Goal: Information Seeking & Learning: Learn about a topic

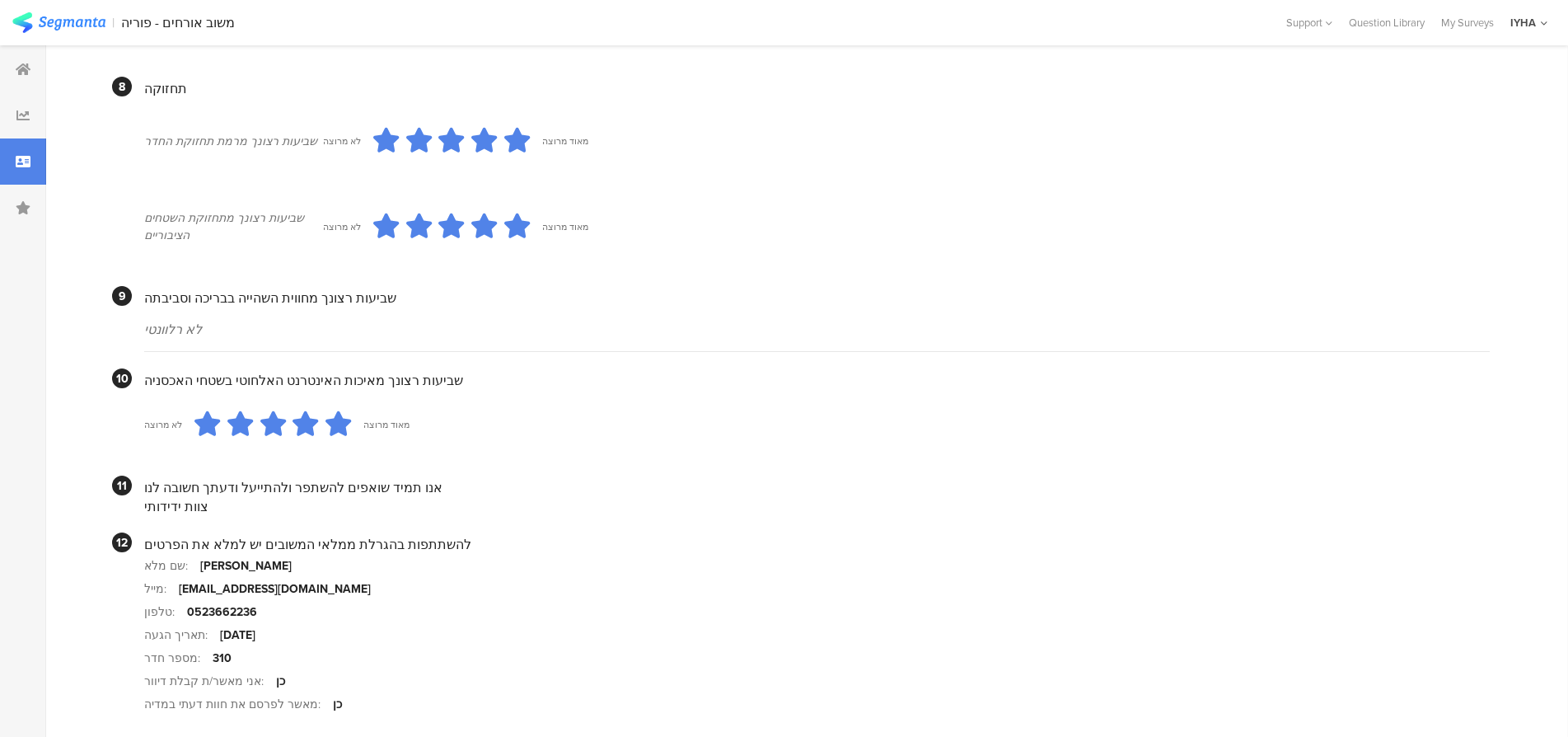
scroll to position [1357, 0]
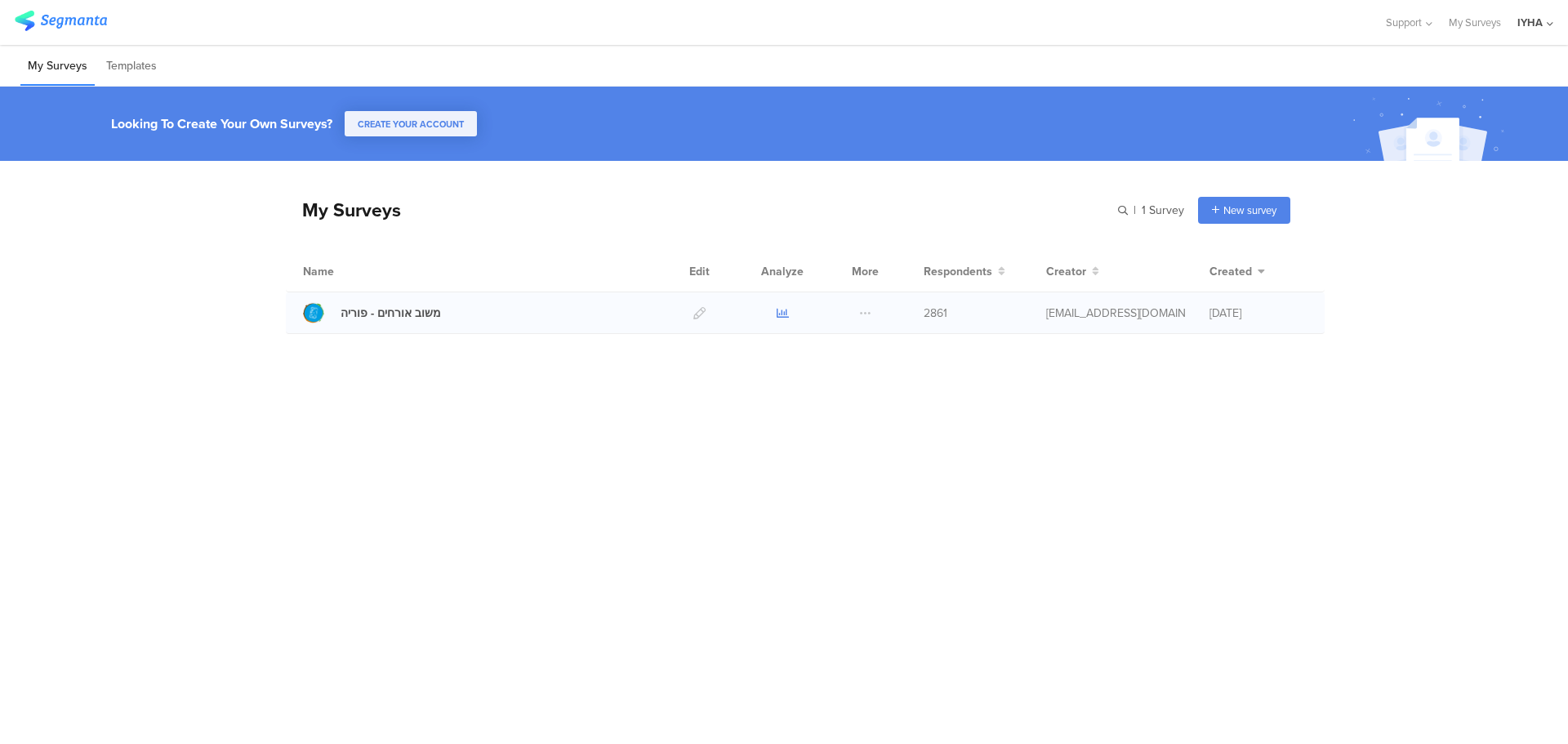
click at [787, 312] on icon at bounding box center [783, 313] width 12 height 12
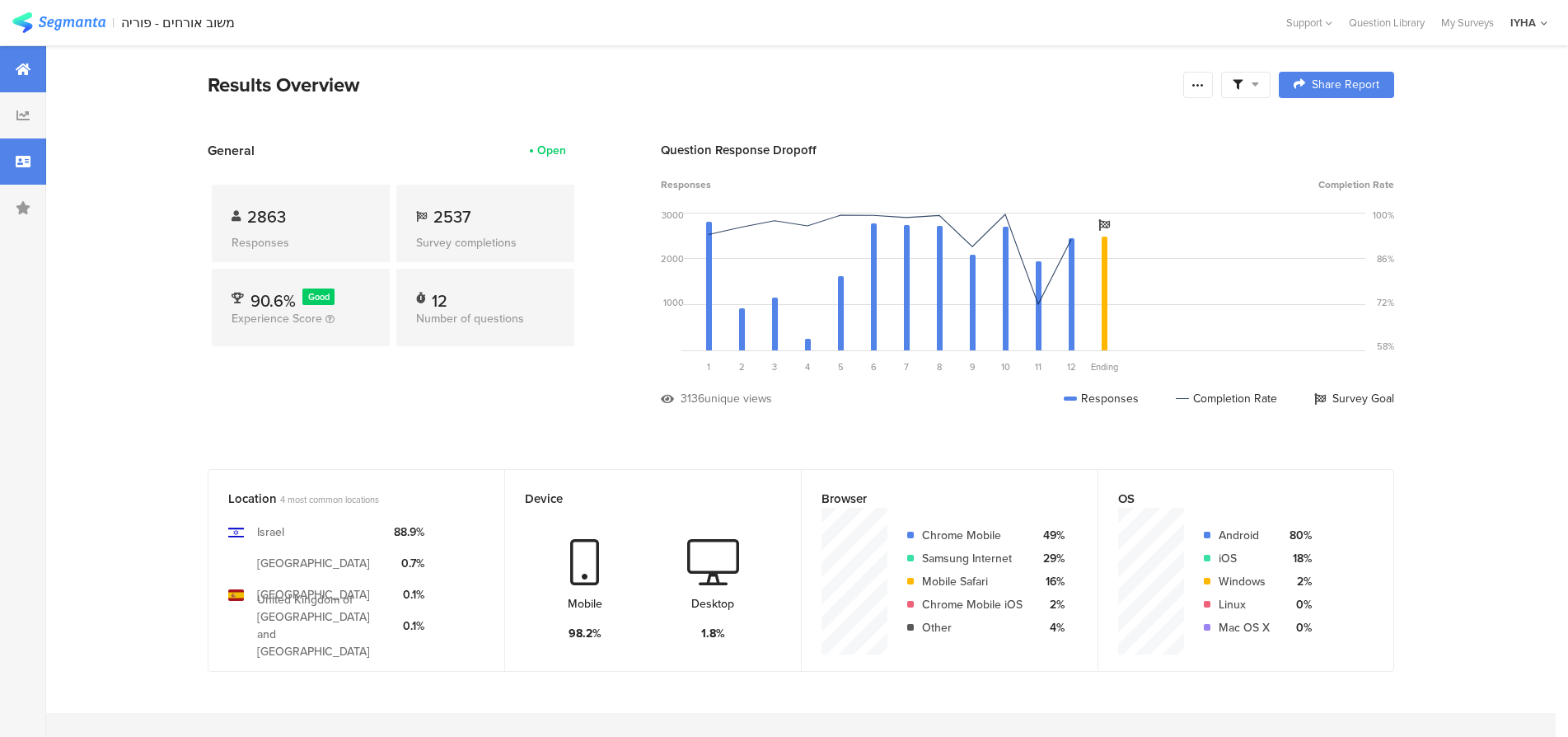
click at [9, 166] on div at bounding box center [23, 161] width 46 height 46
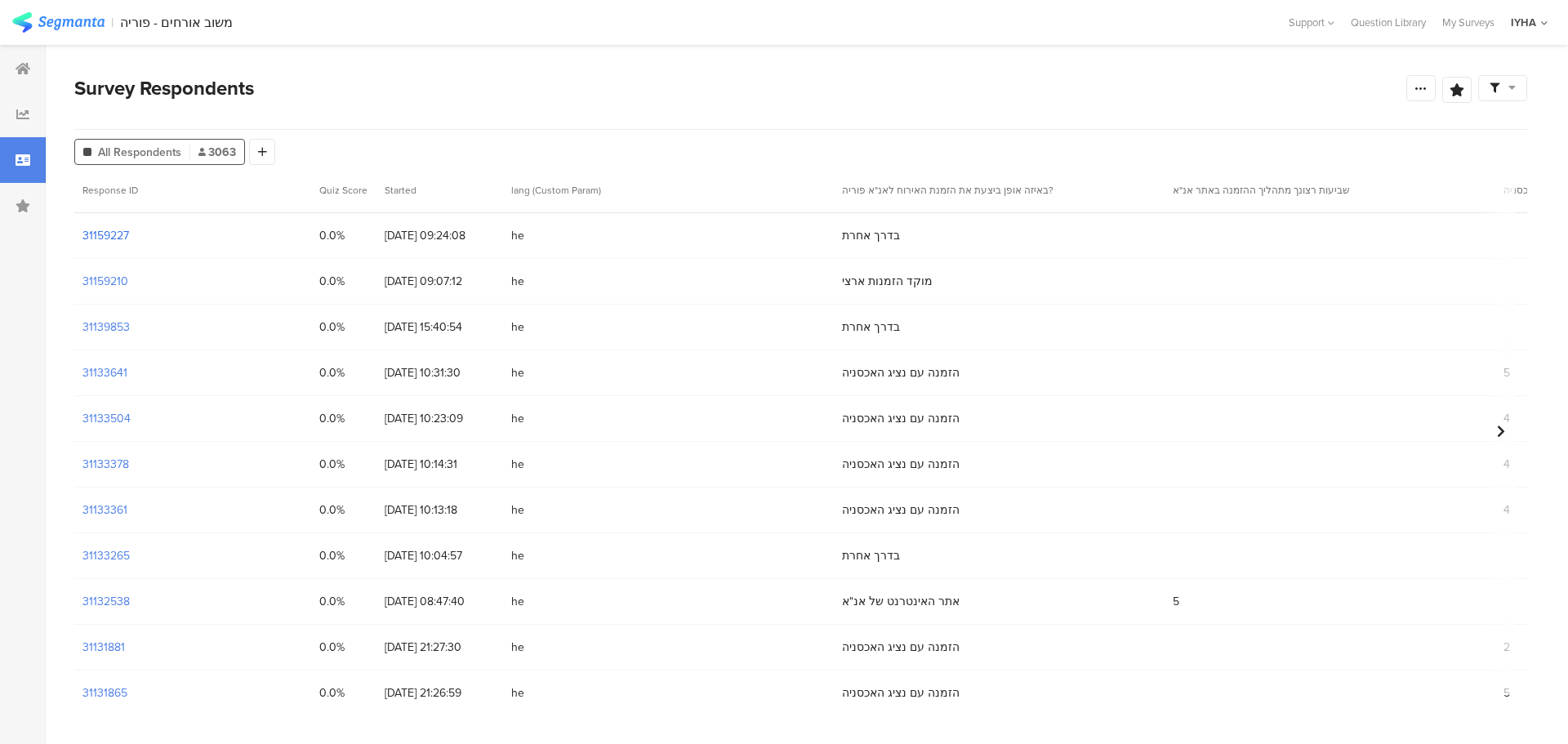
click at [123, 233] on section "31159227" at bounding box center [106, 235] width 47 height 17
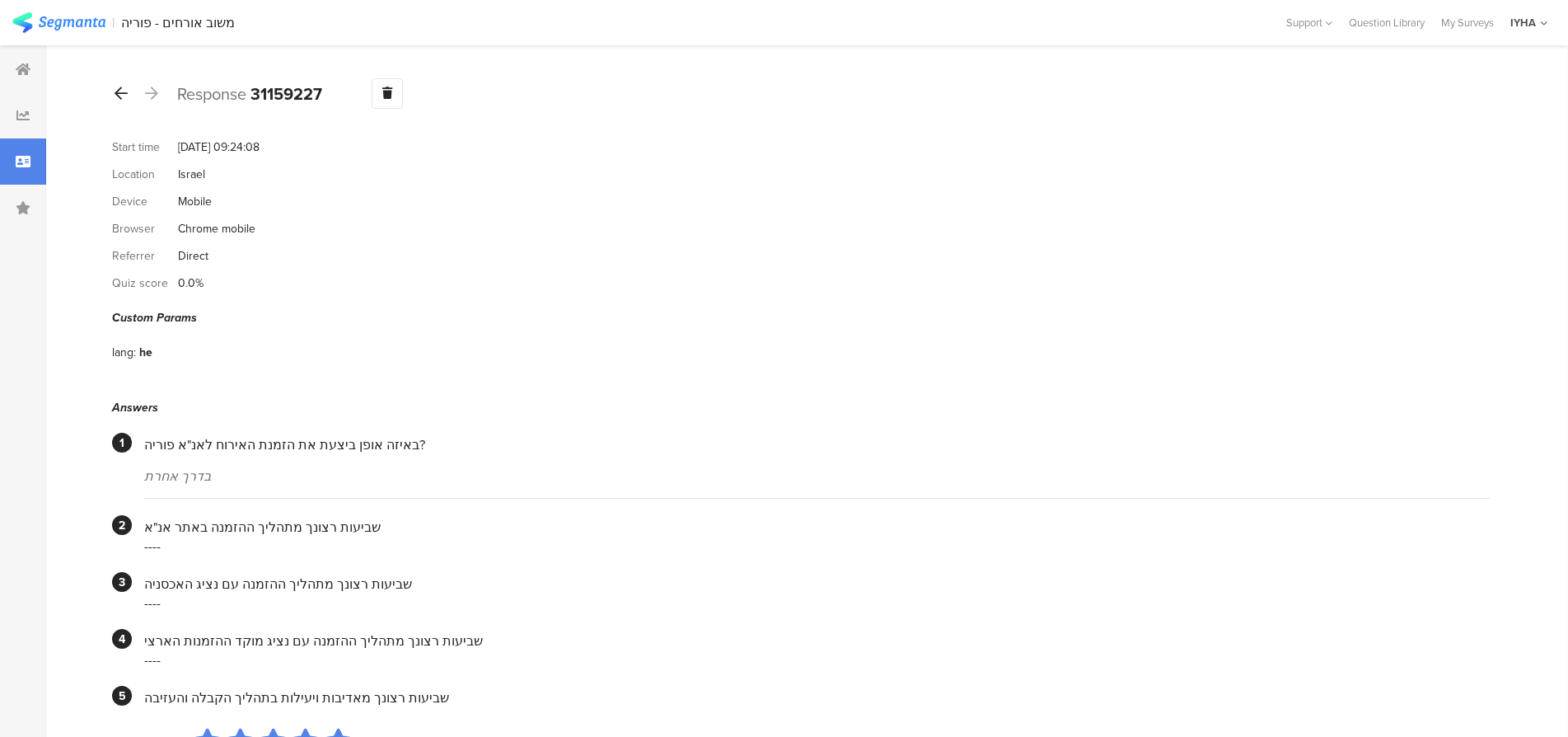
click at [121, 96] on icon at bounding box center [122, 93] width 13 height 15
click at [112, 87] on div at bounding box center [122, 94] width 18 height 26
click at [118, 93] on icon at bounding box center [122, 93] width 13 height 15
click at [119, 93] on icon at bounding box center [122, 93] width 13 height 15
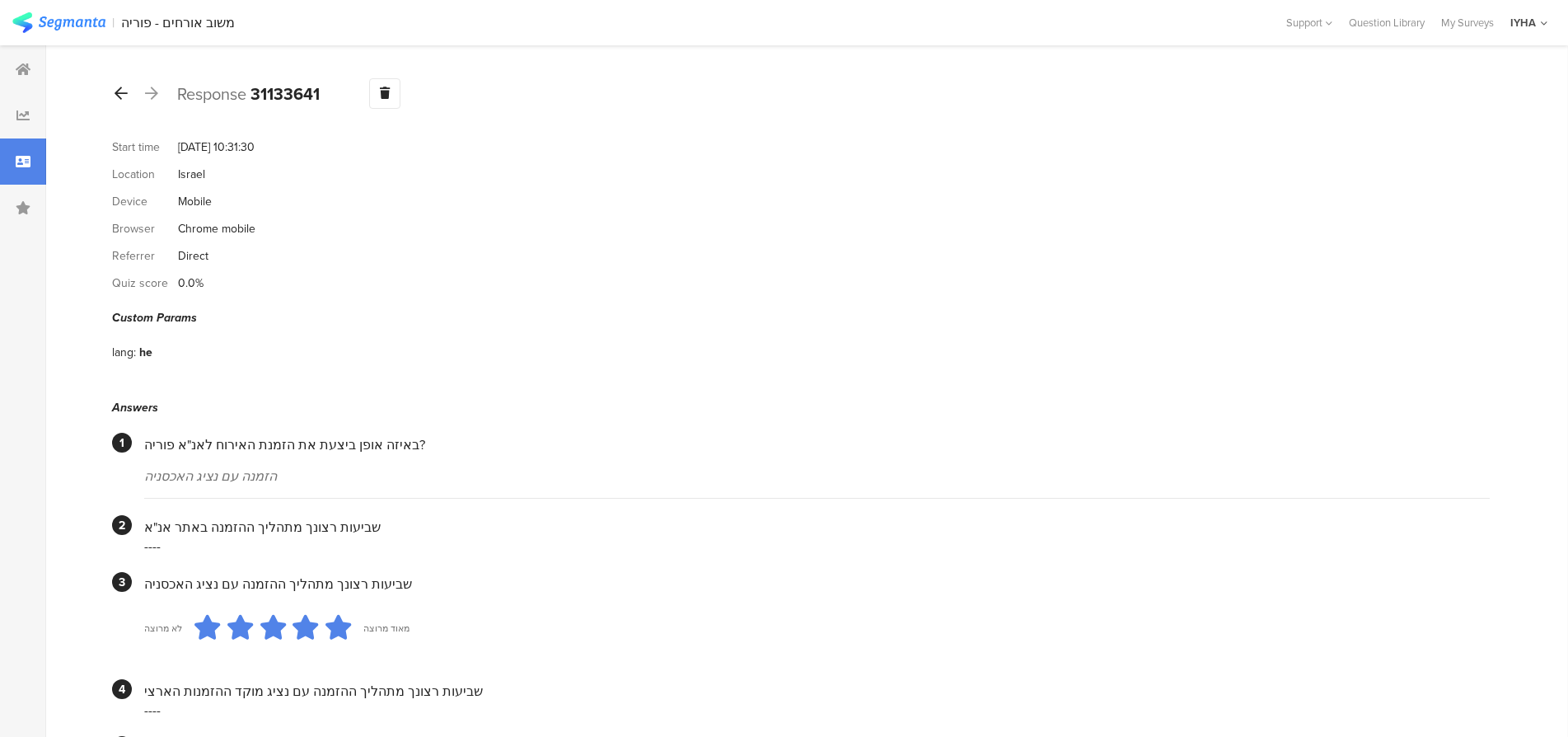
click at [122, 100] on icon at bounding box center [122, 93] width 13 height 15
click at [116, 93] on icon at bounding box center [122, 93] width 13 height 15
click at [128, 91] on div at bounding box center [122, 94] width 18 height 26
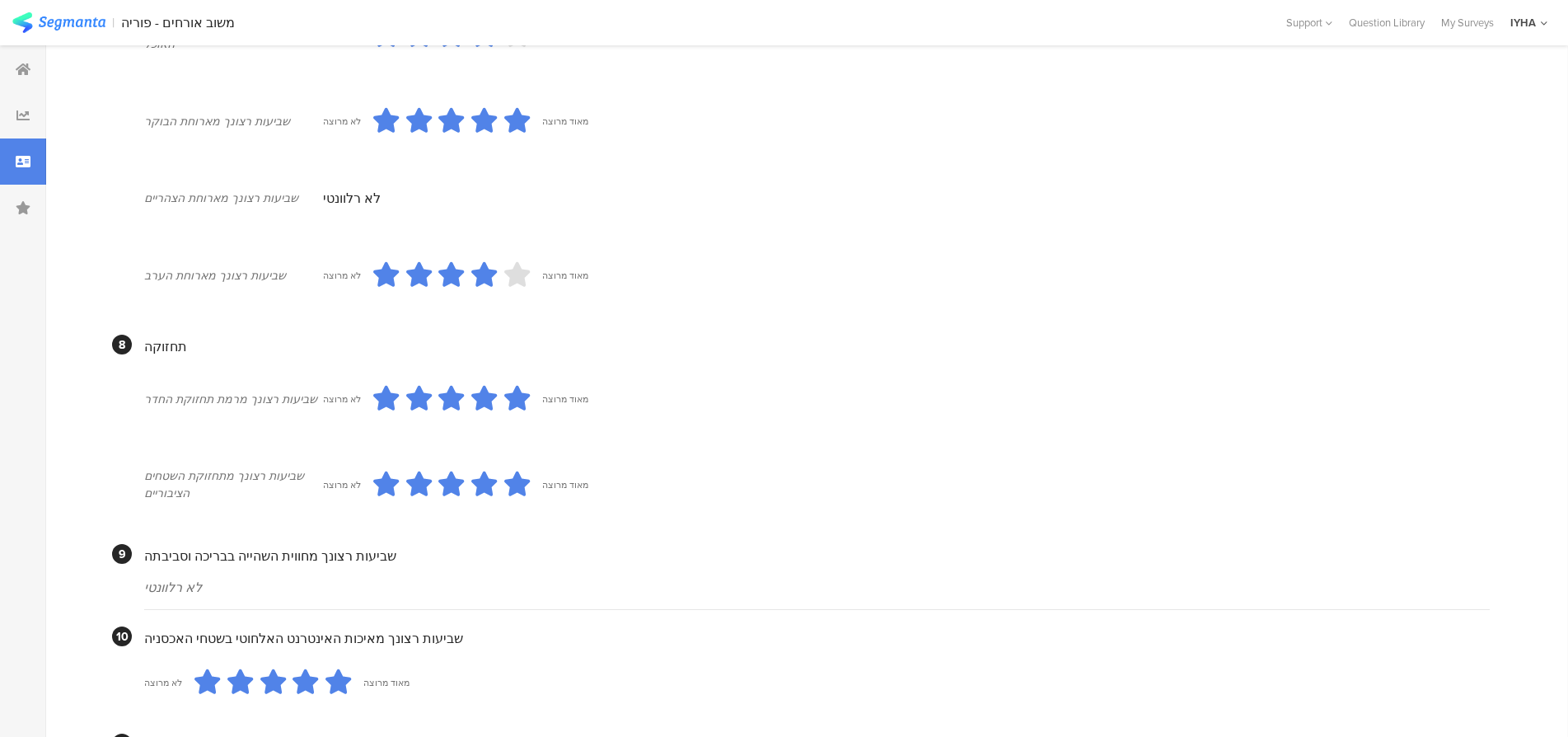
scroll to position [1401, 0]
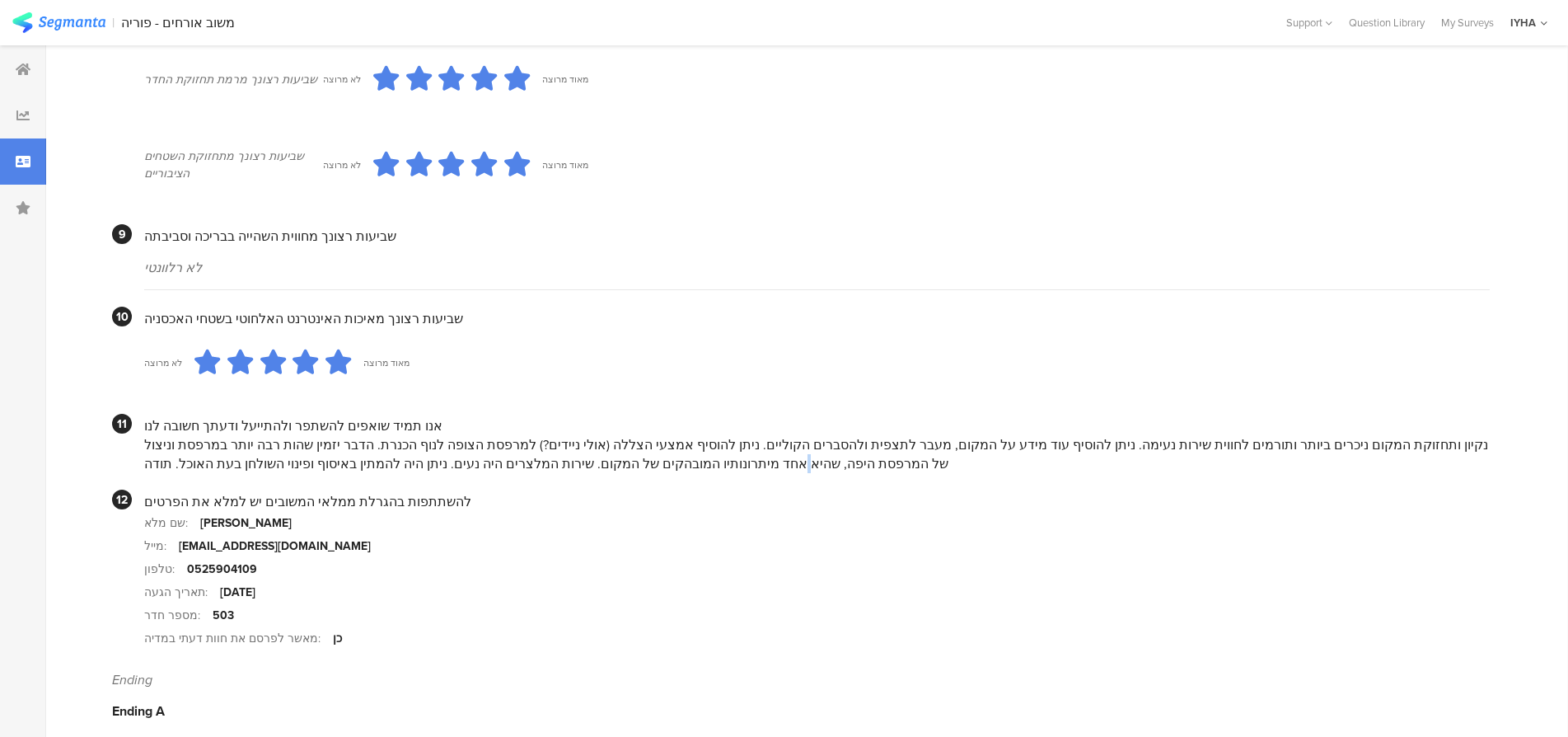
drag, startPoint x: 1463, startPoint y: 443, endPoint x: 132, endPoint y: 472, distance: 1331.3
click at [132, 472] on section "11 אנו תמיד שואפים להשתפר ולהתייעל ודעתך חשובה לנו נקיון ותחזוקת המקום ניכרים ב…" at bounding box center [801, 443] width 1378 height 60
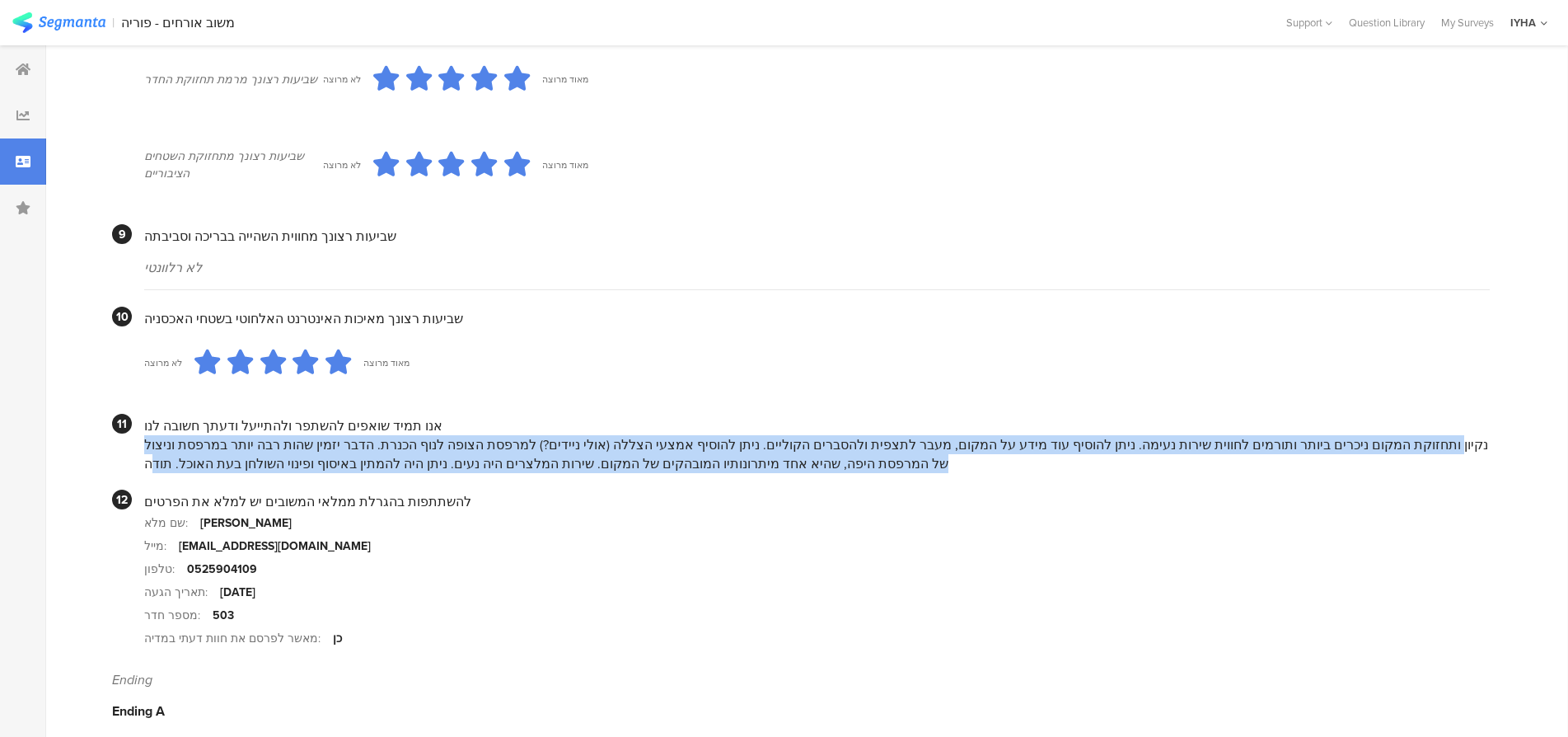
drag, startPoint x: 144, startPoint y: 447, endPoint x: 173, endPoint y: 462, distance: 32.6
click at [173, 464] on div "נקיון ותחזוקת המקום ניכרים ביותר ותורמים לחווית שירות נעימה. ניתן להוסיף עוד מי…" at bounding box center [816, 454] width 1346 height 38
copy div "נקיון ותחזוקת המקום ניכרים ביותר ותורמים לחווית שירות נעימה. ניתן להוסיף עוד מי…"
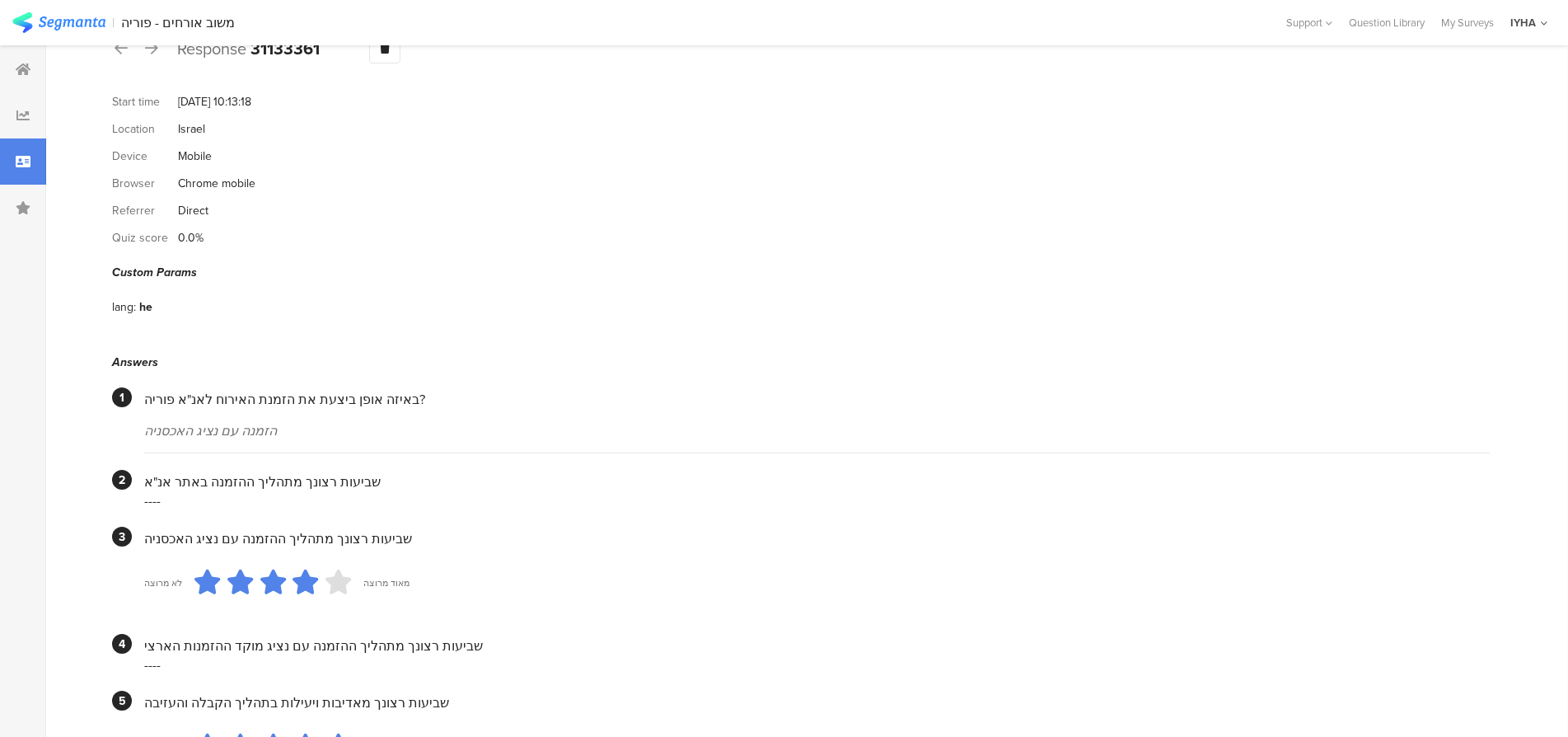
scroll to position [0, 0]
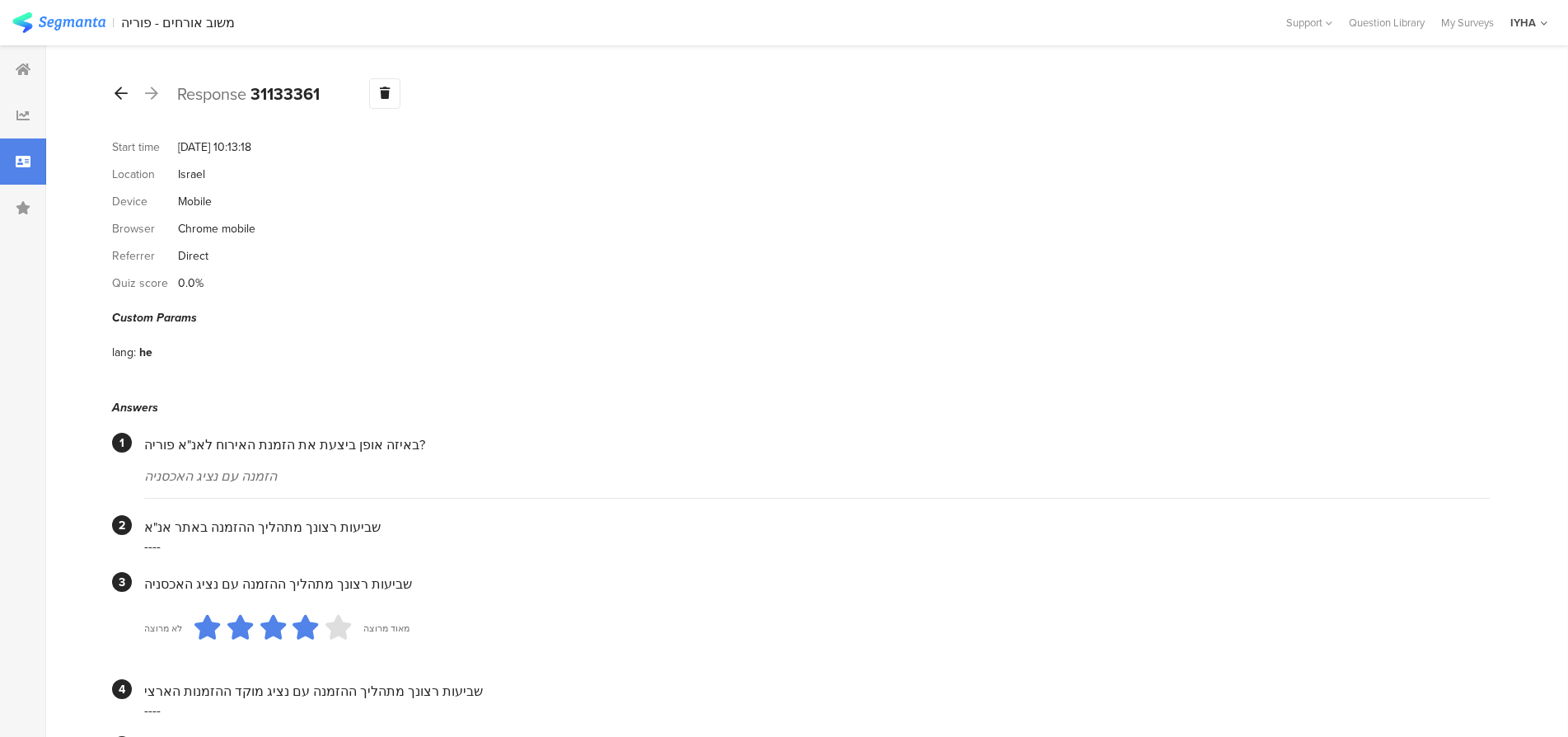
click at [120, 95] on icon at bounding box center [122, 93] width 13 height 15
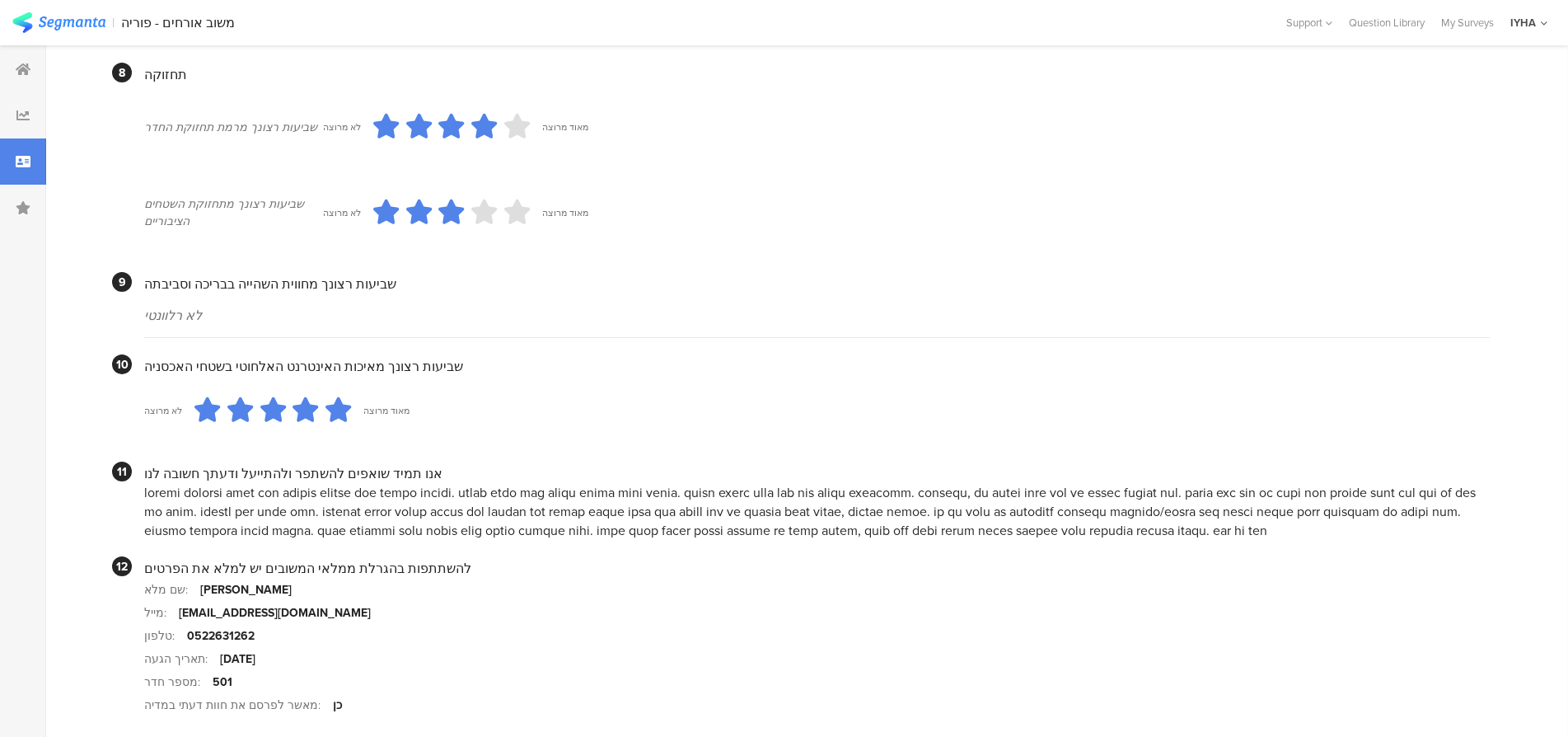
scroll to position [1318, 0]
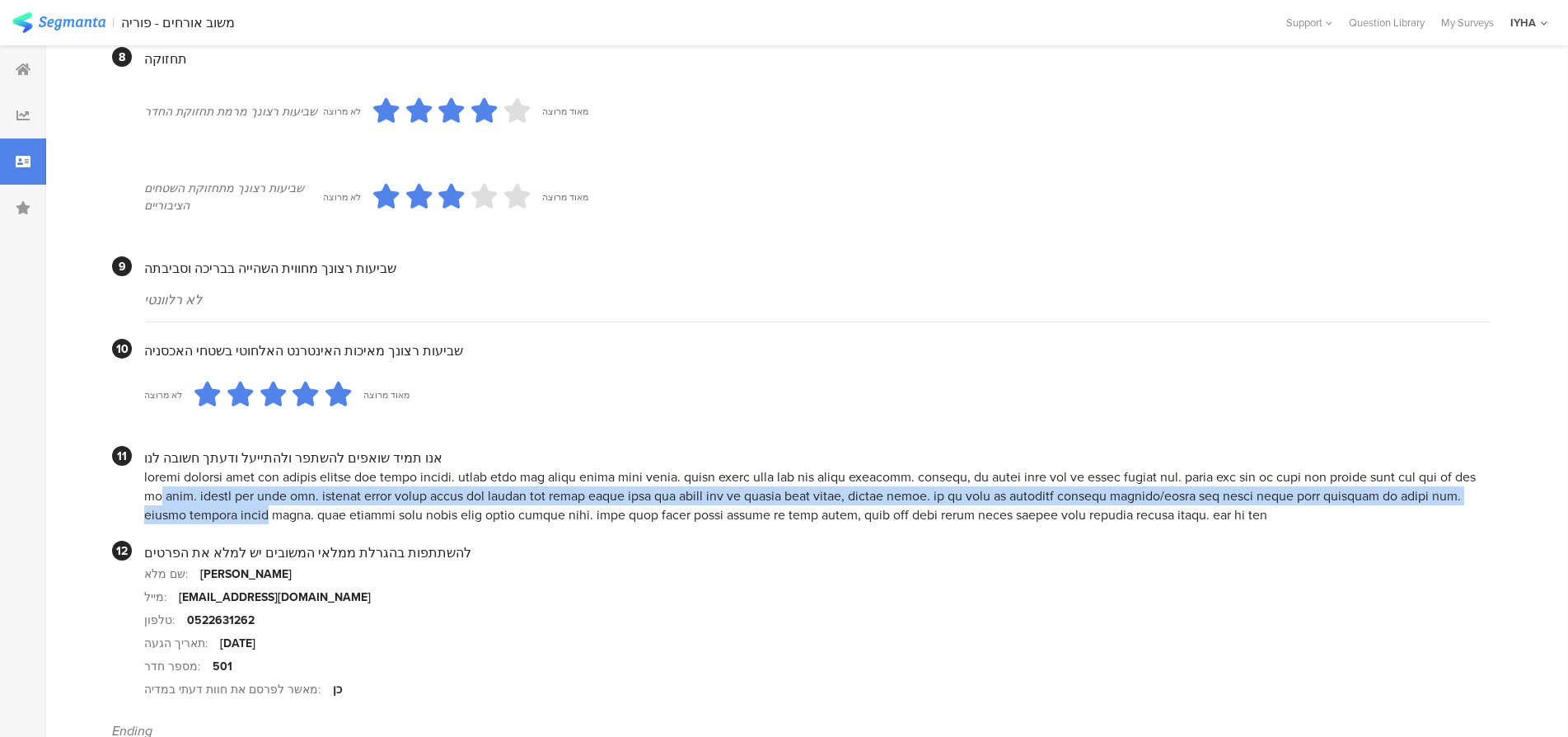
drag, startPoint x: 145, startPoint y: 520, endPoint x: 154, endPoint y: 468, distance: 52.8
click at [154, 468] on div at bounding box center [816, 495] width 1346 height 57
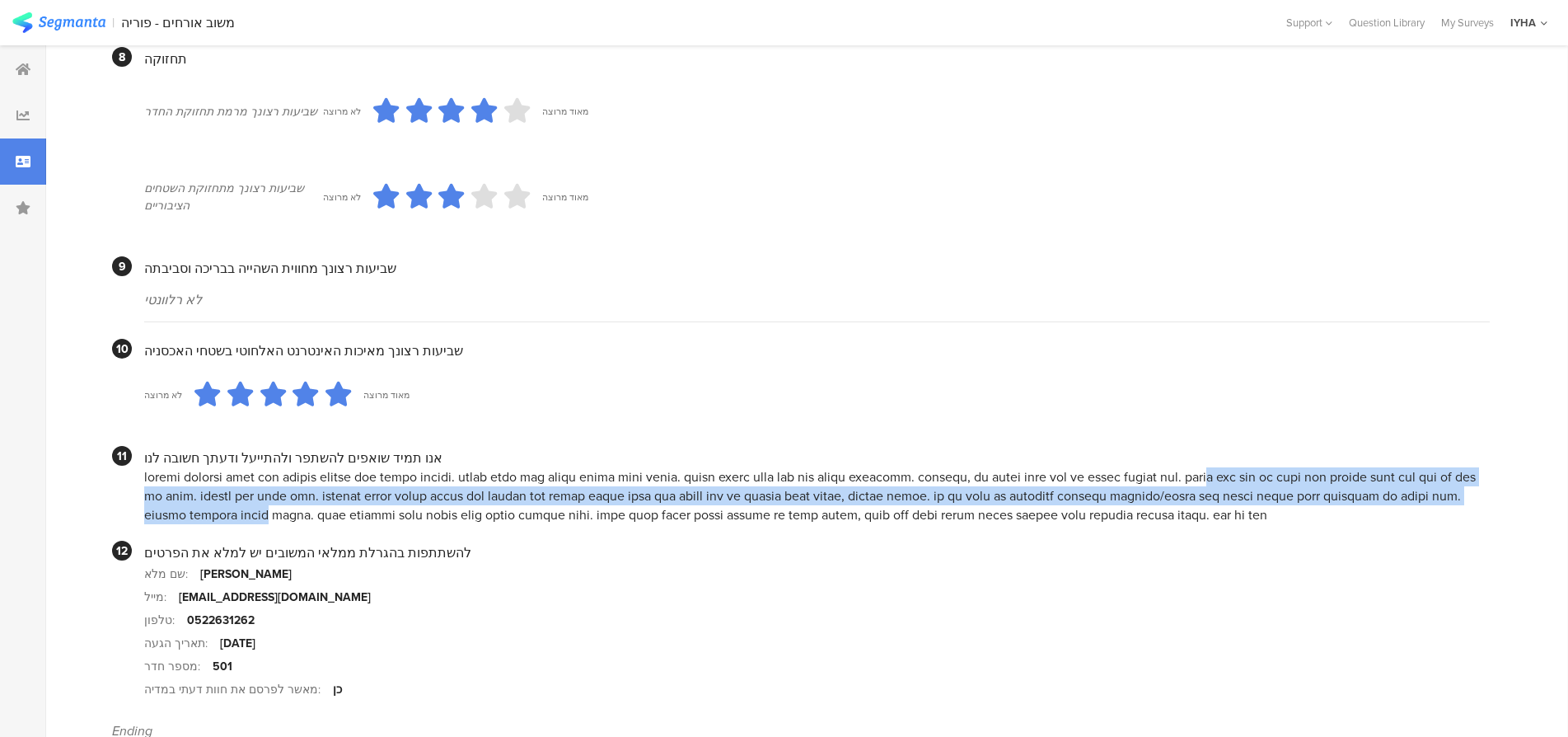
drag, startPoint x: 142, startPoint y: 515, endPoint x: 458, endPoint y: 472, distance: 318.9
click at [458, 473] on section "11 אנו תמיד שואפים להשתפר ולהתייעל ודעתך חשובה לנו" at bounding box center [801, 485] width 1378 height 79
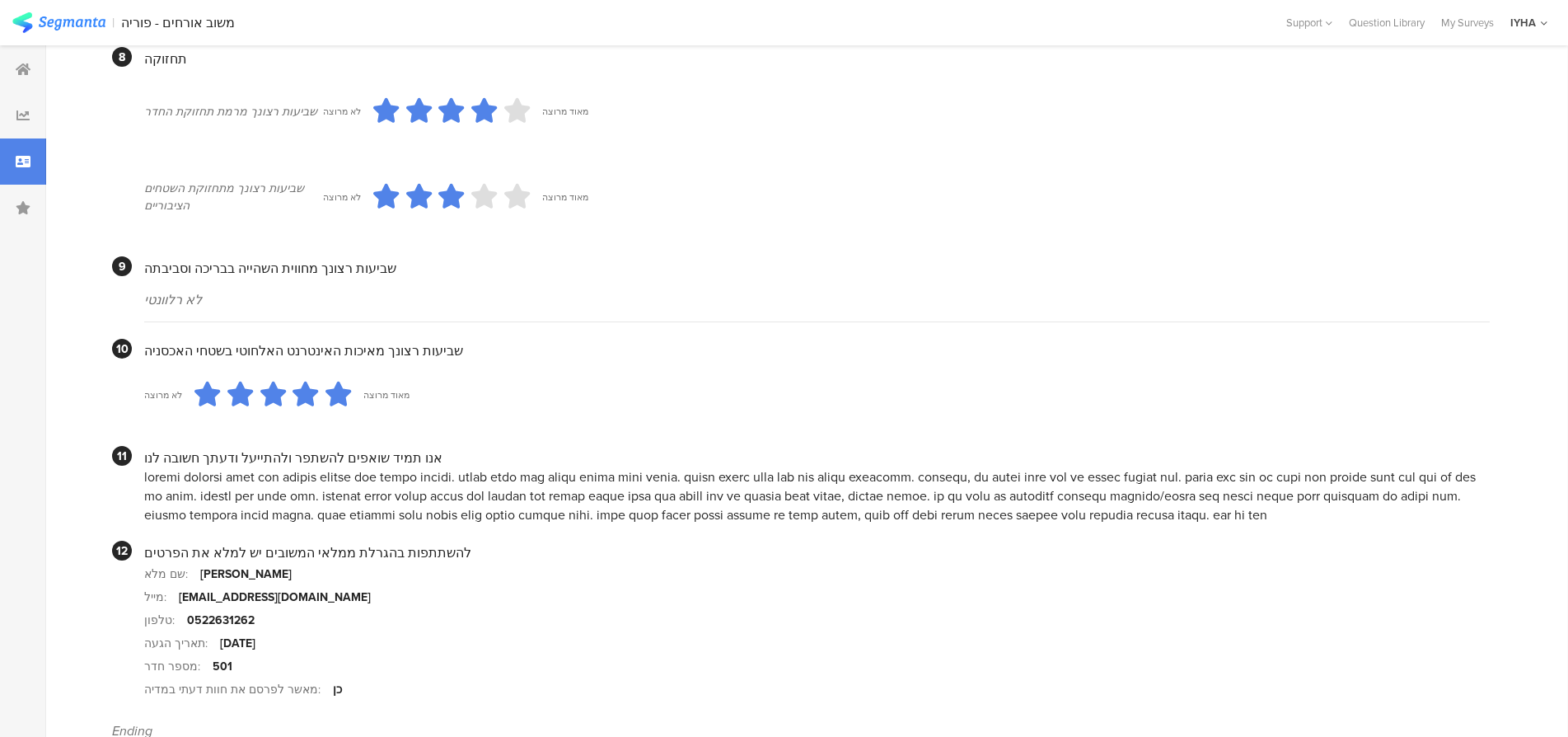
click at [452, 457] on div "אנו תמיד שואפים להשתפר ולהתייעל ודעתך חשובה לנו" at bounding box center [816, 457] width 1346 height 19
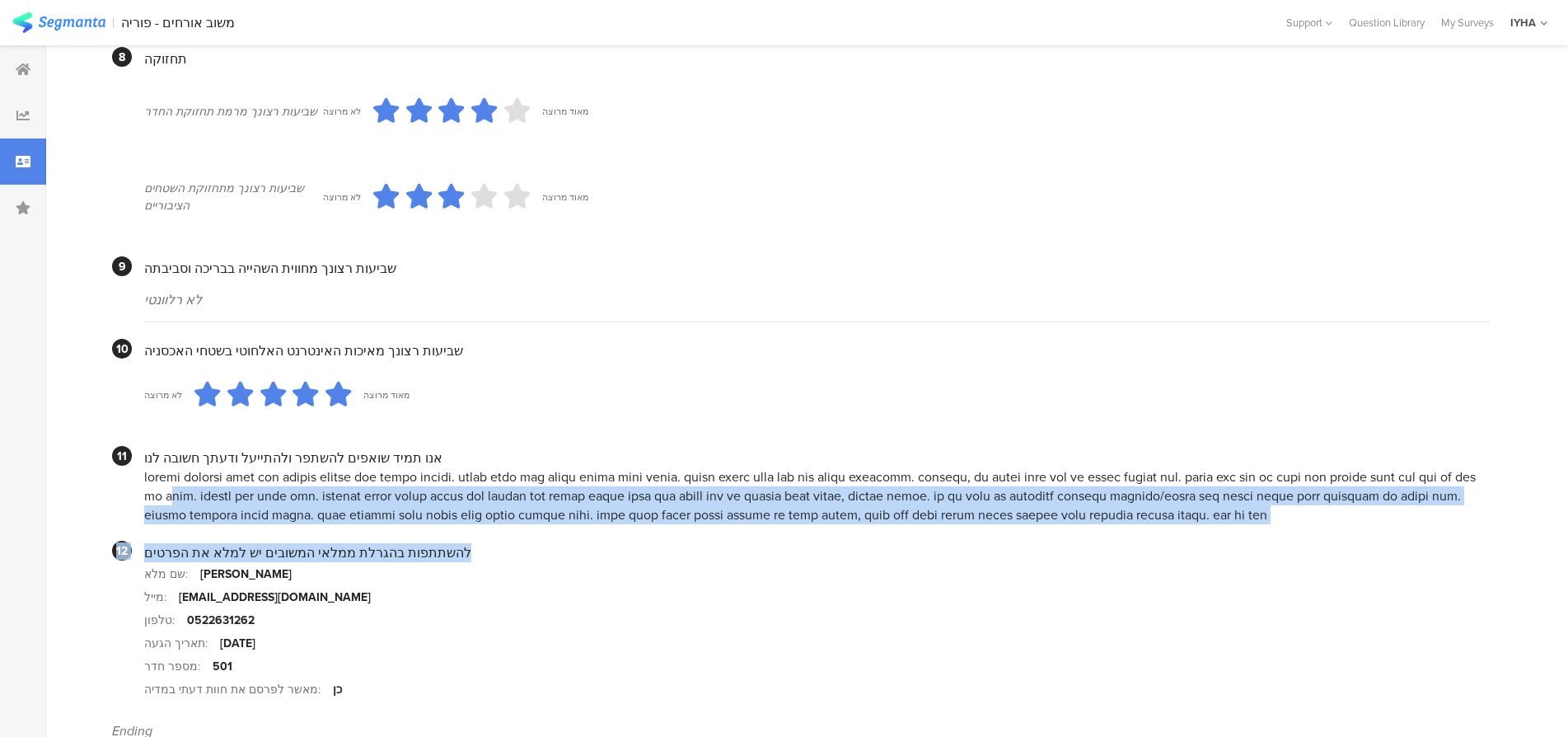
drag, startPoint x: 1501, startPoint y: 471, endPoint x: 1271, endPoint y: 547, distance: 242.2
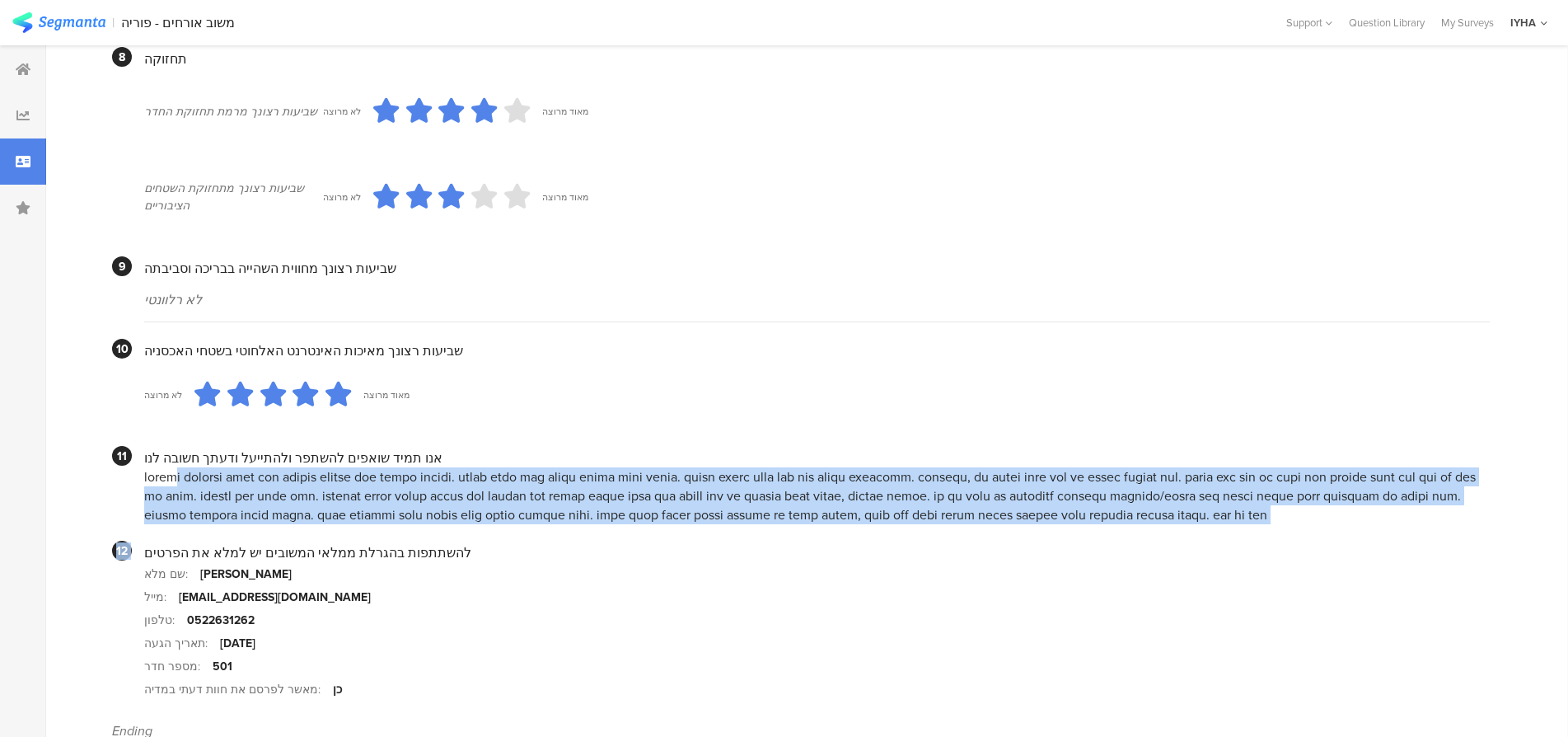
drag, startPoint x: 143, startPoint y: 476, endPoint x: 146, endPoint y: 526, distance: 50.1
copy div "loremi dolorsi amet con adipis elitse doe tempo incidi. utlab etdo mag aliqu en…"
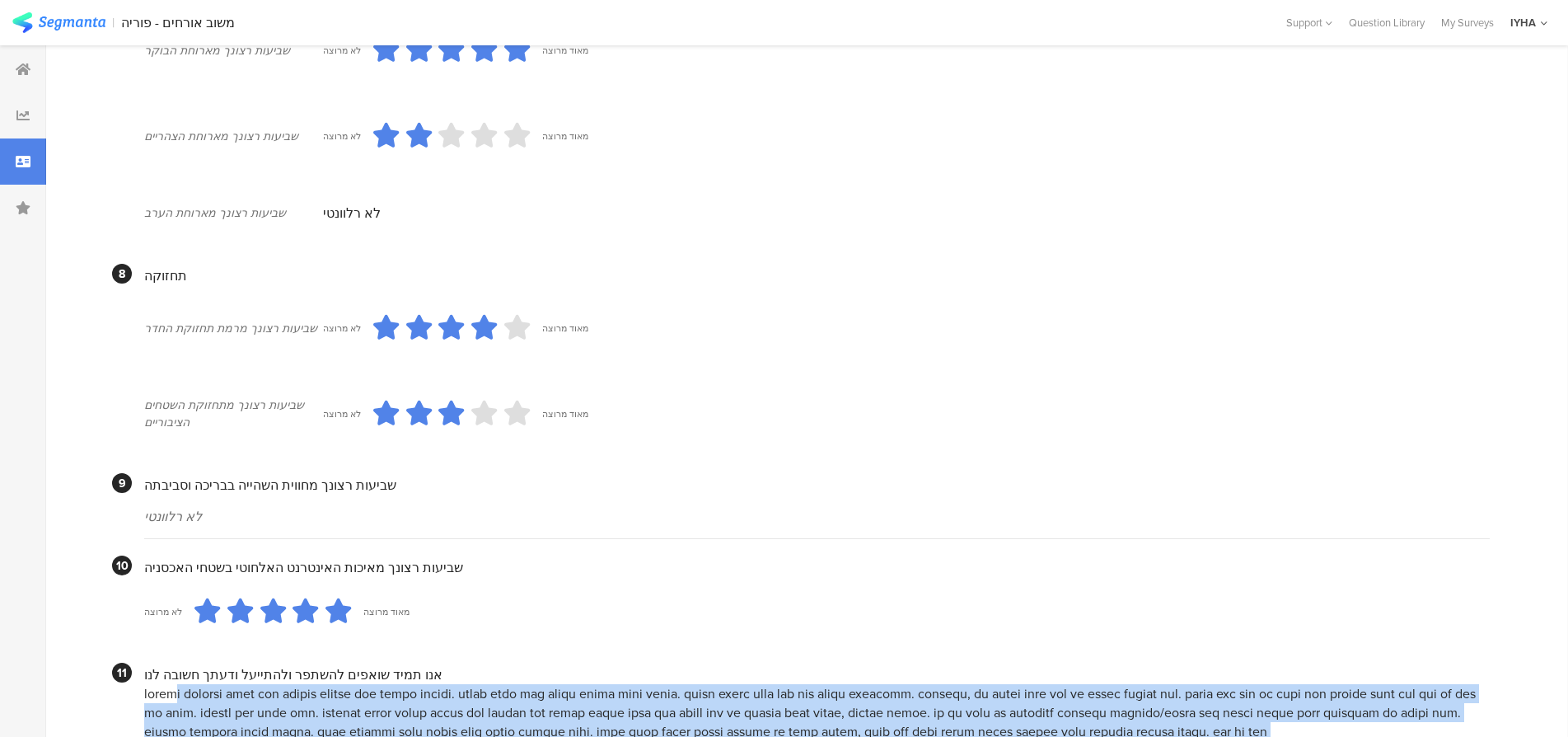
scroll to position [1386, 0]
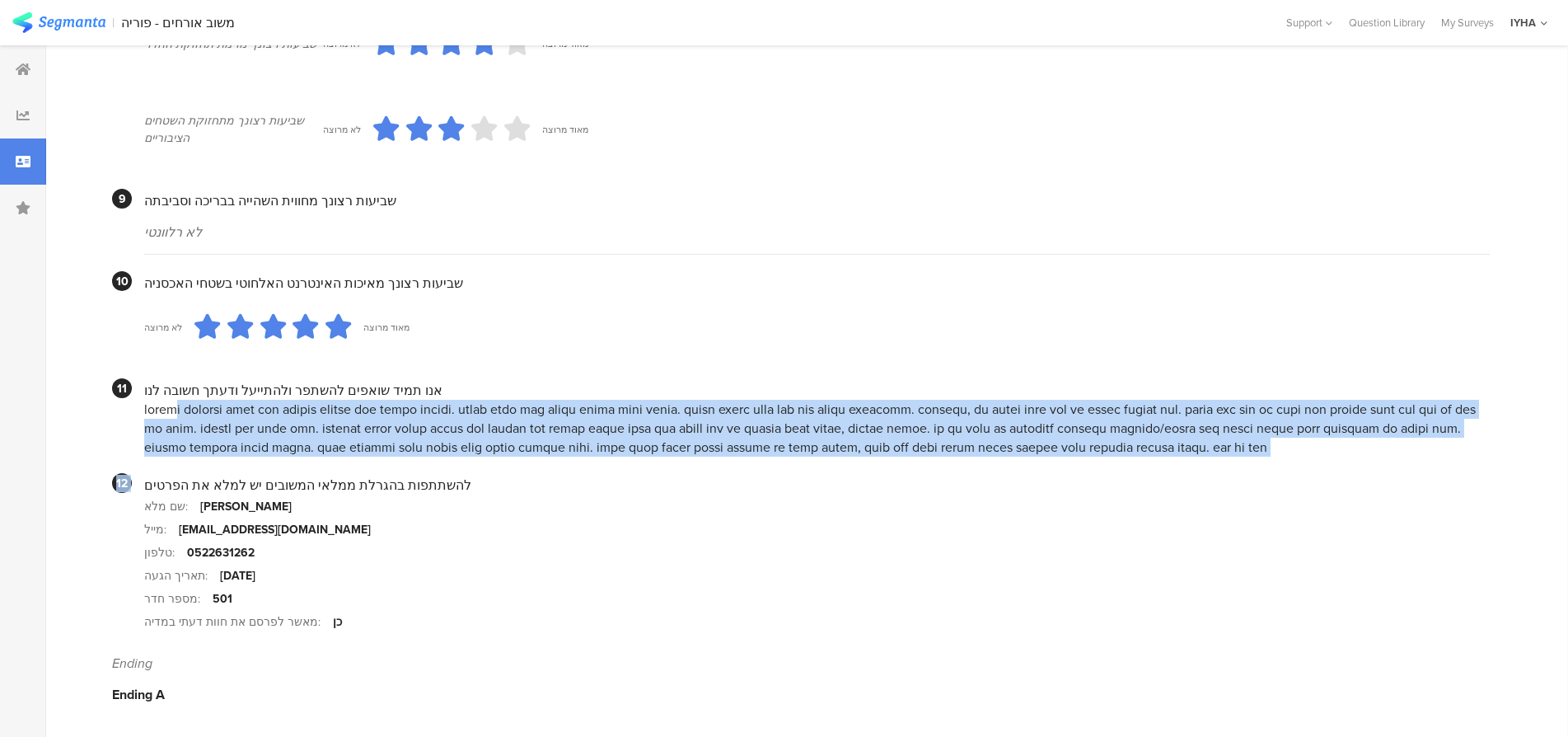
click at [191, 437] on div at bounding box center [816, 428] width 1346 height 57
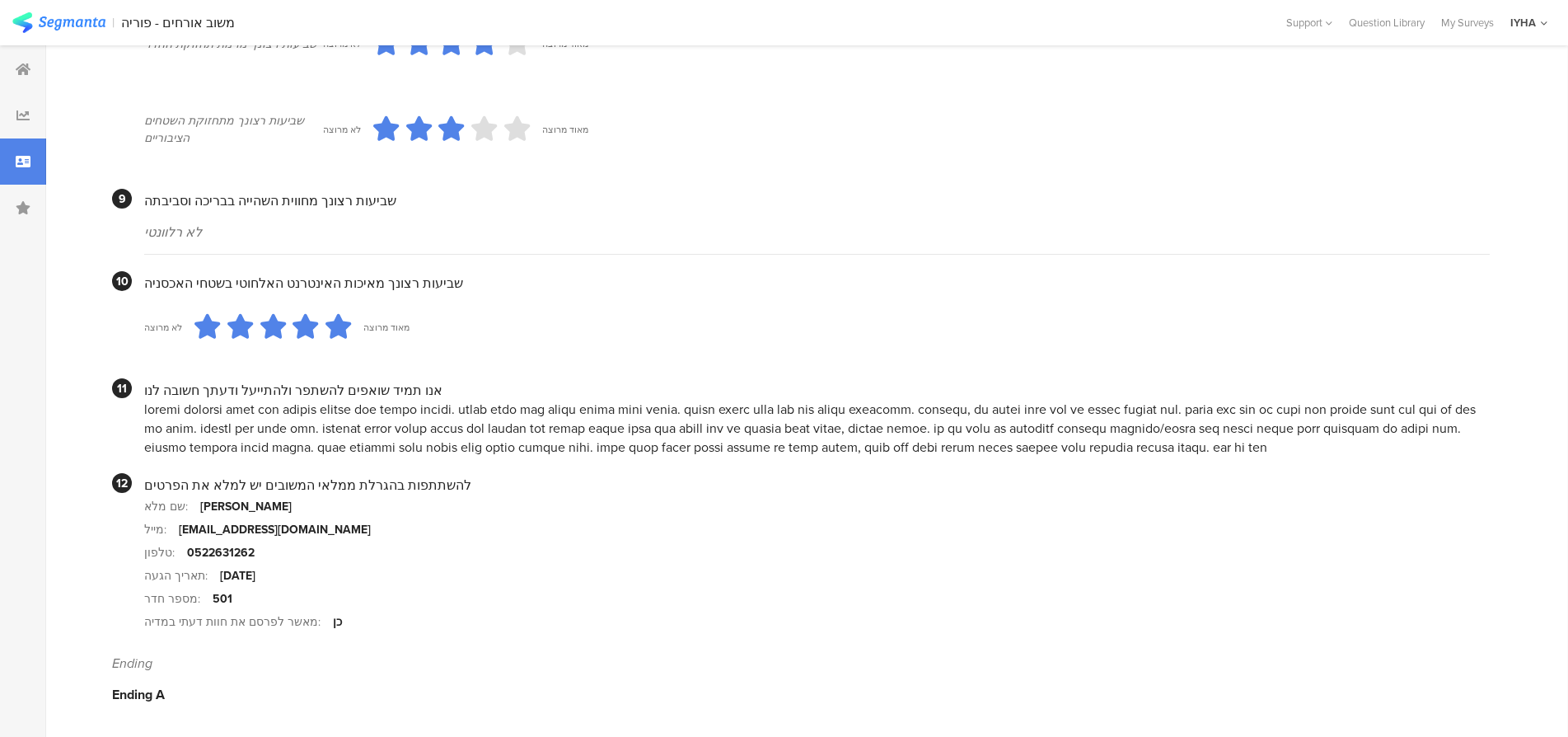
drag, startPoint x: 138, startPoint y: 407, endPoint x: 265, endPoint y: 486, distance: 149.6
click at [153, 447] on section "11 אנו תמיד שואפים להשתפר ולהתייעל ודעתך חשובה לנו" at bounding box center [801, 417] width 1378 height 79
copy div "loremi dolorsi amet con adipis elitse doe tempo incidi. utlab etdo mag aliqu en…"
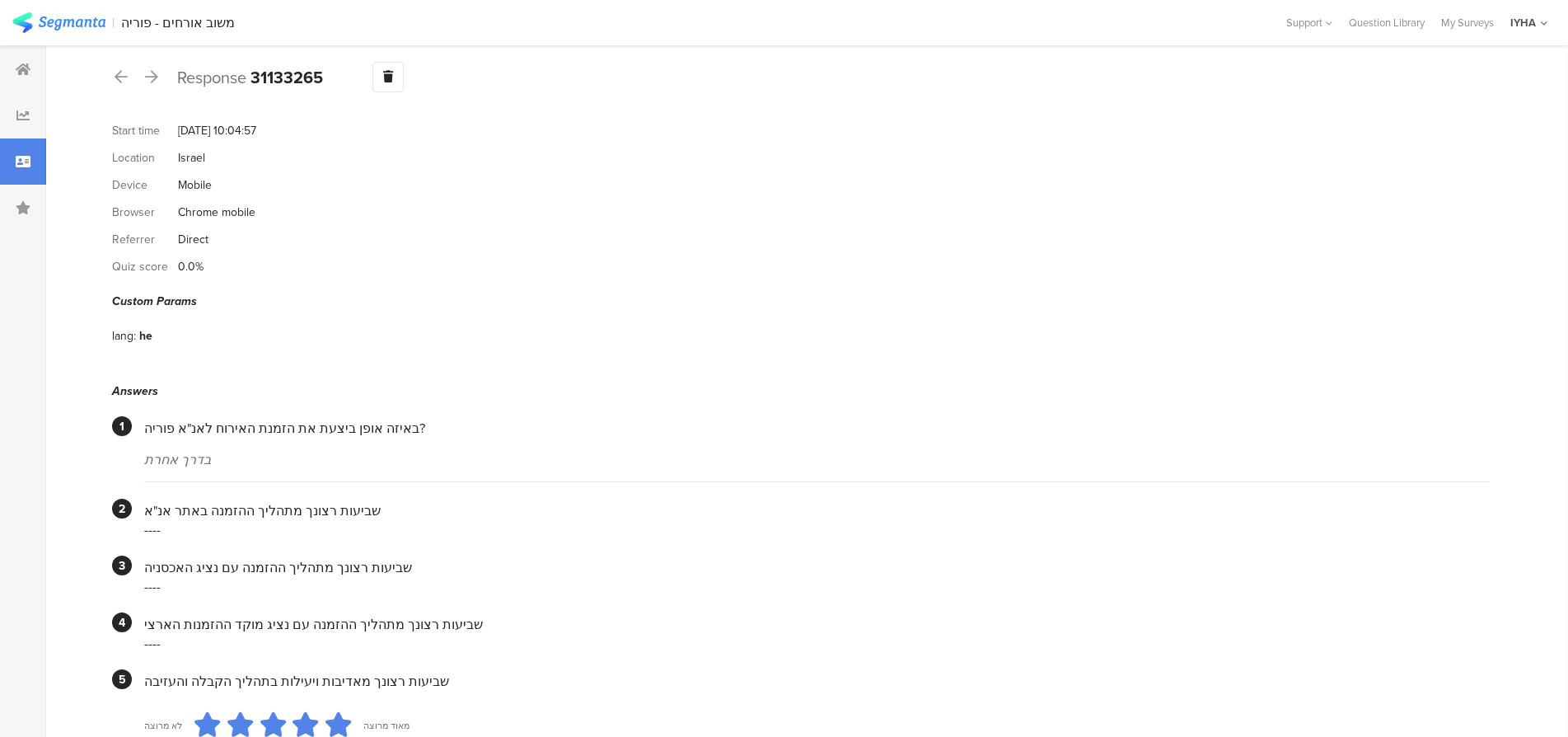
scroll to position [0, 0]
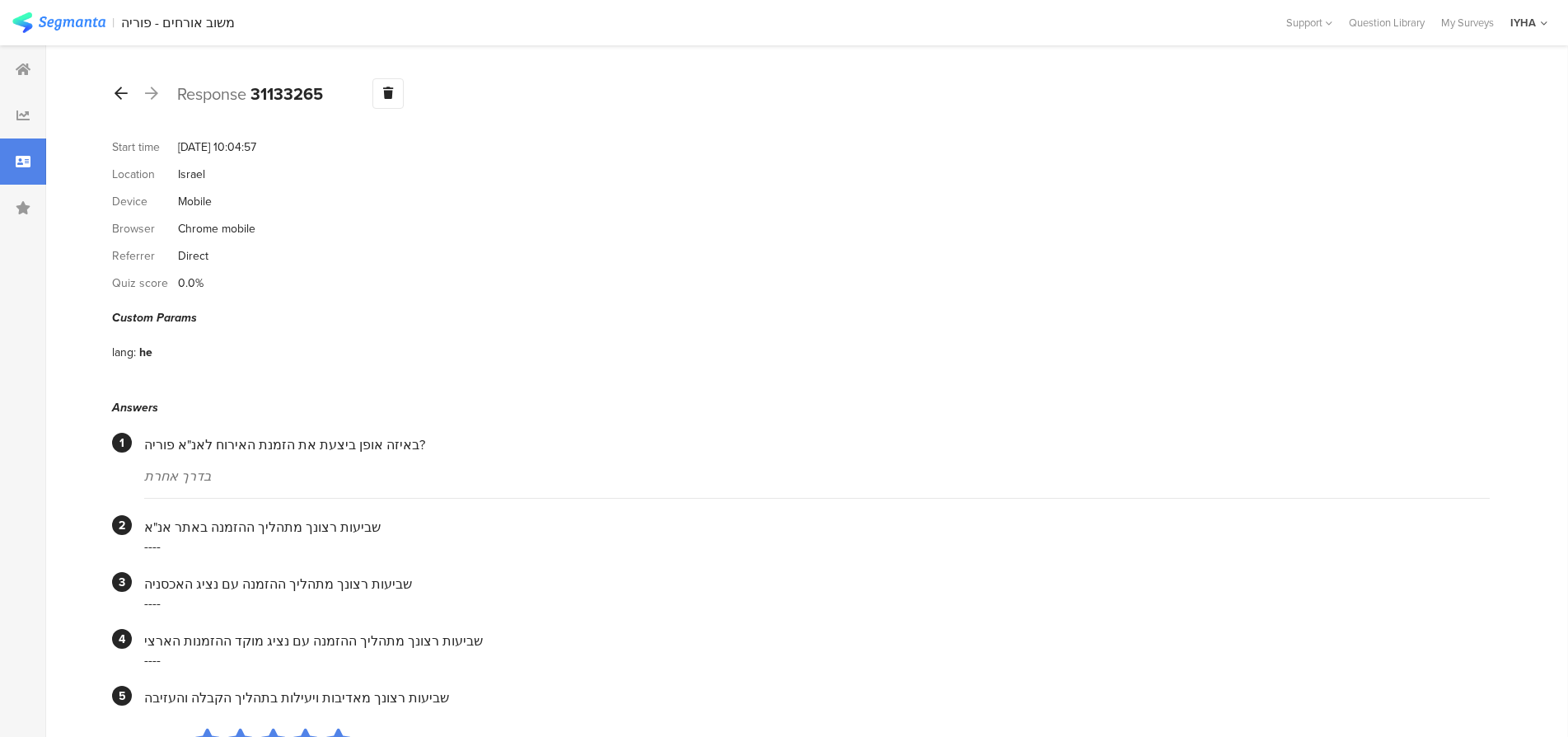
click at [117, 92] on icon at bounding box center [122, 93] width 13 height 15
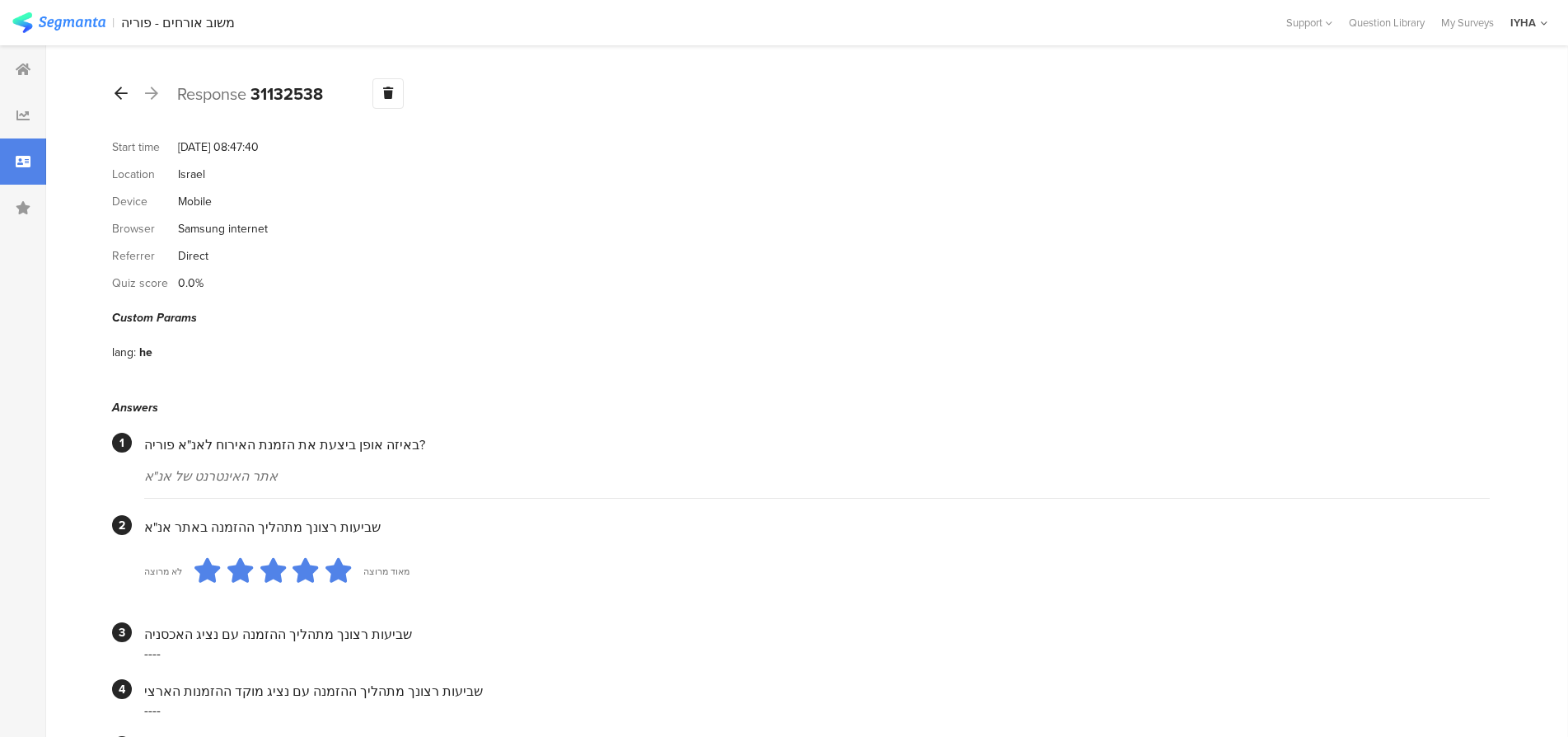
click at [119, 93] on icon at bounding box center [122, 93] width 13 height 15
click at [121, 89] on icon at bounding box center [122, 93] width 13 height 15
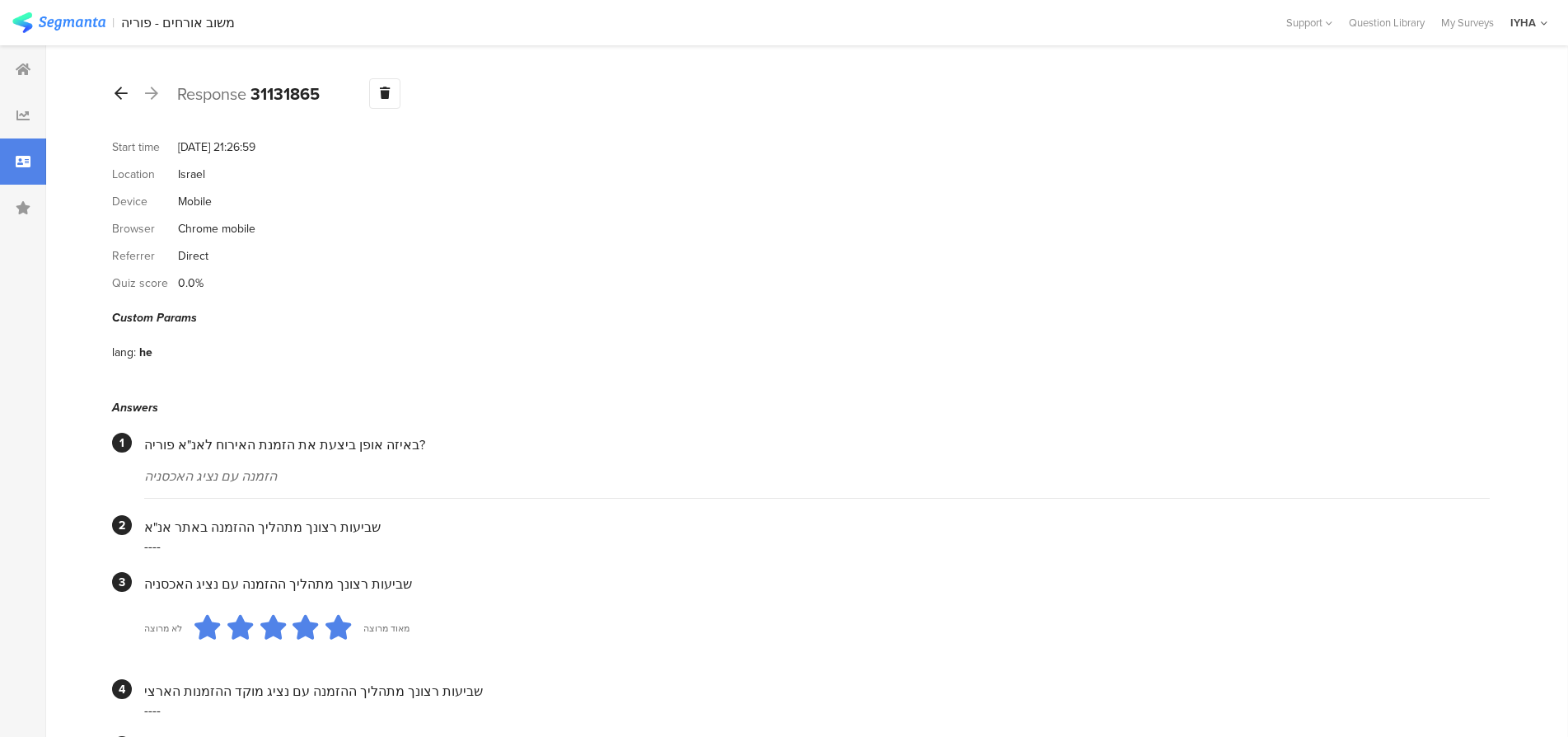
click at [119, 92] on icon at bounding box center [122, 93] width 13 height 15
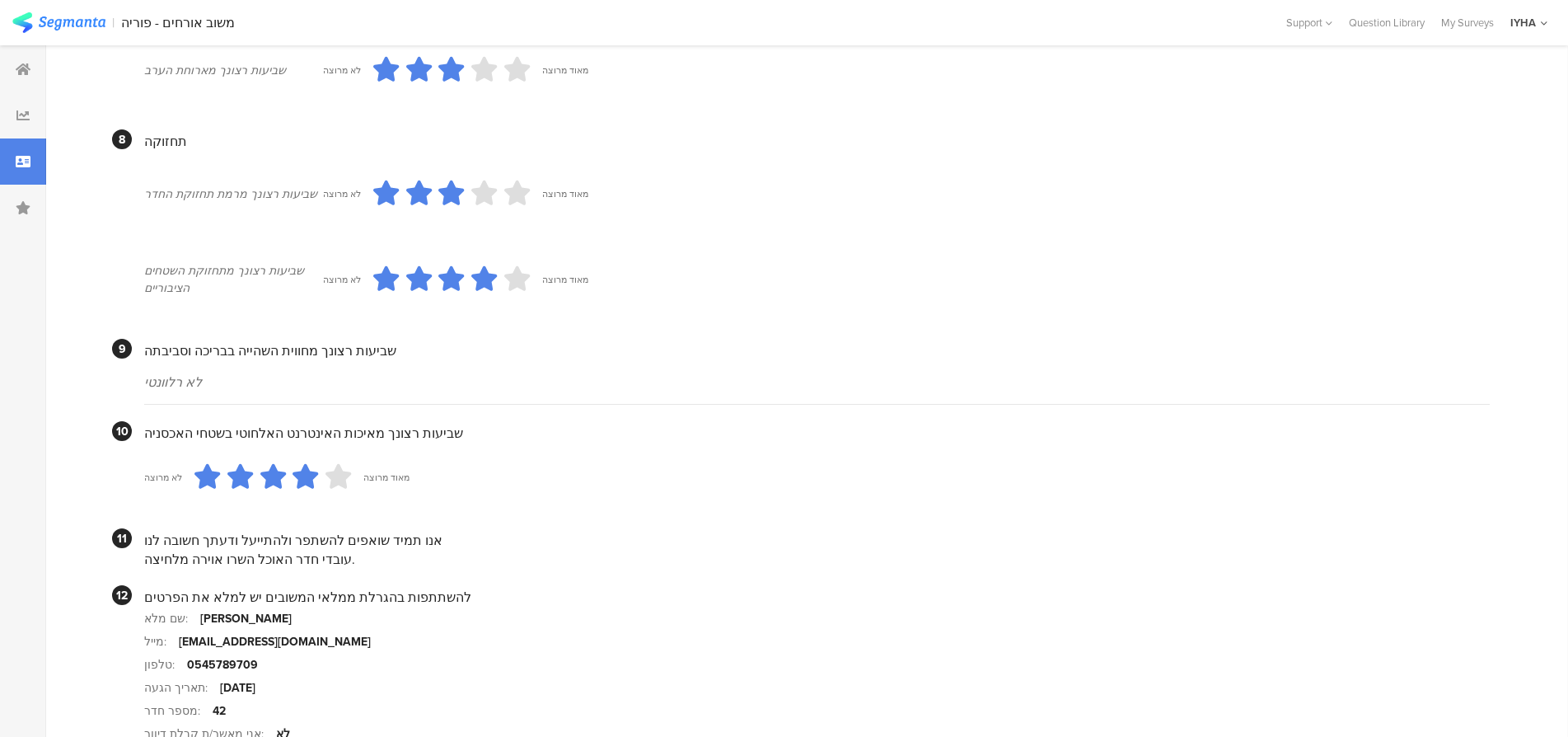
scroll to position [1439, 0]
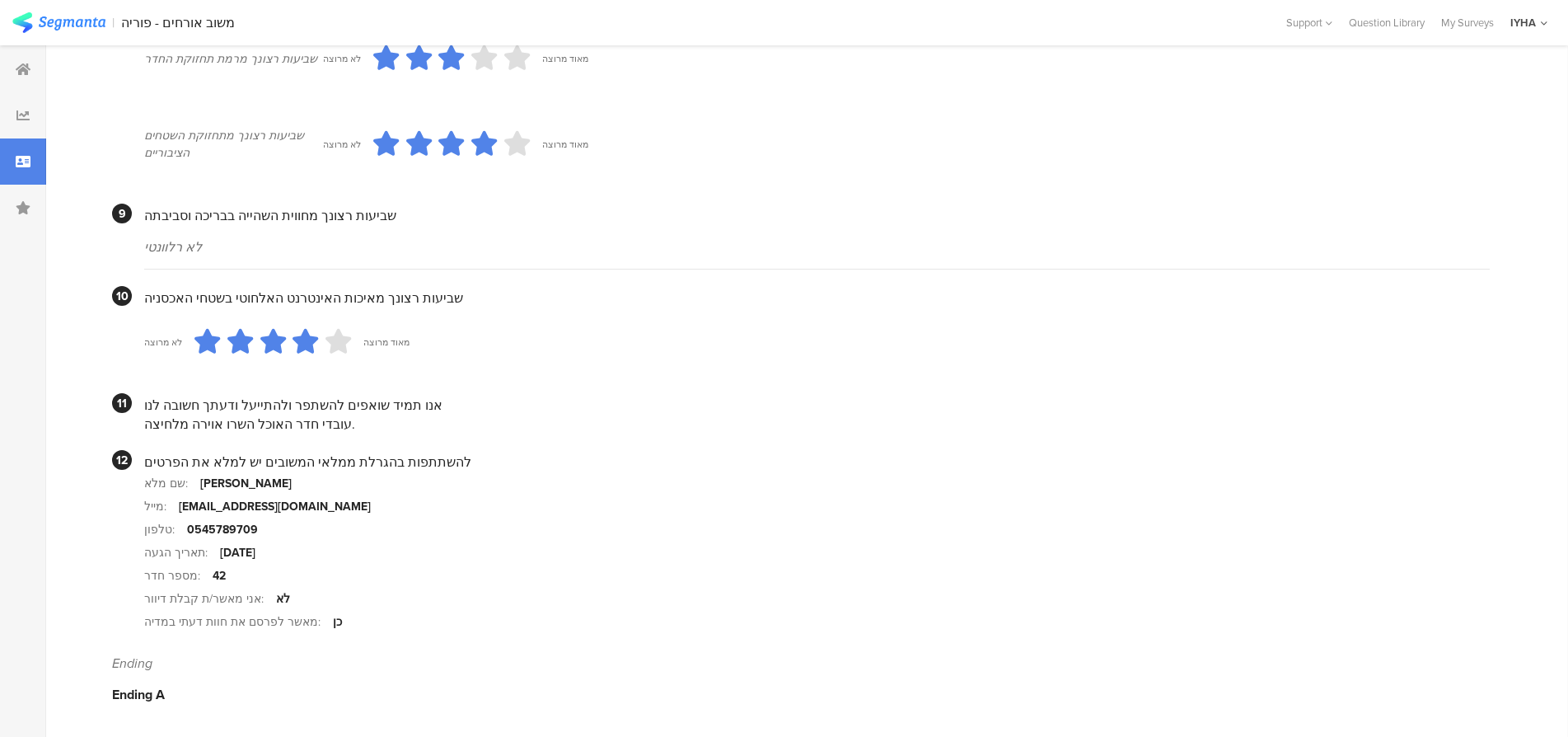
drag, startPoint x: 349, startPoint y: 429, endPoint x: 277, endPoint y: 433, distance: 72.1
click at [192, 417] on div "עובדי חדר האוכל השרו אוירה מלחיצה." at bounding box center [816, 424] width 1346 height 19
drag, startPoint x: 146, startPoint y: 422, endPoint x: 344, endPoint y: 417, distance: 198.1
click at [344, 420] on div "עובדי חדר האוכל השרו אוירה מלחיצה." at bounding box center [816, 424] width 1346 height 19
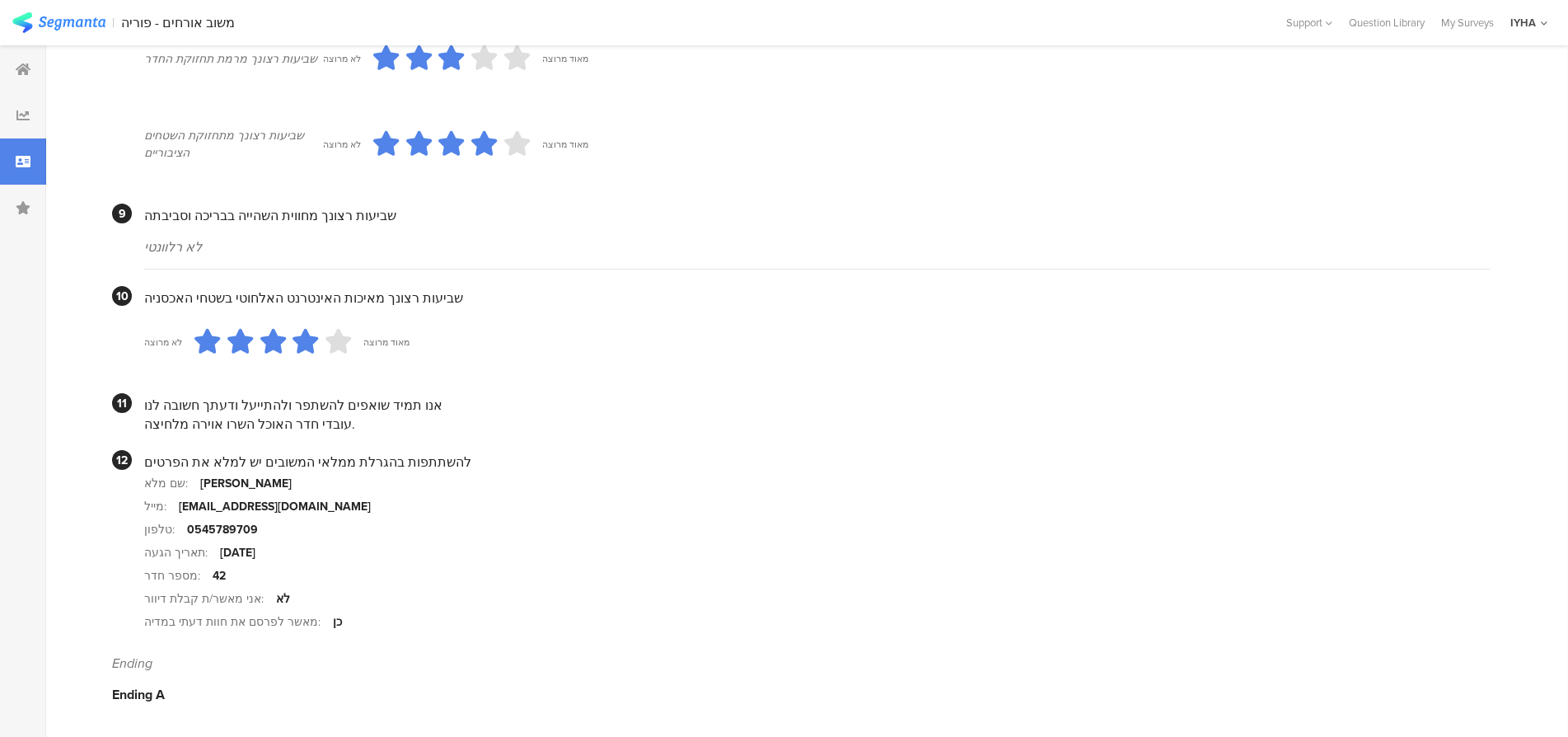
copy div "עובדי חדר האוכל השרו אוירה מלחיצה."
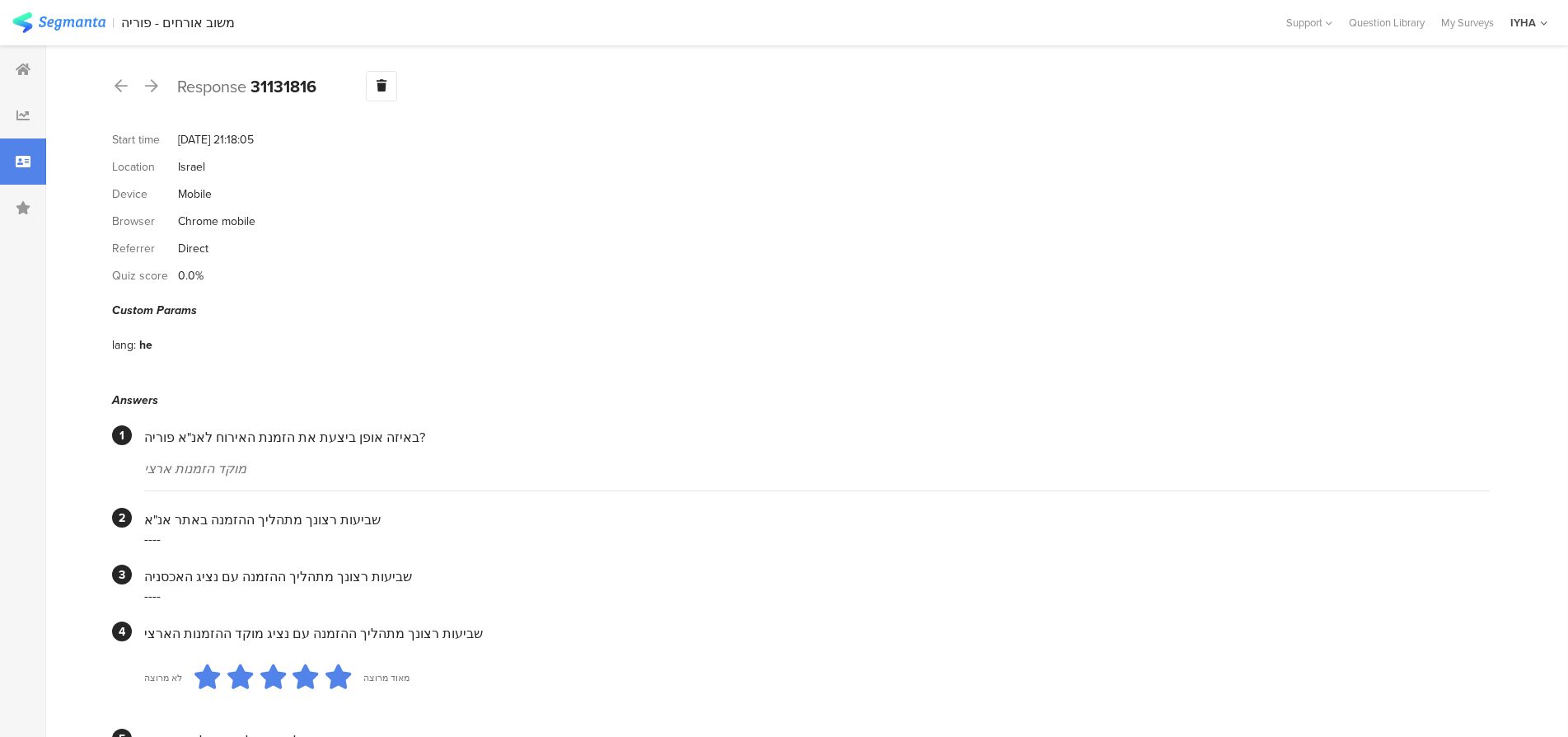
scroll to position [0, 0]
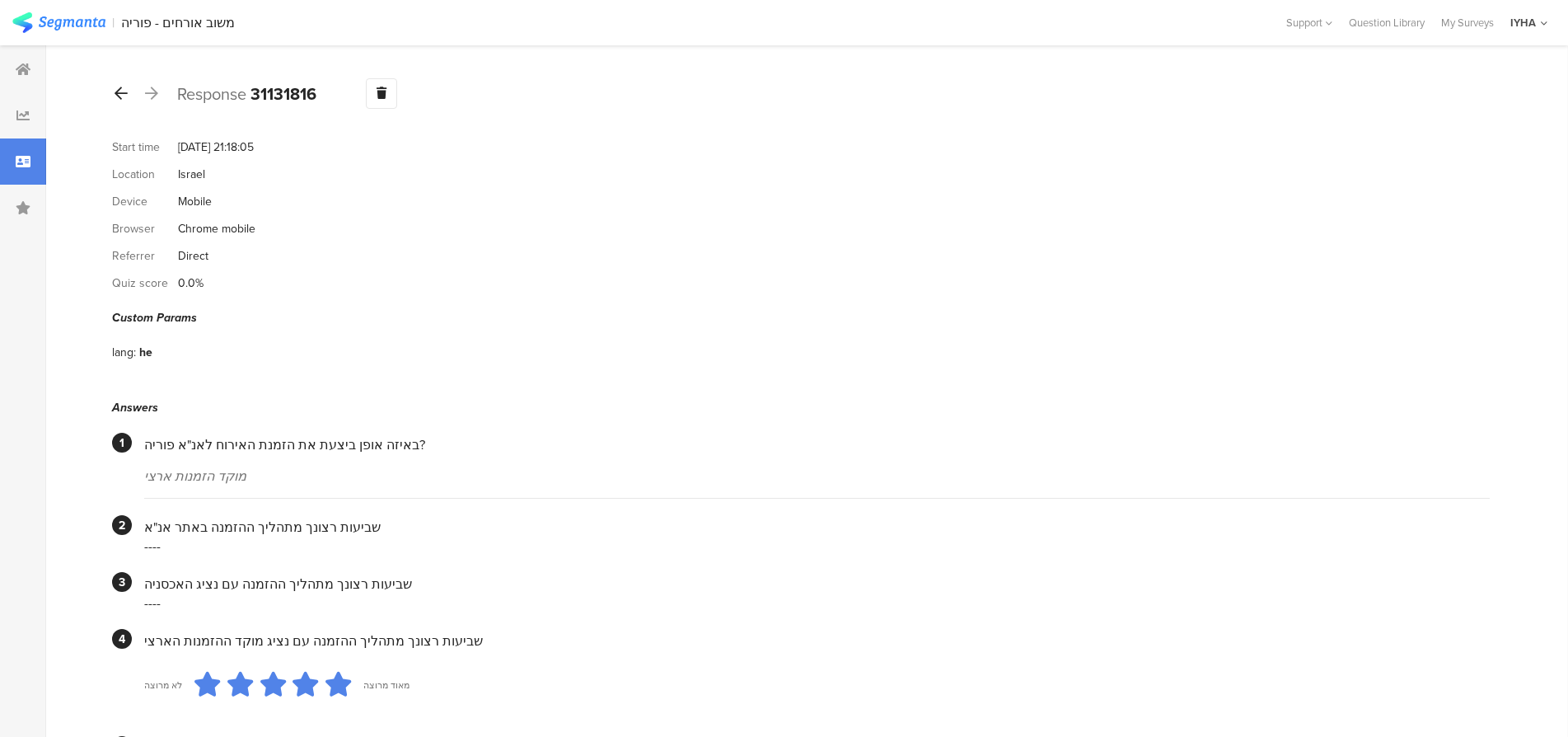
click at [117, 100] on icon at bounding box center [122, 93] width 13 height 15
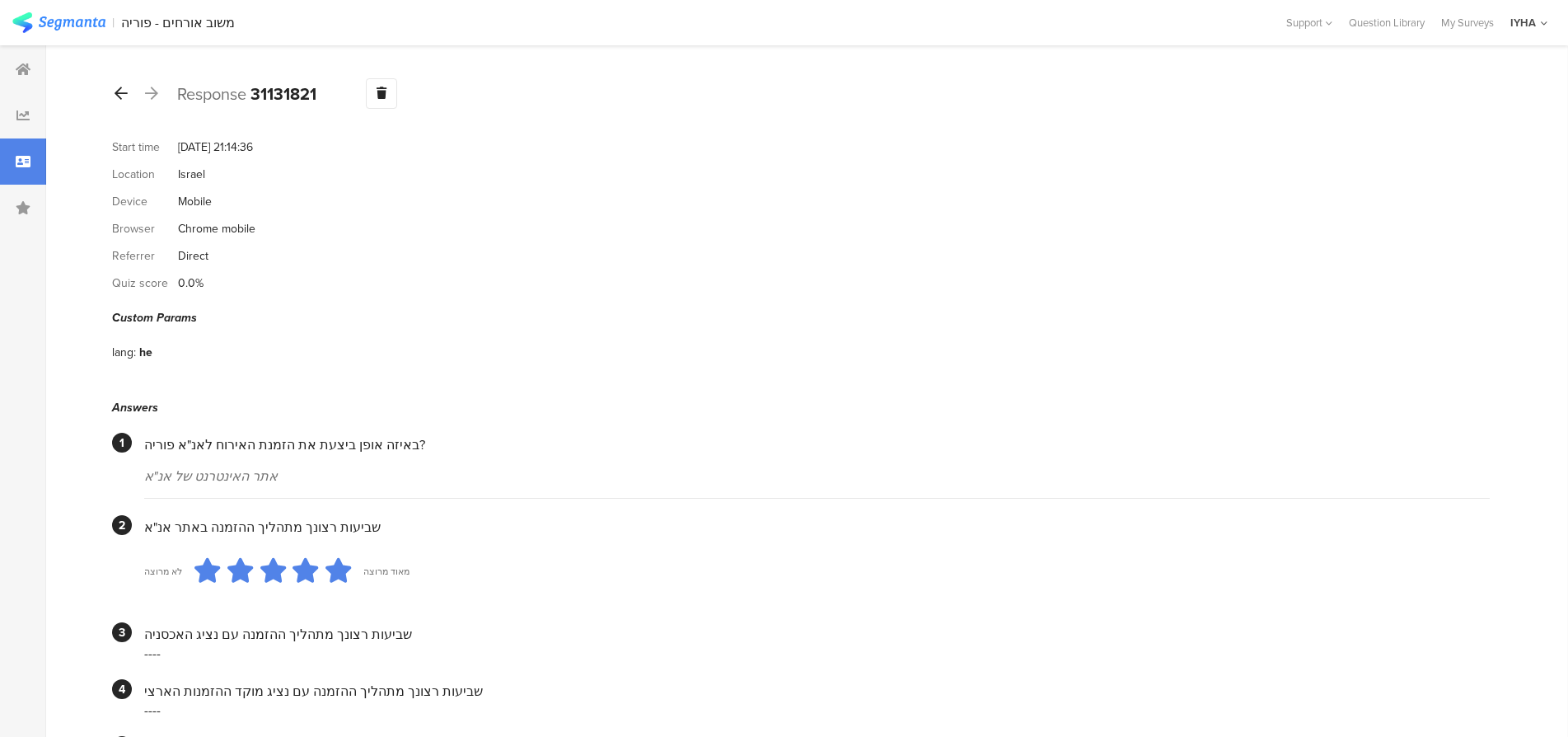
click at [126, 93] on icon at bounding box center [122, 93] width 13 height 15
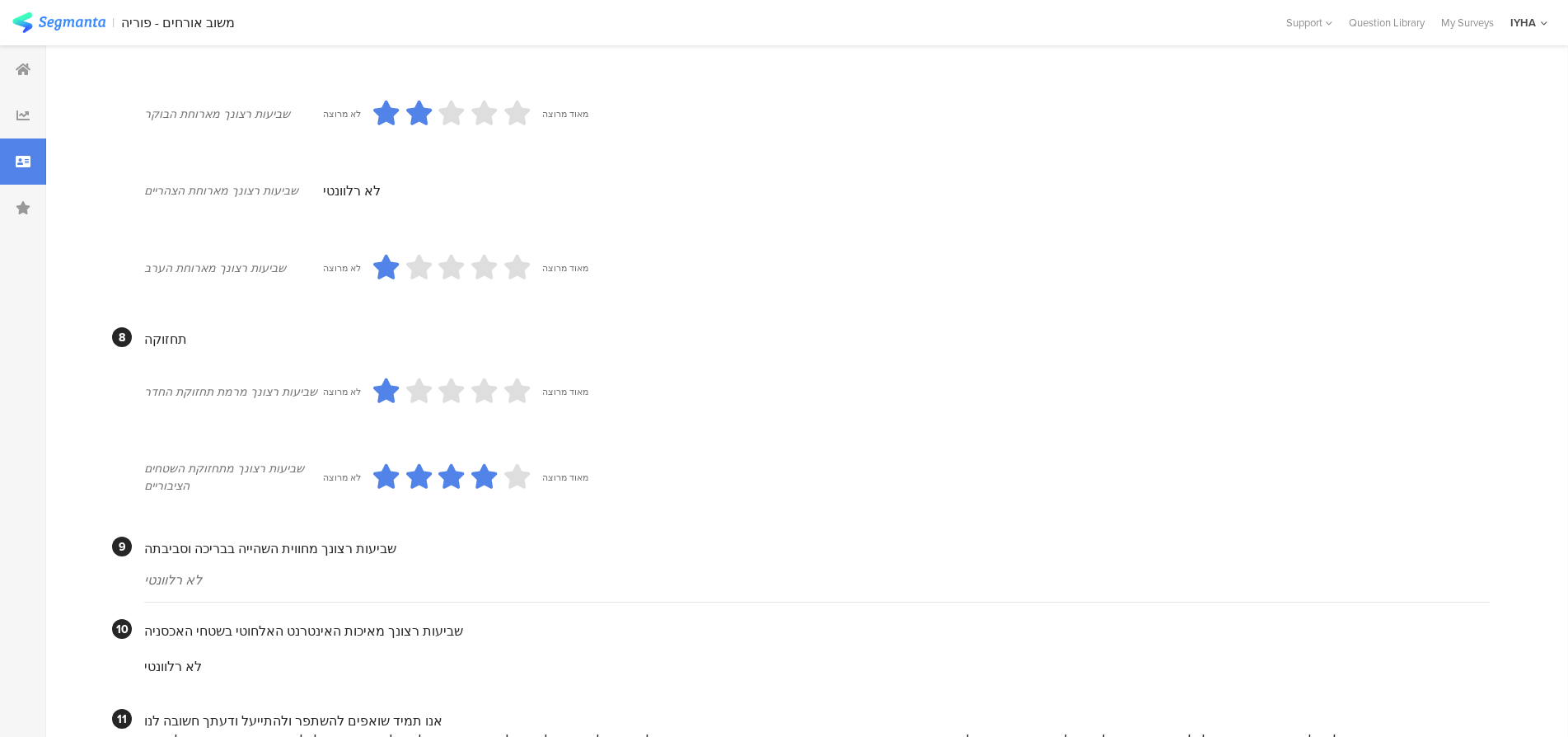
scroll to position [1358, 0]
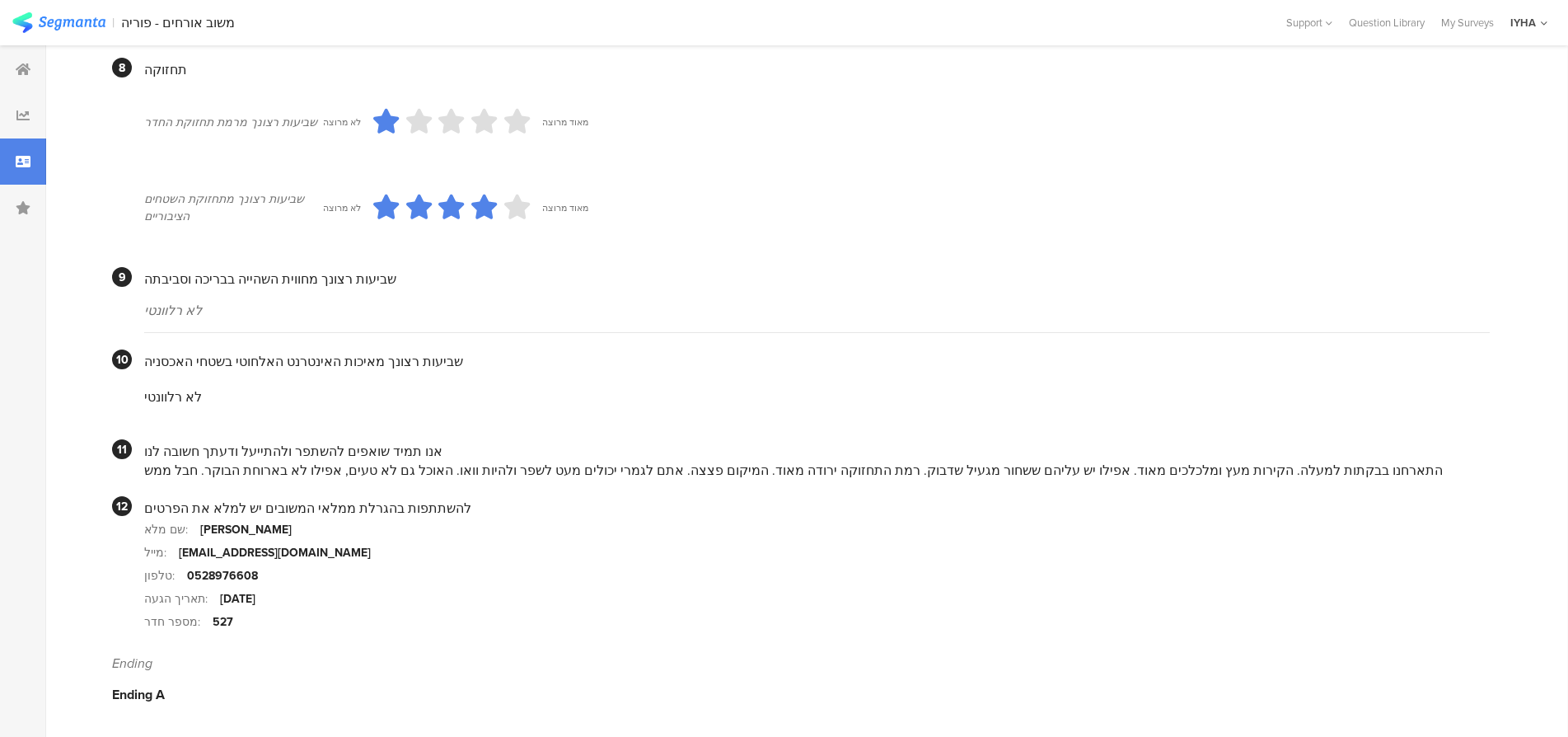
drag, startPoint x: 422, startPoint y: 473, endPoint x: 146, endPoint y: 475, distance: 276.0
click at [146, 475] on div "התארחנו בבקתות למעלה. הקירות מעץ ומלכלכים מאוד. אפילו יש עליהם ששחור מגעיל שדבו…" at bounding box center [816, 470] width 1346 height 19
copy div "האוכל גם לא טעים, אפילו לא בארוחת הבוקר. חבל ממש"
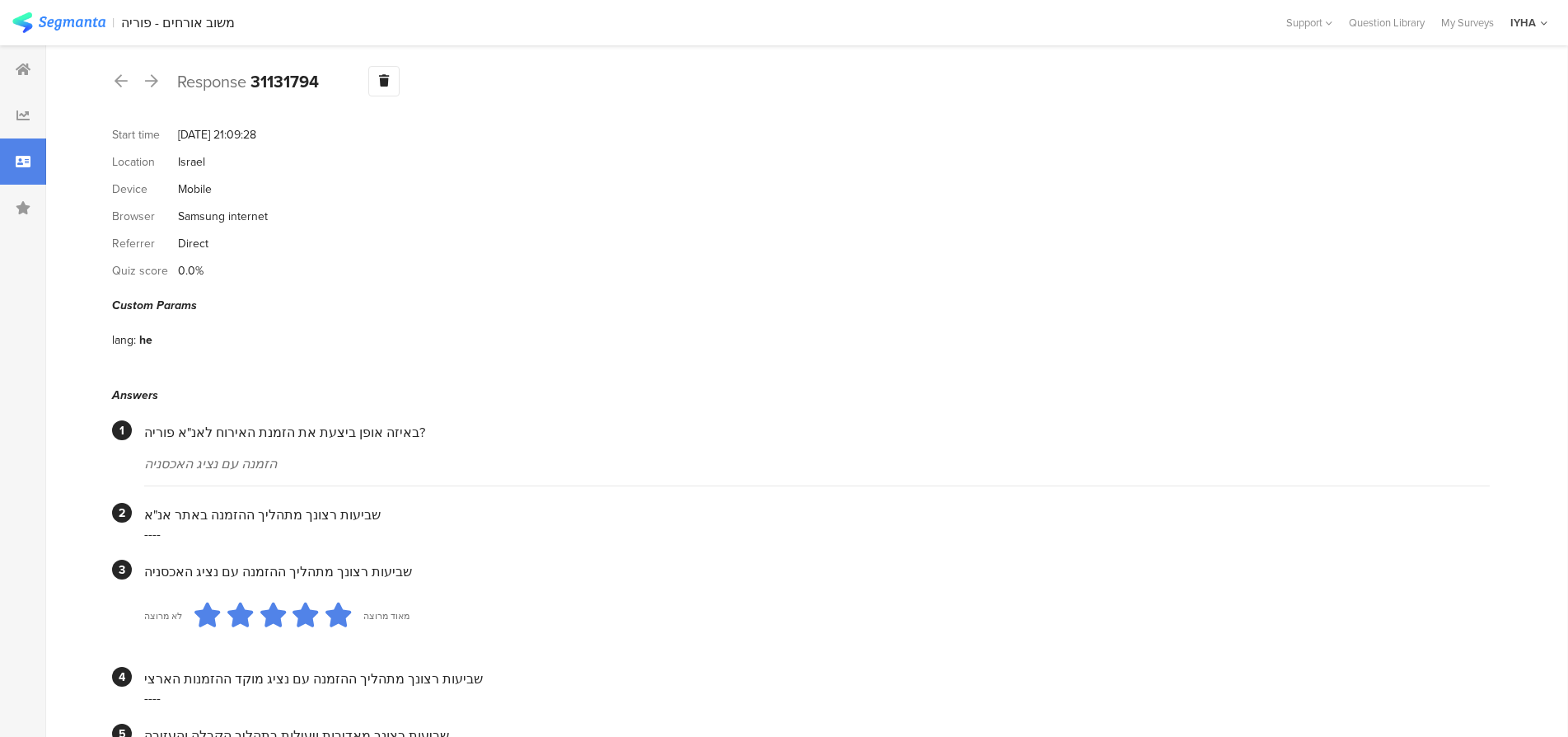
scroll to position [0, 0]
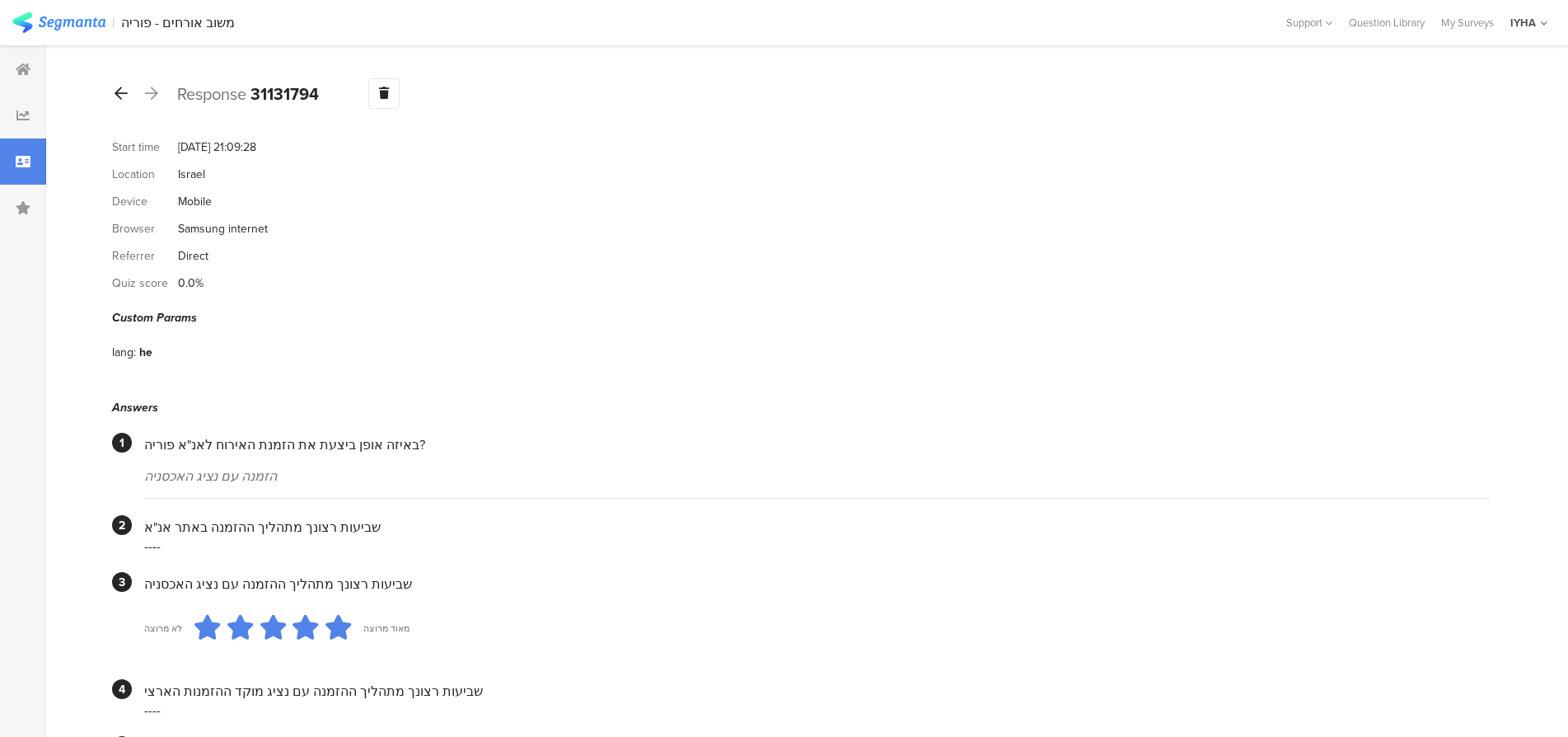
click at [115, 91] on icon at bounding box center [122, 93] width 13 height 15
click at [121, 97] on icon at bounding box center [122, 93] width 13 height 15
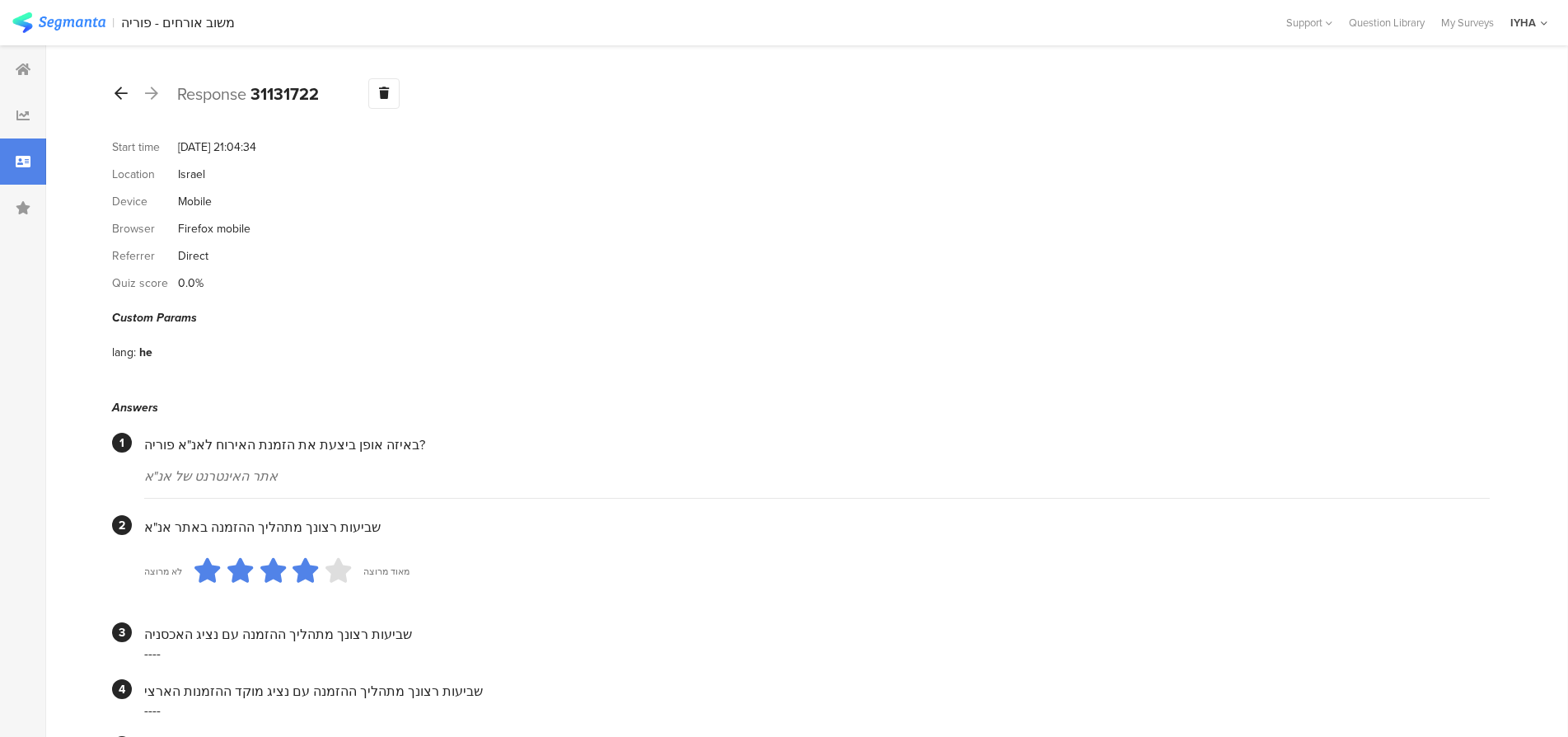
click at [124, 92] on icon at bounding box center [122, 93] width 13 height 15
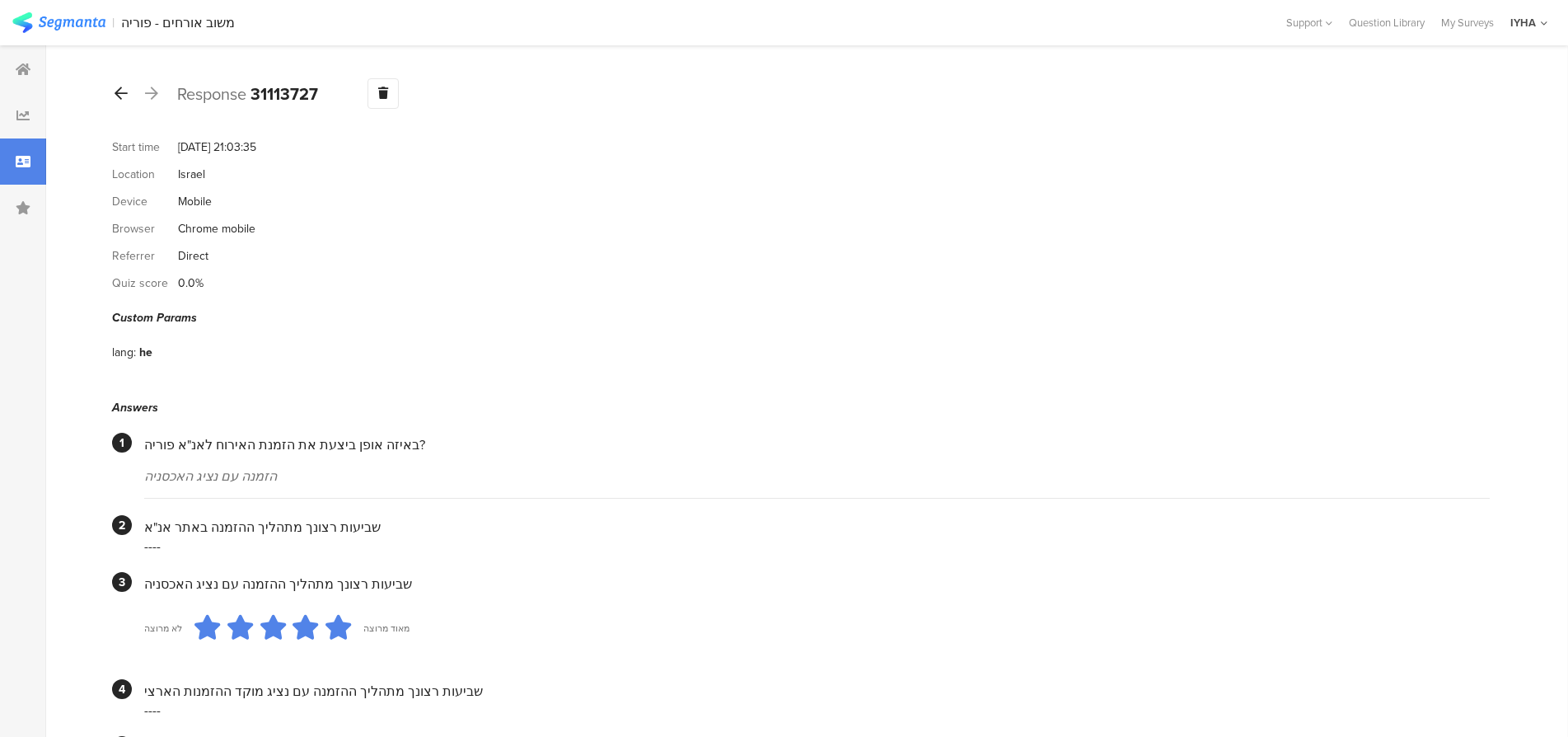
click at [122, 84] on div at bounding box center [122, 94] width 18 height 26
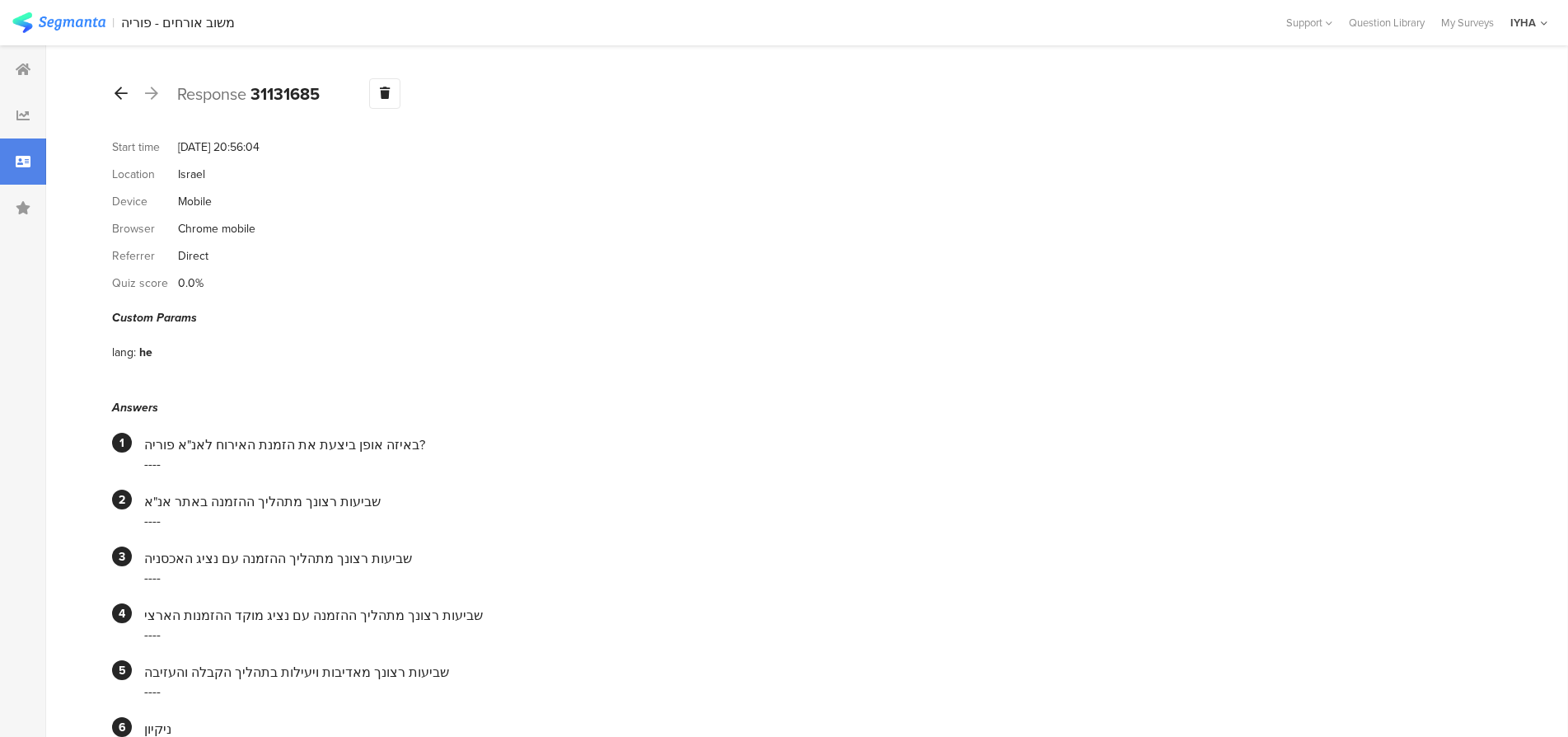
click at [127, 88] on icon at bounding box center [122, 93] width 13 height 15
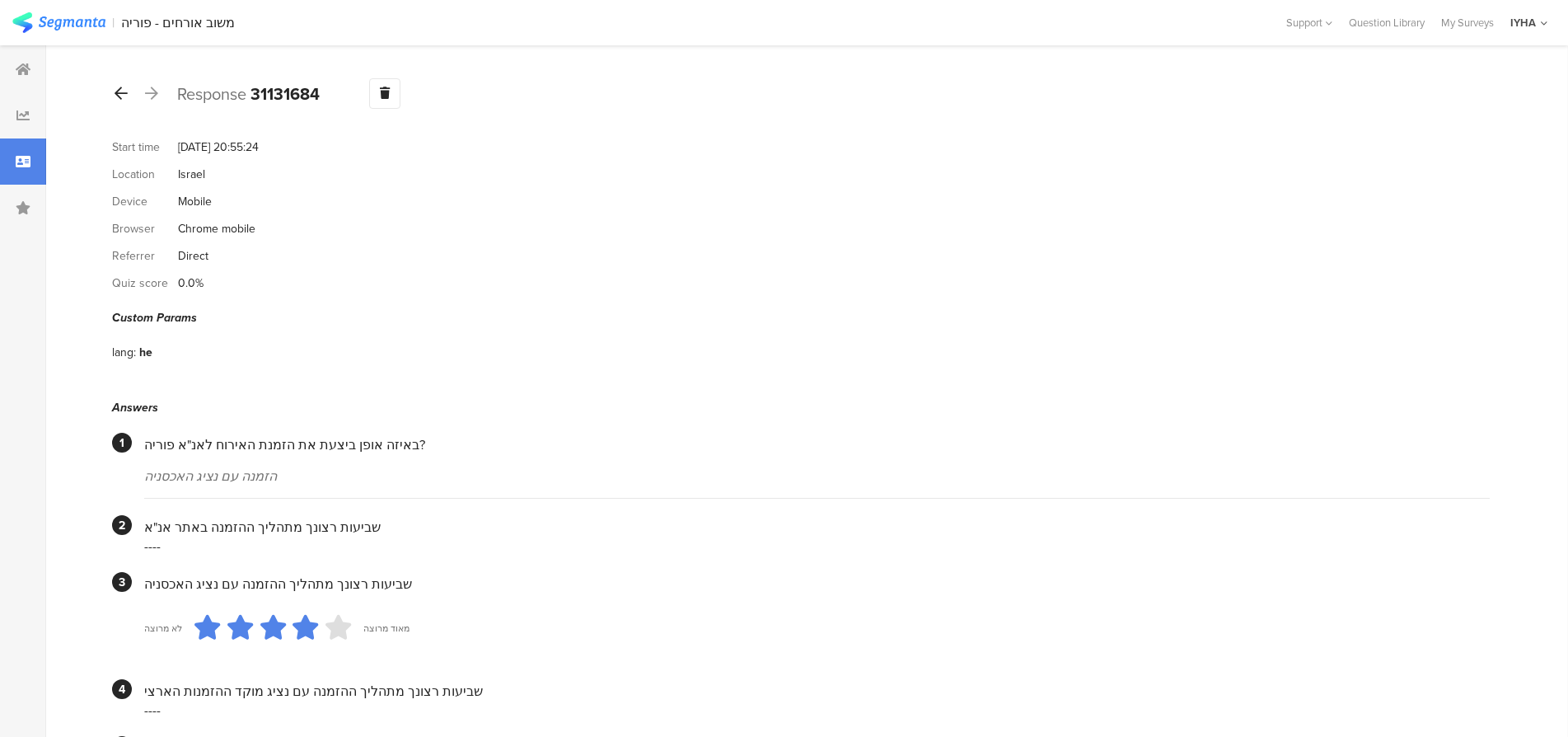
click at [116, 98] on icon at bounding box center [122, 93] width 13 height 15
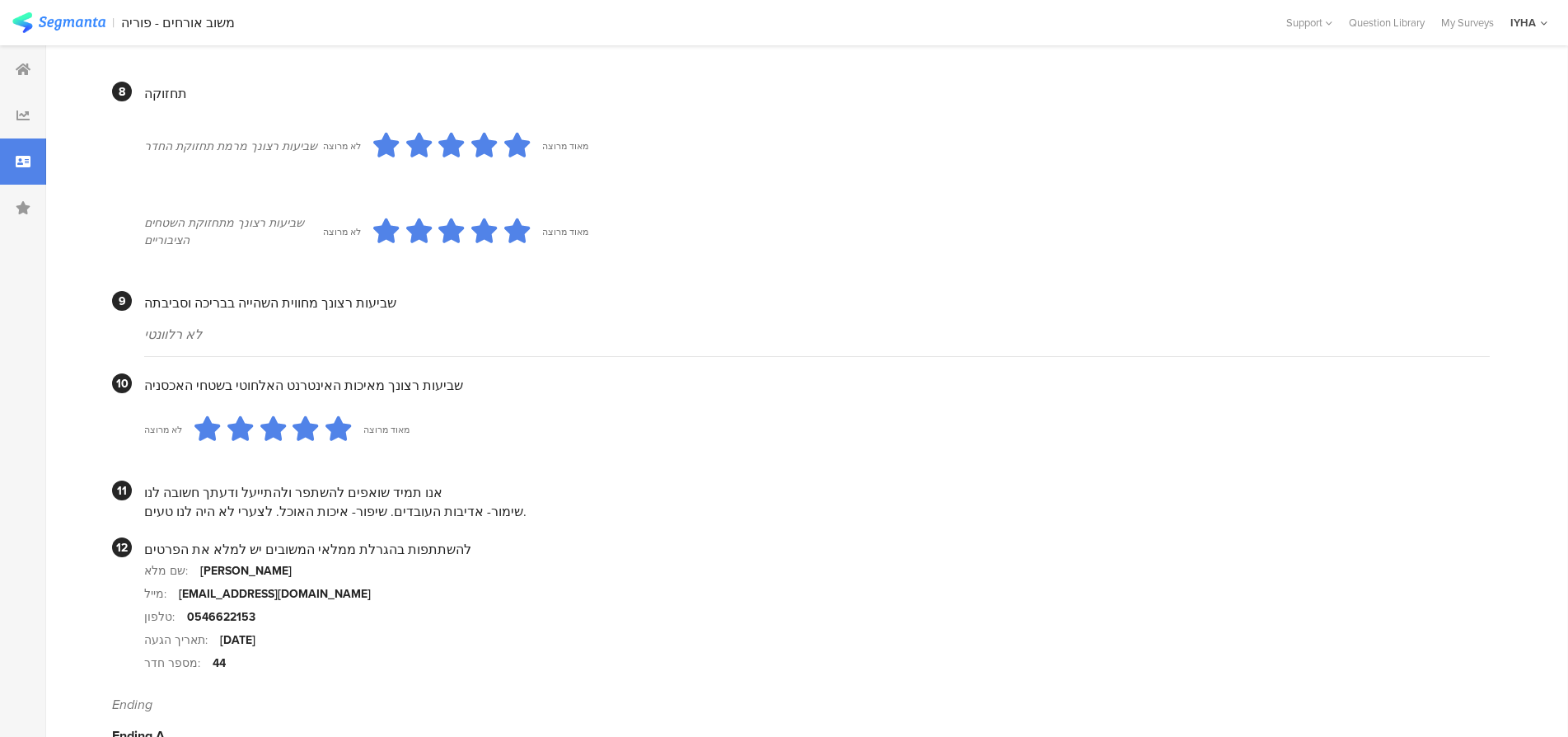
scroll to position [1393, 0]
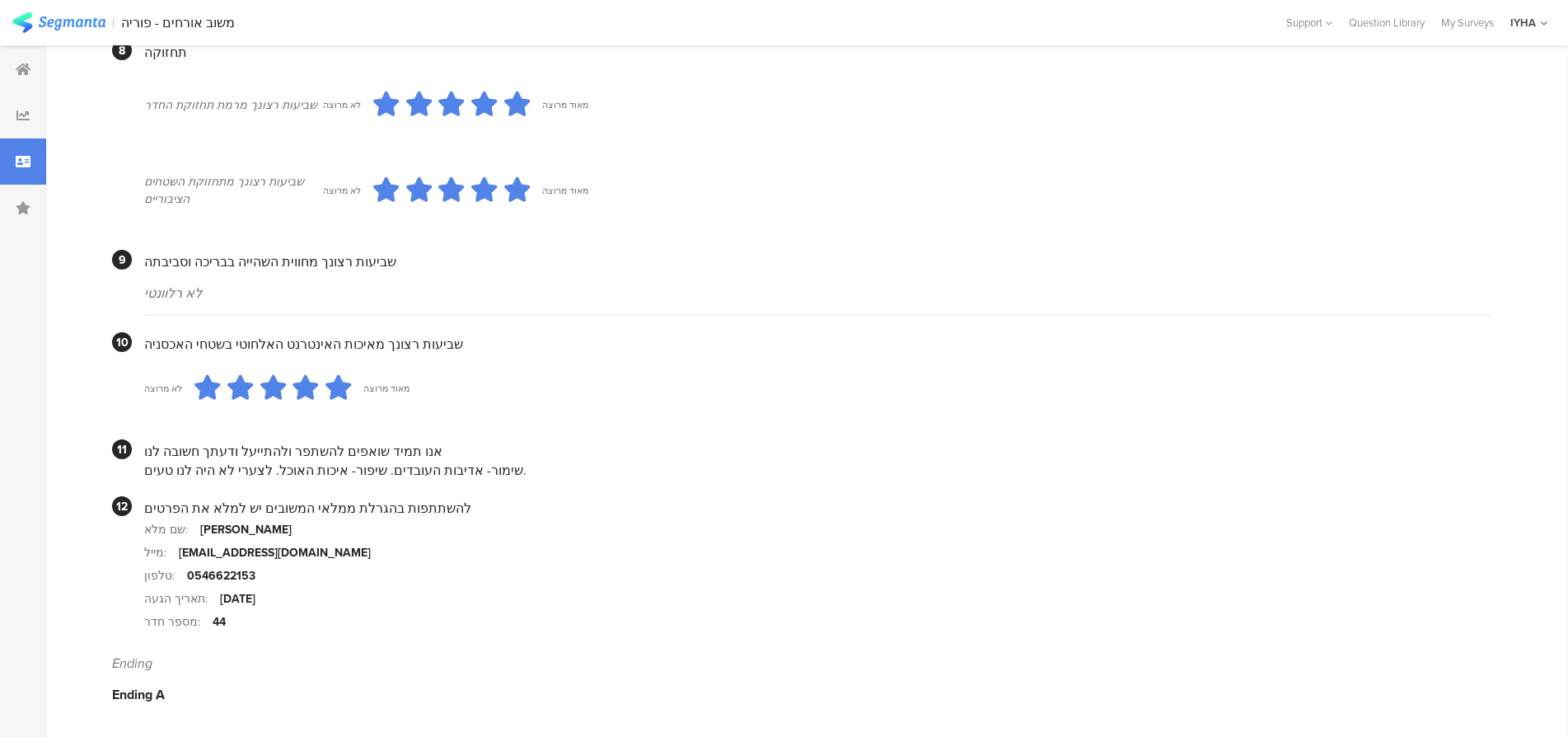
drag, startPoint x: 364, startPoint y: 473, endPoint x: 146, endPoint y: 469, distance: 218.0
click at [146, 469] on div "שימור- אדיבות העובדים. שיפור- איכות האוכל. לצערי לא היה לנו טעים." at bounding box center [816, 470] width 1346 height 19
copy div "שיפור- איכות האוכל. לצערי לא היה לנו טעים"
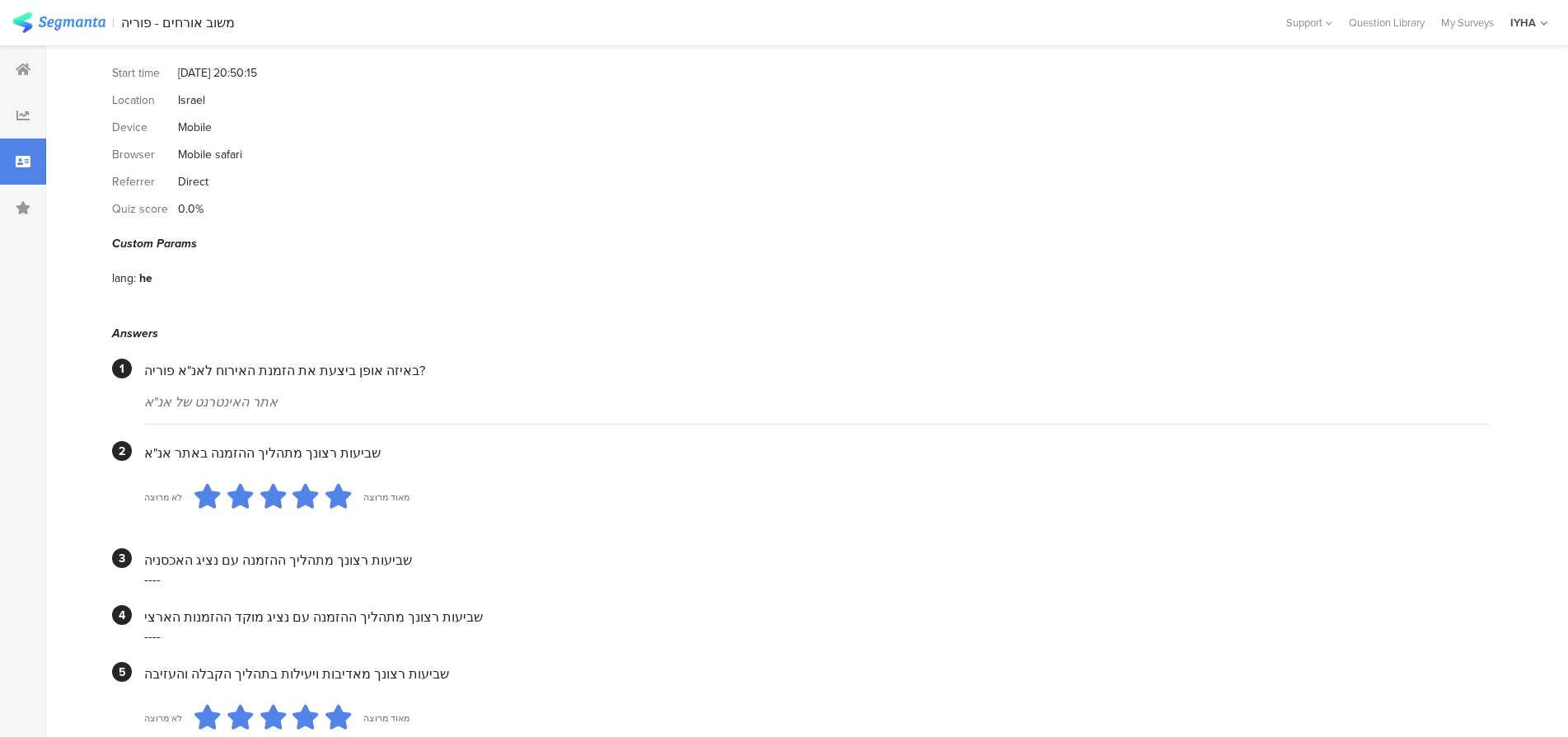
scroll to position [0, 0]
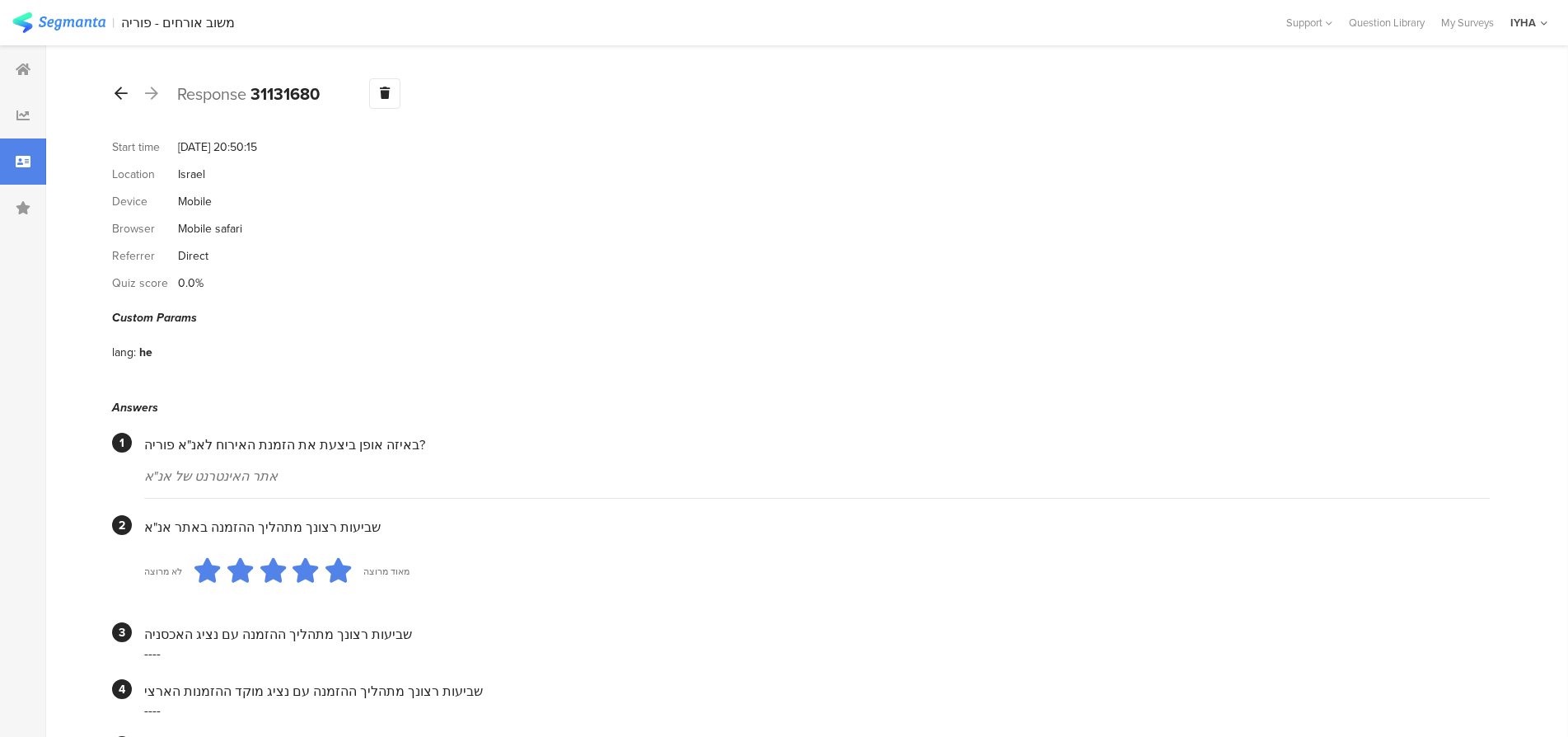
click at [117, 91] on icon at bounding box center [122, 93] width 13 height 15
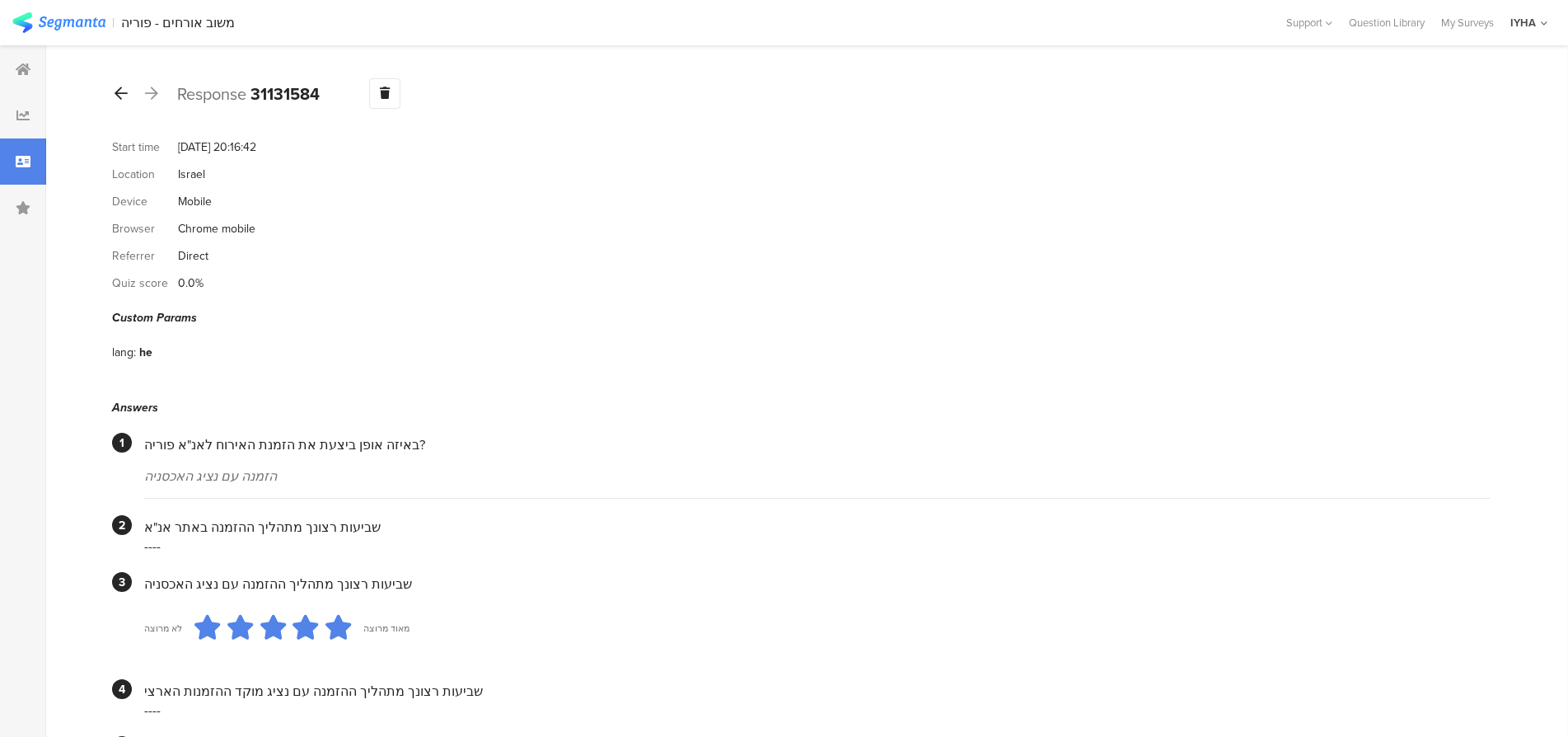
click at [127, 93] on icon at bounding box center [122, 93] width 13 height 15
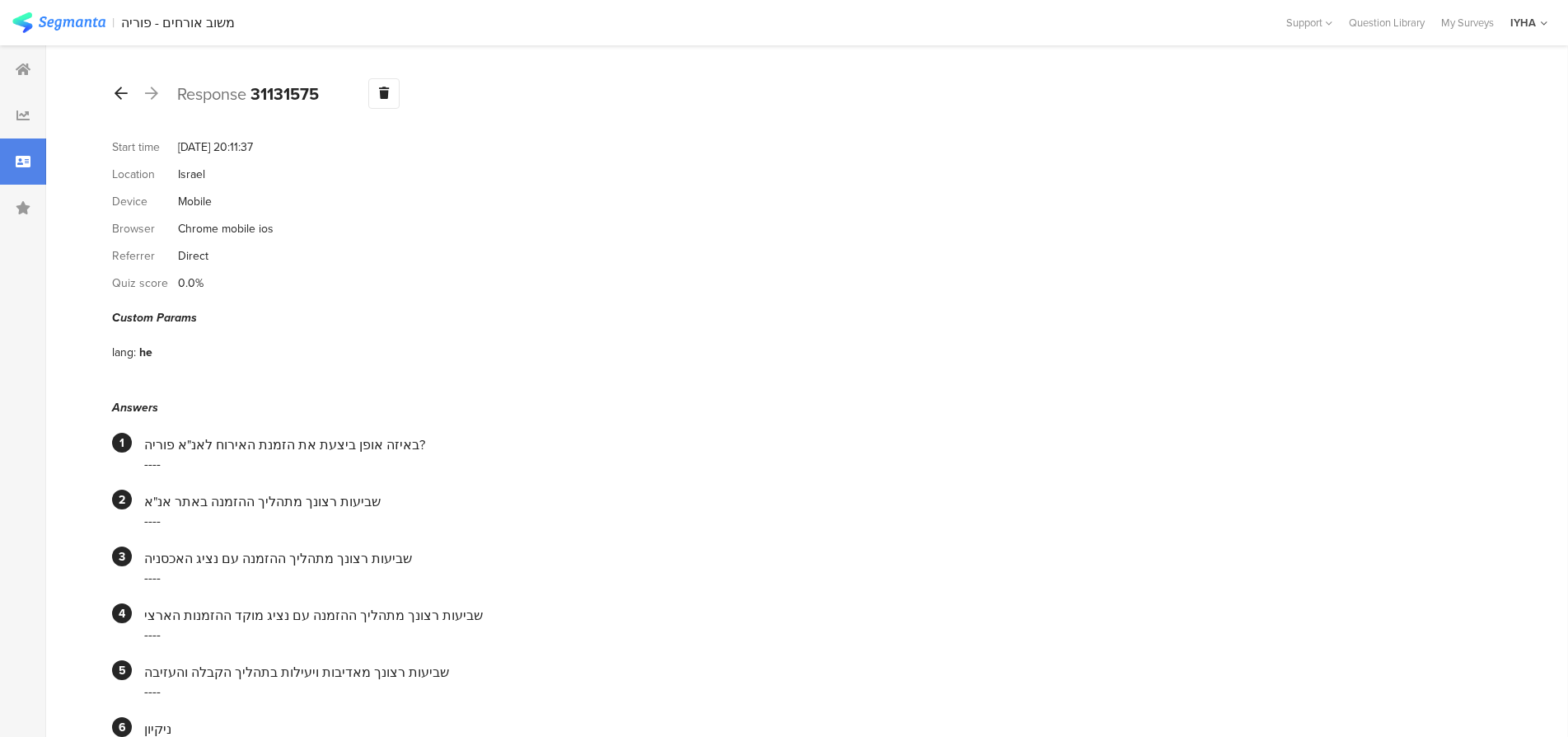
click at [118, 93] on icon at bounding box center [122, 93] width 13 height 15
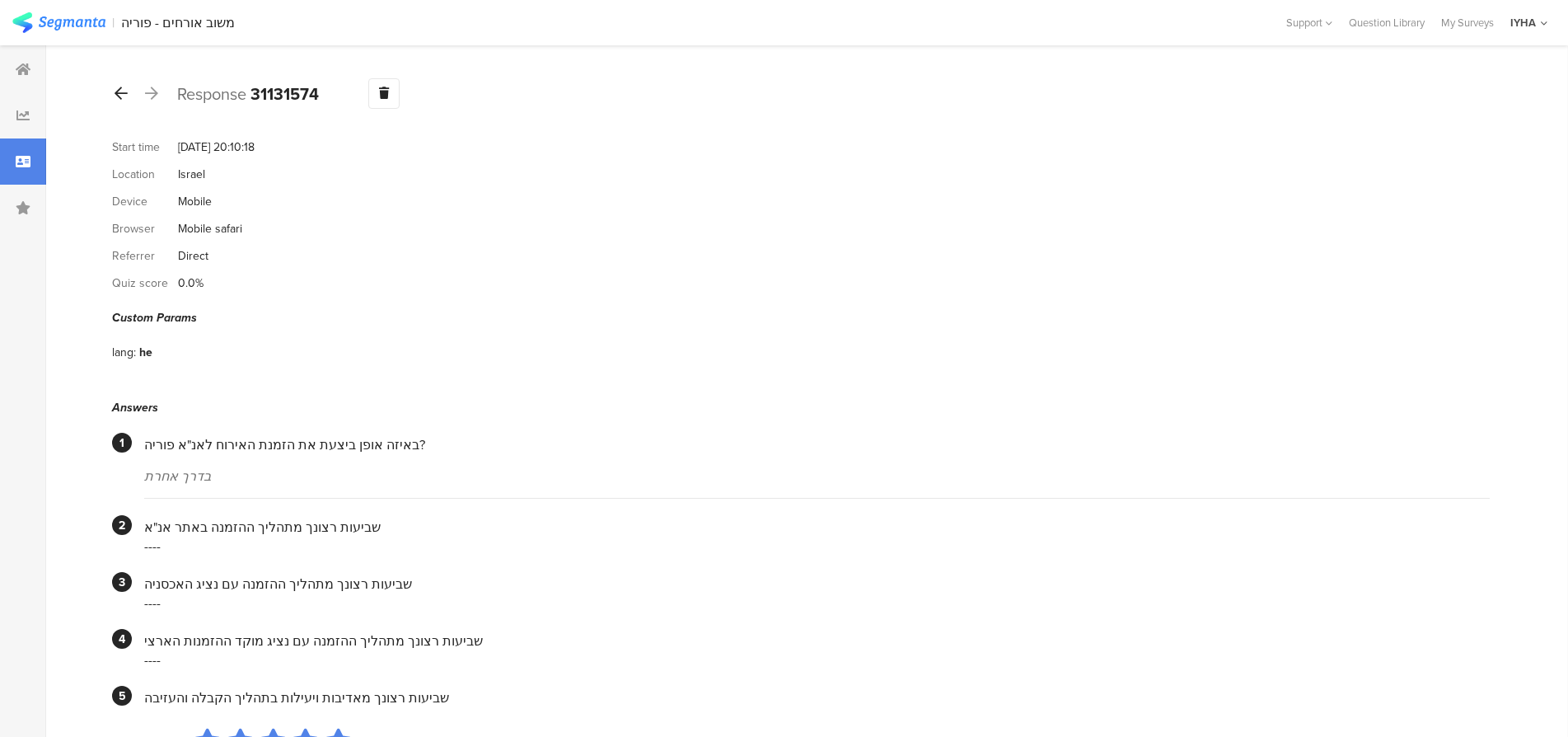
click at [120, 97] on icon at bounding box center [122, 93] width 13 height 15
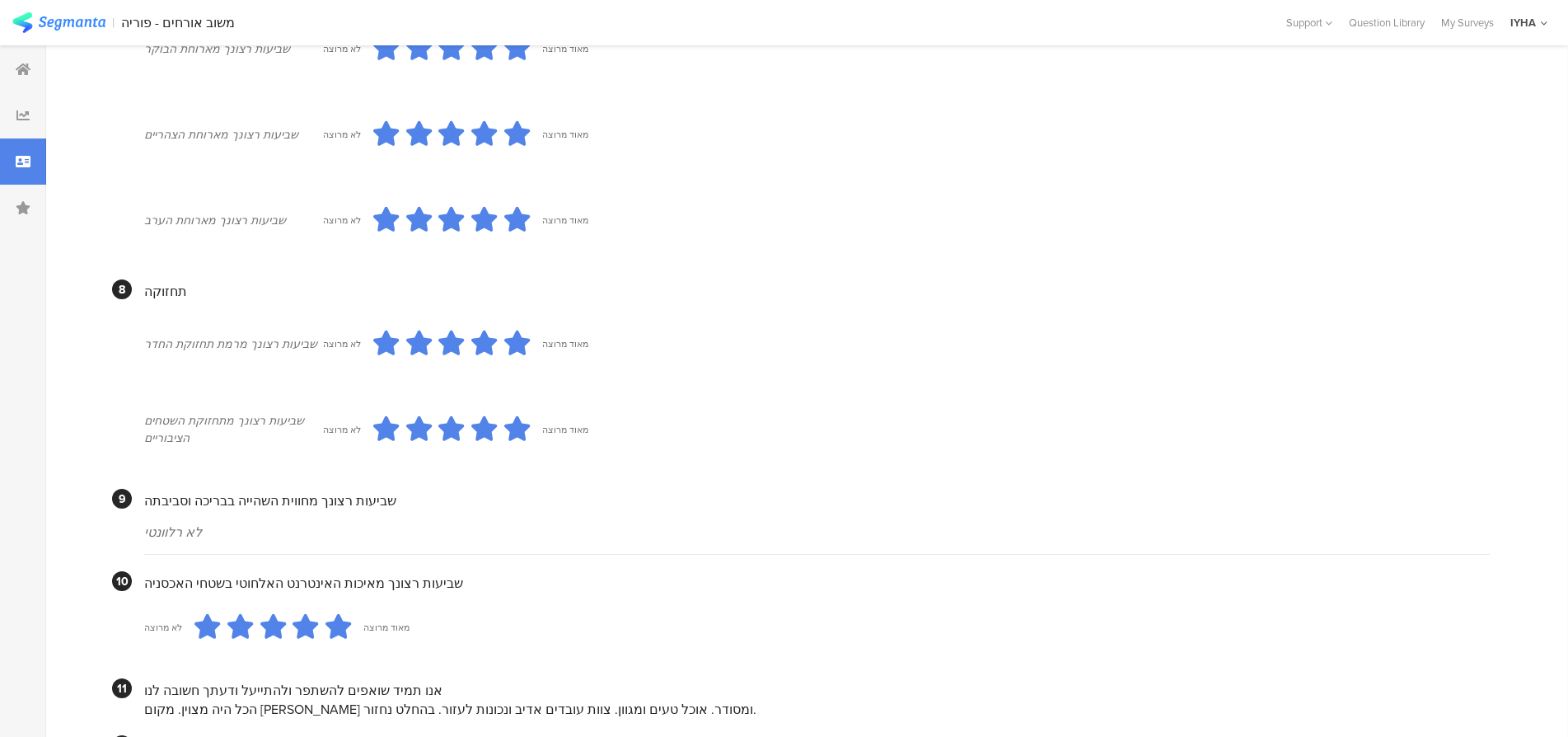
scroll to position [1393, 0]
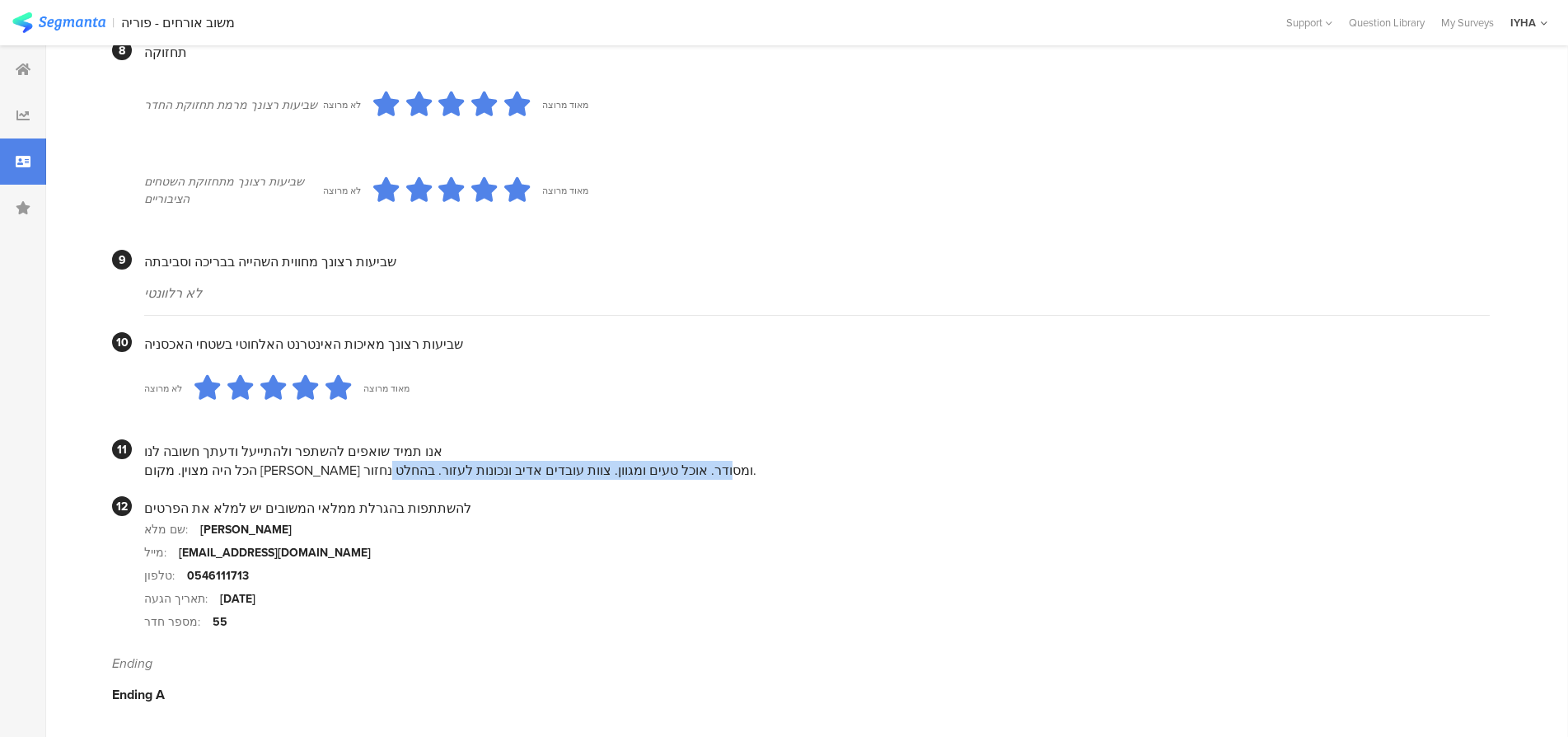
drag, startPoint x: 461, startPoint y: 471, endPoint x: 146, endPoint y: 468, distance: 315.0
click at [146, 468] on div "הכל היה מצוין. מקום [PERSON_NAME] ומסודר. אוכל טעים ומגוון. צוות עובדים אדיב ונ…" at bounding box center [816, 470] width 1346 height 19
copy div "אוכל טעים ומגוון. צוות עובדים אדיב ונכונות לעזור. בהחלט נחזור"
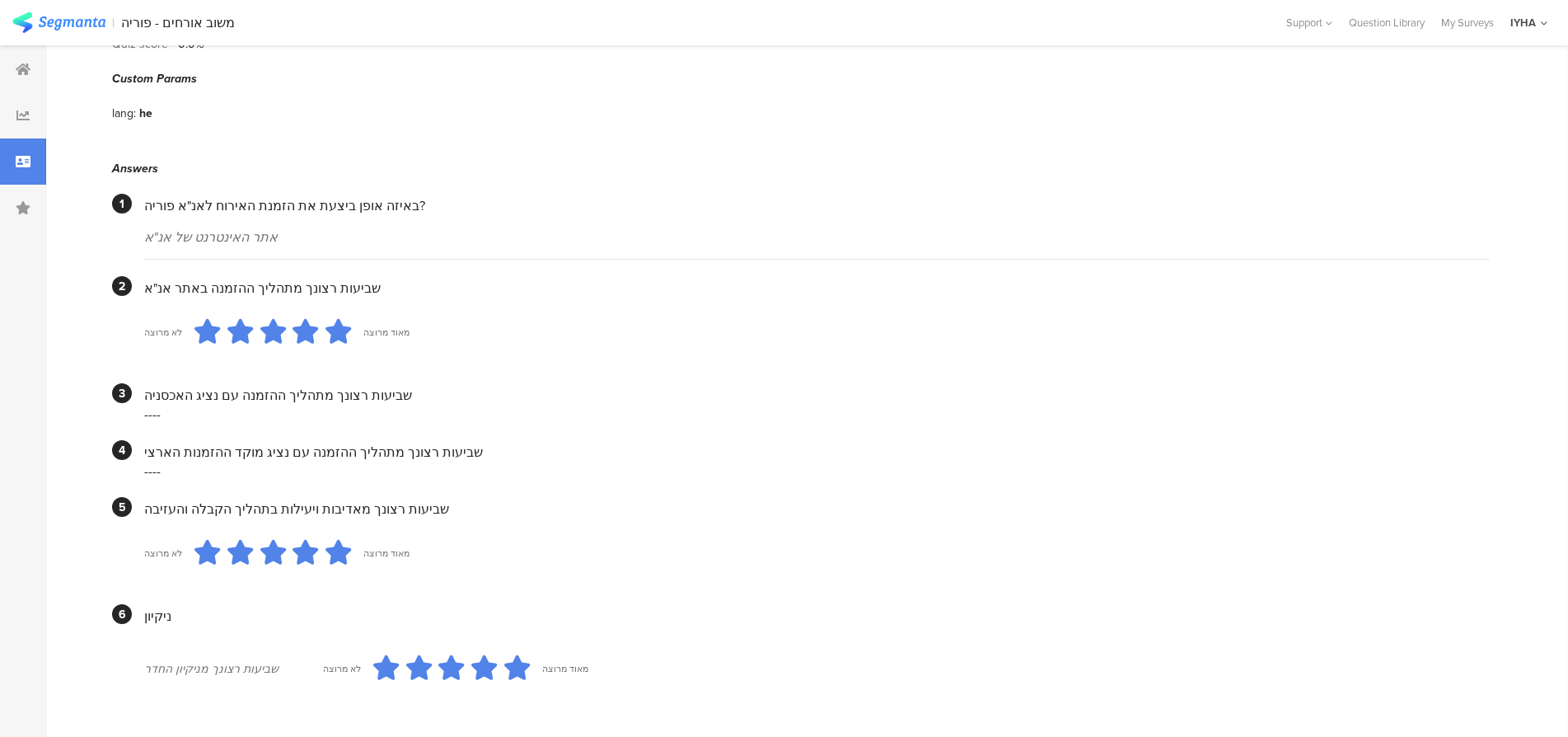
scroll to position [0, 0]
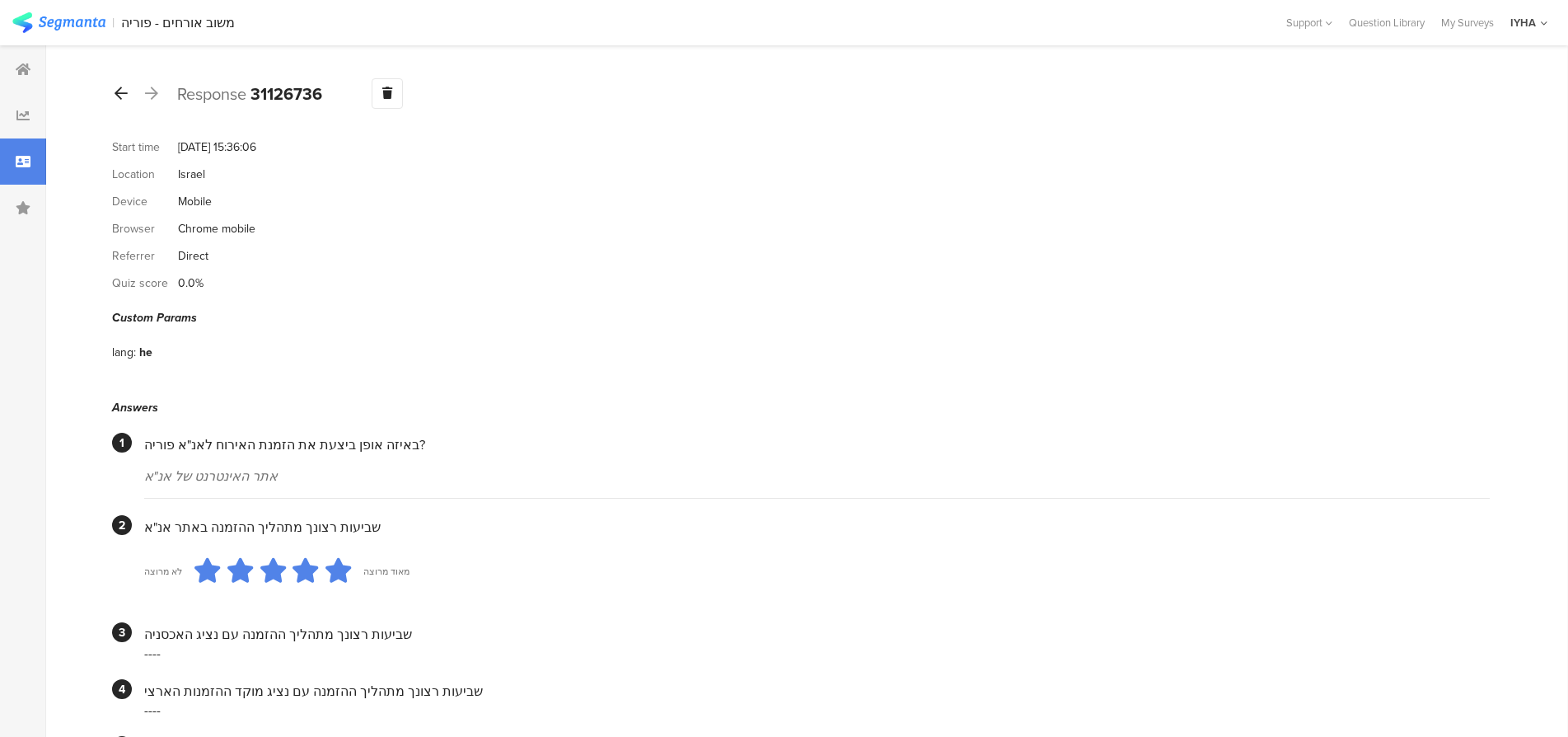
click at [120, 103] on div at bounding box center [122, 94] width 18 height 26
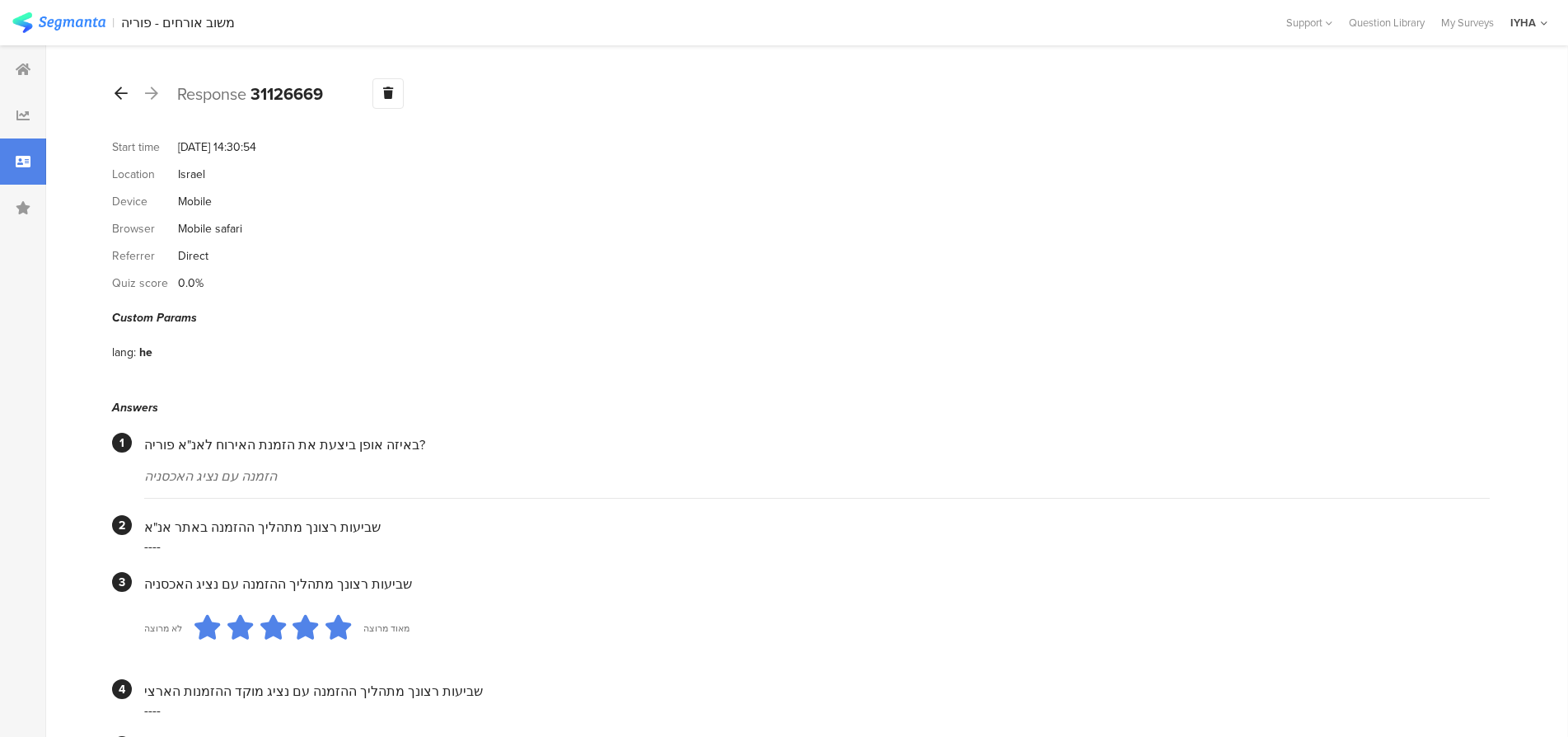
click at [117, 94] on icon at bounding box center [122, 93] width 13 height 15
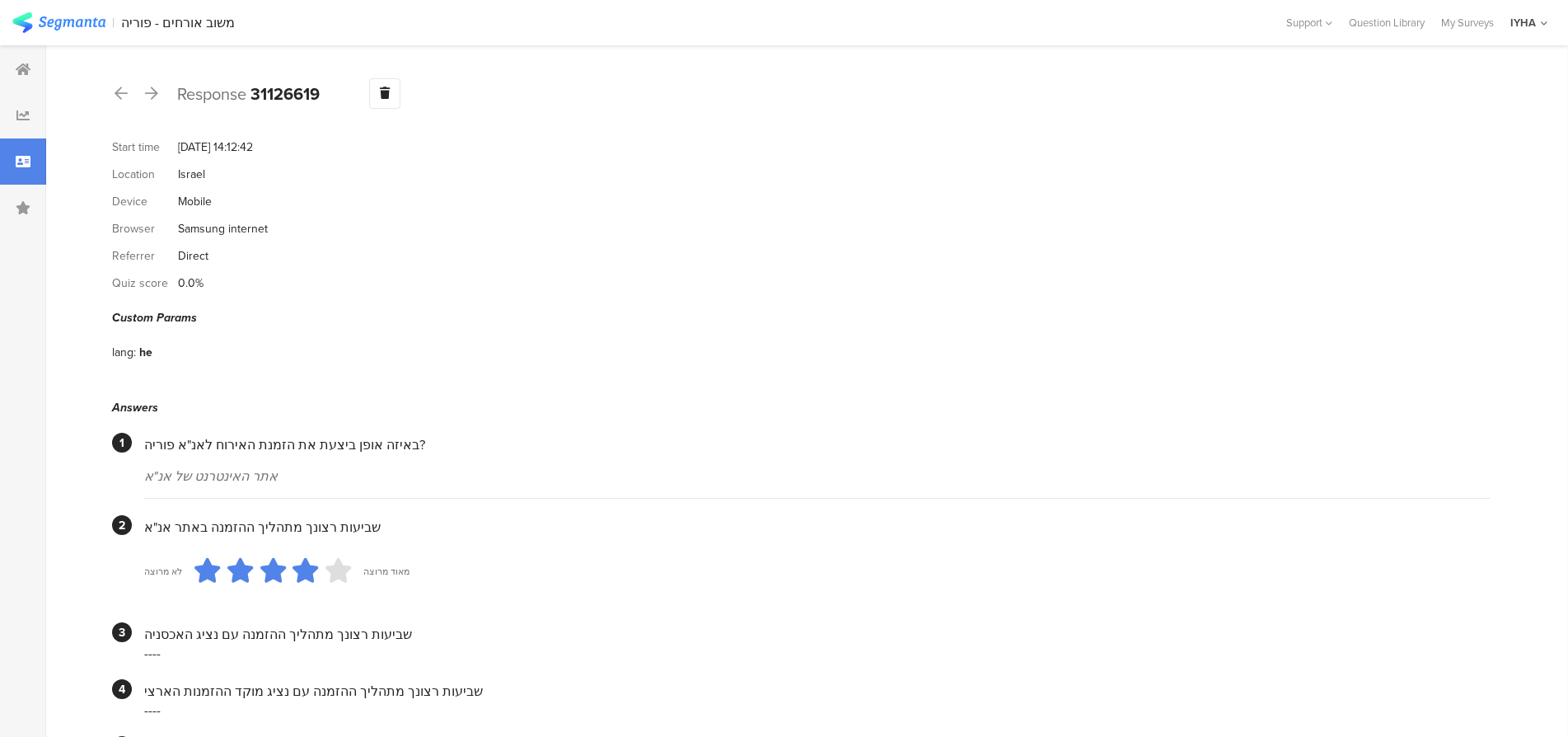
drag, startPoint x: 123, startPoint y: 93, endPoint x: 150, endPoint y: 125, distance: 41.9
click at [124, 93] on icon at bounding box center [122, 93] width 13 height 15
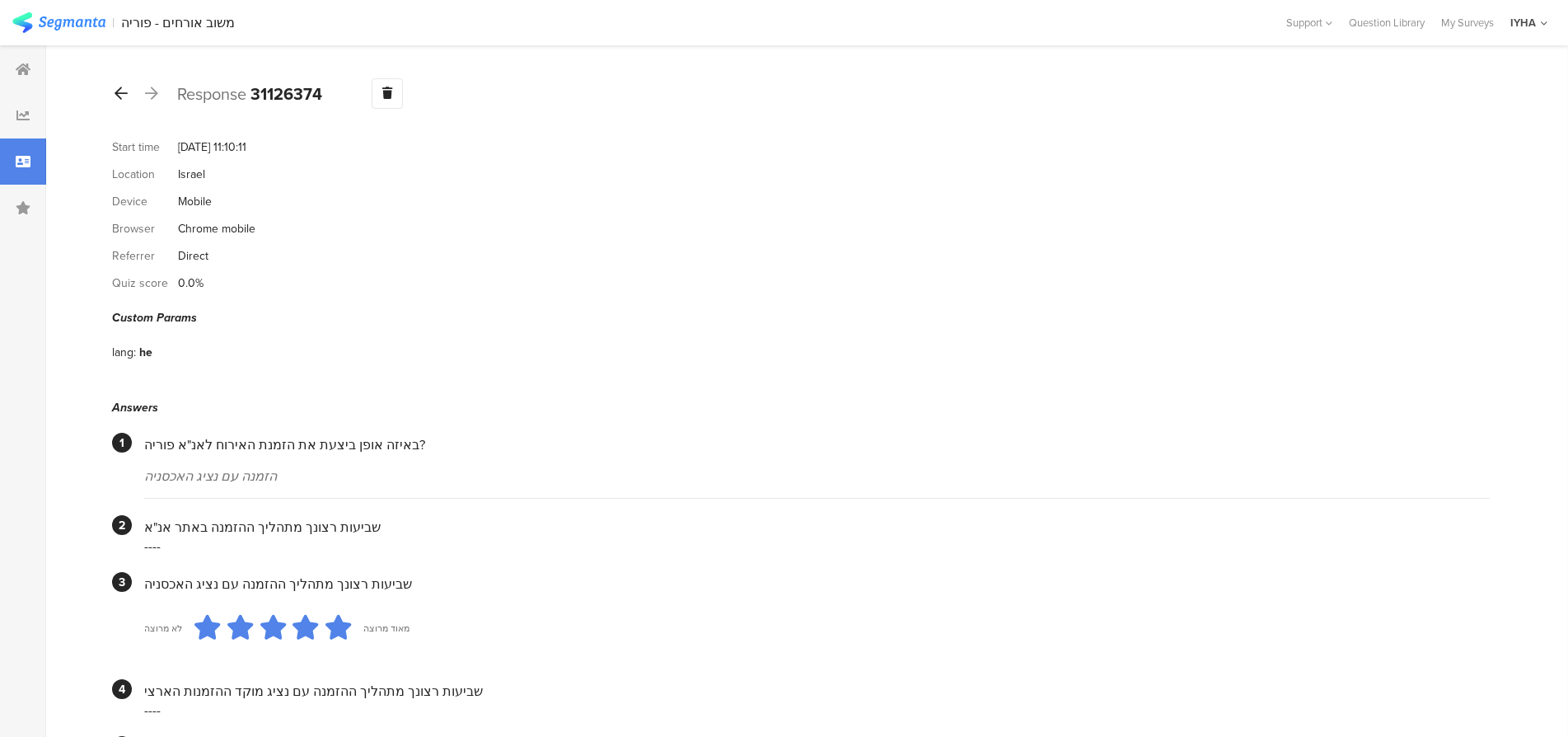
click at [125, 94] on icon at bounding box center [122, 93] width 13 height 15
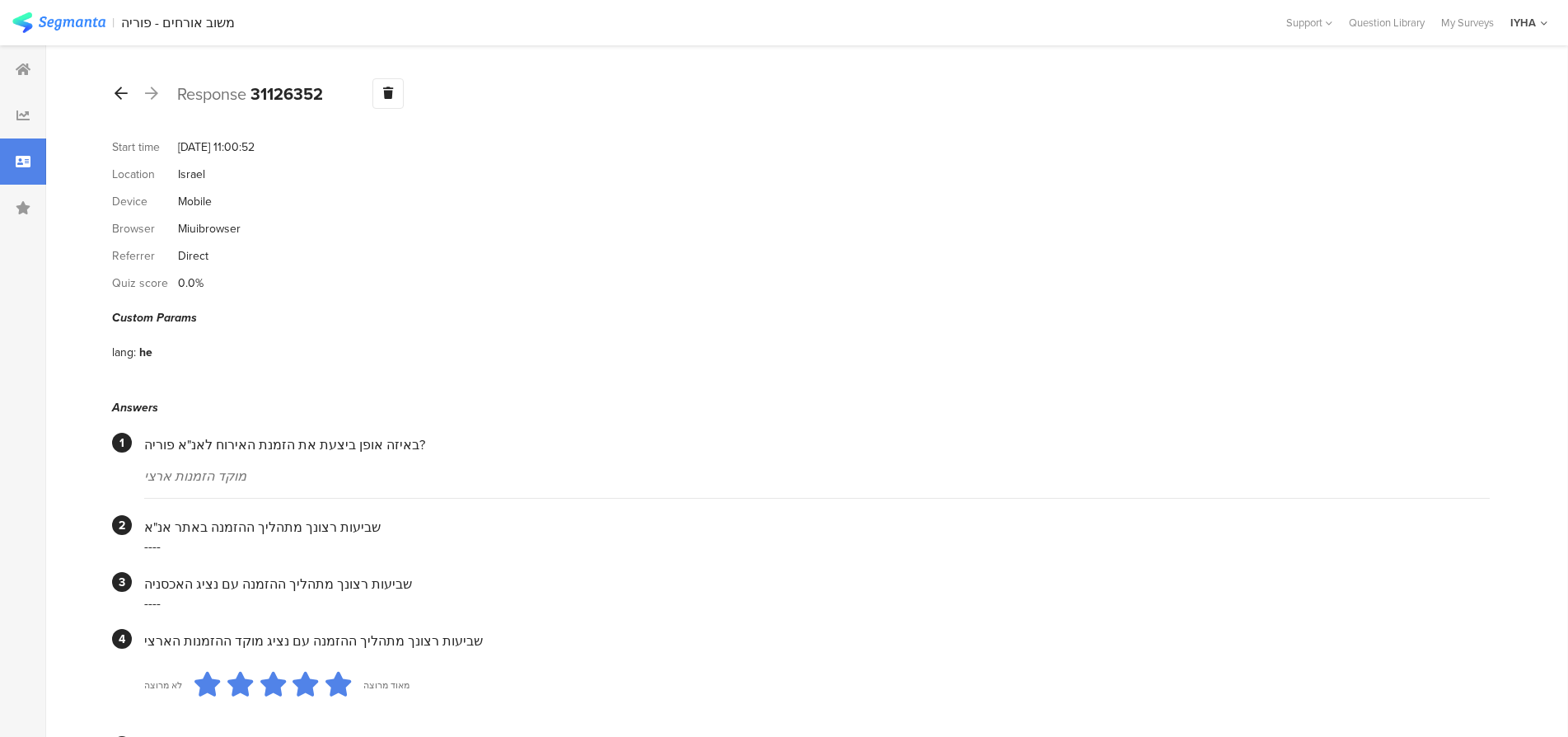
click at [117, 87] on icon at bounding box center [122, 93] width 13 height 15
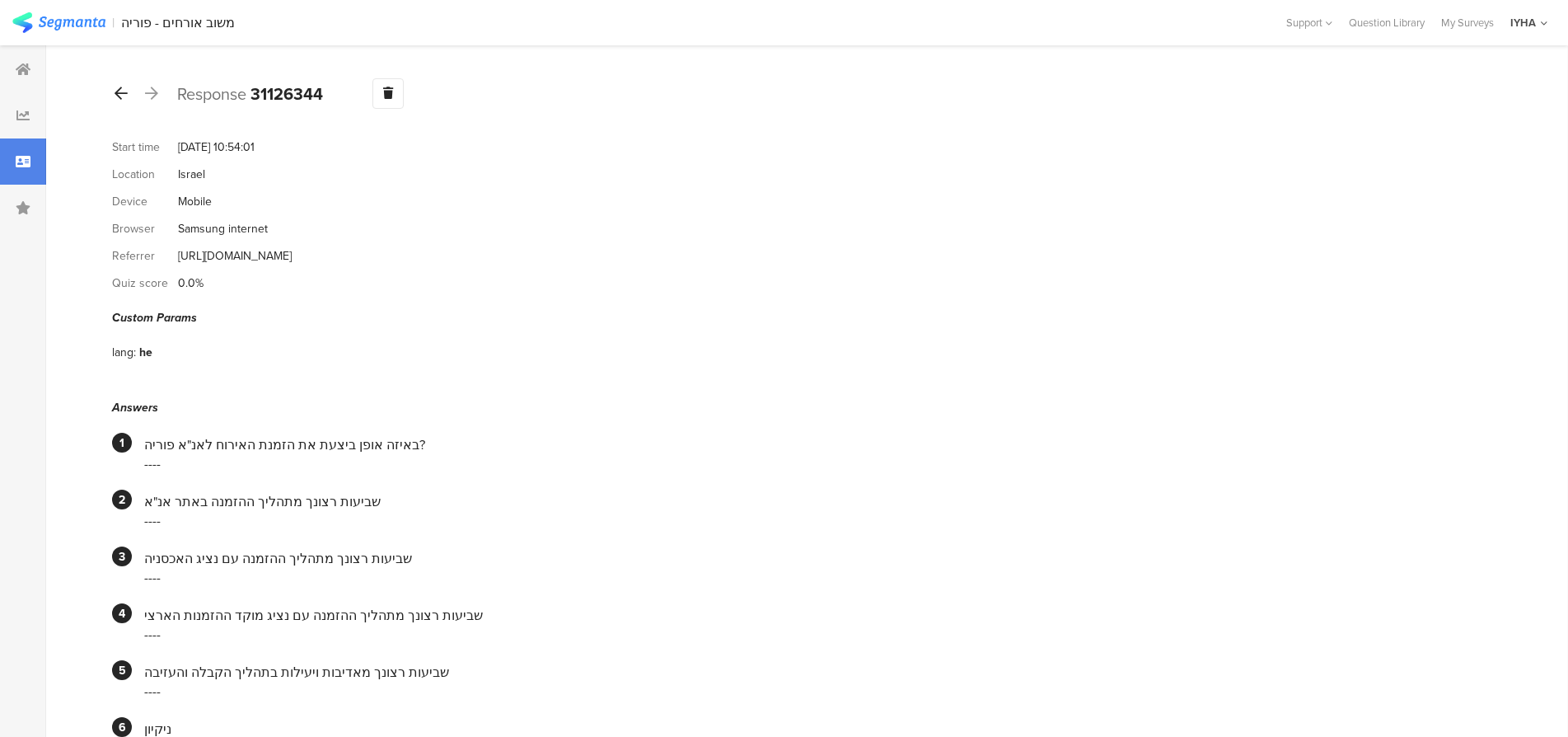
click at [121, 91] on icon at bounding box center [122, 93] width 13 height 15
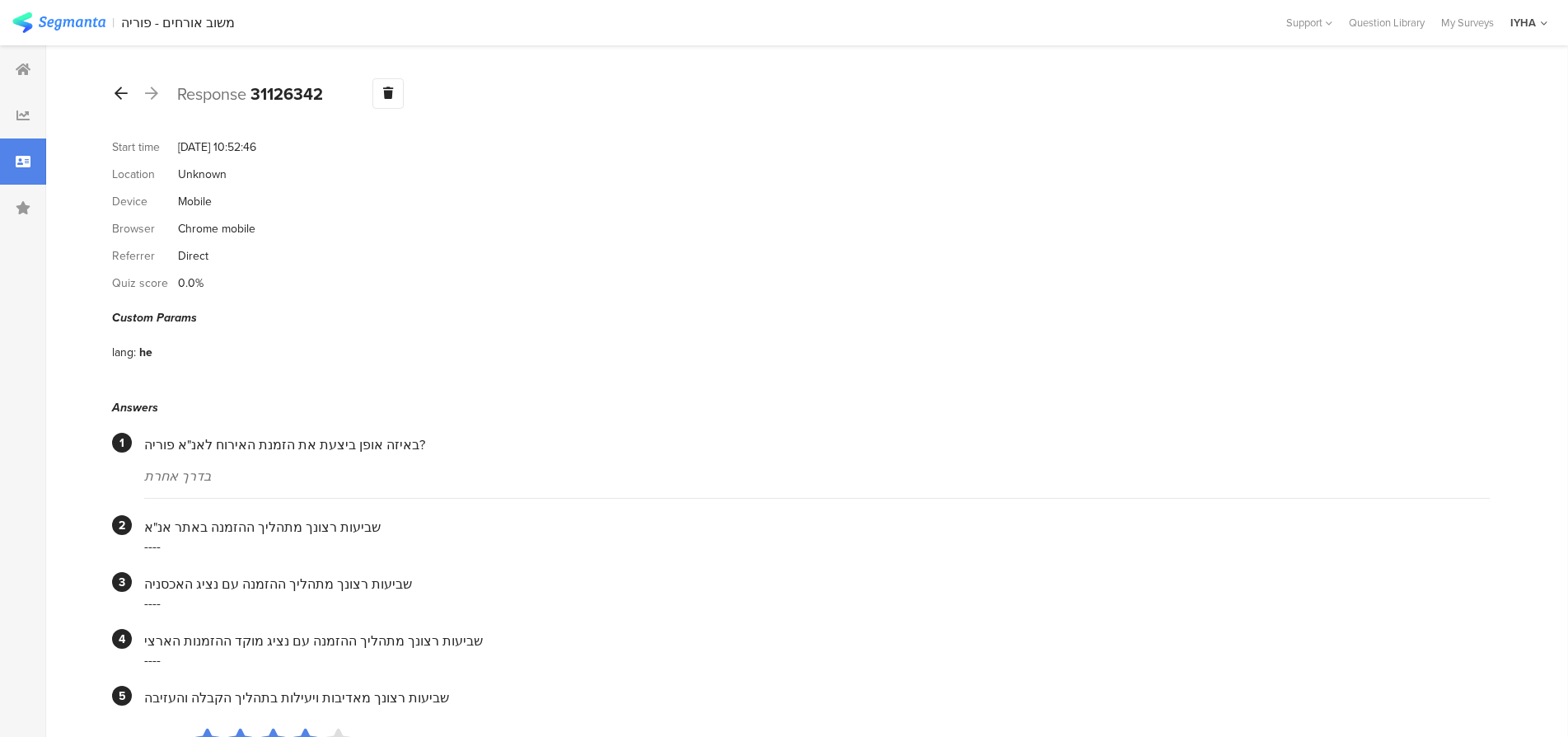
click at [118, 92] on icon at bounding box center [122, 93] width 13 height 15
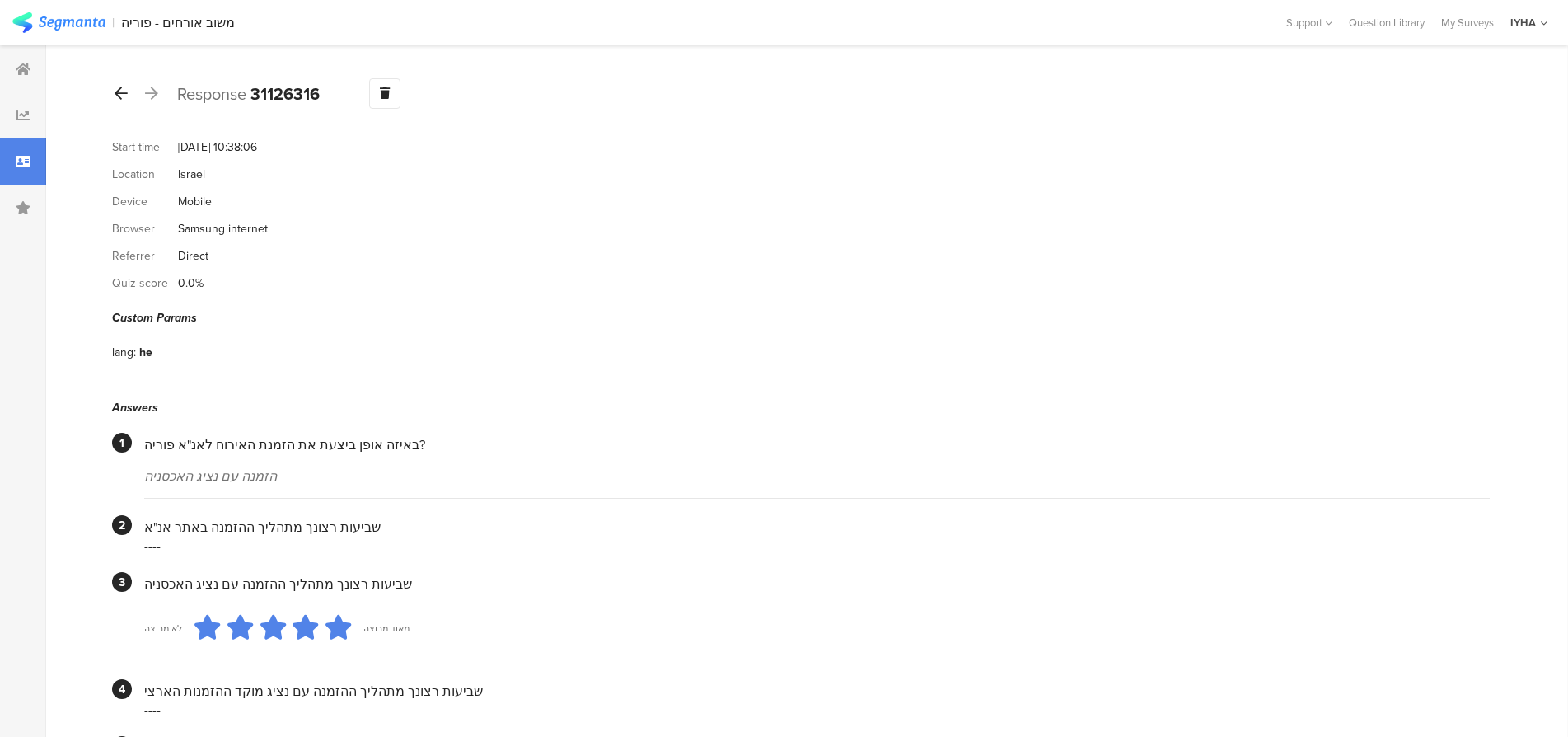
click at [125, 97] on icon at bounding box center [122, 93] width 13 height 15
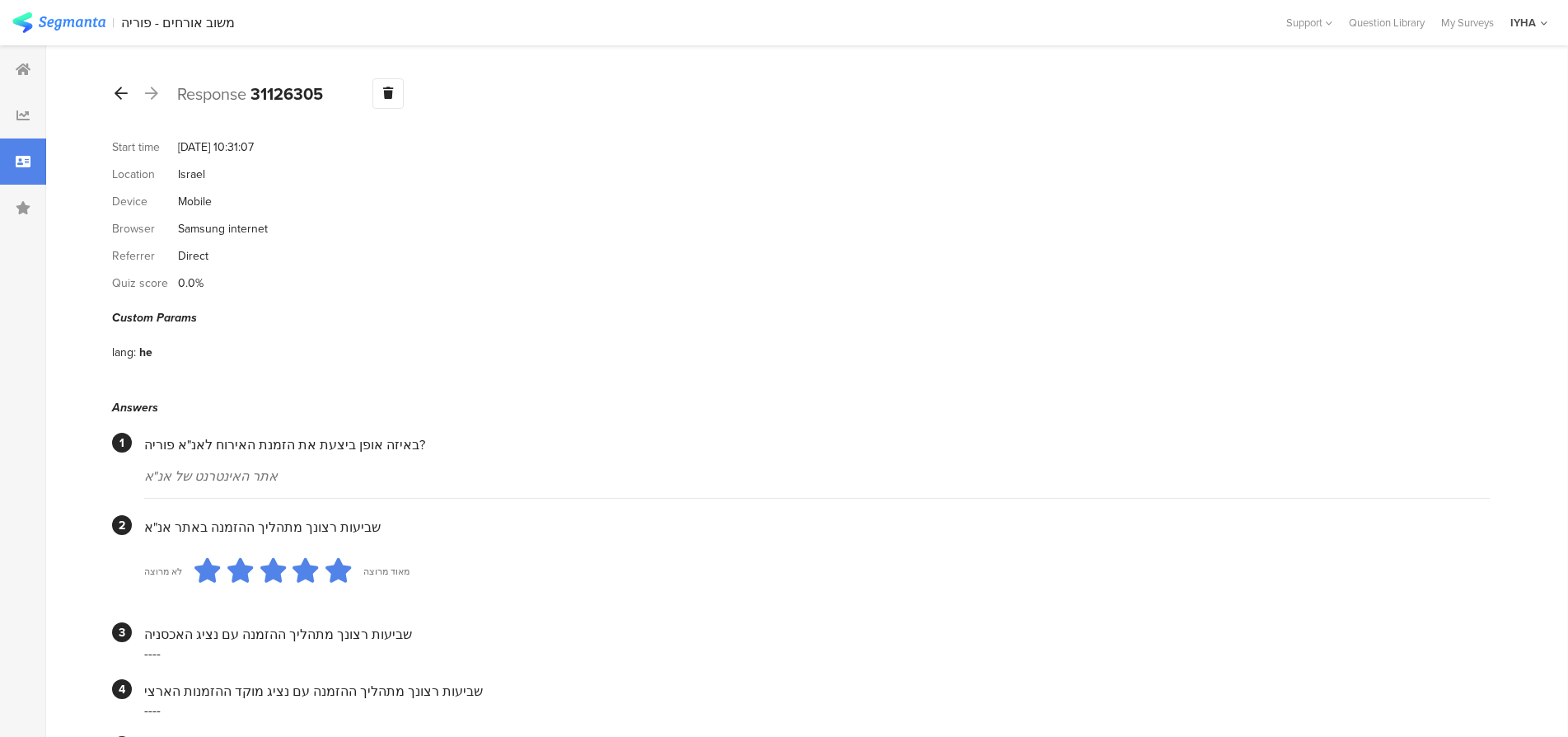
click at [122, 95] on icon at bounding box center [122, 93] width 13 height 15
click at [121, 96] on icon at bounding box center [122, 93] width 13 height 15
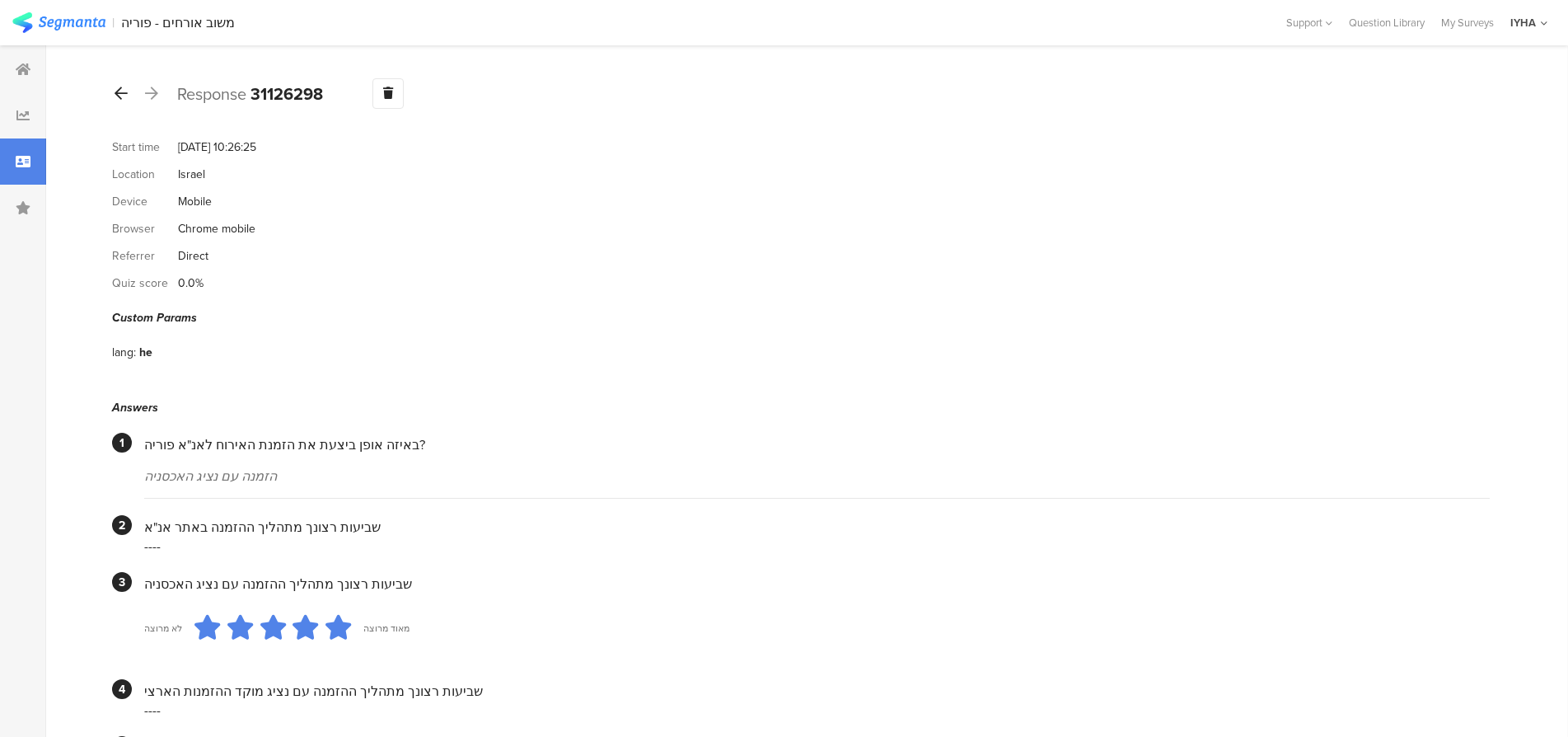
click at [120, 93] on icon at bounding box center [122, 93] width 13 height 15
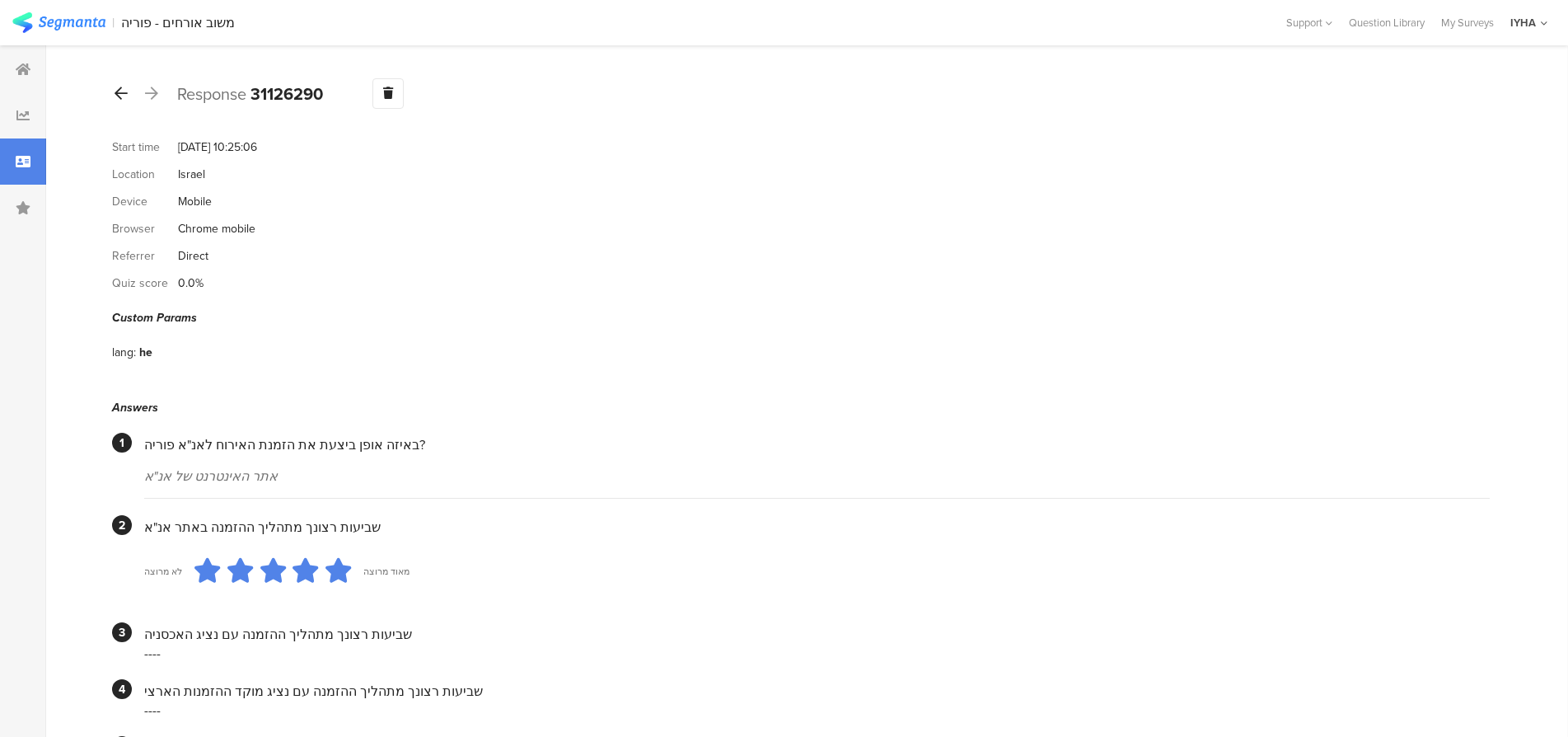
click at [116, 92] on icon at bounding box center [122, 93] width 13 height 15
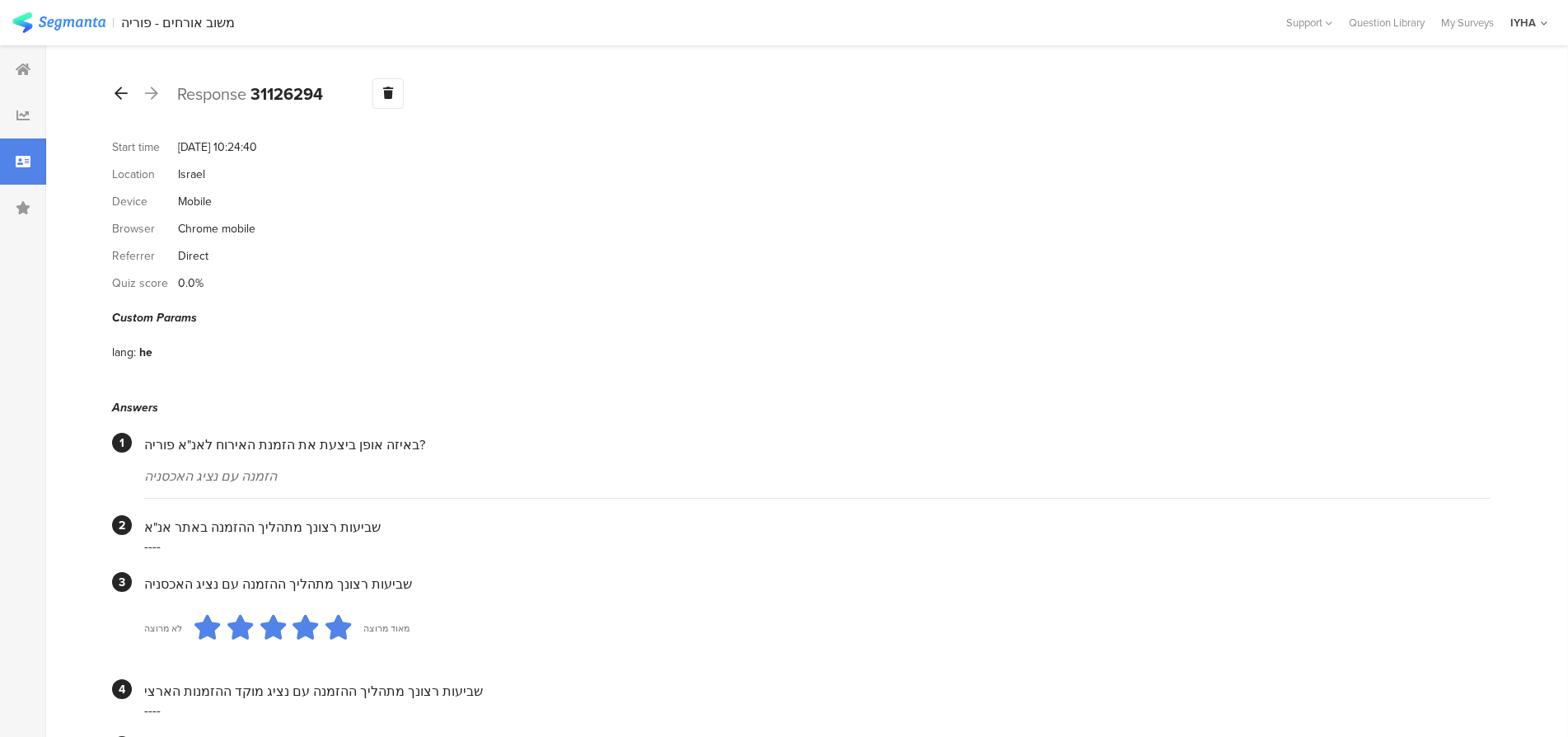
click at [124, 99] on icon at bounding box center [122, 93] width 13 height 15
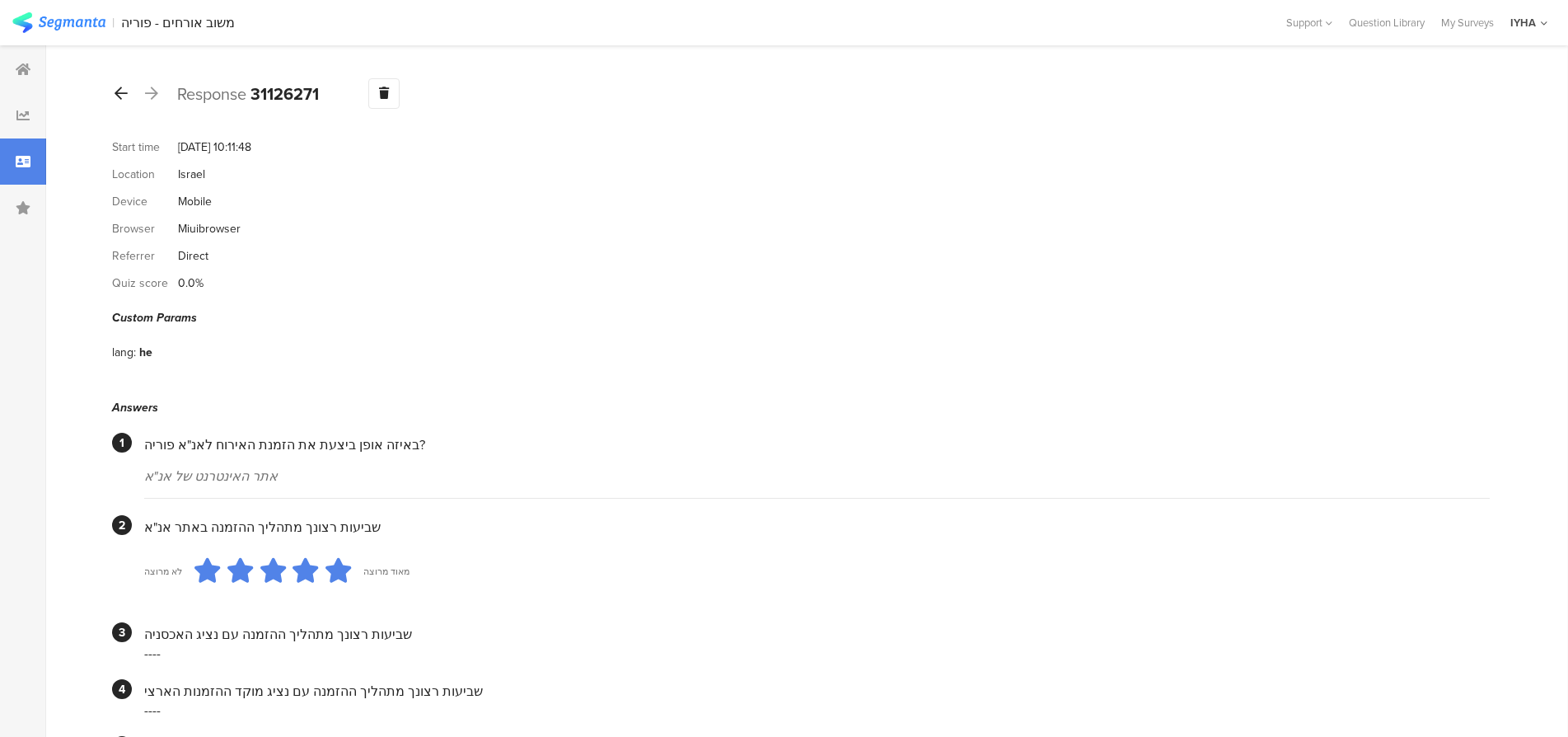
click at [124, 94] on icon at bounding box center [122, 93] width 13 height 15
click at [127, 93] on icon at bounding box center [122, 93] width 13 height 15
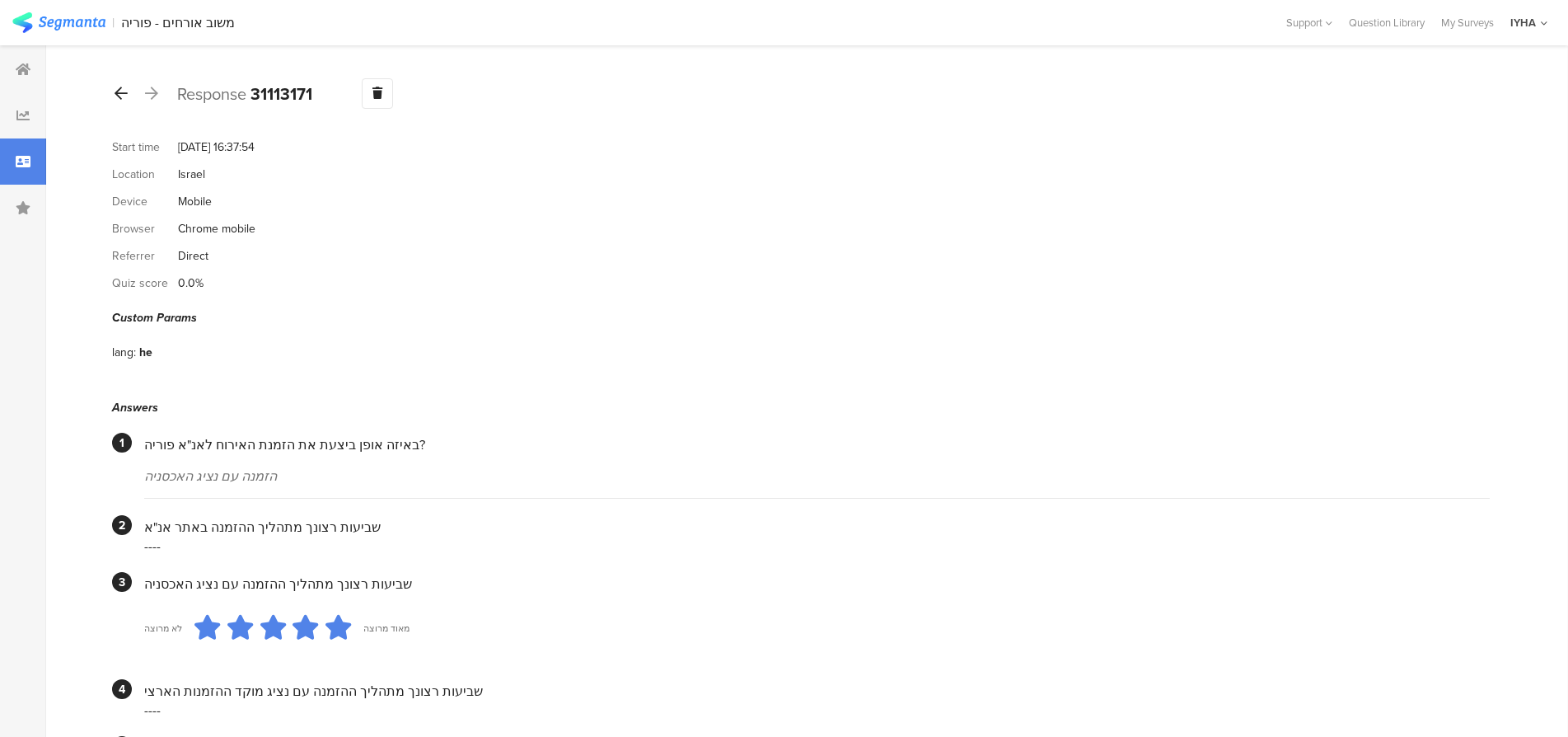
click at [125, 95] on icon at bounding box center [122, 93] width 13 height 15
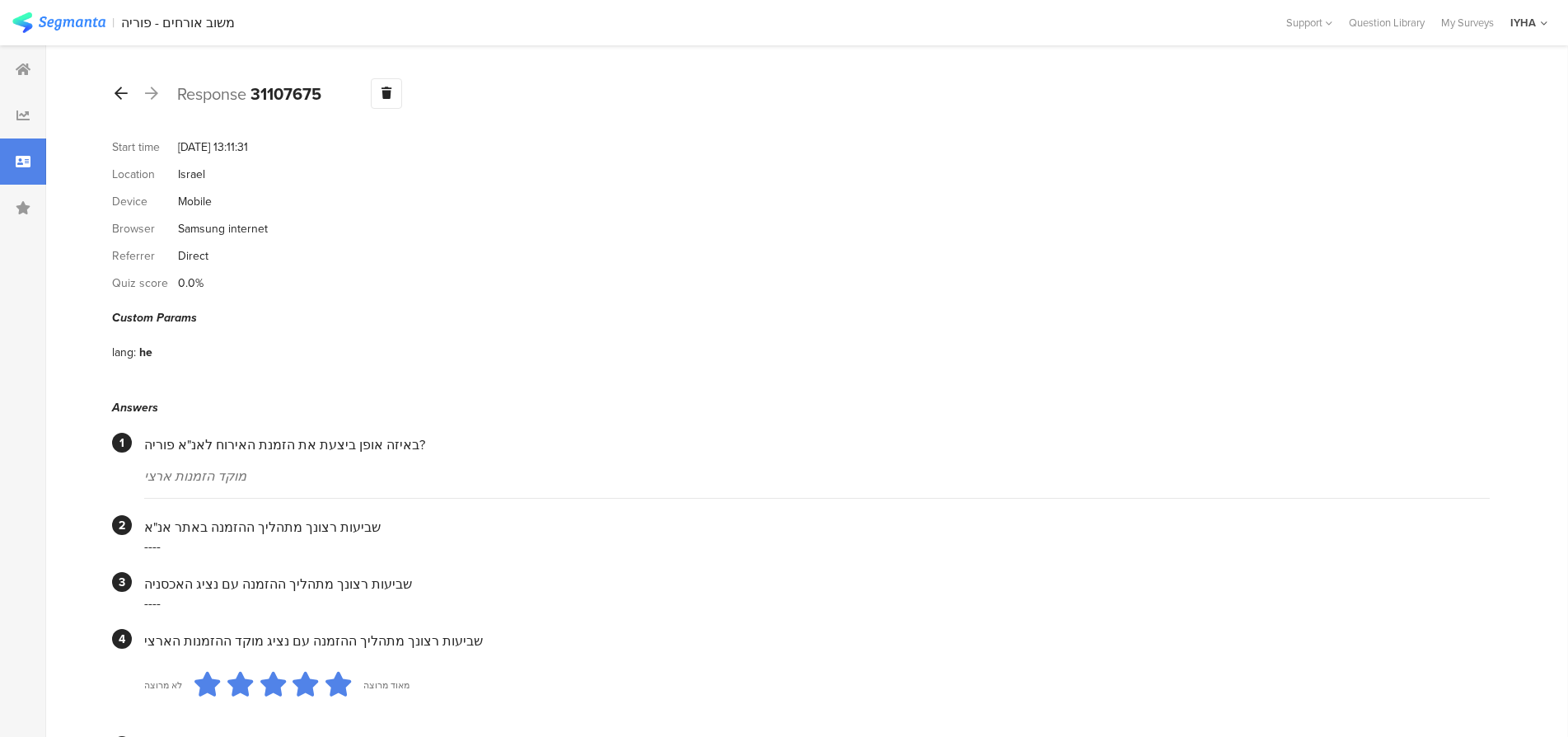
click at [122, 98] on icon at bounding box center [122, 93] width 13 height 15
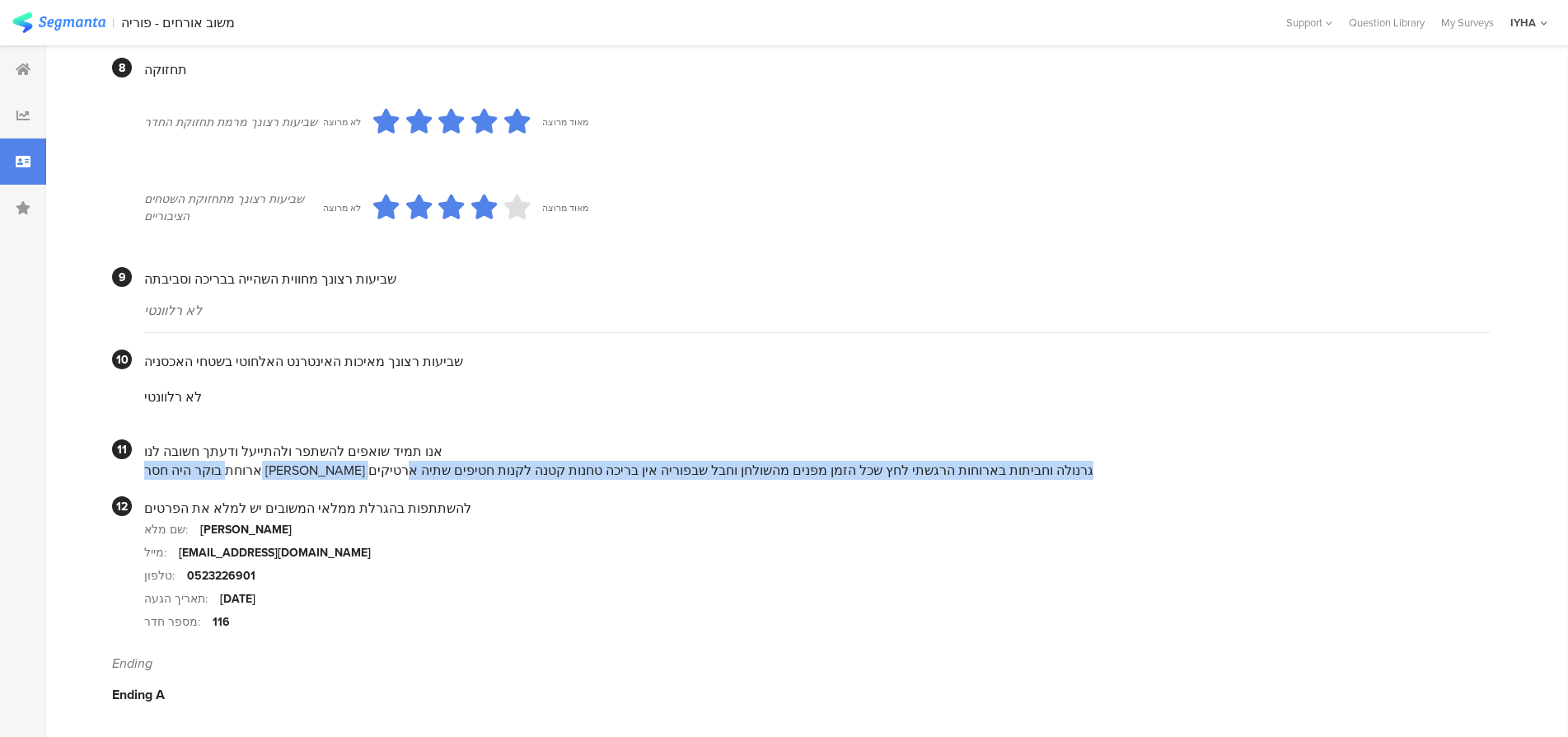
drag, startPoint x: 953, startPoint y: 474, endPoint x: 146, endPoint y: 473, distance: 807.0
click at [146, 473] on div "ארוחת בוקר היה חסר [PERSON_NAME] גרנולה וחביתות בארוחות הרגשתי לחץ שכל הזמן מפנ…" at bounding box center [816, 470] width 1346 height 19
copy div "ארוחת בוקר היה חסר [PERSON_NAME] גרנולה וחביתות בארוחות הרגשתי לחץ שכל הזמן מפנ…"
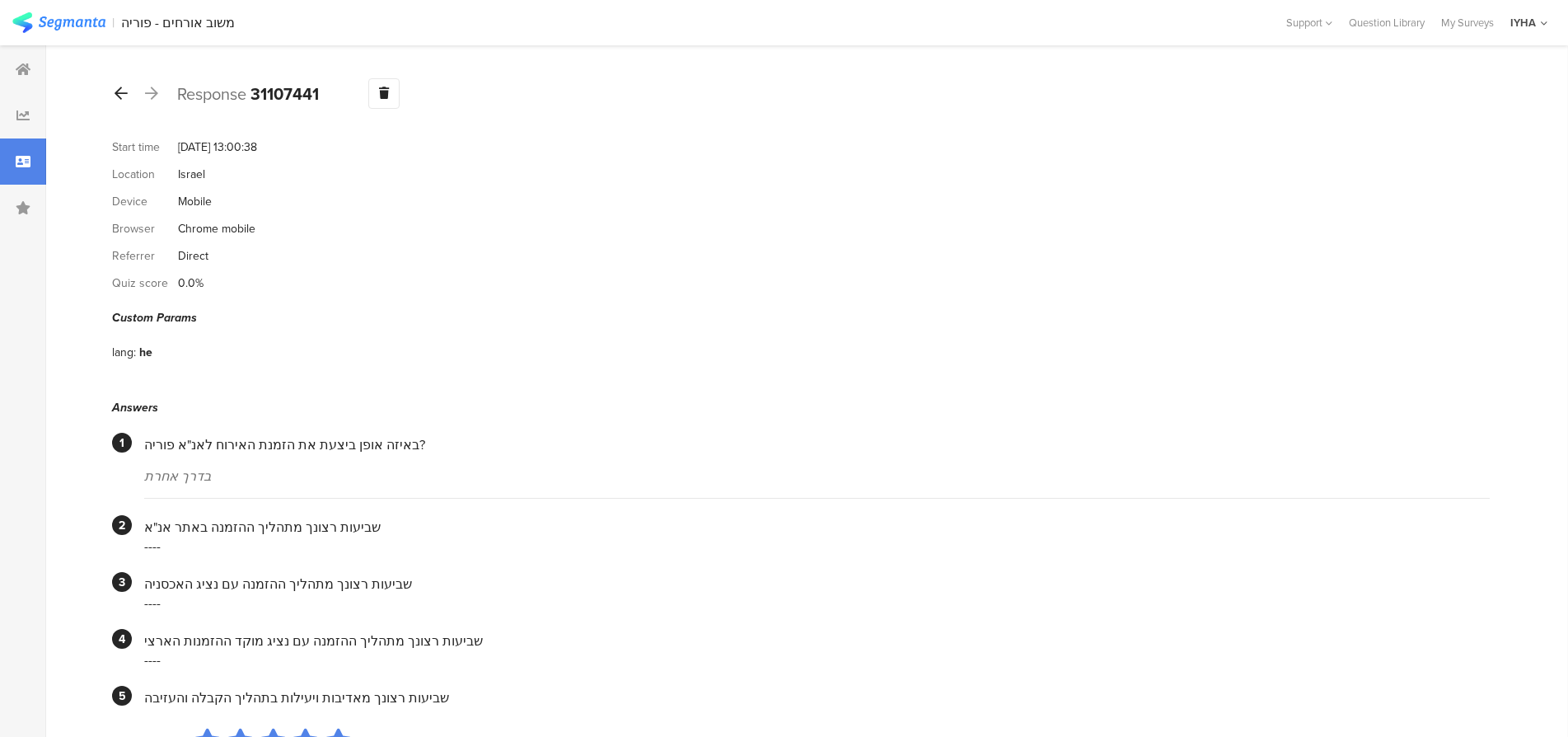
click at [123, 94] on icon at bounding box center [122, 93] width 13 height 15
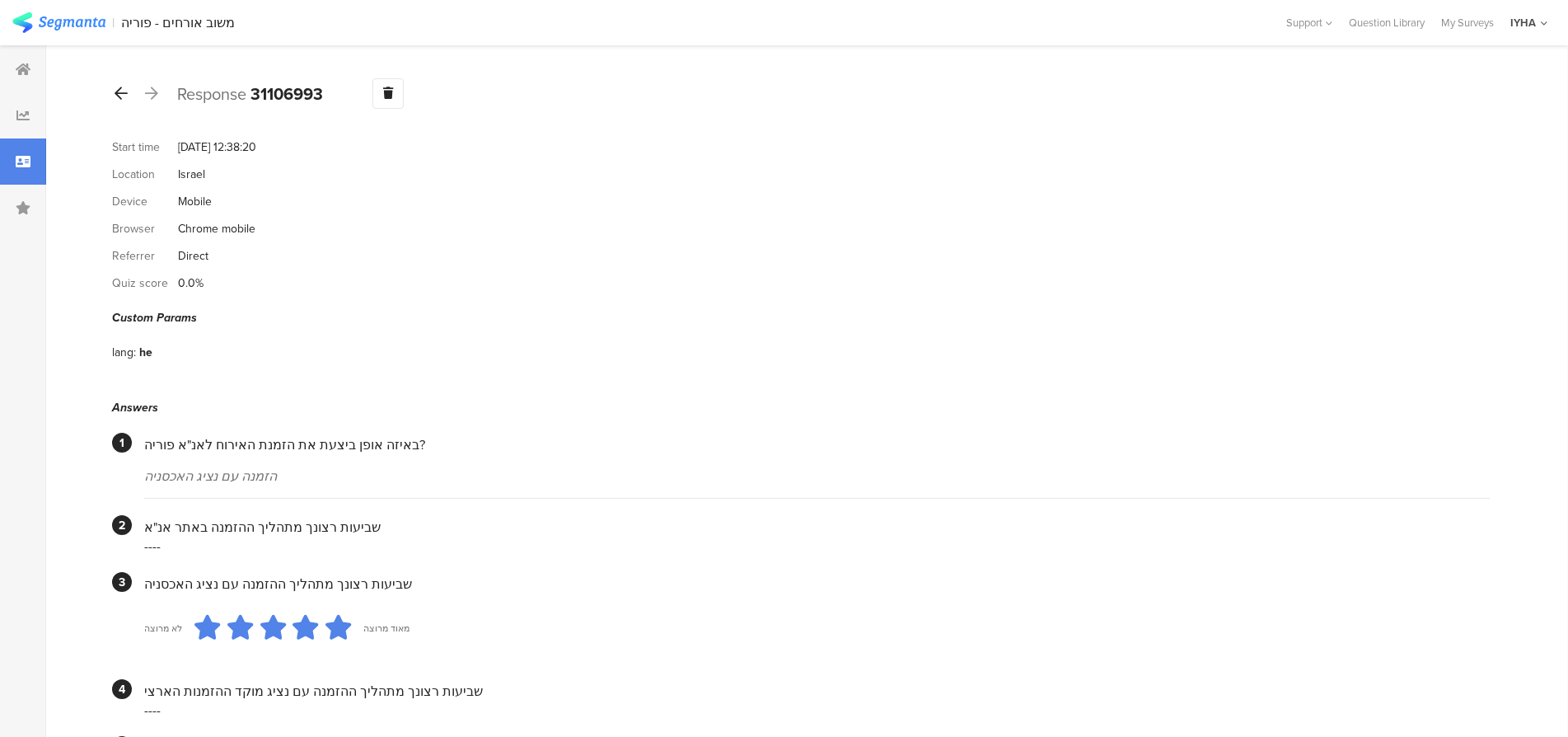
click at [118, 95] on icon at bounding box center [122, 93] width 13 height 15
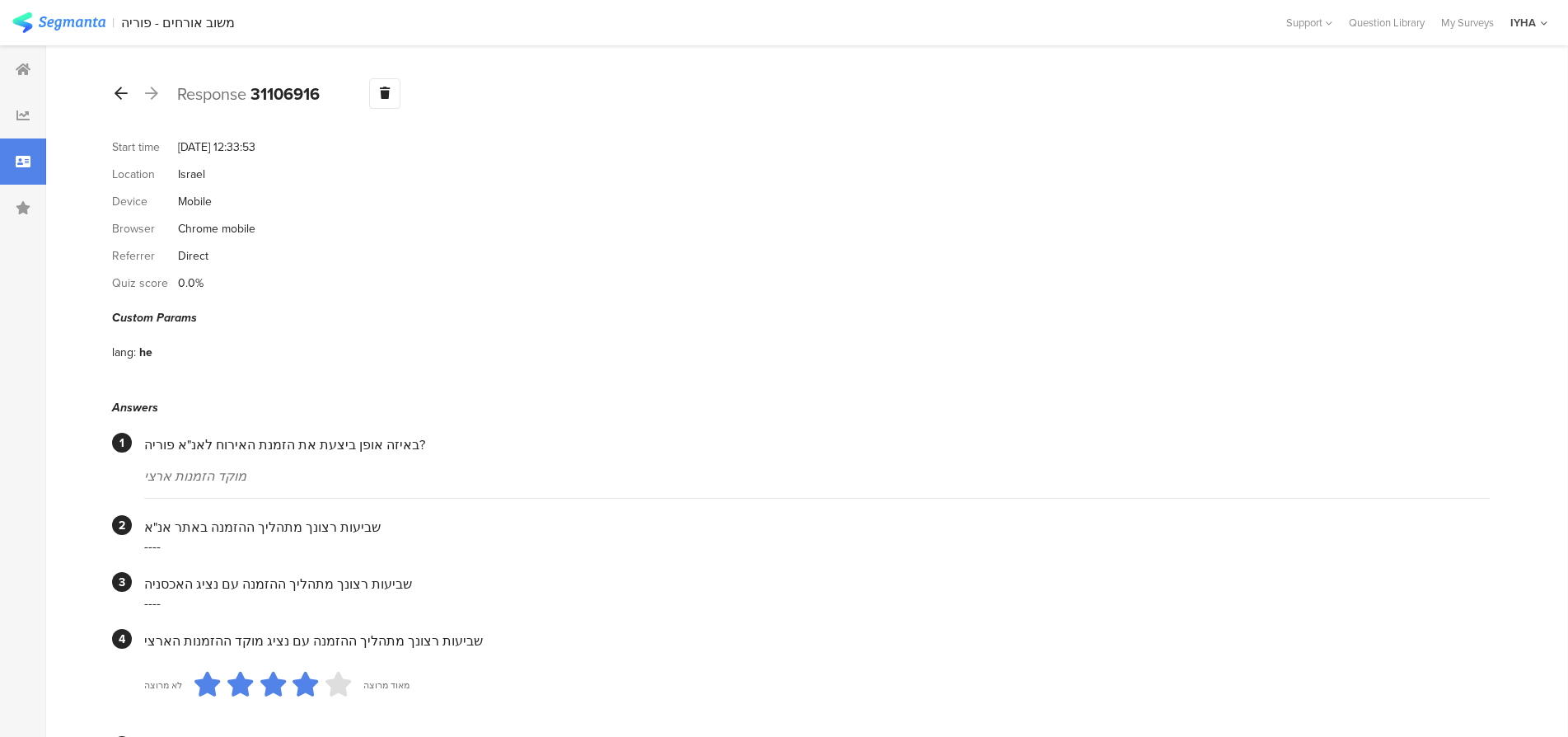
click at [122, 95] on icon at bounding box center [122, 93] width 13 height 15
drag, startPoint x: 122, startPoint y: 93, endPoint x: 138, endPoint y: 136, distance: 45.9
click at [122, 94] on icon at bounding box center [122, 93] width 13 height 15
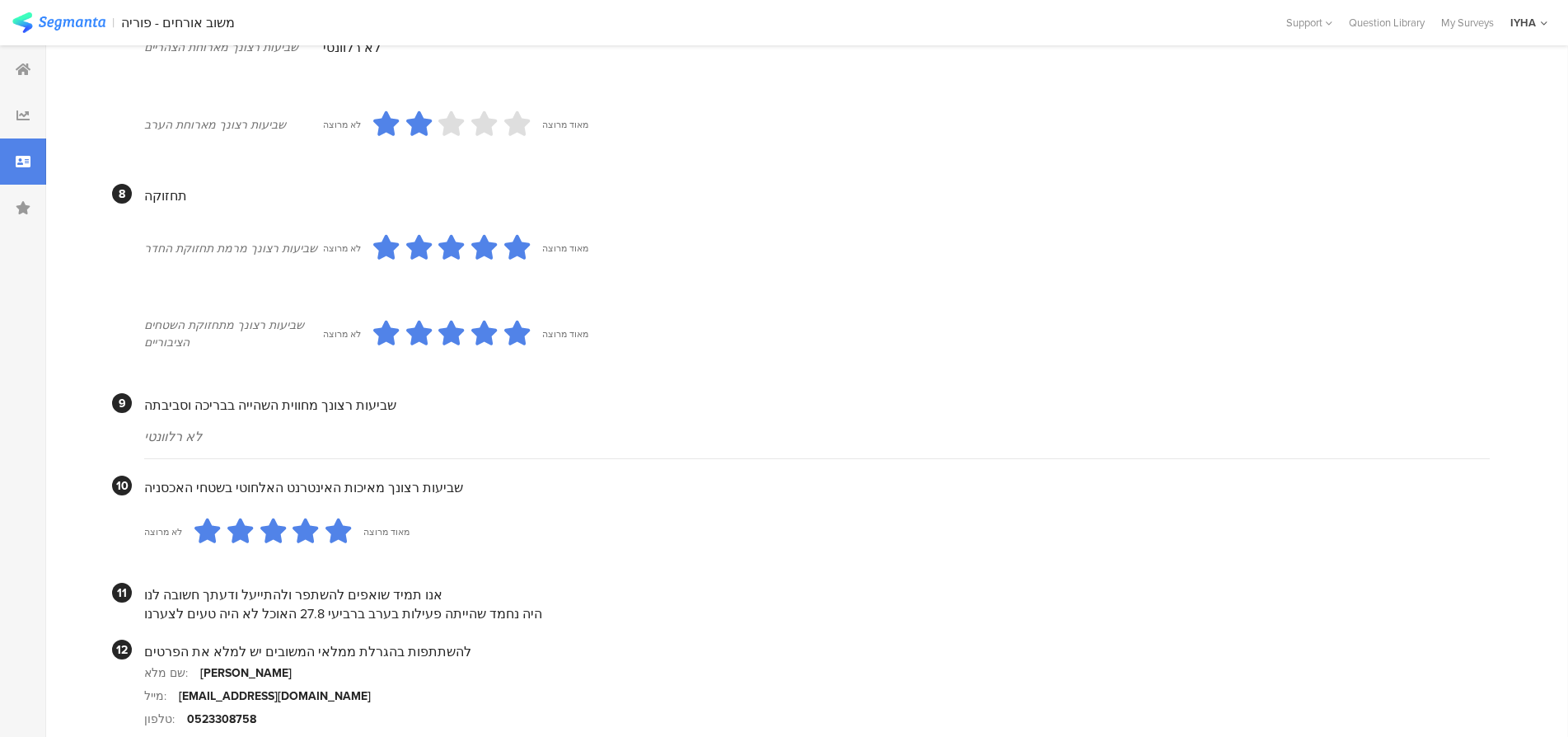
scroll to position [1399, 0]
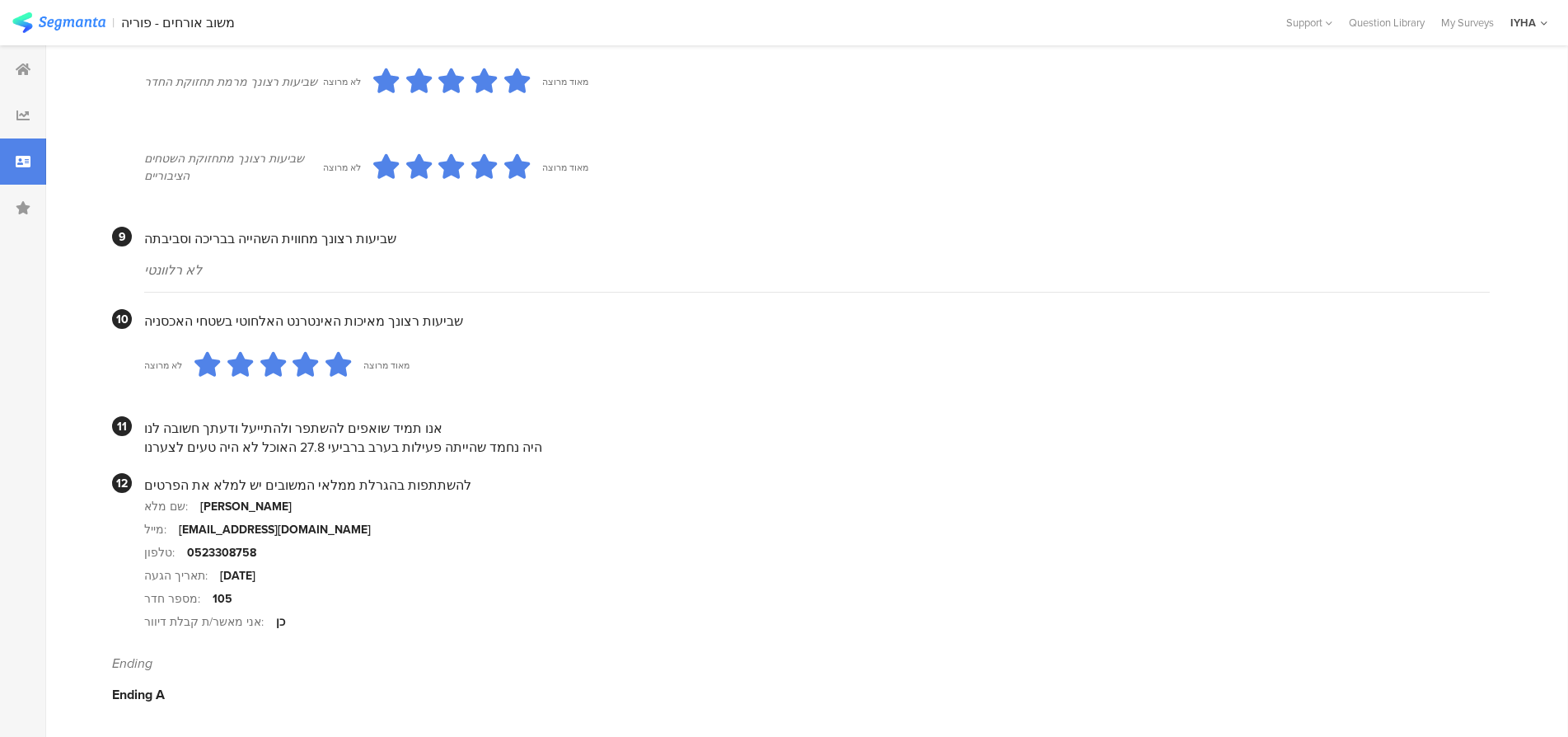
click at [507, 445] on div "היה נחמד שהייתה פעילות בערב ברביעי 27.8 האוכל לא היה טעים לצערנו" at bounding box center [816, 447] width 1346 height 19
drag, startPoint x: 517, startPoint y: 447, endPoint x: 156, endPoint y: 457, distance: 361.1
click at [140, 443] on section "11 אנו תמיד שואפים להשתפר ולהתייעל ודעתך חשובה לנו היה נחמד שהייתה פעילות בערב …" at bounding box center [801, 436] width 1378 height 41
copy div "היה נחמד שהייתה פעילות בערב ברביעי 27.8 האוכל לא היה טעים לצערנו"
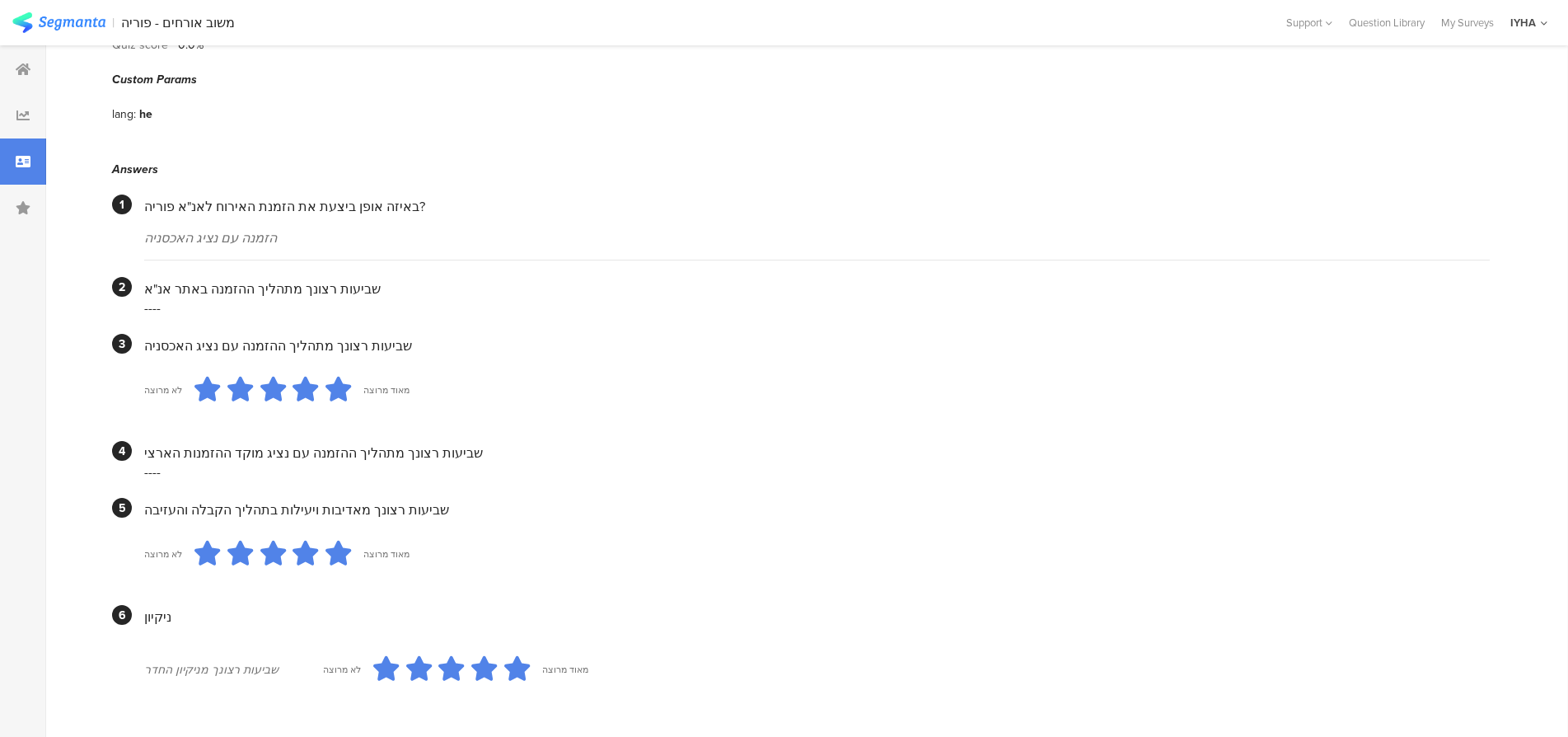
scroll to position [0, 0]
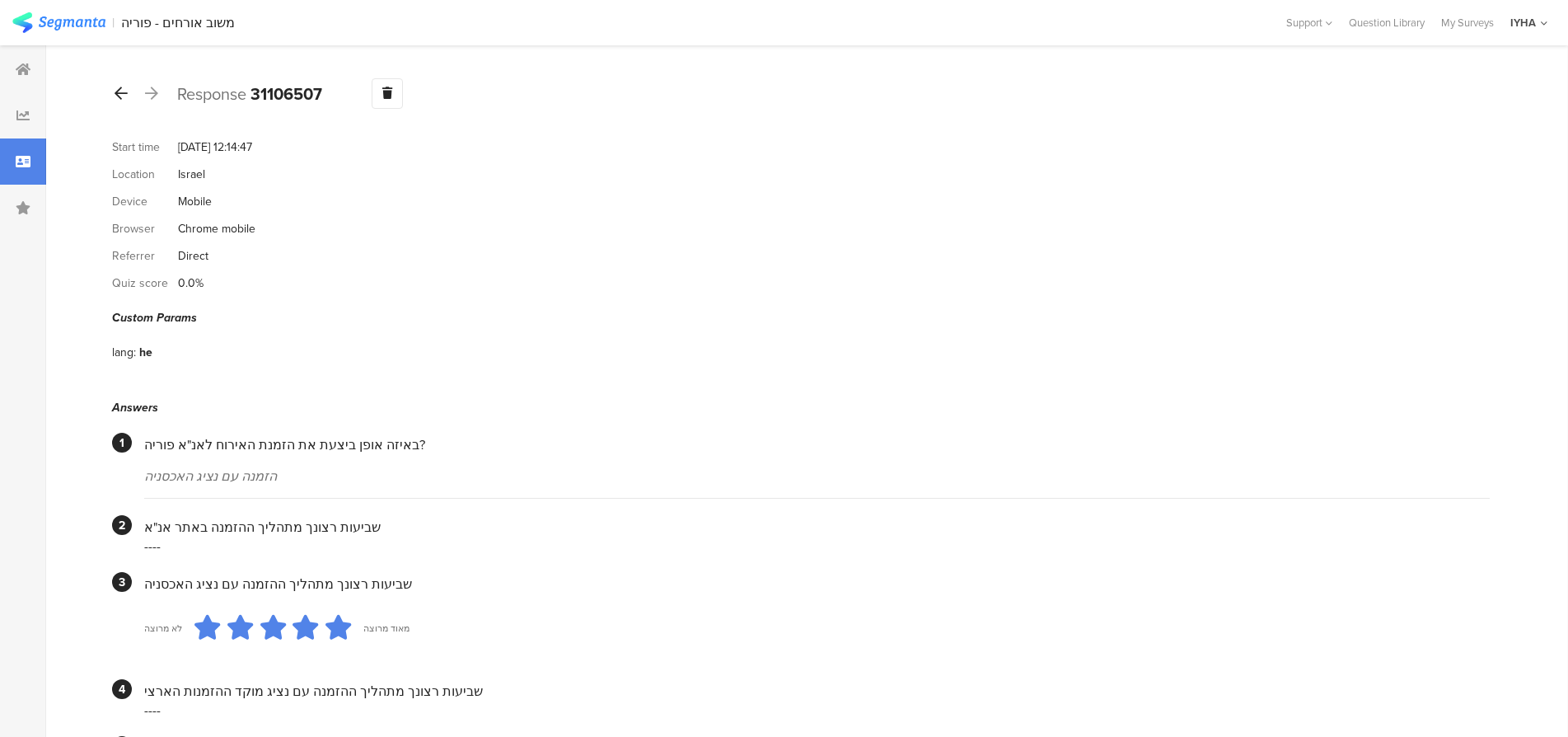
click at [117, 96] on icon at bounding box center [122, 93] width 13 height 15
click at [122, 82] on div at bounding box center [122, 94] width 18 height 26
click at [120, 91] on icon at bounding box center [122, 93] width 13 height 15
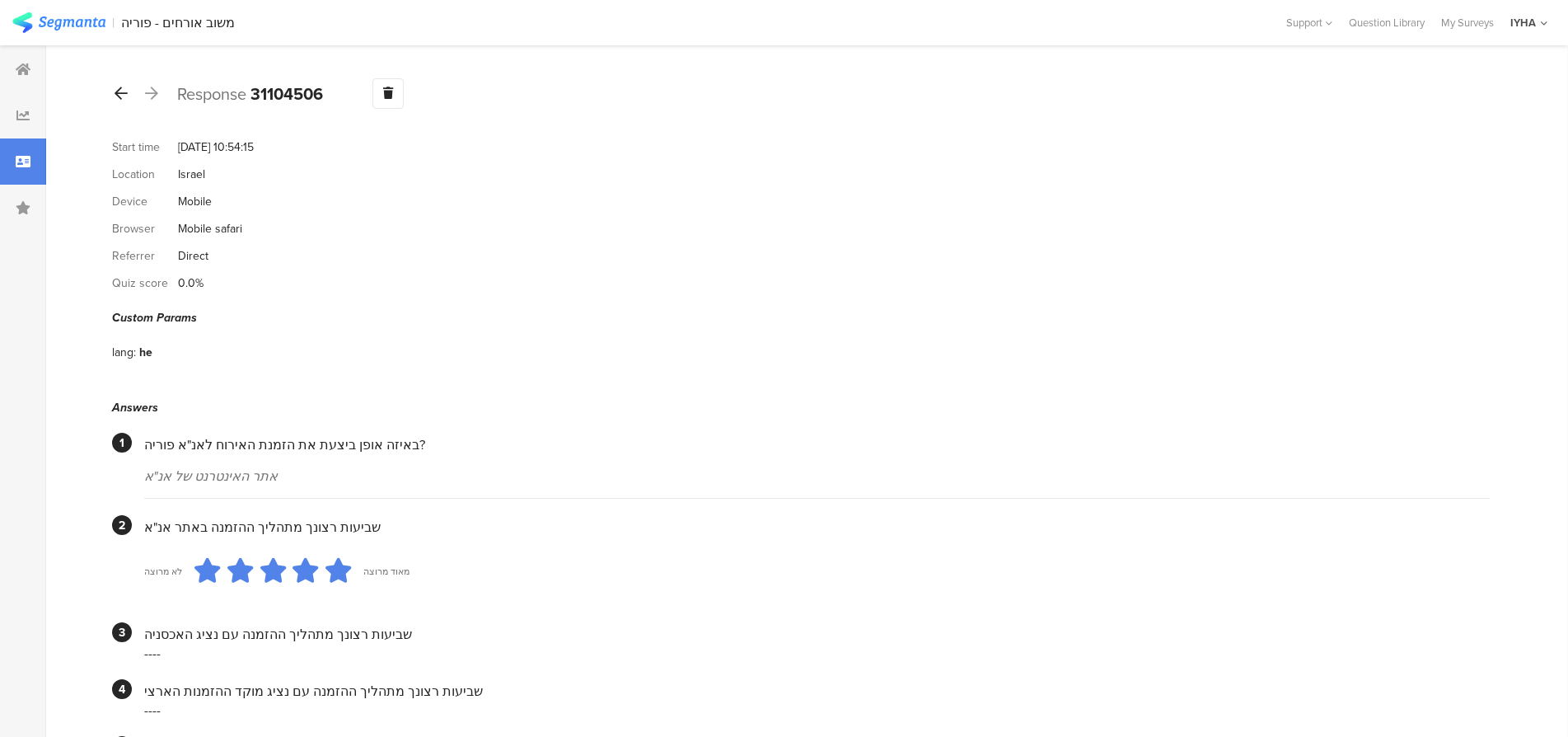
click at [123, 89] on icon at bounding box center [122, 93] width 13 height 15
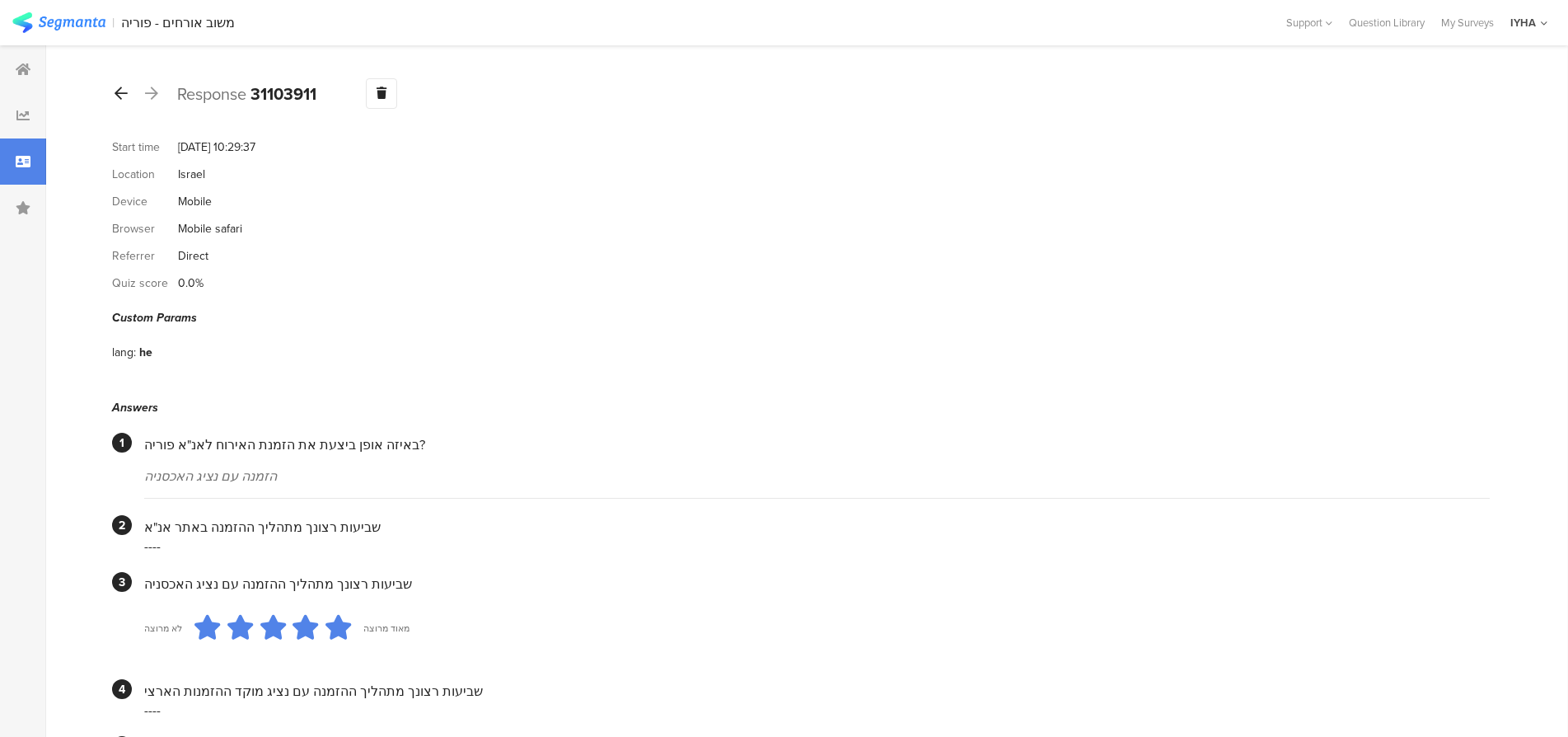
click at [122, 89] on icon at bounding box center [122, 93] width 13 height 15
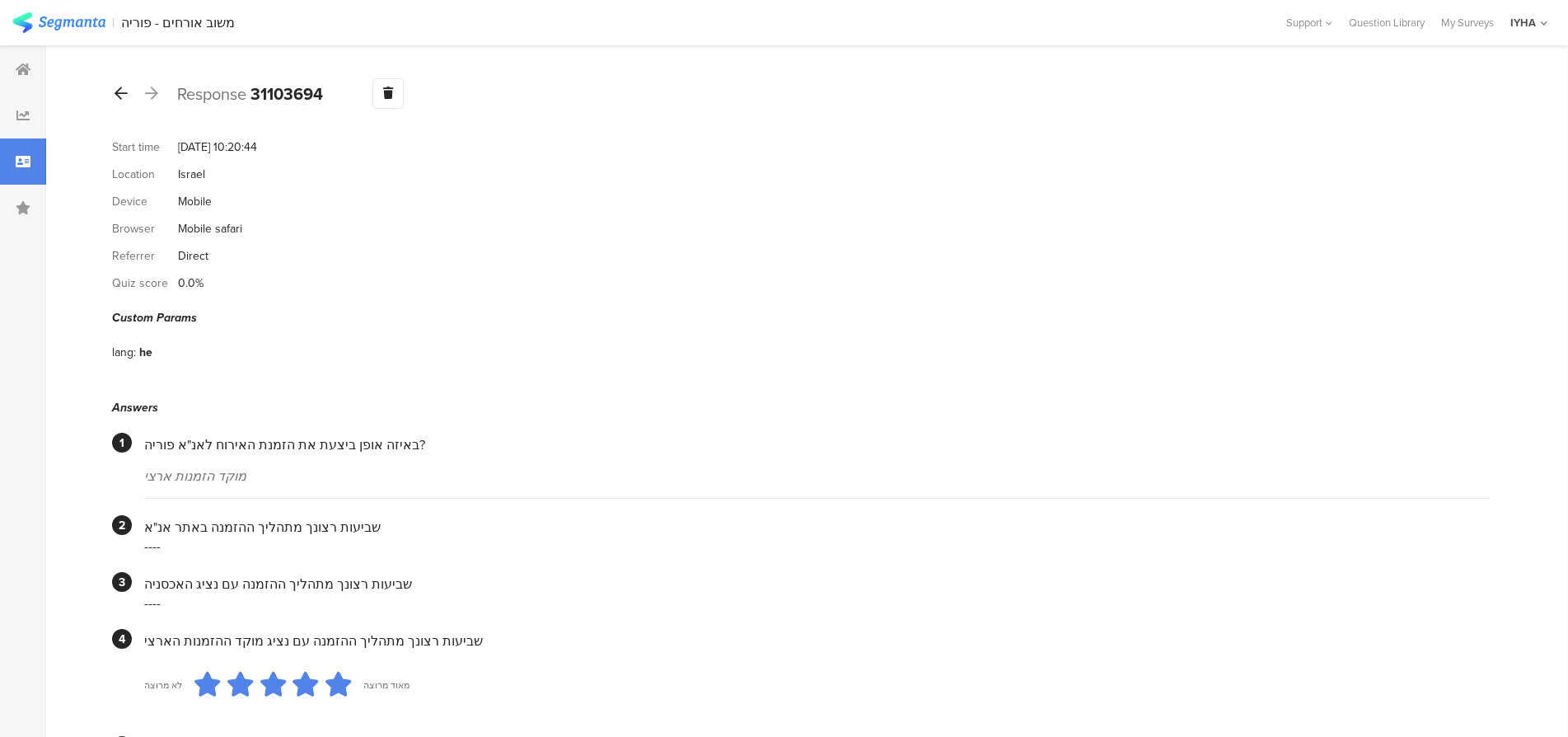
click at [124, 95] on icon at bounding box center [122, 93] width 13 height 15
click at [117, 94] on icon at bounding box center [122, 93] width 13 height 15
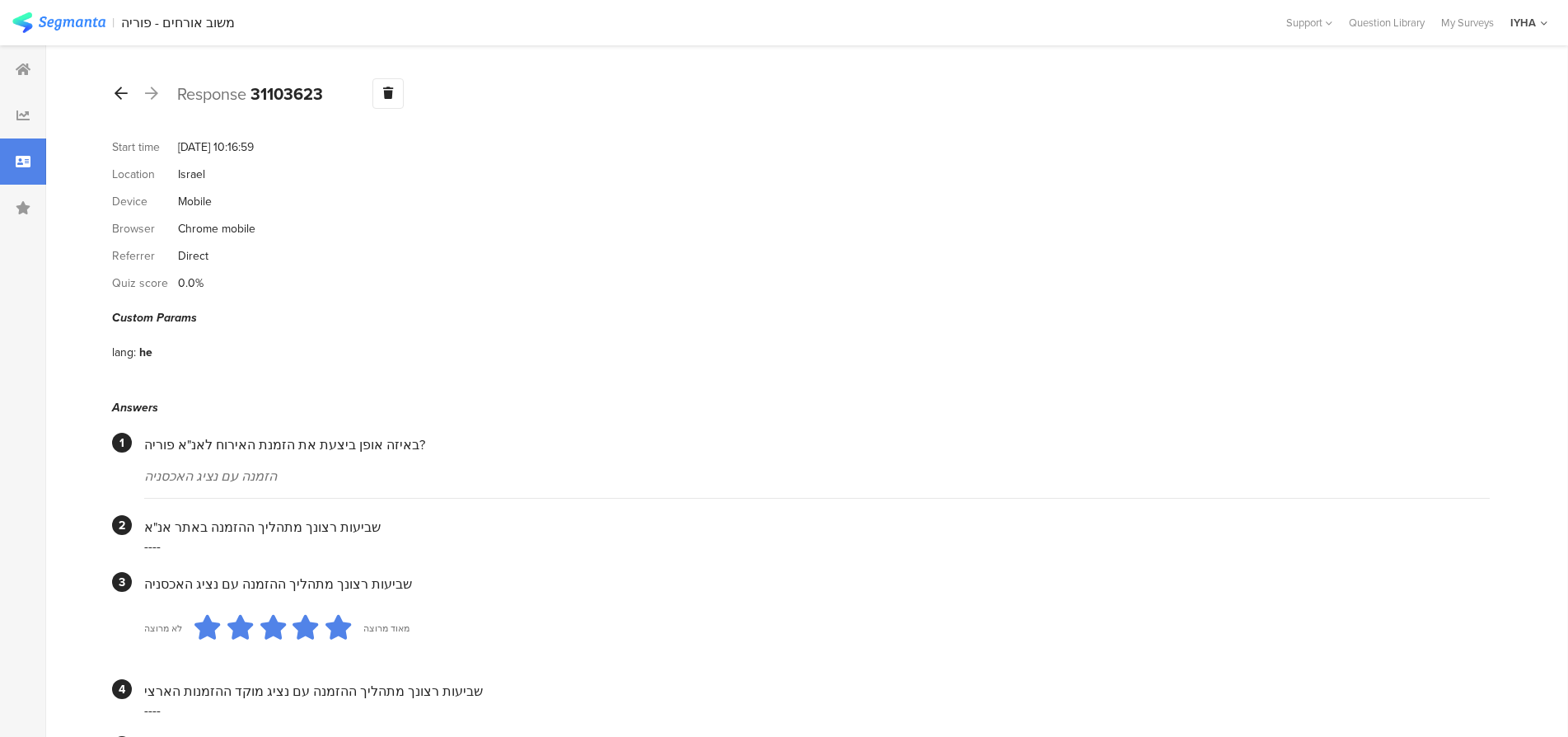
click at [119, 93] on icon at bounding box center [122, 93] width 13 height 15
click at [115, 97] on icon at bounding box center [122, 93] width 13 height 15
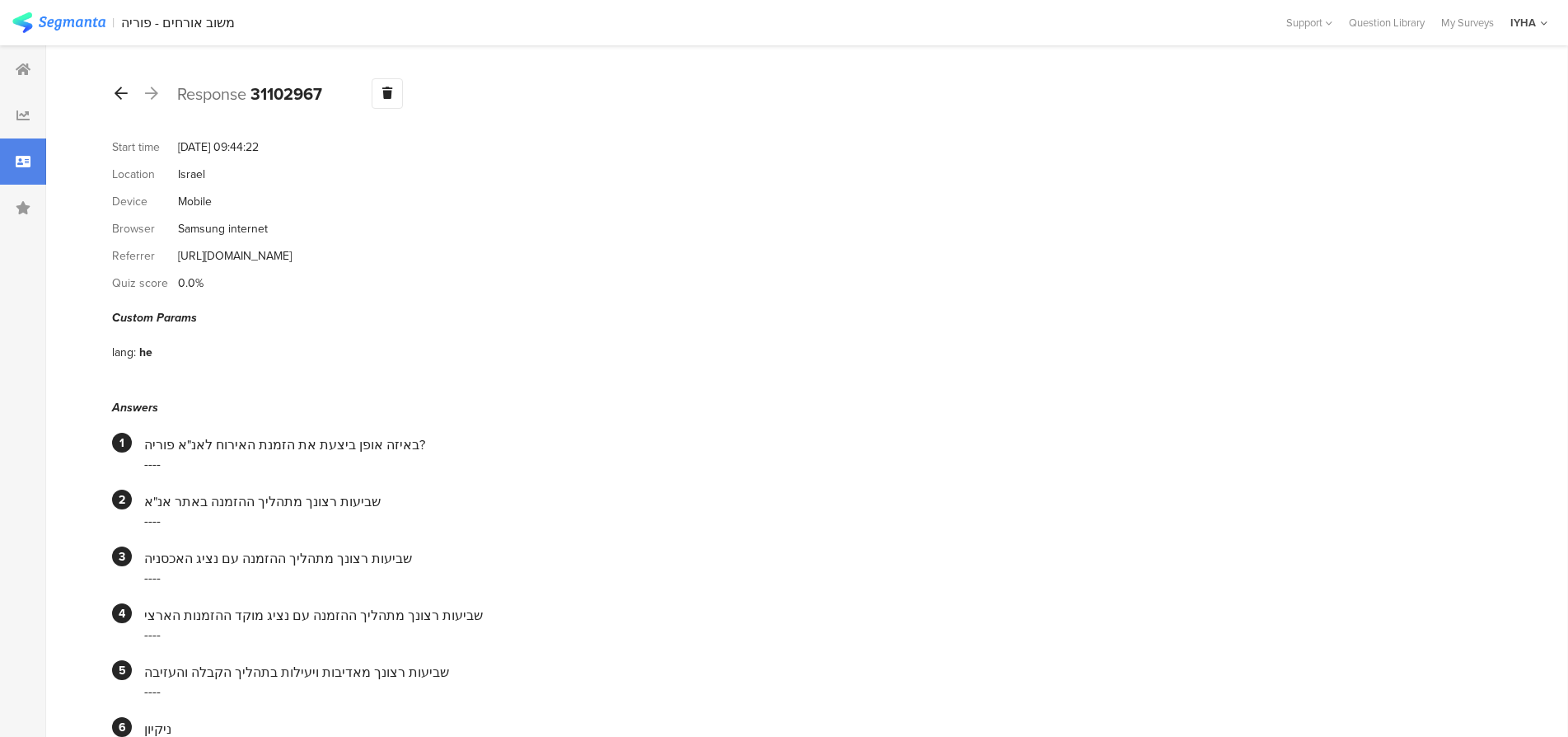
click at [122, 93] on icon at bounding box center [122, 93] width 13 height 15
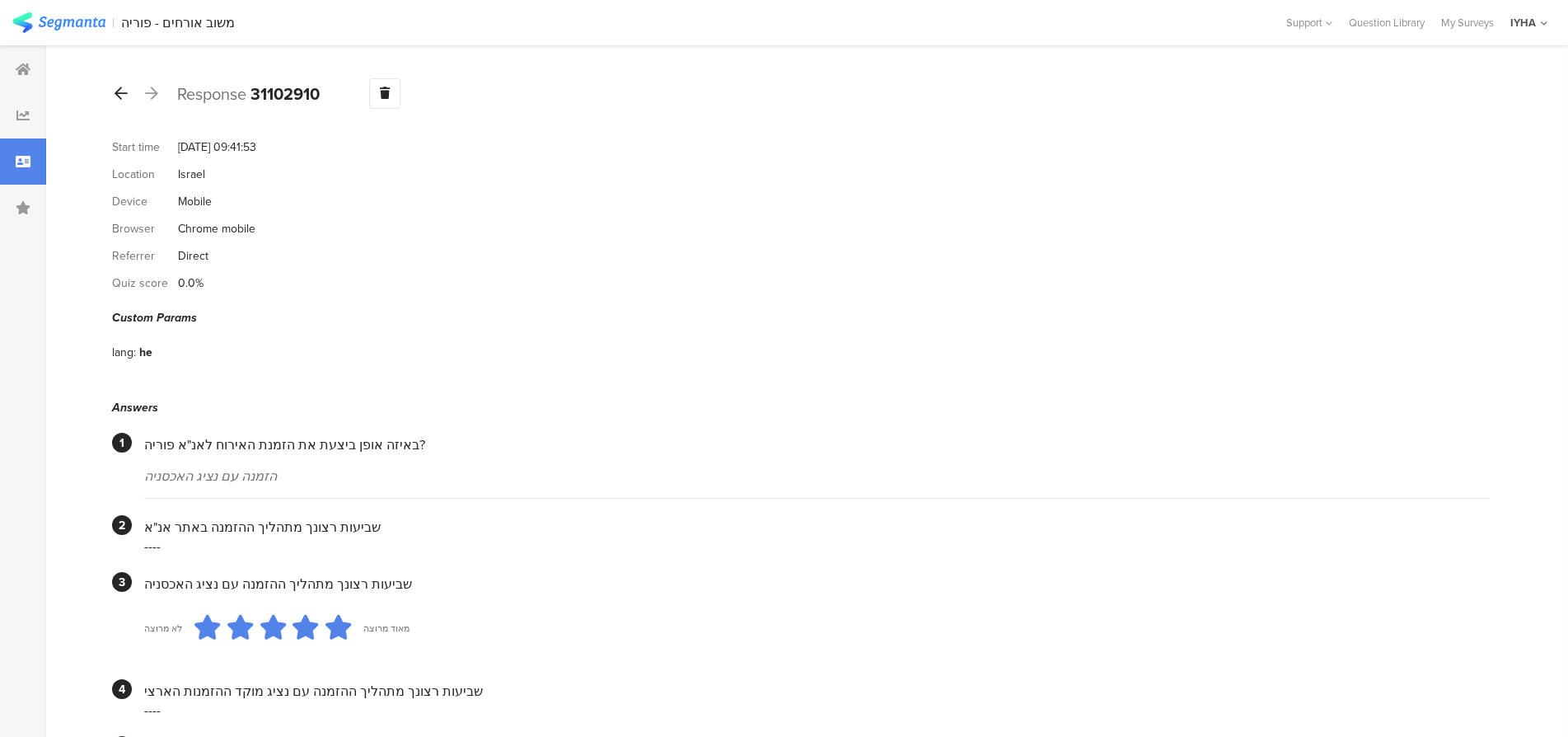
click at [121, 98] on icon at bounding box center [122, 93] width 13 height 15
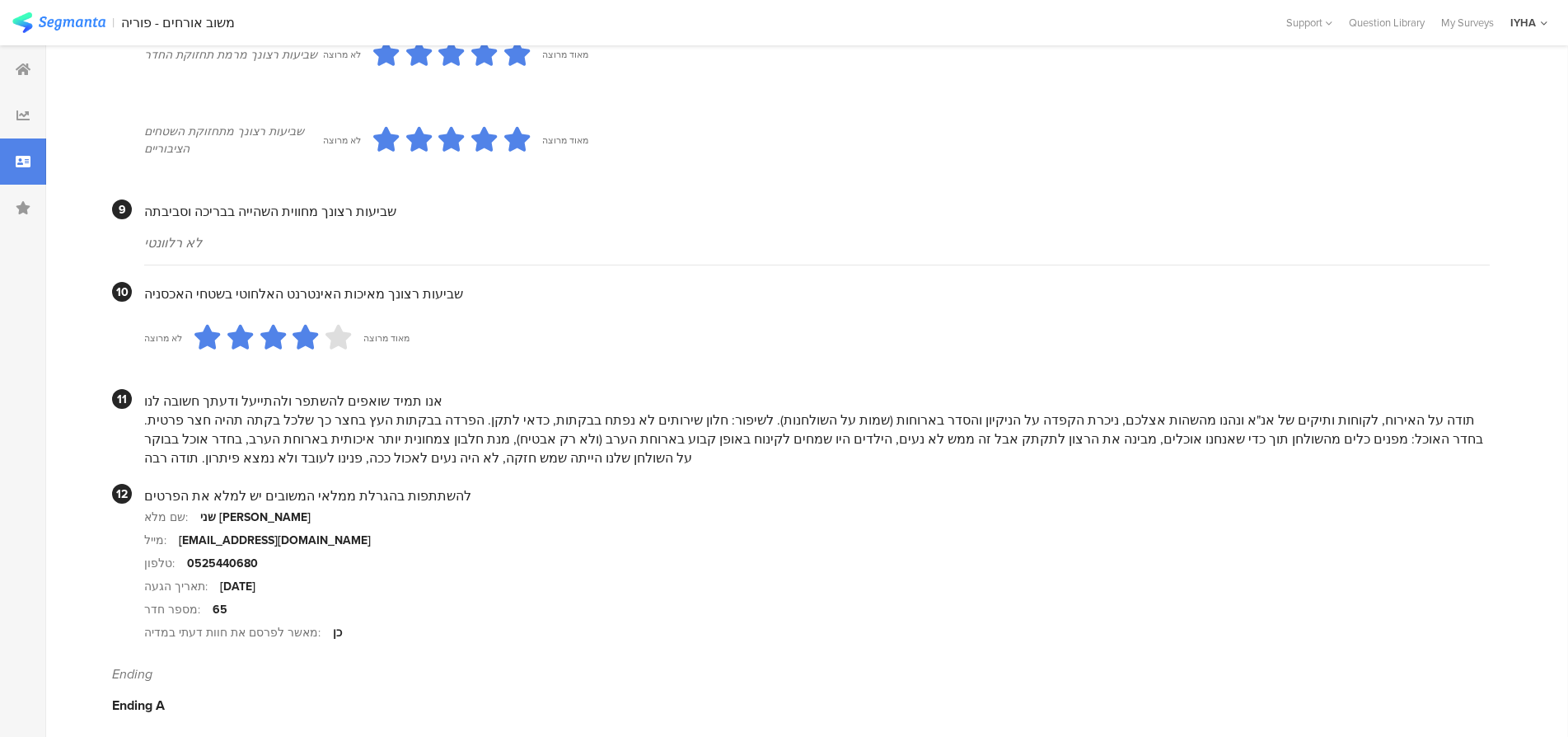
scroll to position [1437, 0]
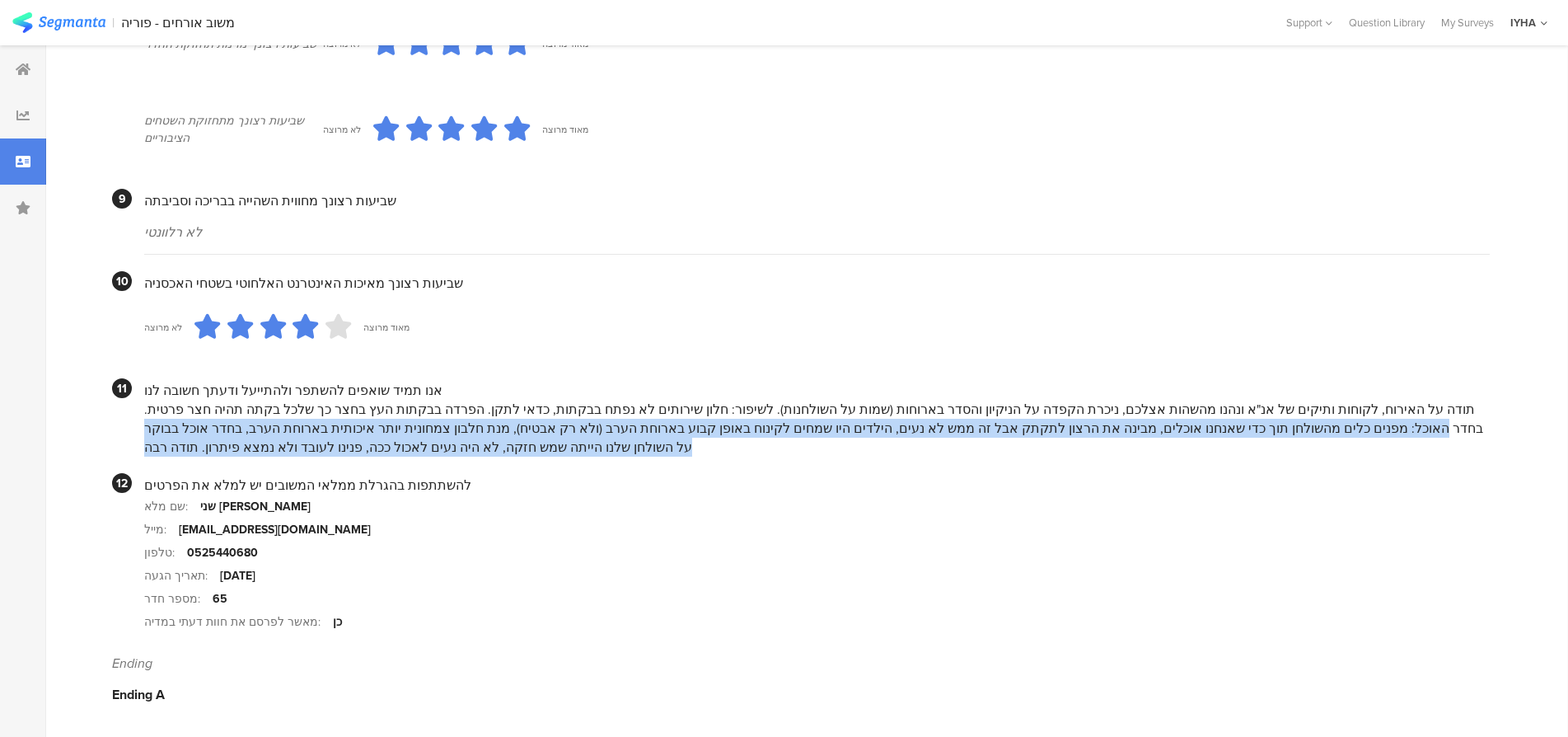
drag, startPoint x: 270, startPoint y: 410, endPoint x: 92, endPoint y: 465, distance: 186.3
copy div "בחדר האוכל: מפנים כלים מהשולחן תוך כדי שאנחנו אוכלים, מבינה את הרצון לתקתק אבל …"
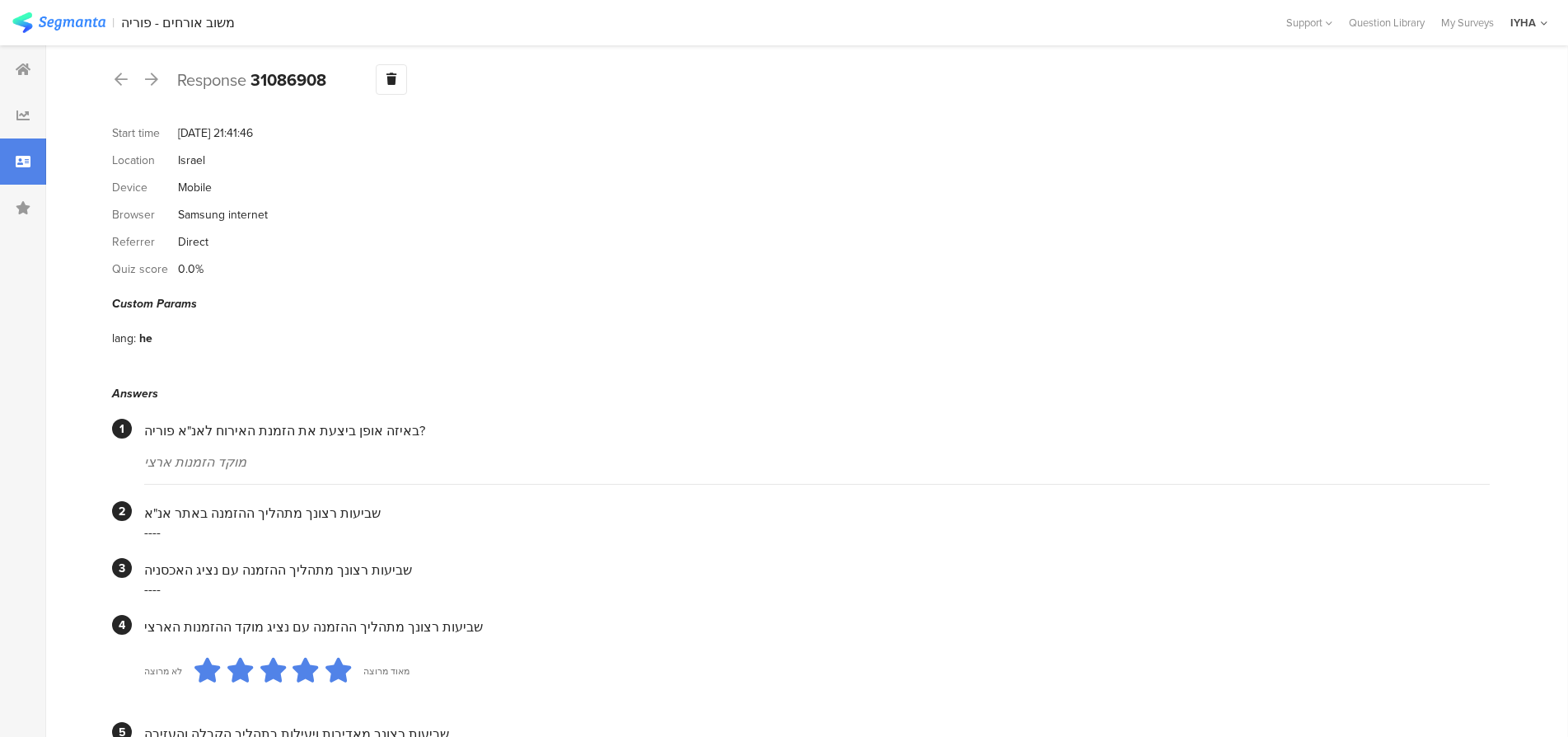
scroll to position [0, 0]
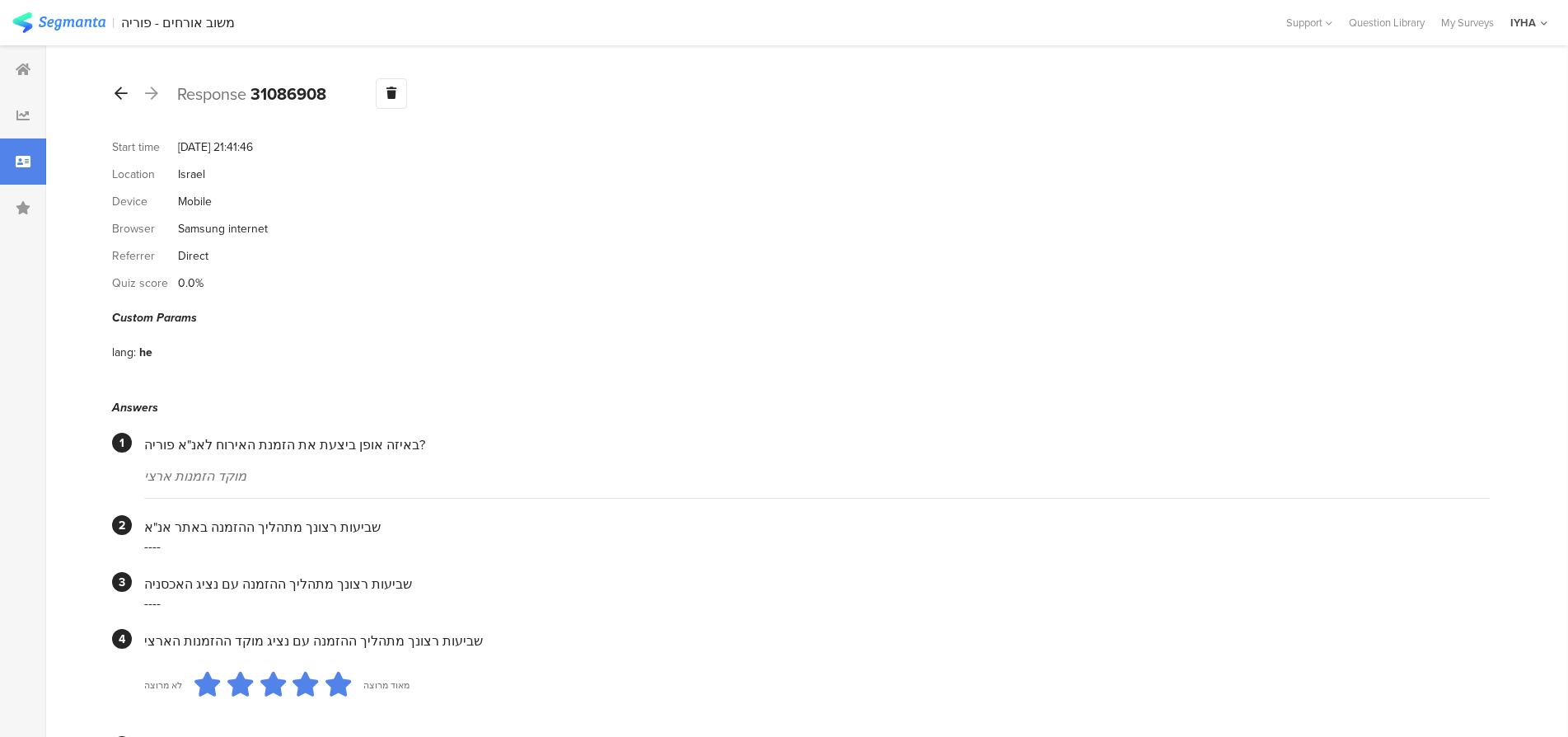
click at [119, 91] on icon at bounding box center [122, 93] width 13 height 15
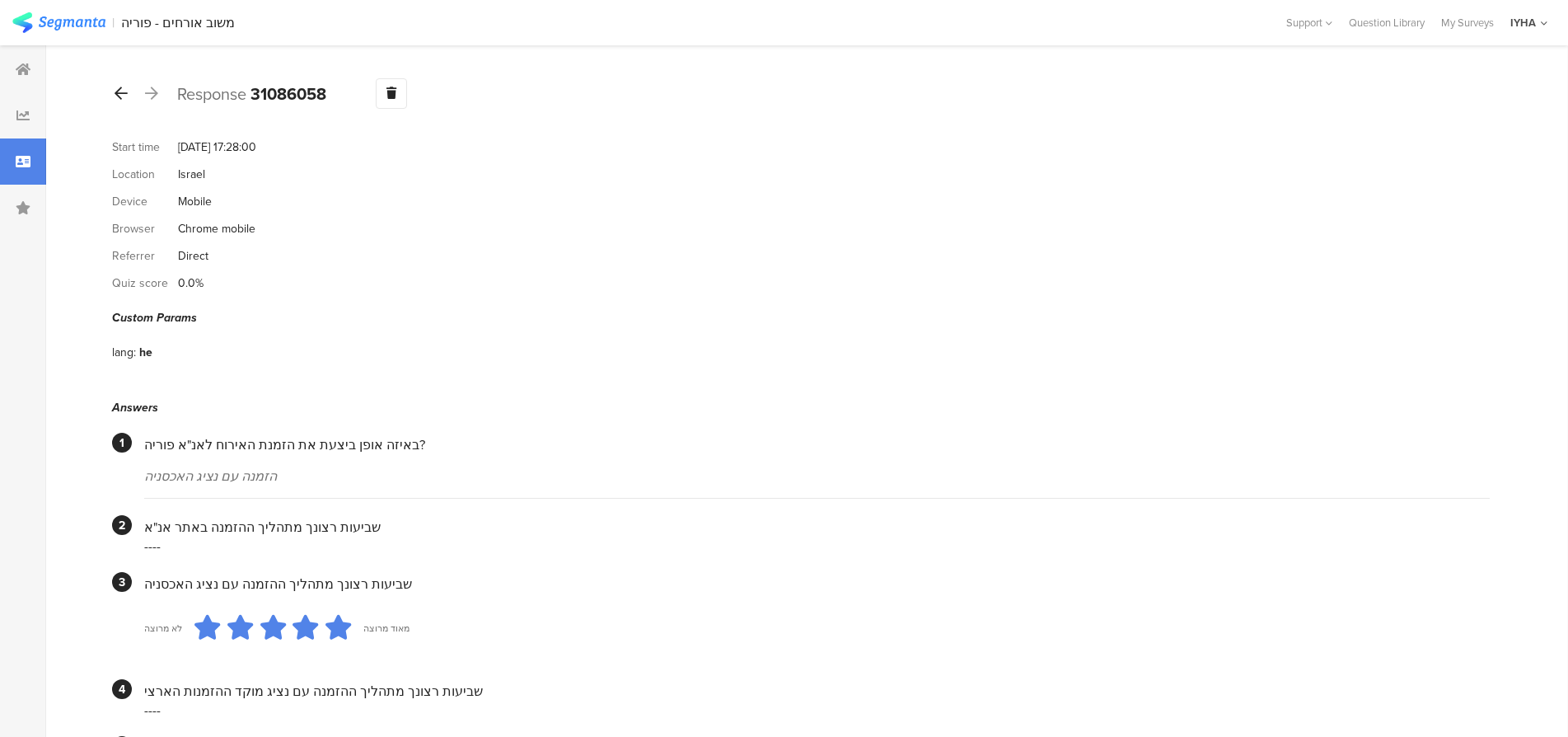
click at [117, 89] on icon at bounding box center [122, 93] width 13 height 15
click at [119, 93] on icon at bounding box center [122, 93] width 13 height 15
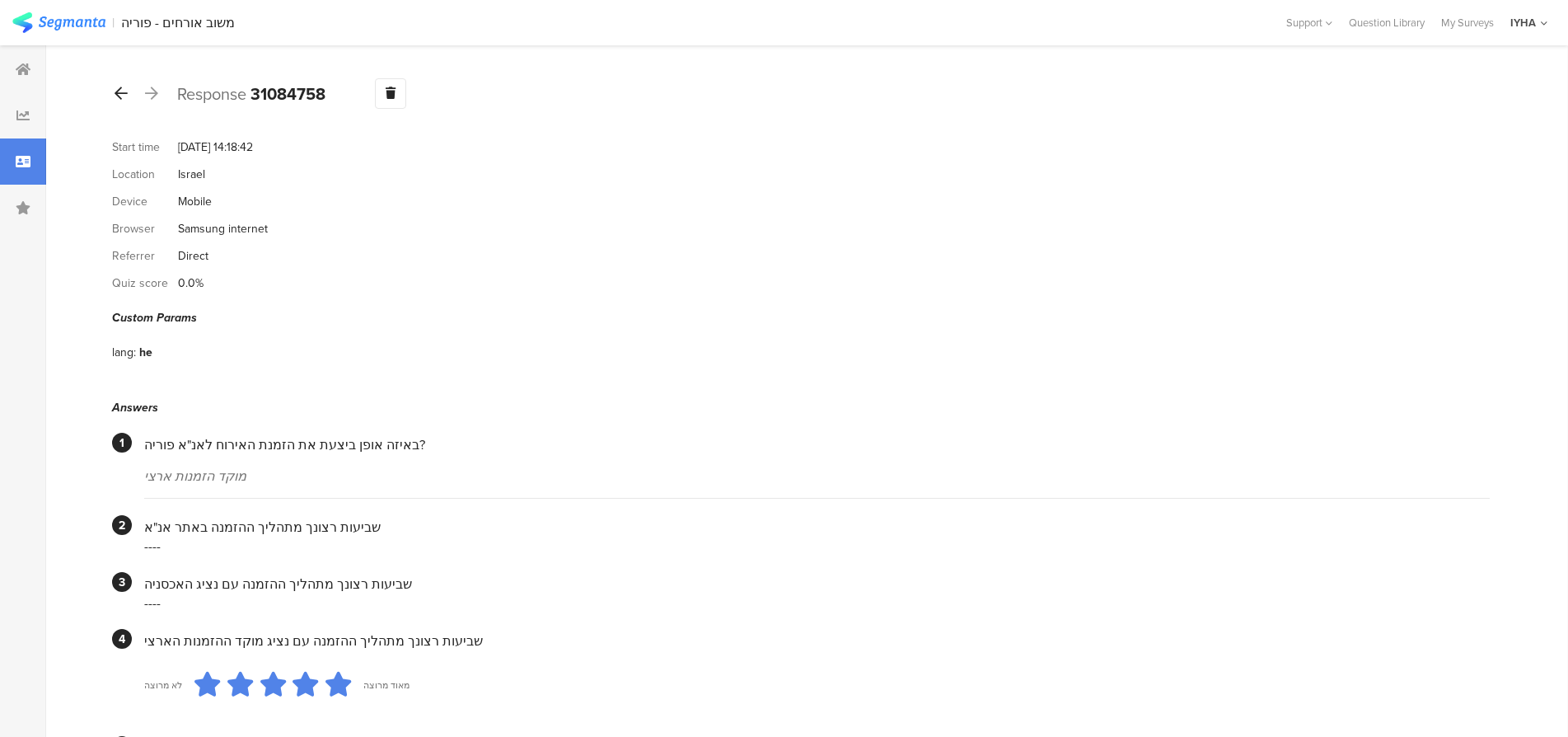
click at [122, 89] on icon at bounding box center [122, 93] width 13 height 15
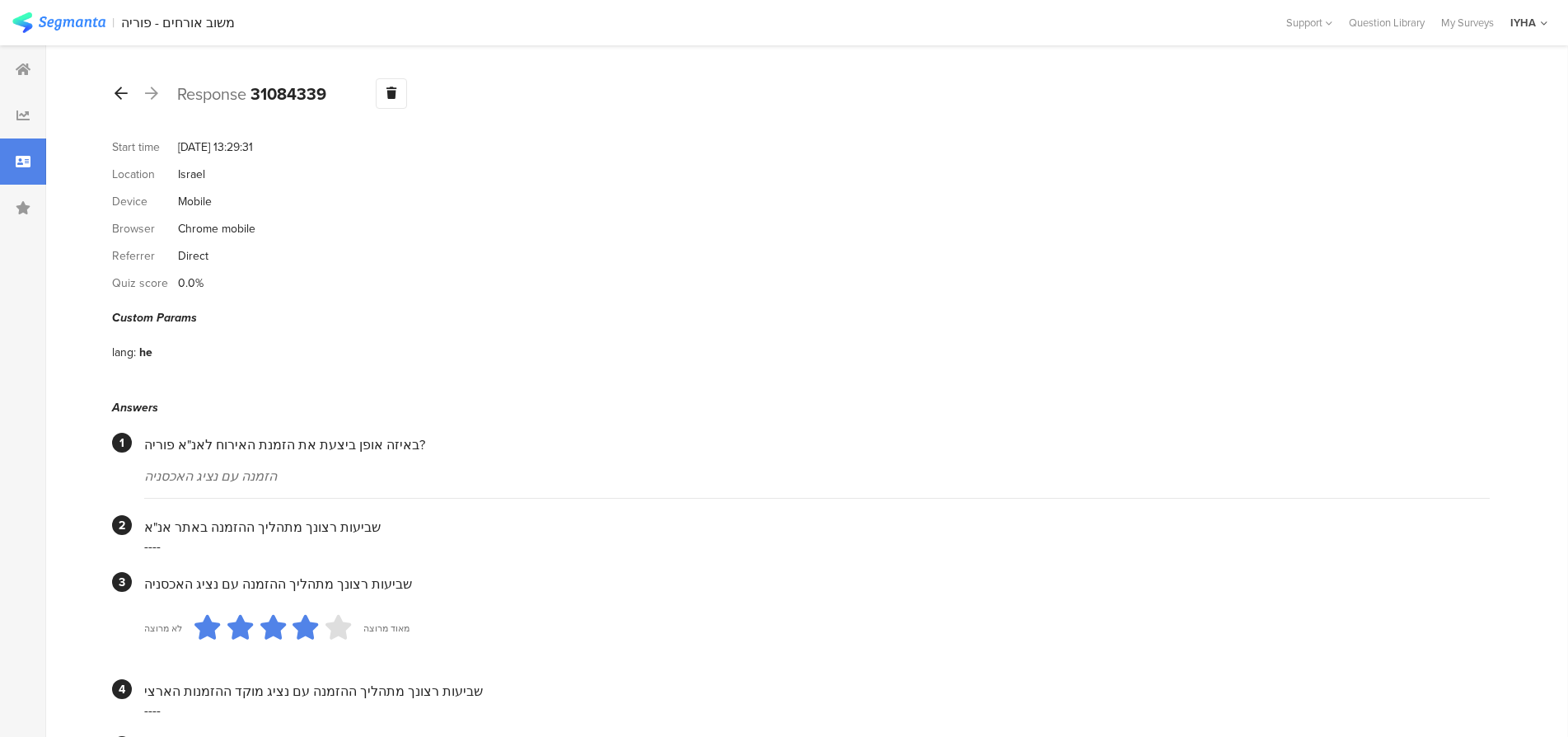
click at [126, 94] on icon at bounding box center [122, 93] width 13 height 15
click at [122, 90] on icon at bounding box center [122, 93] width 13 height 15
click at [117, 93] on icon at bounding box center [122, 93] width 13 height 15
click at [125, 94] on icon at bounding box center [122, 93] width 13 height 15
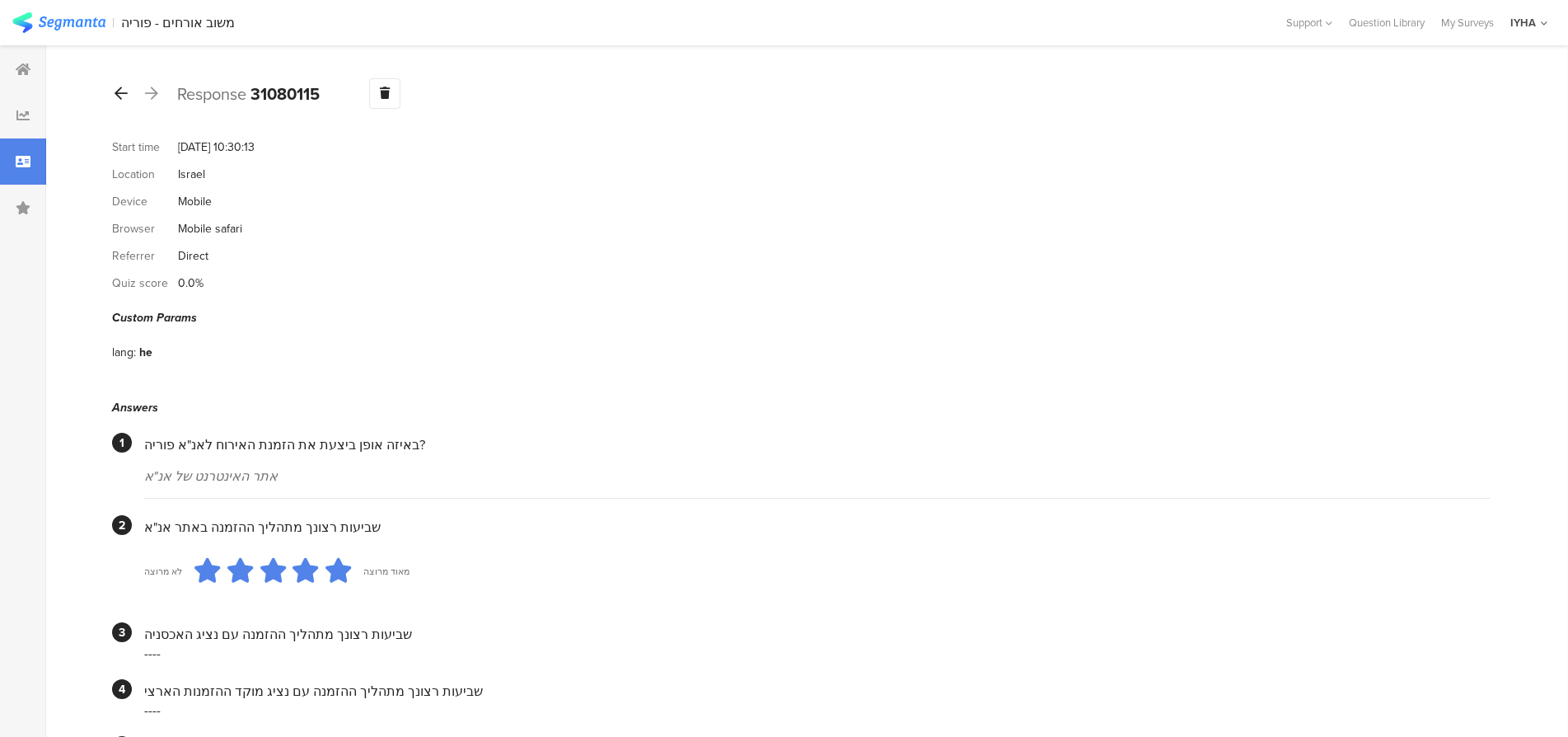
click at [119, 92] on icon at bounding box center [122, 93] width 13 height 15
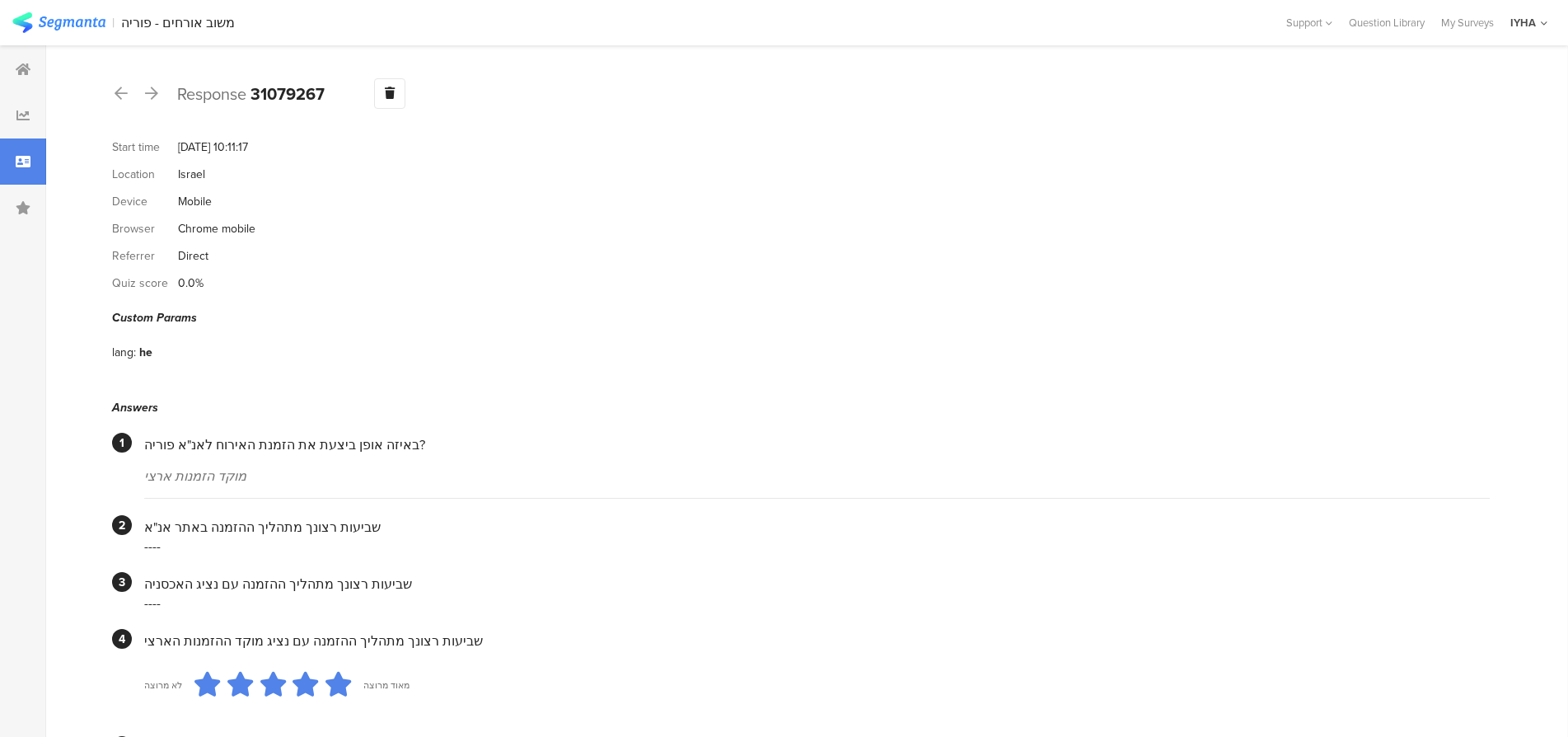
click at [121, 96] on icon at bounding box center [122, 93] width 13 height 15
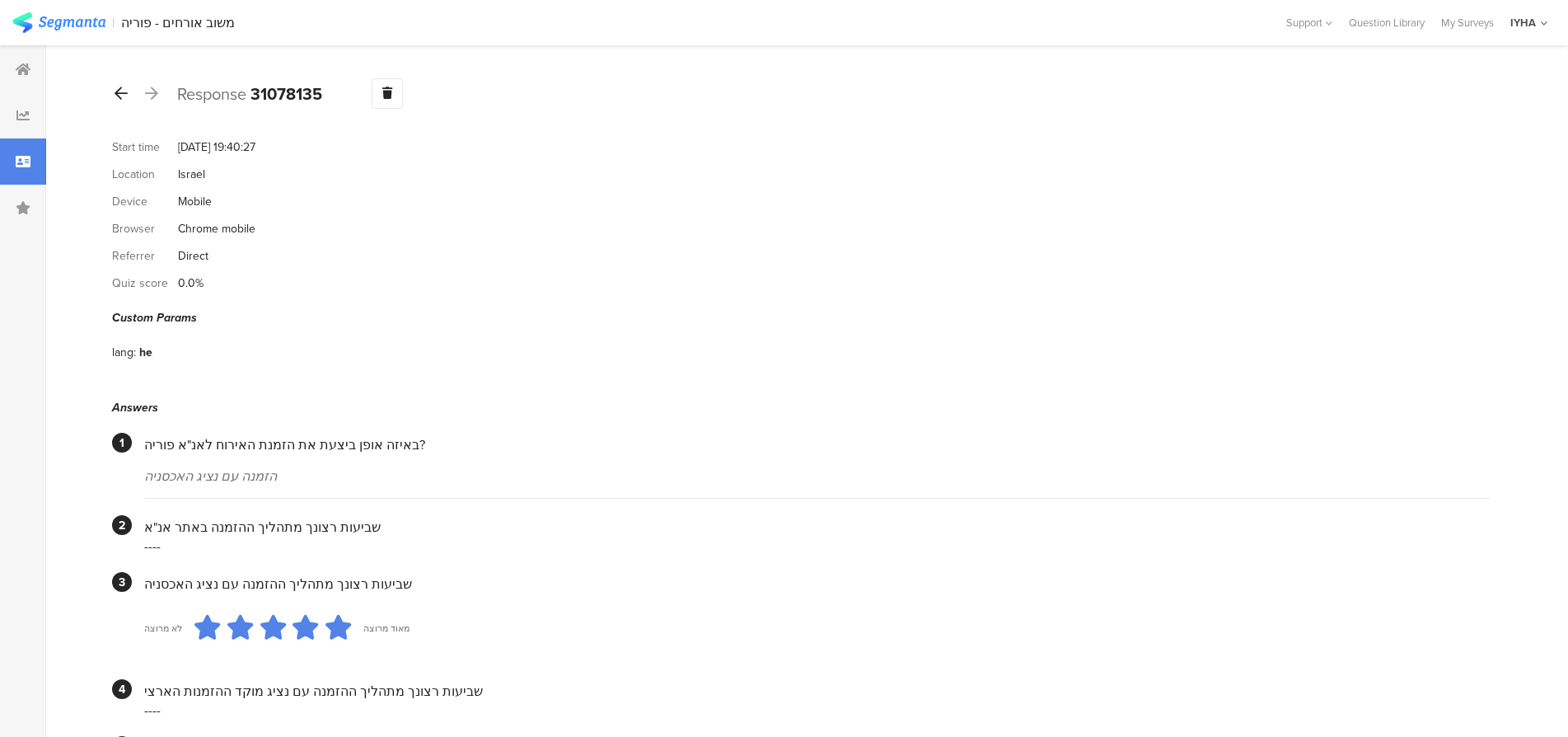
click at [124, 94] on icon at bounding box center [122, 93] width 13 height 15
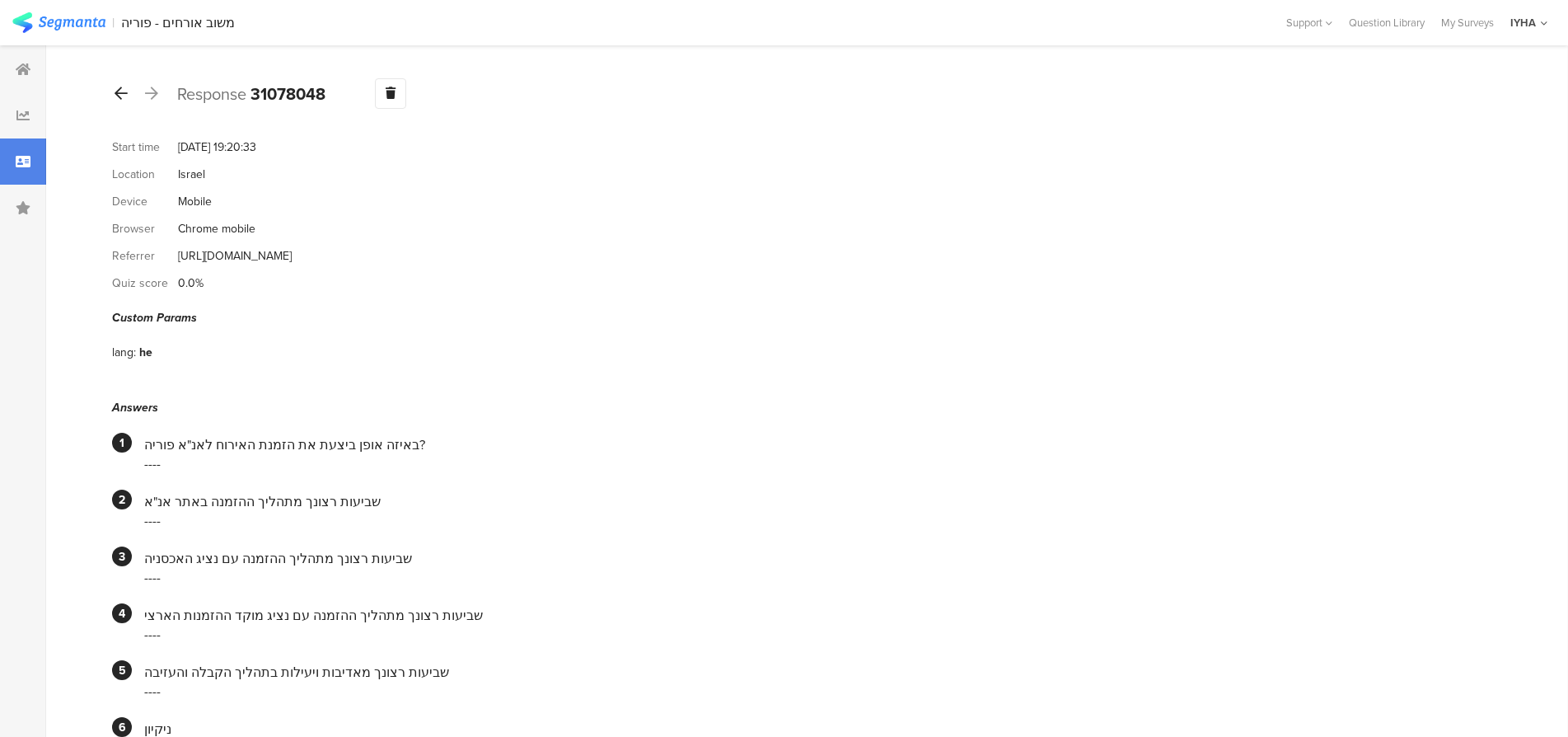
click at [123, 92] on icon at bounding box center [122, 93] width 13 height 15
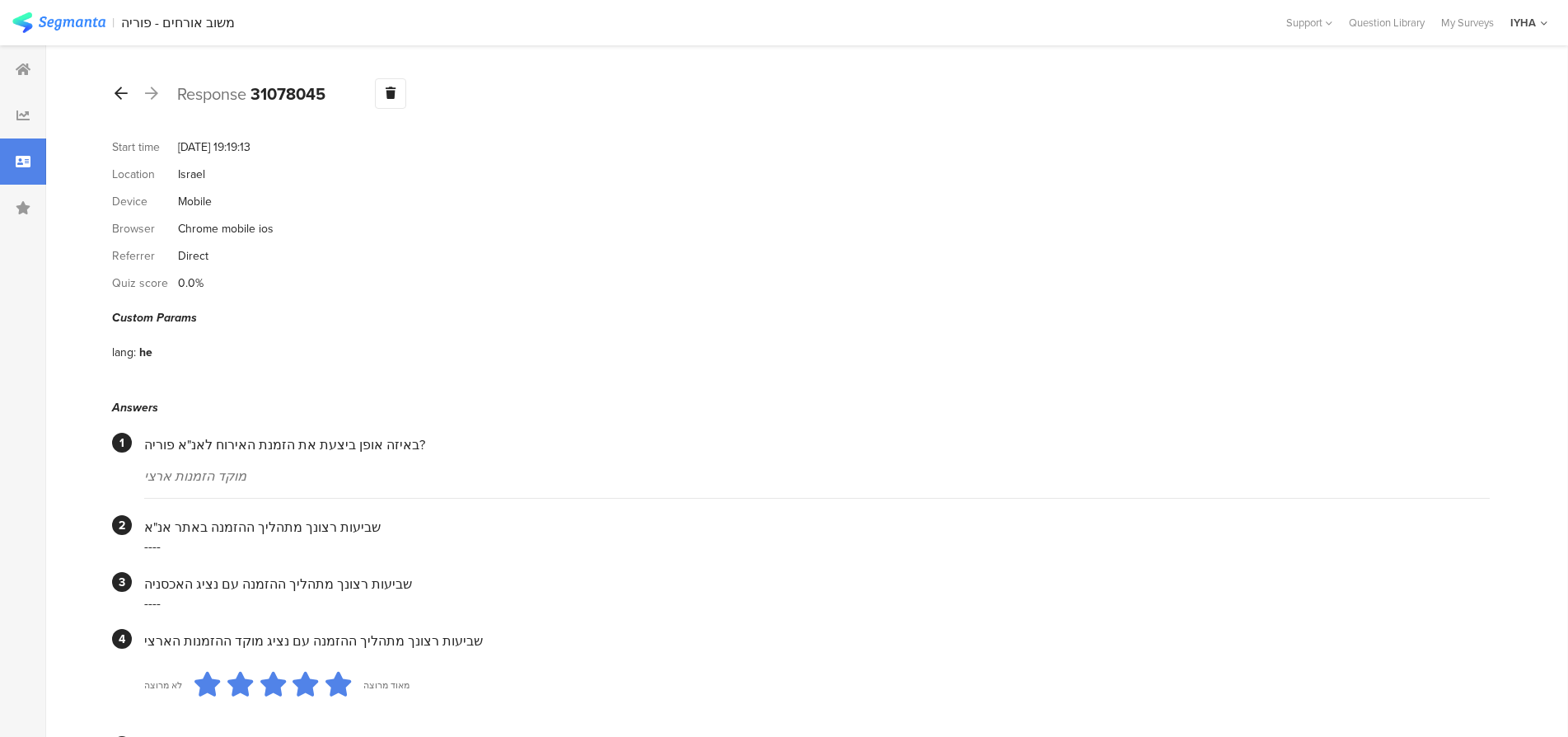
click at [120, 96] on icon at bounding box center [122, 93] width 13 height 15
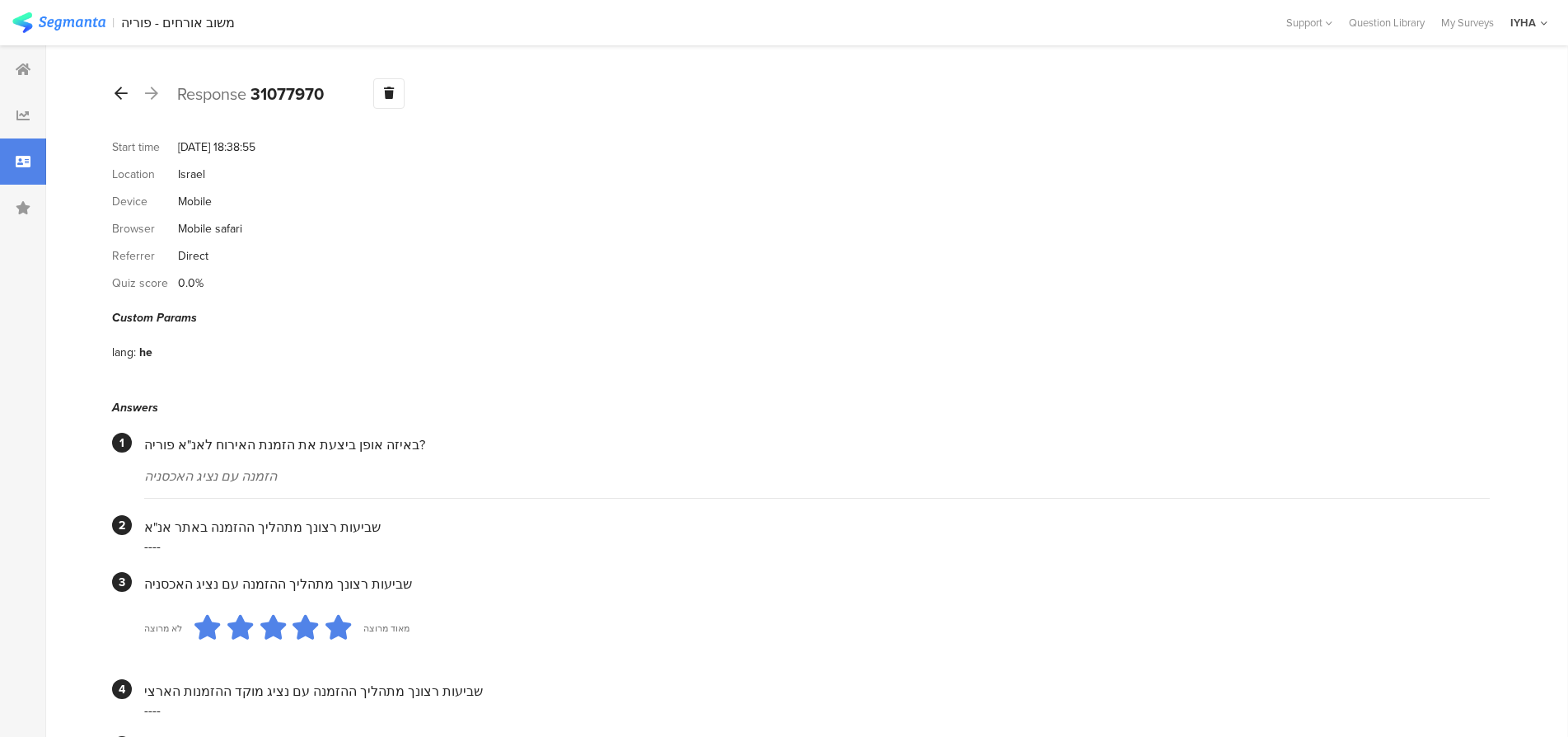
click at [120, 98] on icon at bounding box center [122, 93] width 13 height 15
click at [120, 100] on icon at bounding box center [122, 93] width 13 height 15
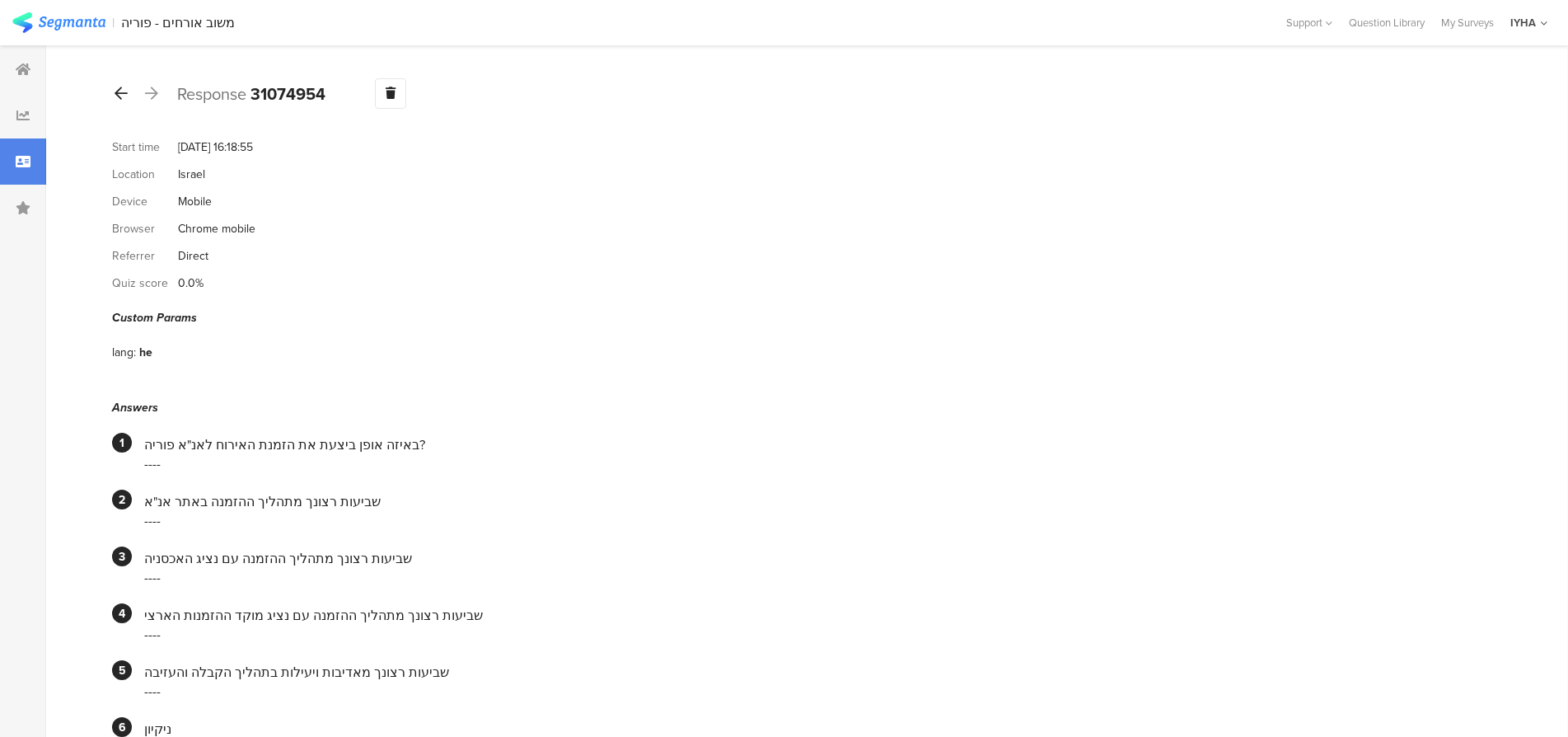
click at [120, 102] on div at bounding box center [122, 94] width 18 height 26
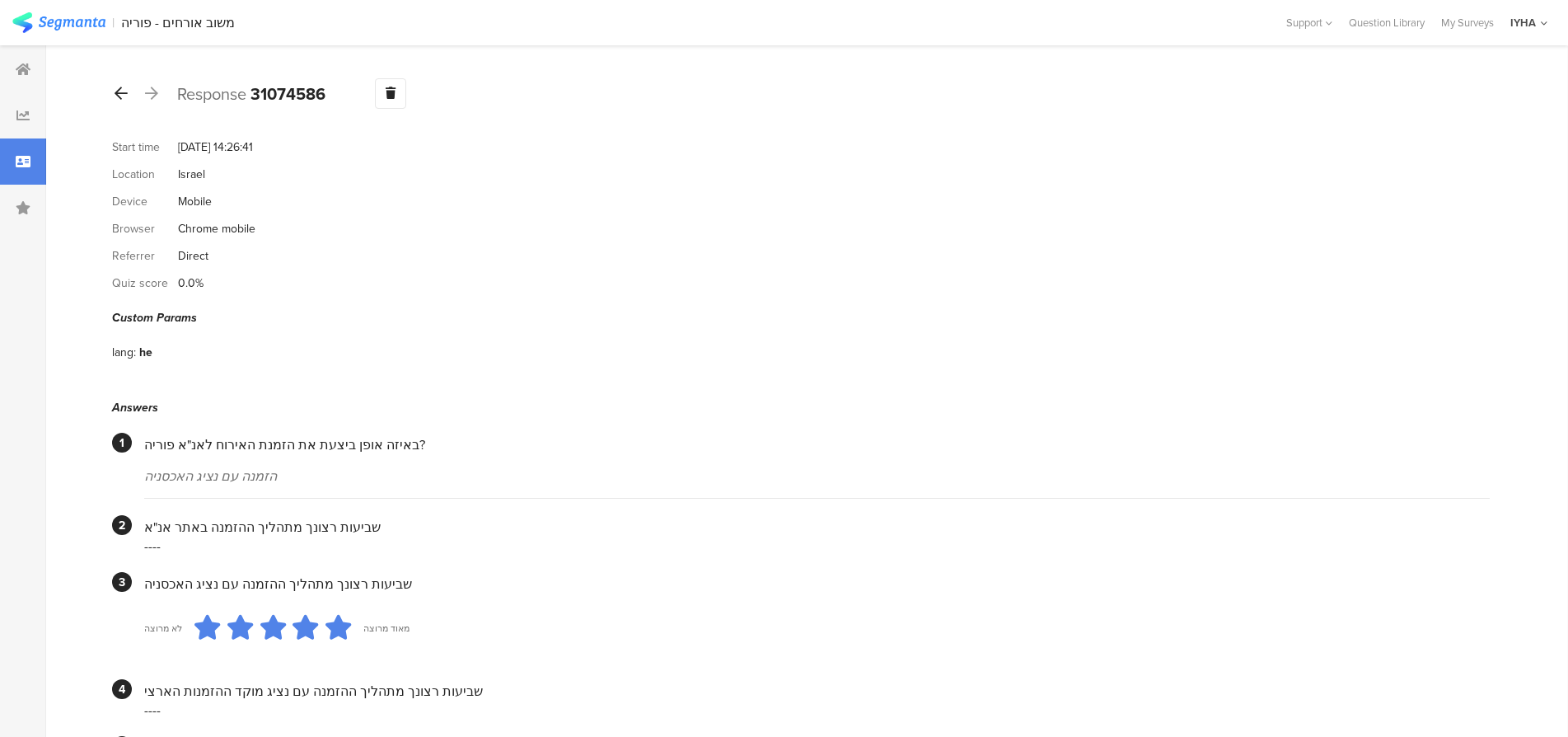
click at [120, 100] on icon at bounding box center [122, 93] width 13 height 15
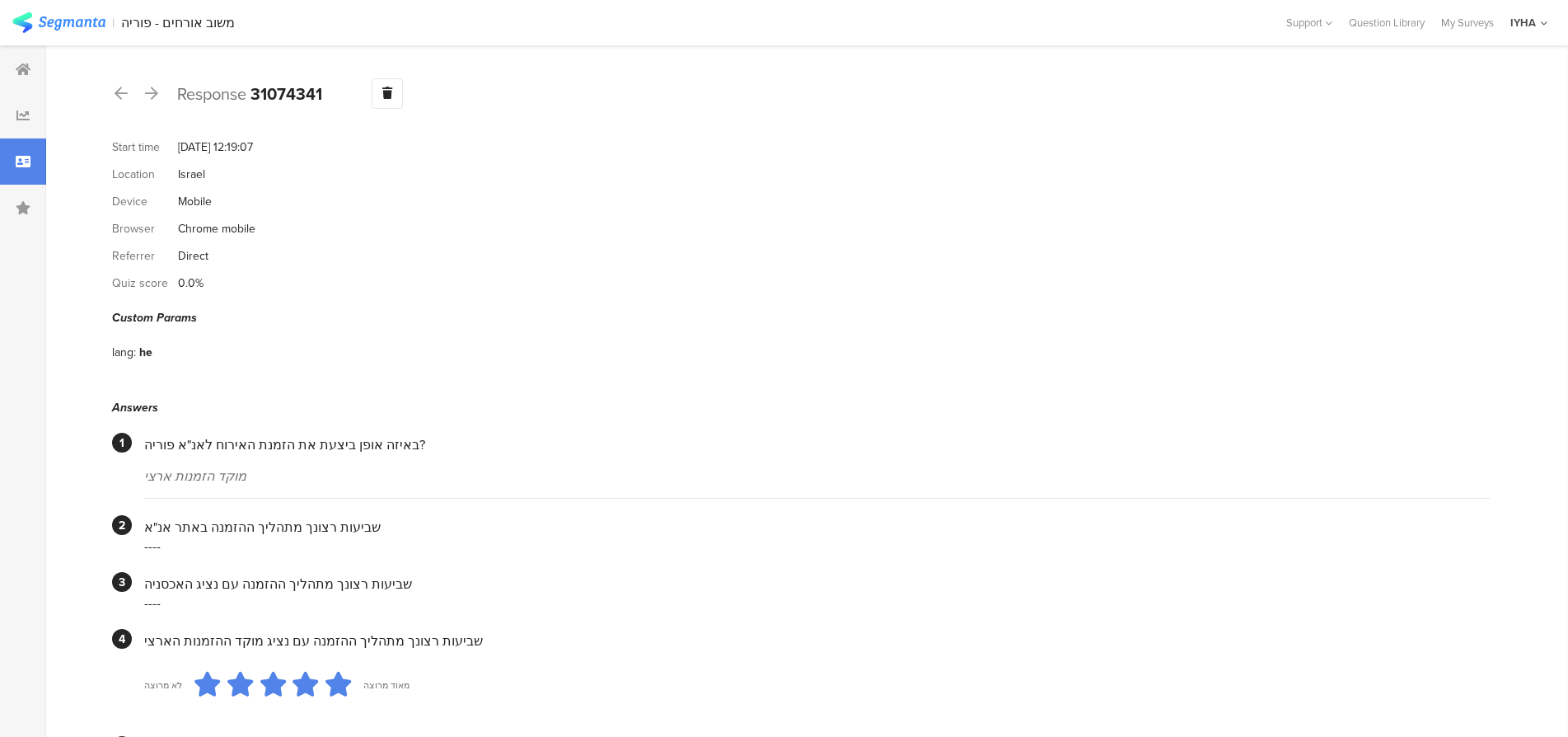
click at [120, 101] on div at bounding box center [122, 94] width 18 height 26
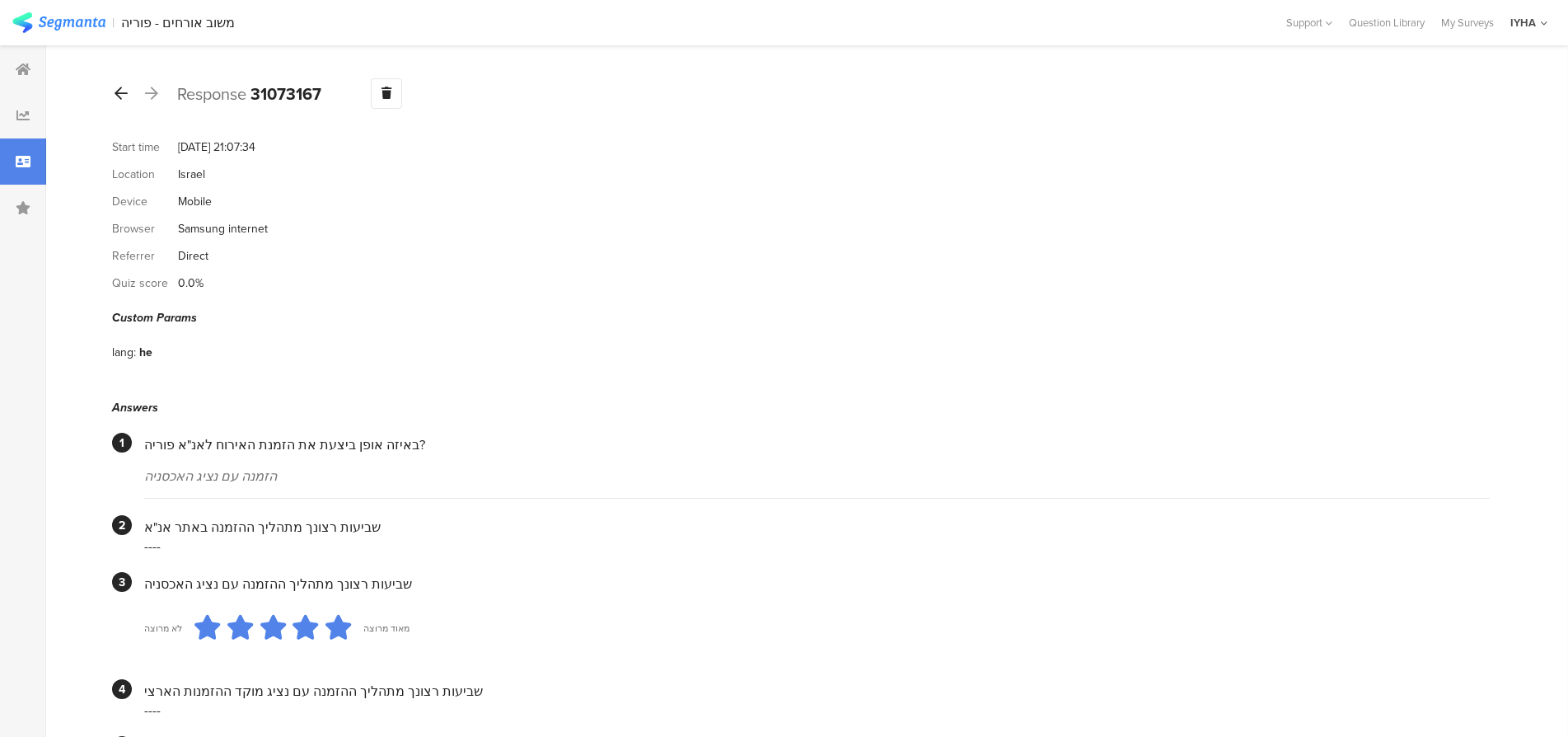
click at [120, 99] on icon at bounding box center [122, 93] width 13 height 15
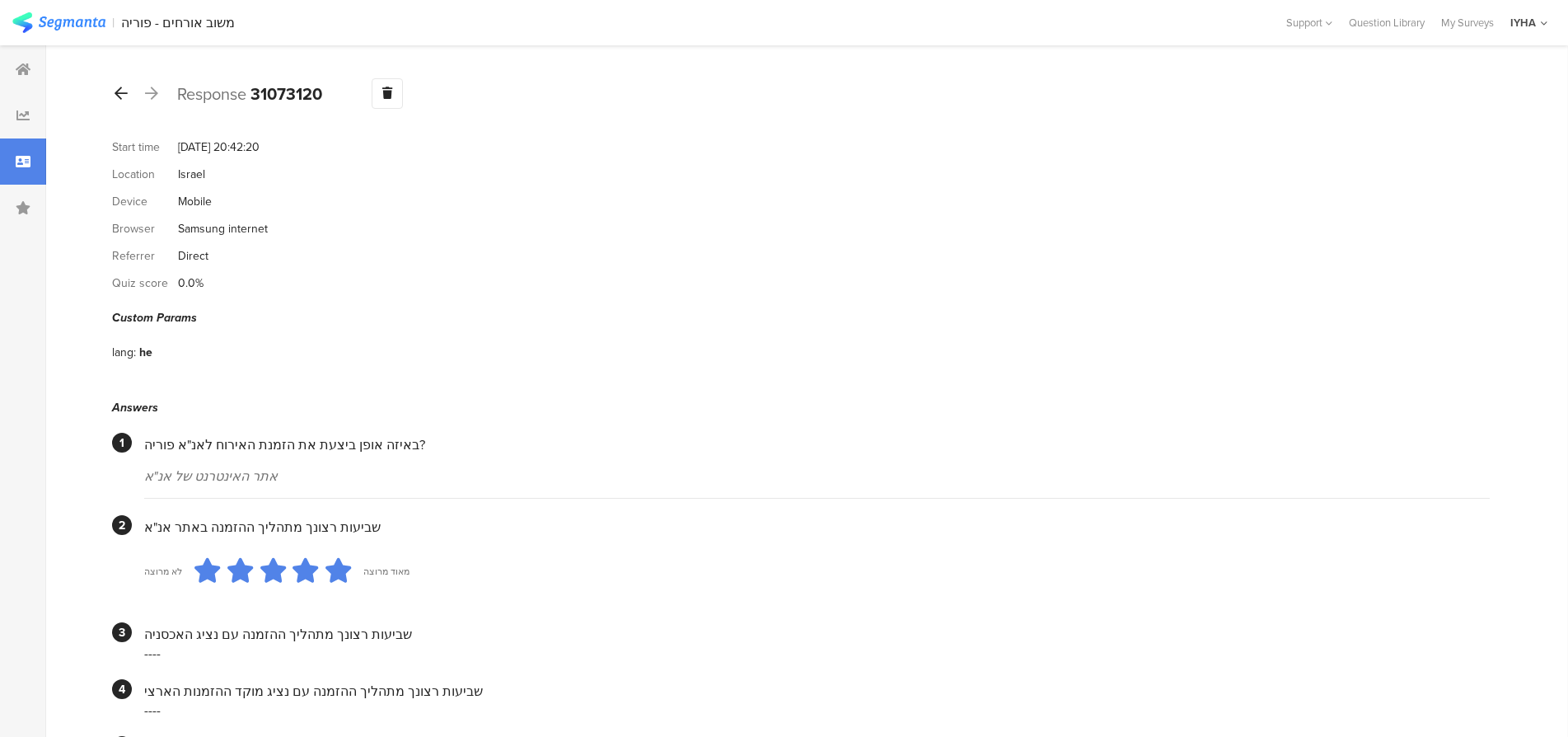
click at [120, 98] on icon at bounding box center [122, 93] width 13 height 15
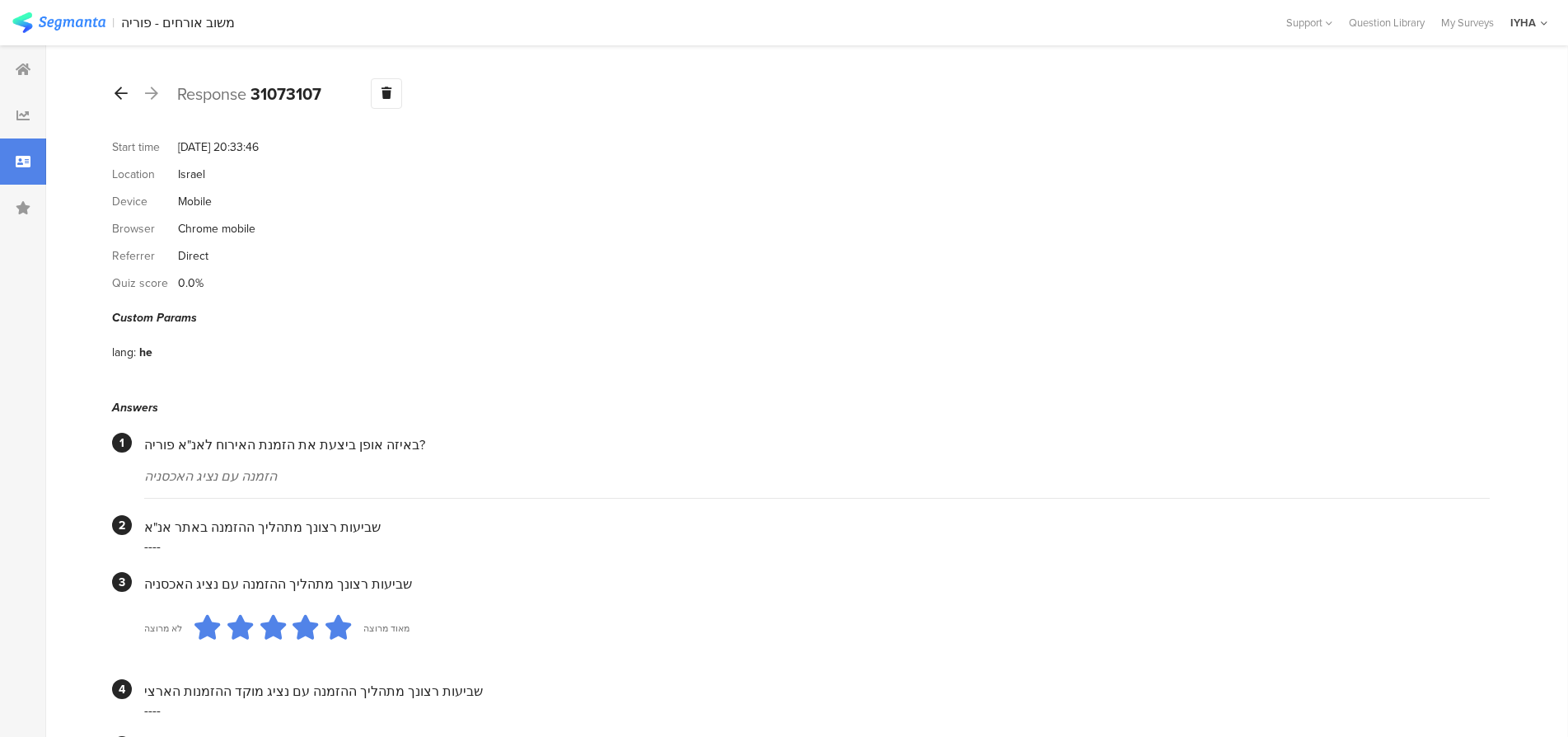
click at [120, 98] on icon at bounding box center [122, 93] width 13 height 15
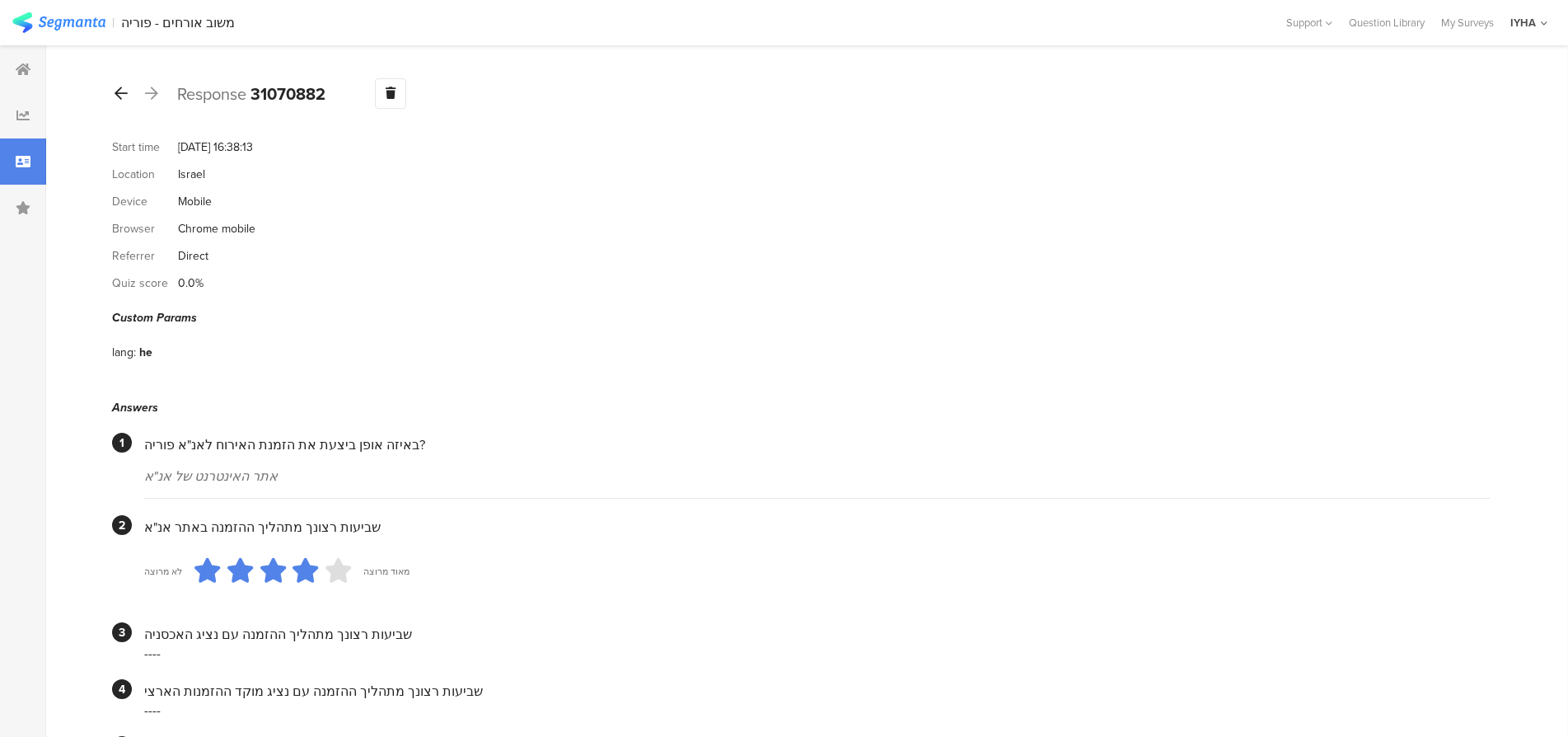
click at [120, 98] on icon at bounding box center [122, 93] width 13 height 15
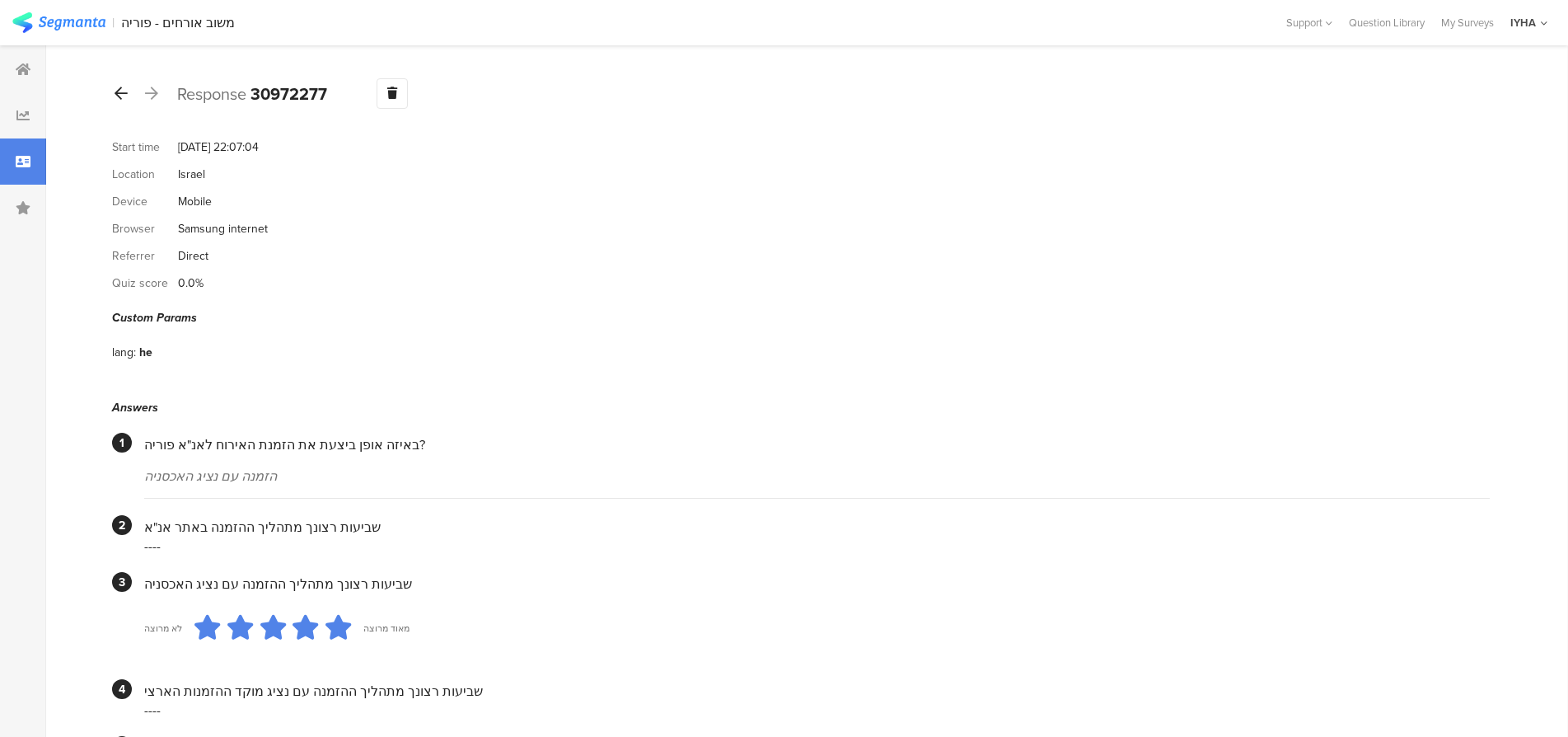
click at [120, 98] on icon at bounding box center [122, 93] width 13 height 15
click at [120, 95] on icon at bounding box center [122, 93] width 13 height 15
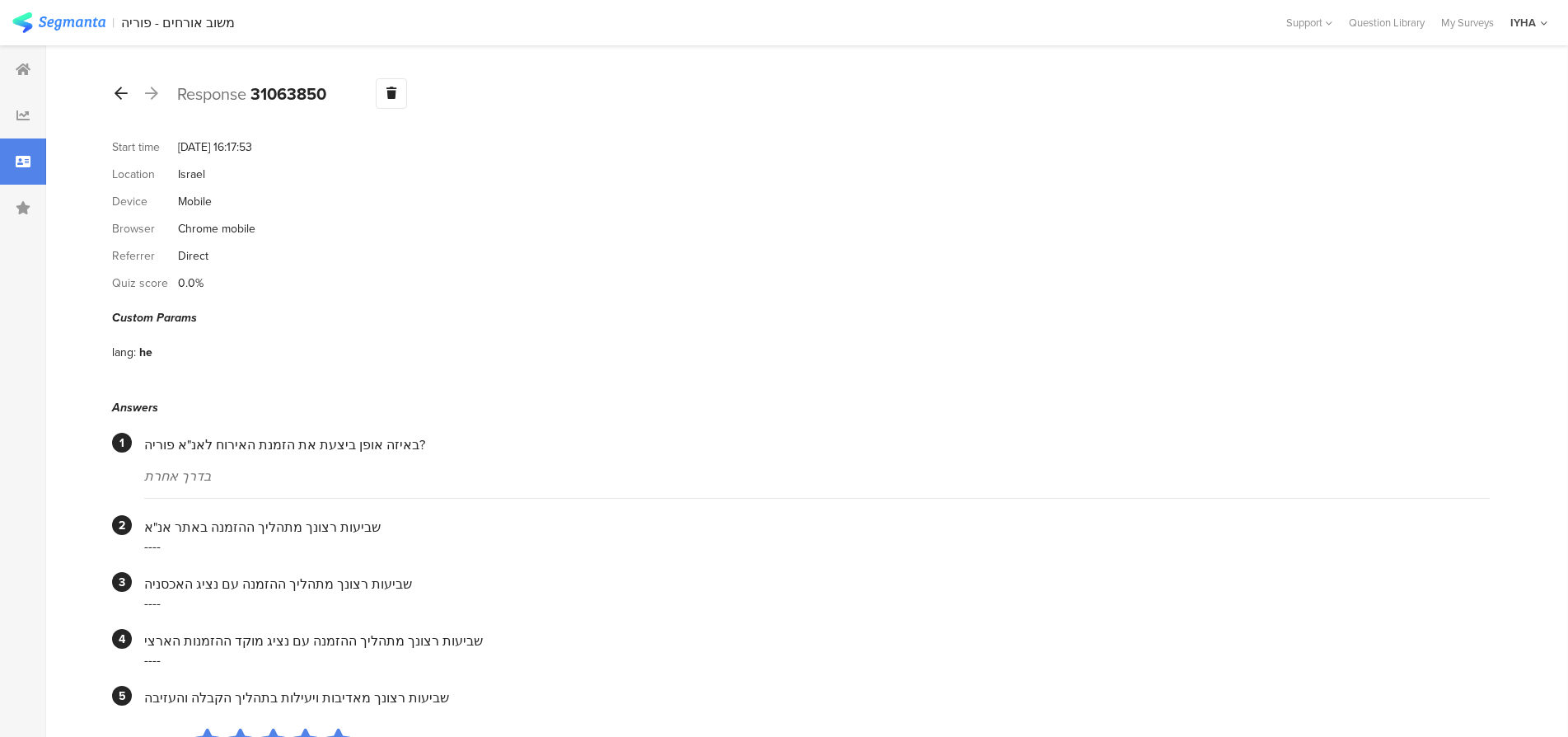
click at [120, 95] on icon at bounding box center [122, 93] width 13 height 15
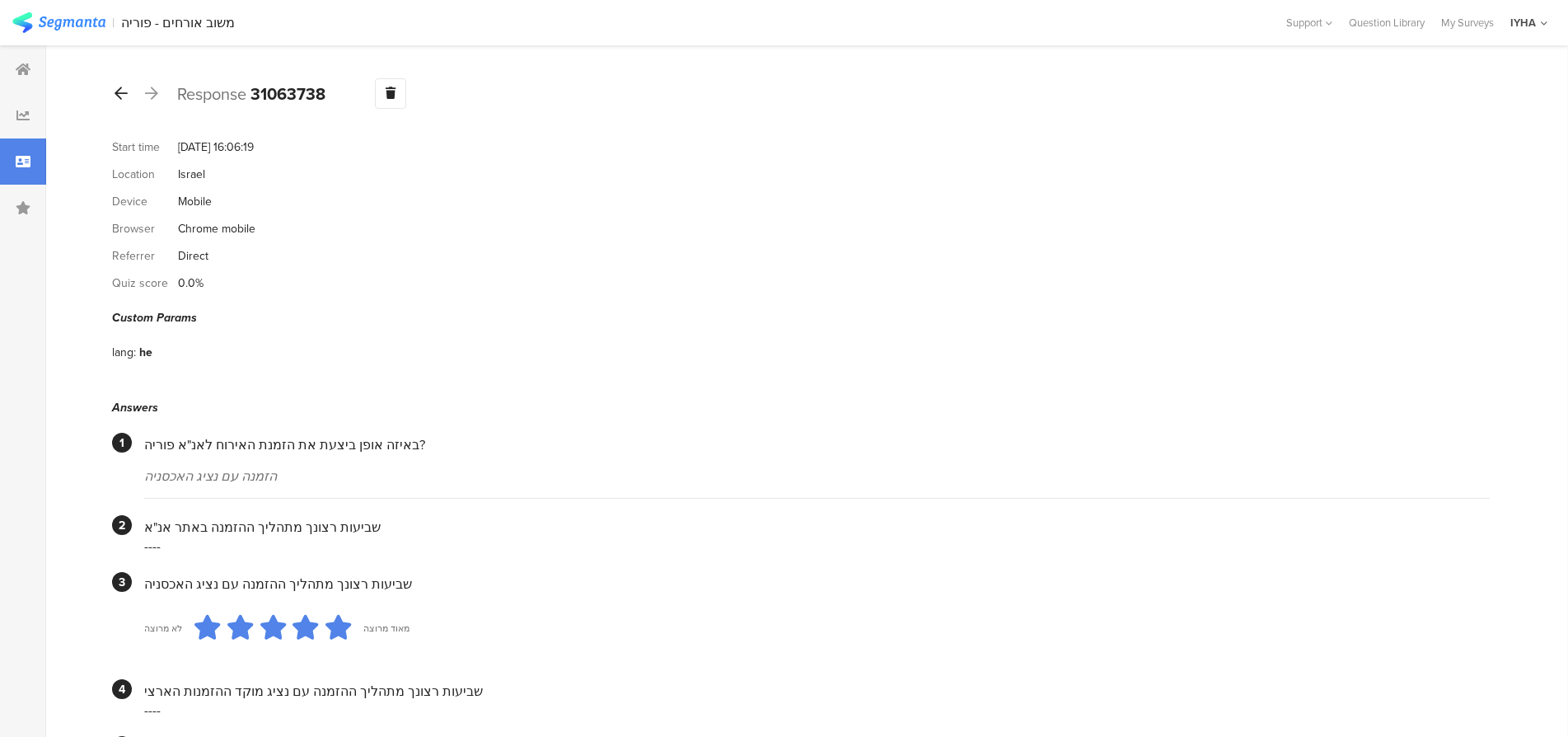
click at [120, 95] on icon at bounding box center [122, 93] width 13 height 15
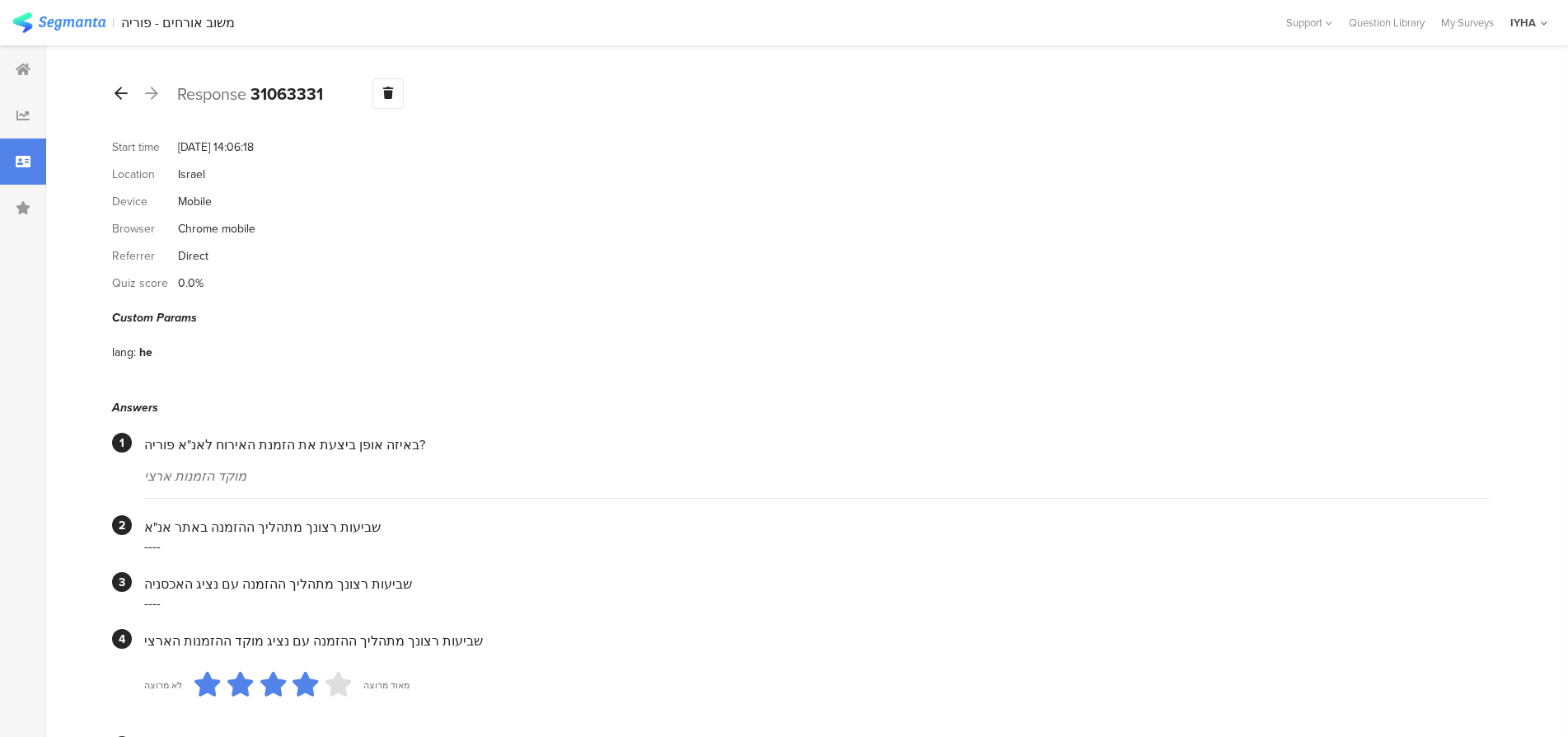
click at [120, 95] on icon at bounding box center [122, 93] width 13 height 15
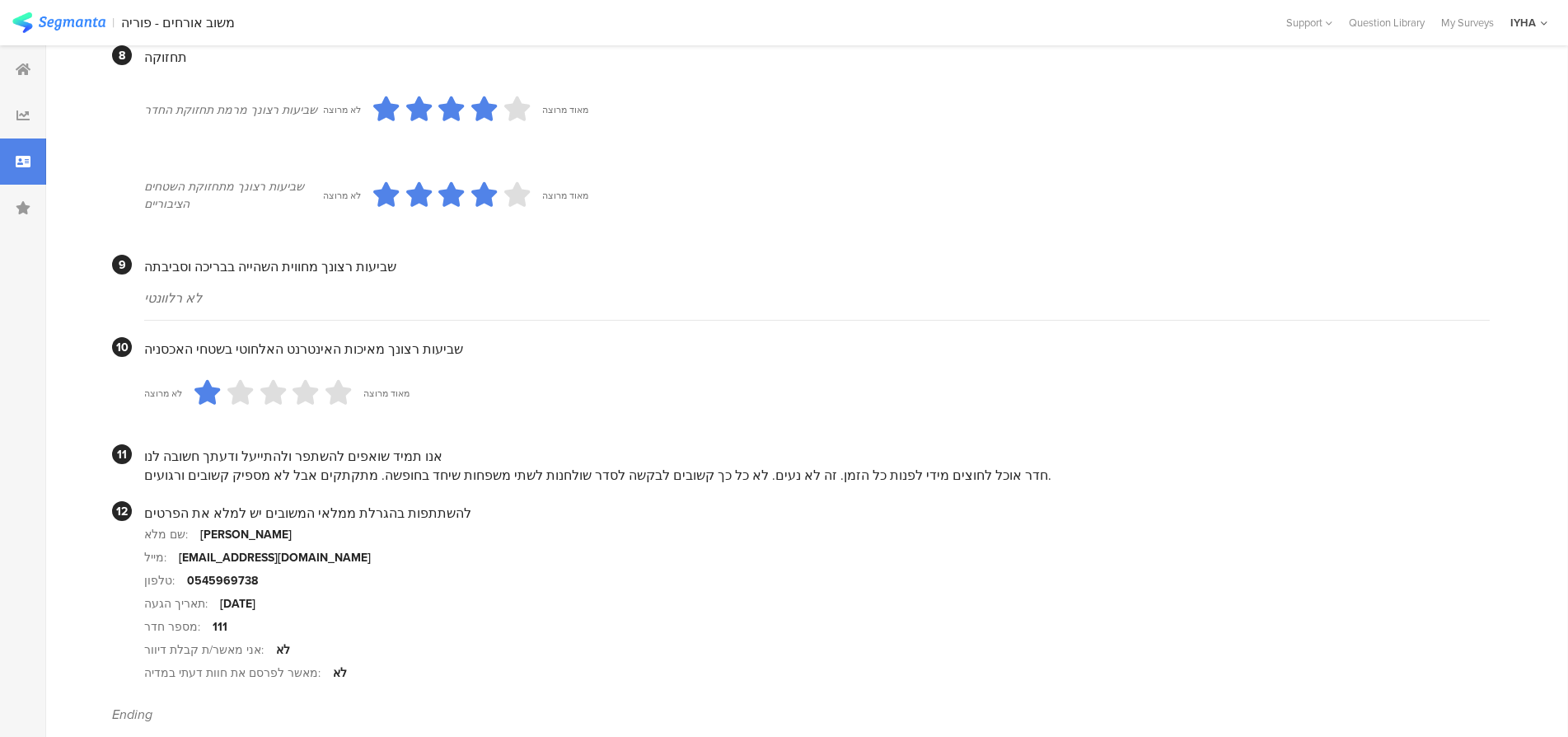
scroll to position [1422, 0]
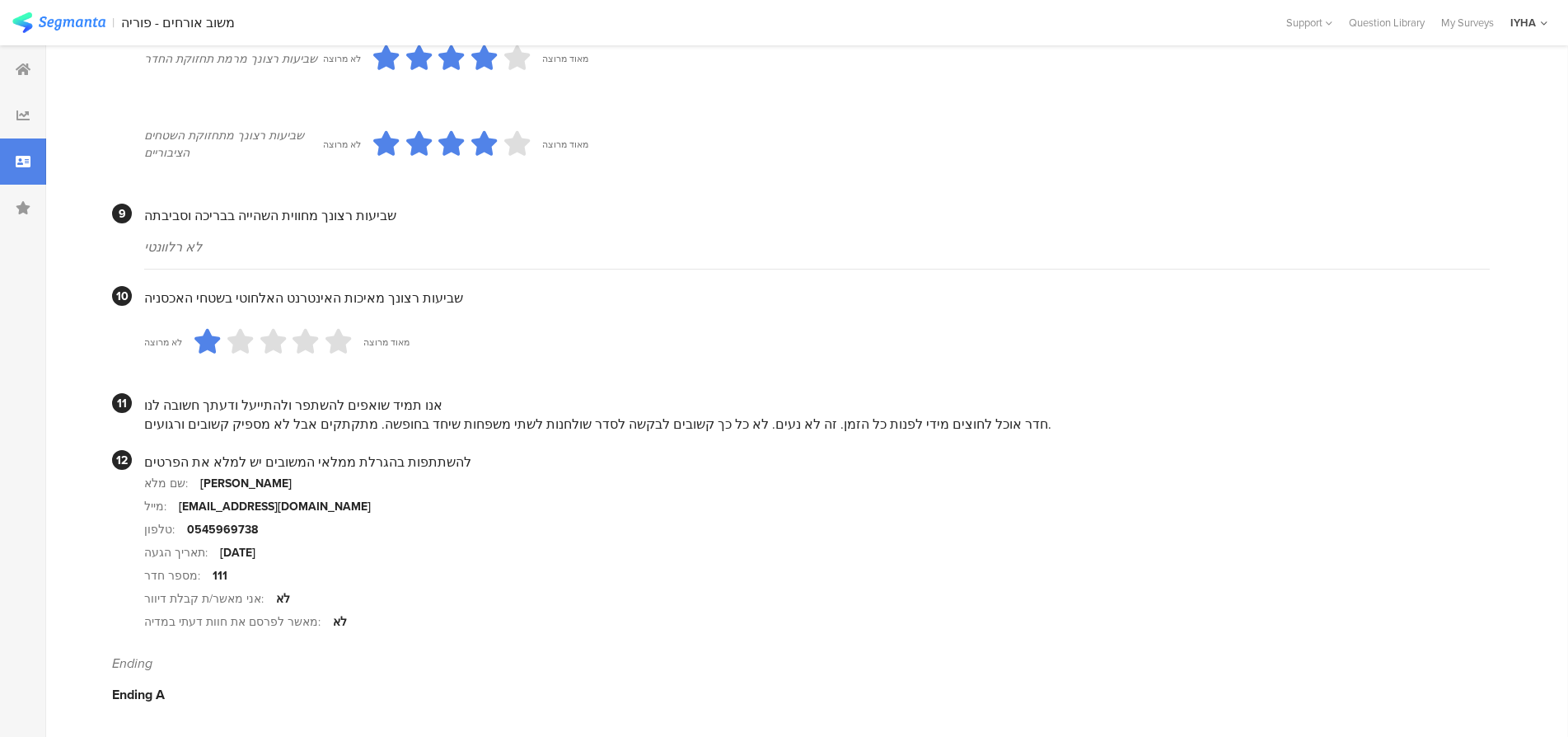
drag, startPoint x: 987, startPoint y: 427, endPoint x: 972, endPoint y: 422, distance: 15.8
click at [972, 422] on div "חדר אוכל לחוצים מידי לפנות כל הזמן. זה לא נעים. לא כל כך קשובים לבקשה לסדר שולח…" at bounding box center [816, 424] width 1346 height 19
drag, startPoint x: 982, startPoint y: 414, endPoint x: 973, endPoint y: 428, distance: 16.6
click at [973, 428] on div "אנו תמיד שואפים להשתפר ולהתייעל ודעתך חשובה לנו חדר אוכל לחוצים מידי לפנות כל ה…" at bounding box center [816, 413] width 1346 height 41
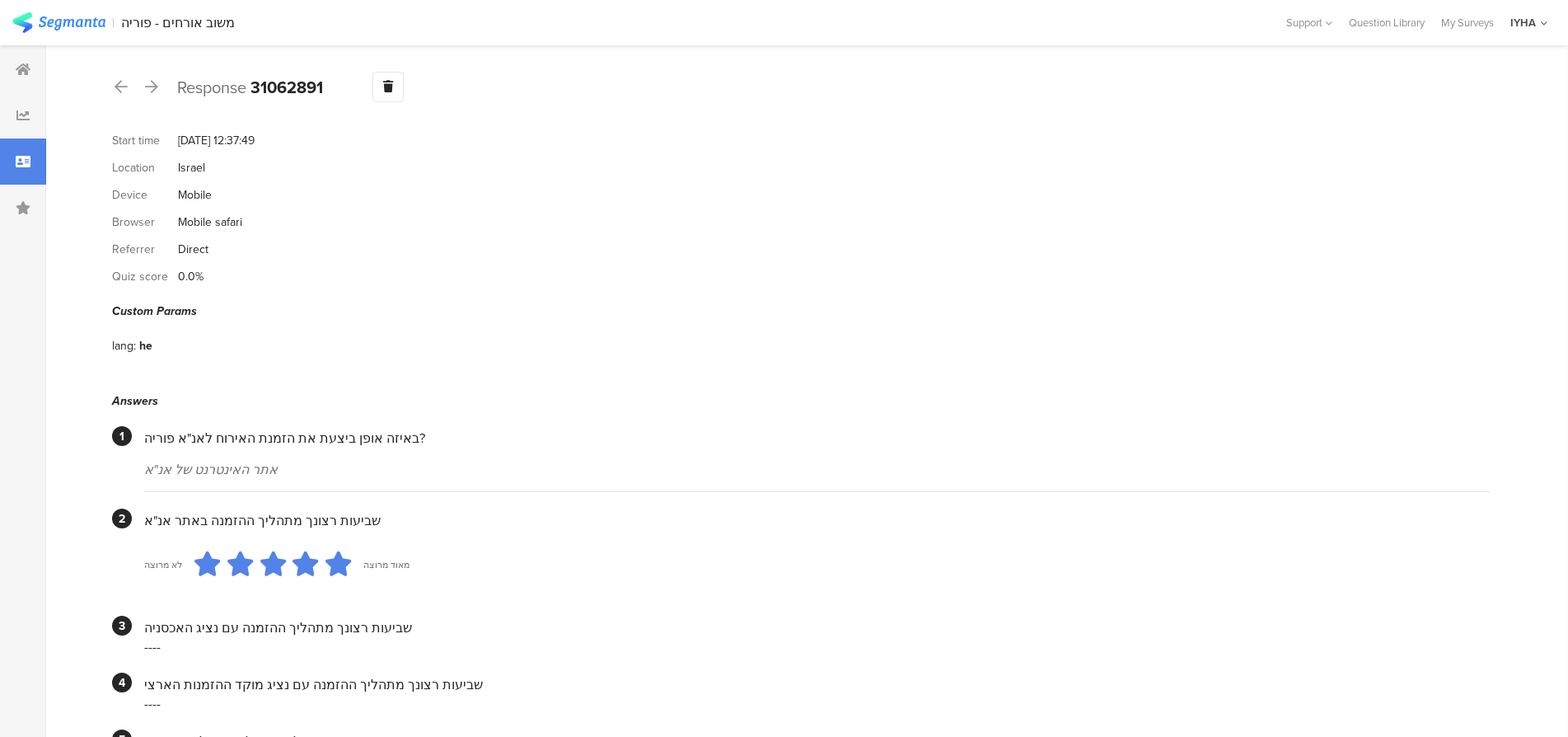
scroll to position [0, 0]
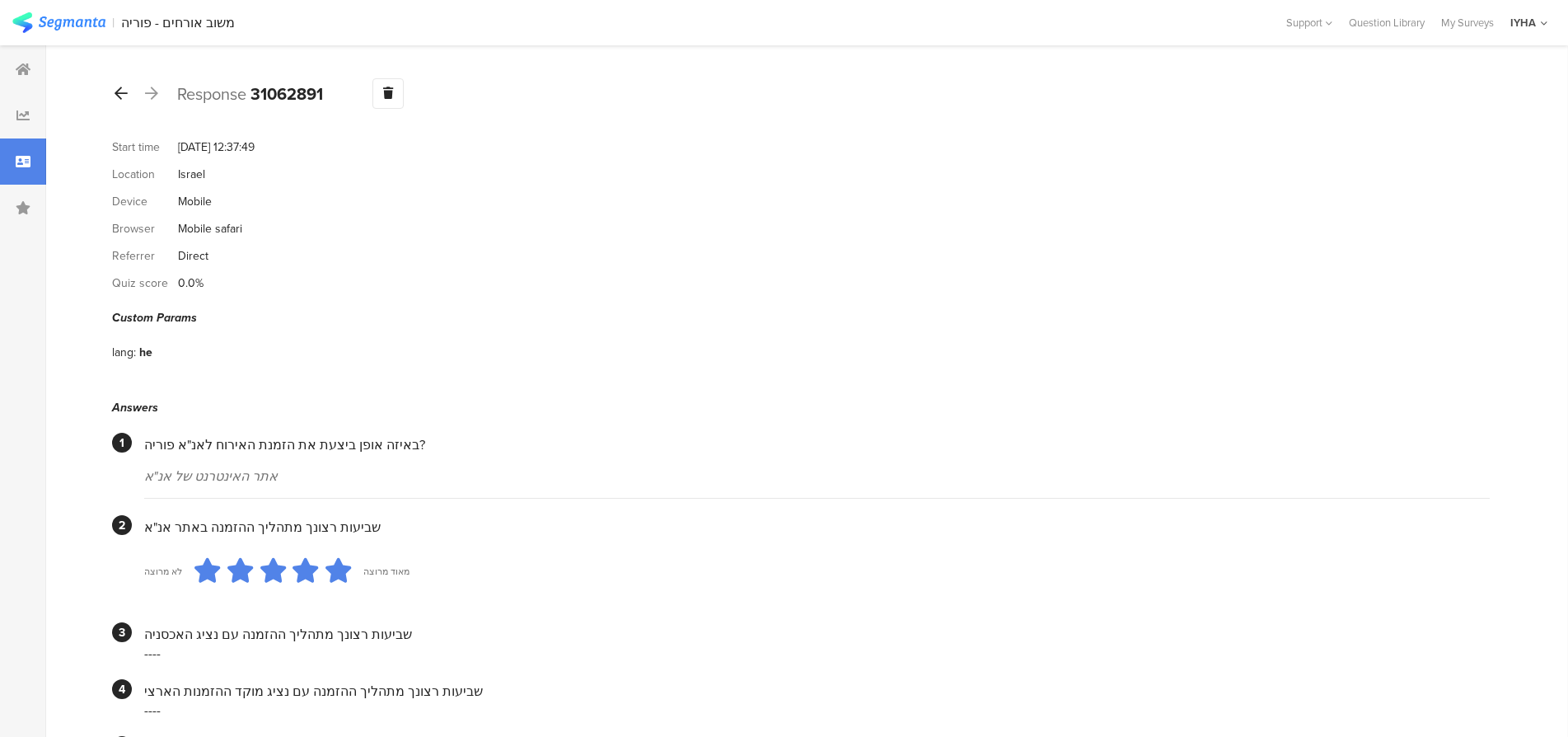
click at [119, 91] on icon at bounding box center [122, 93] width 13 height 15
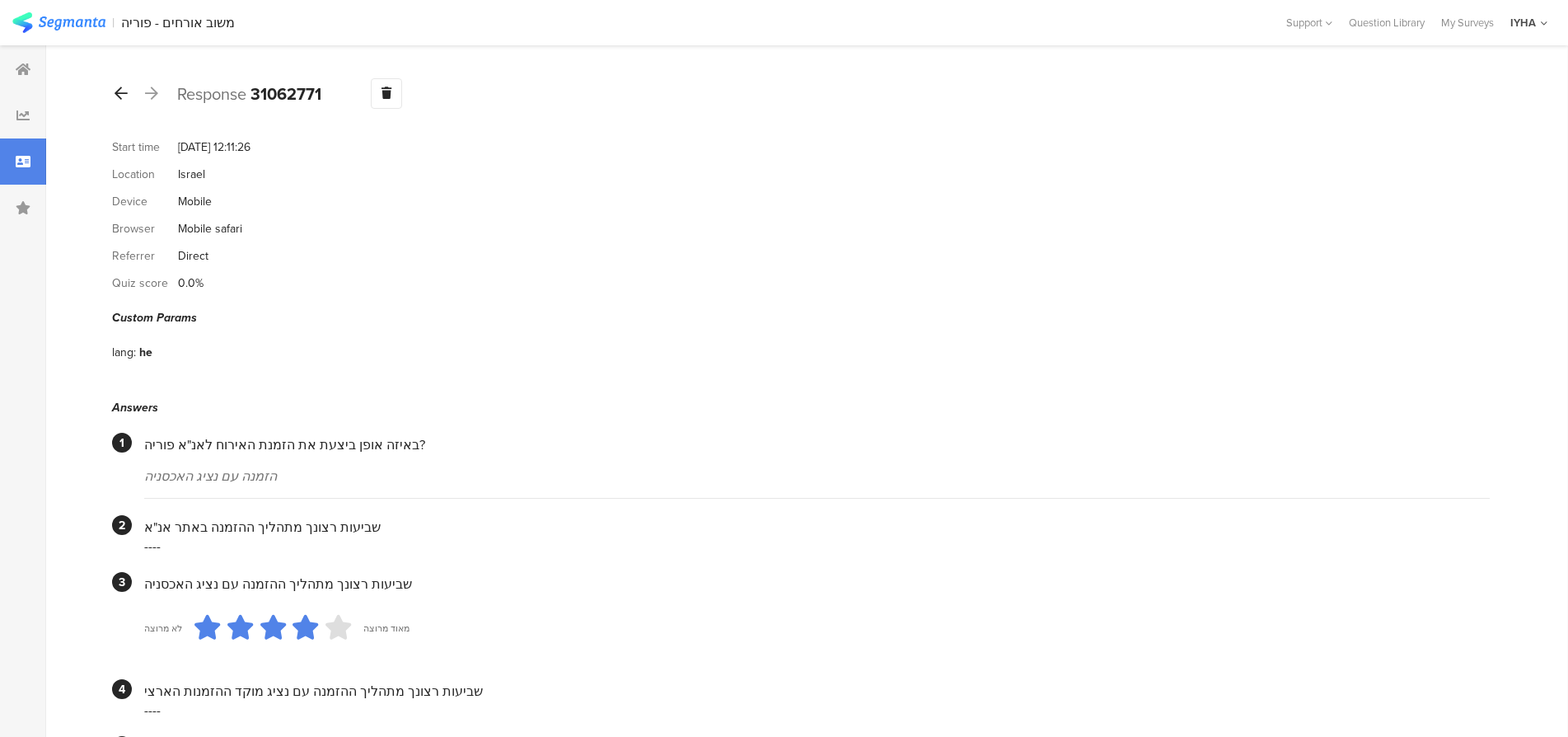
click at [123, 90] on icon at bounding box center [122, 93] width 13 height 15
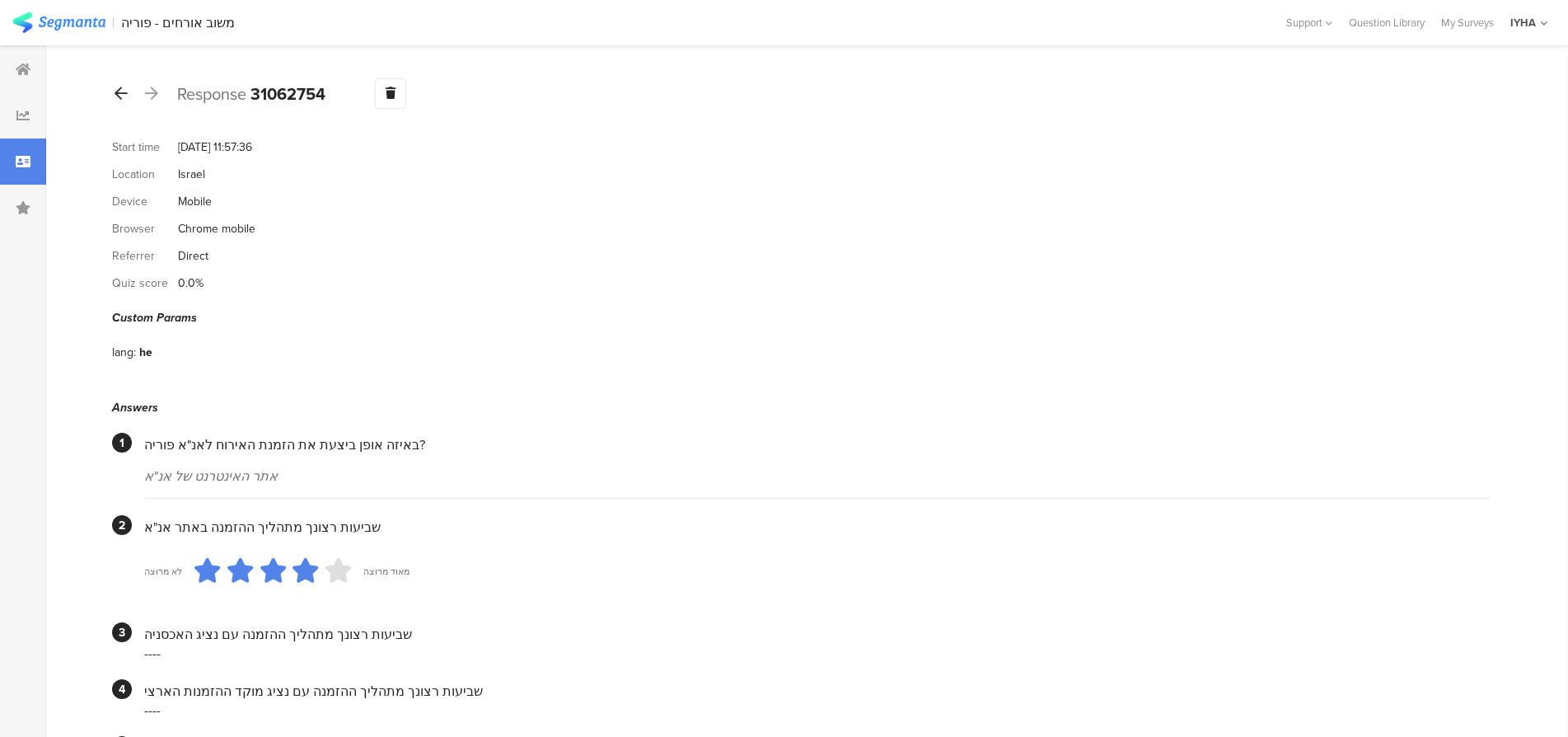
click at [120, 95] on icon at bounding box center [122, 93] width 13 height 15
click at [124, 93] on icon at bounding box center [122, 93] width 13 height 15
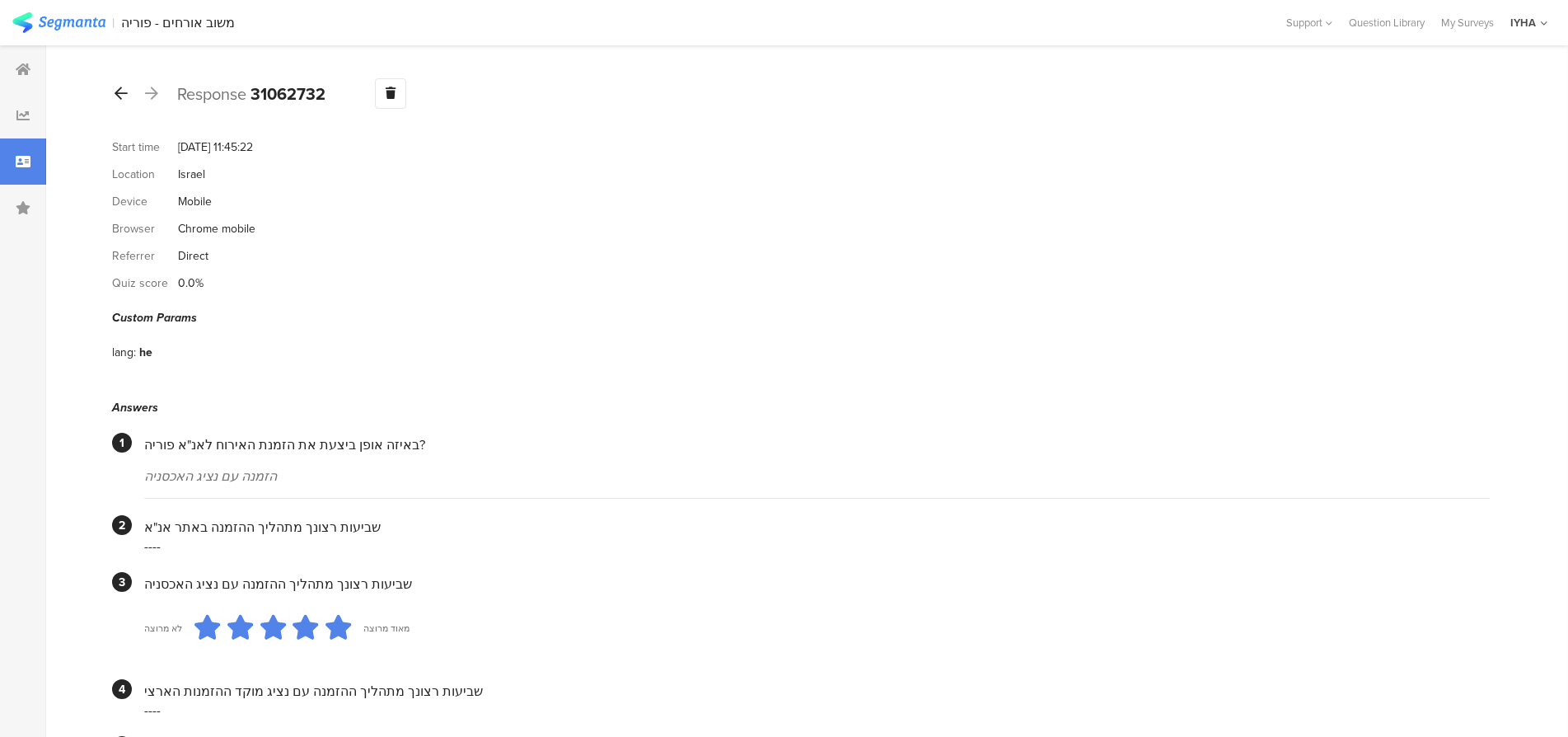
click at [121, 89] on icon at bounding box center [122, 93] width 13 height 15
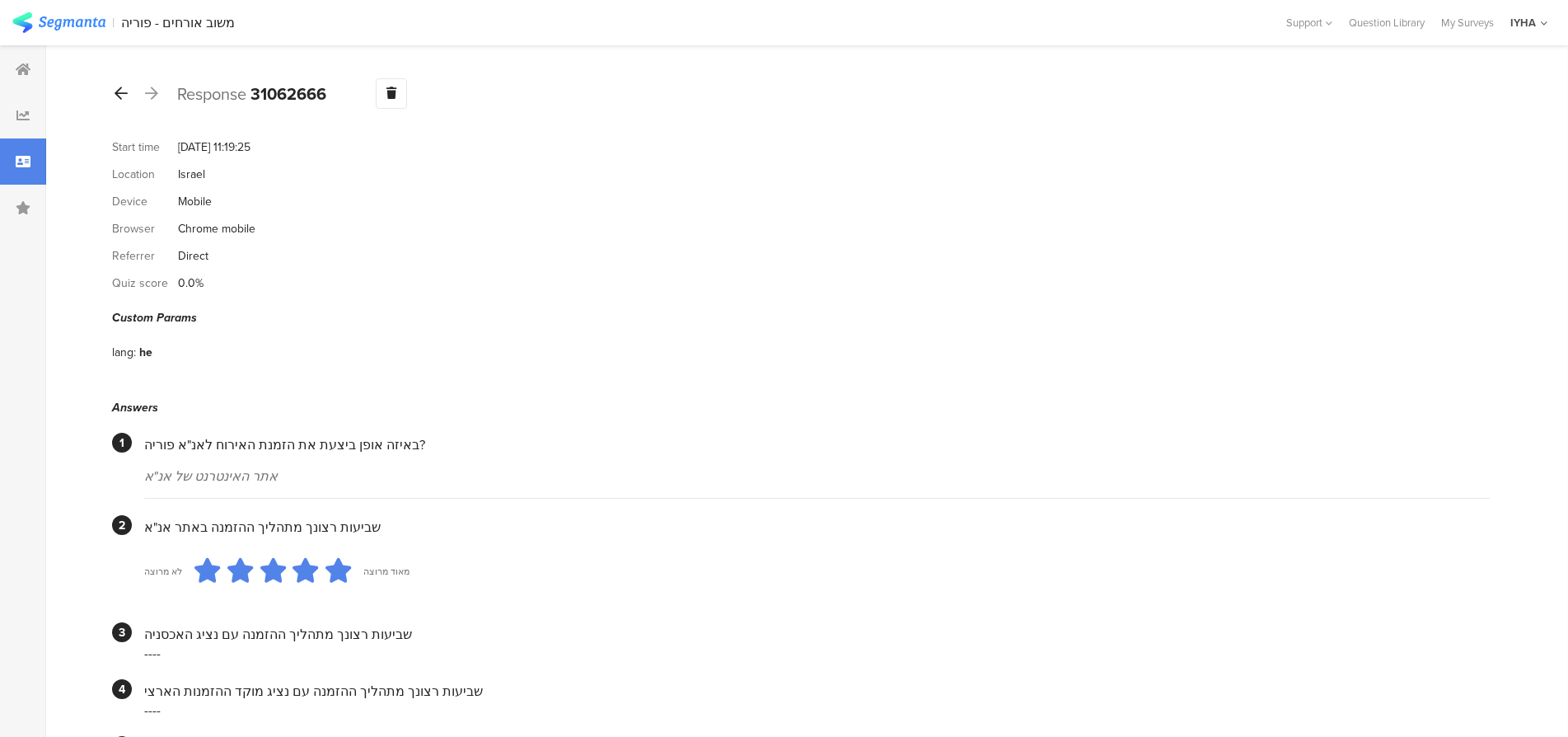
click at [117, 89] on icon at bounding box center [122, 93] width 13 height 15
click at [122, 90] on icon at bounding box center [122, 93] width 13 height 15
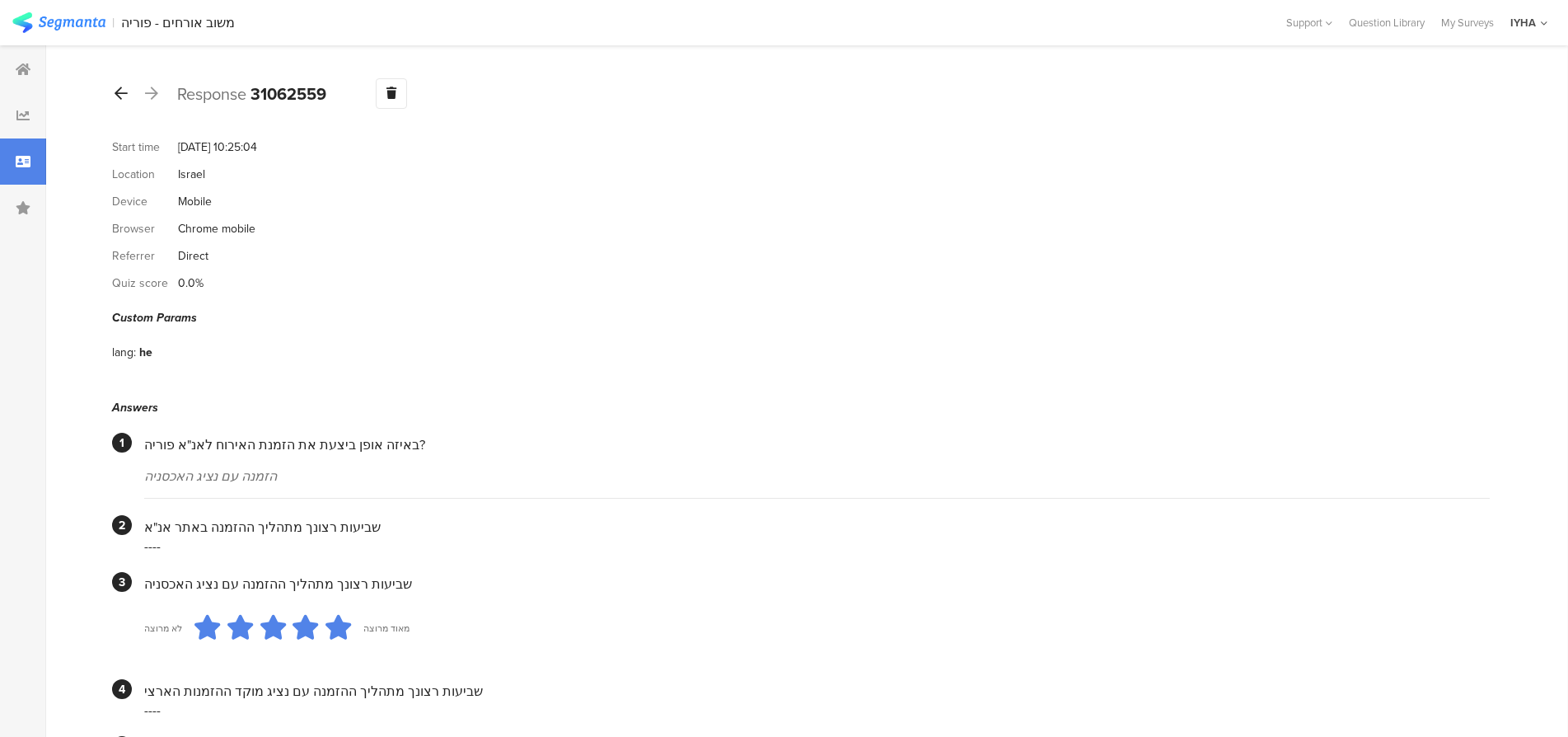
click at [114, 95] on div at bounding box center [122, 94] width 18 height 26
click at [122, 93] on icon at bounding box center [122, 93] width 13 height 15
click at [118, 98] on icon at bounding box center [122, 93] width 13 height 15
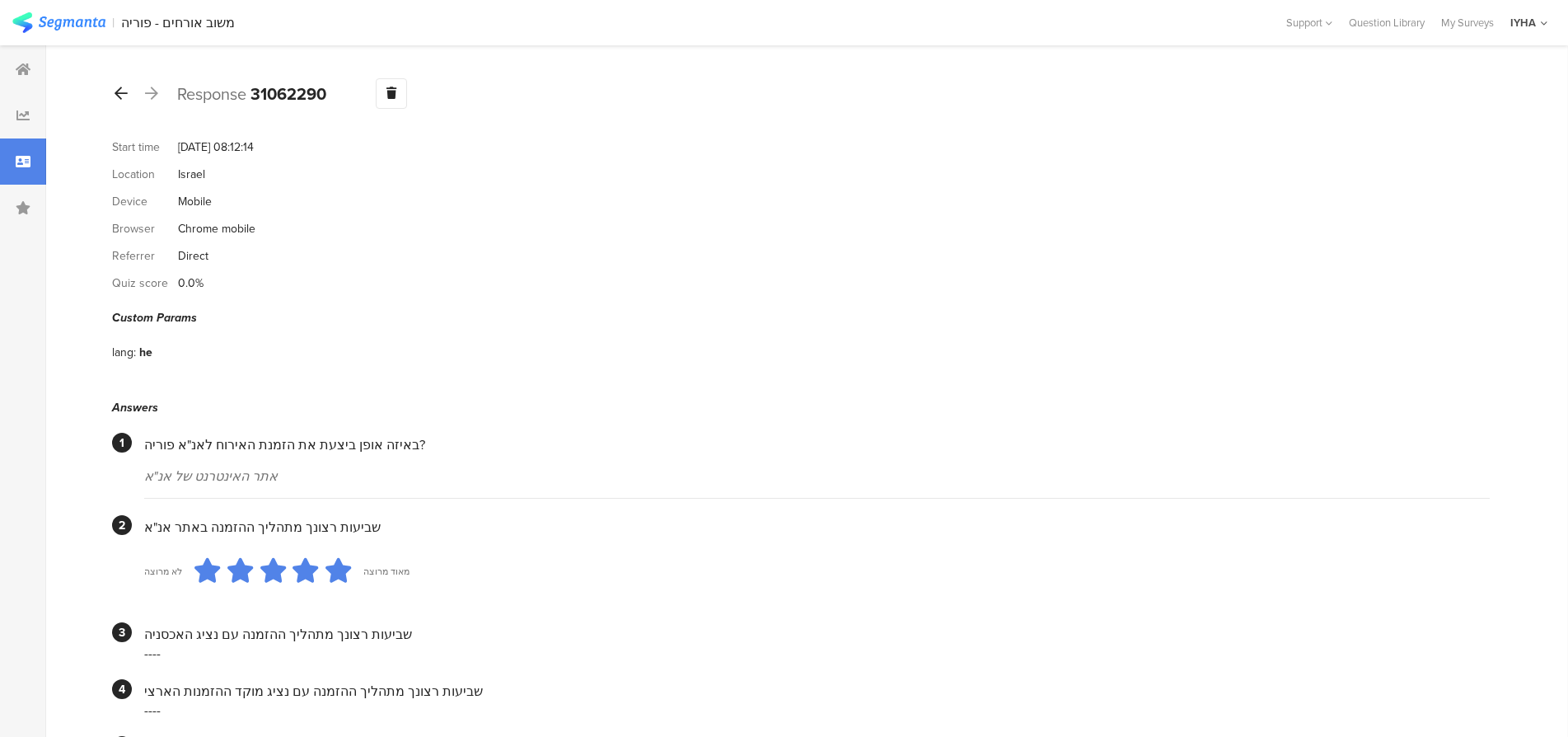
click at [126, 94] on icon at bounding box center [122, 93] width 13 height 15
click at [124, 89] on icon at bounding box center [122, 93] width 13 height 15
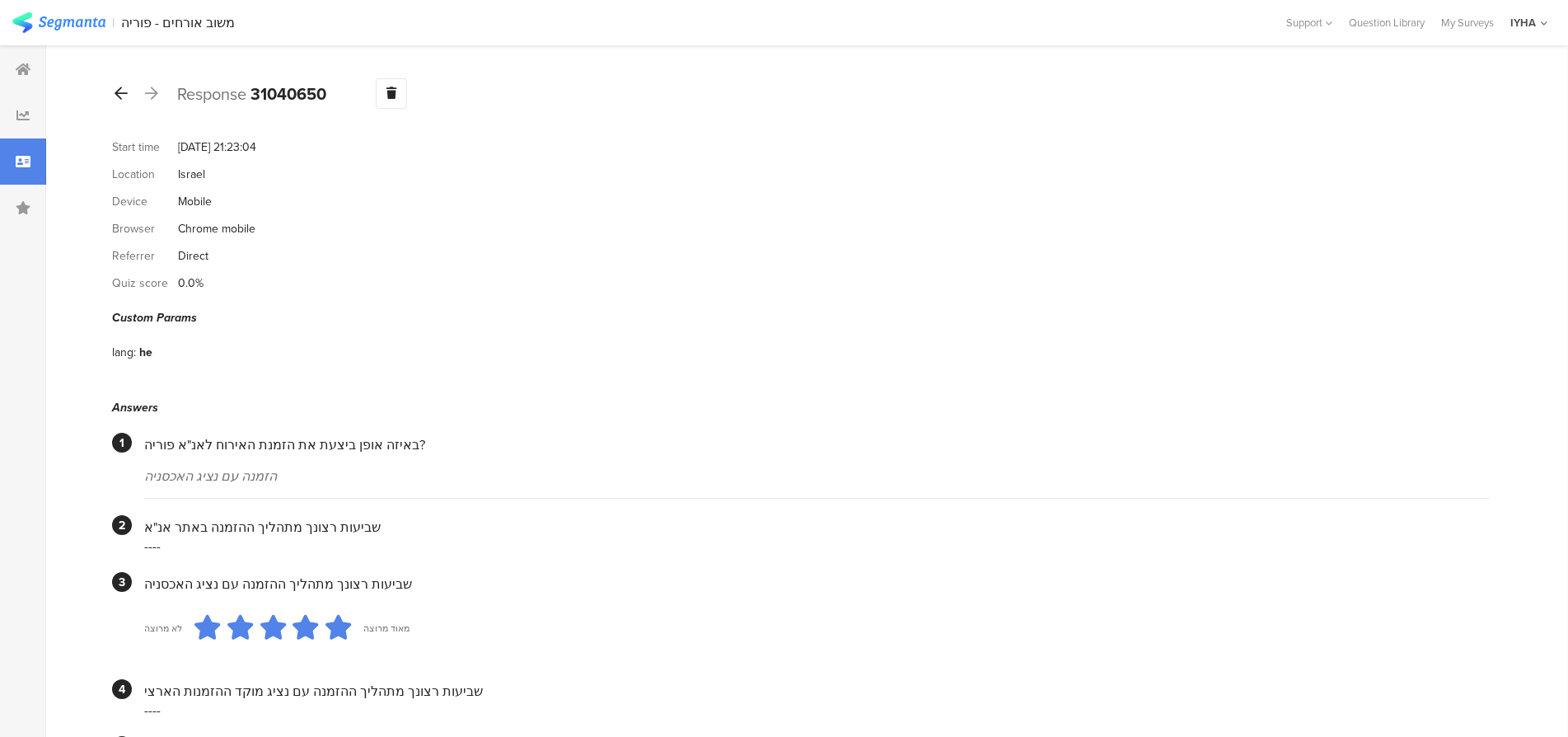
click at [121, 86] on icon at bounding box center [122, 93] width 13 height 15
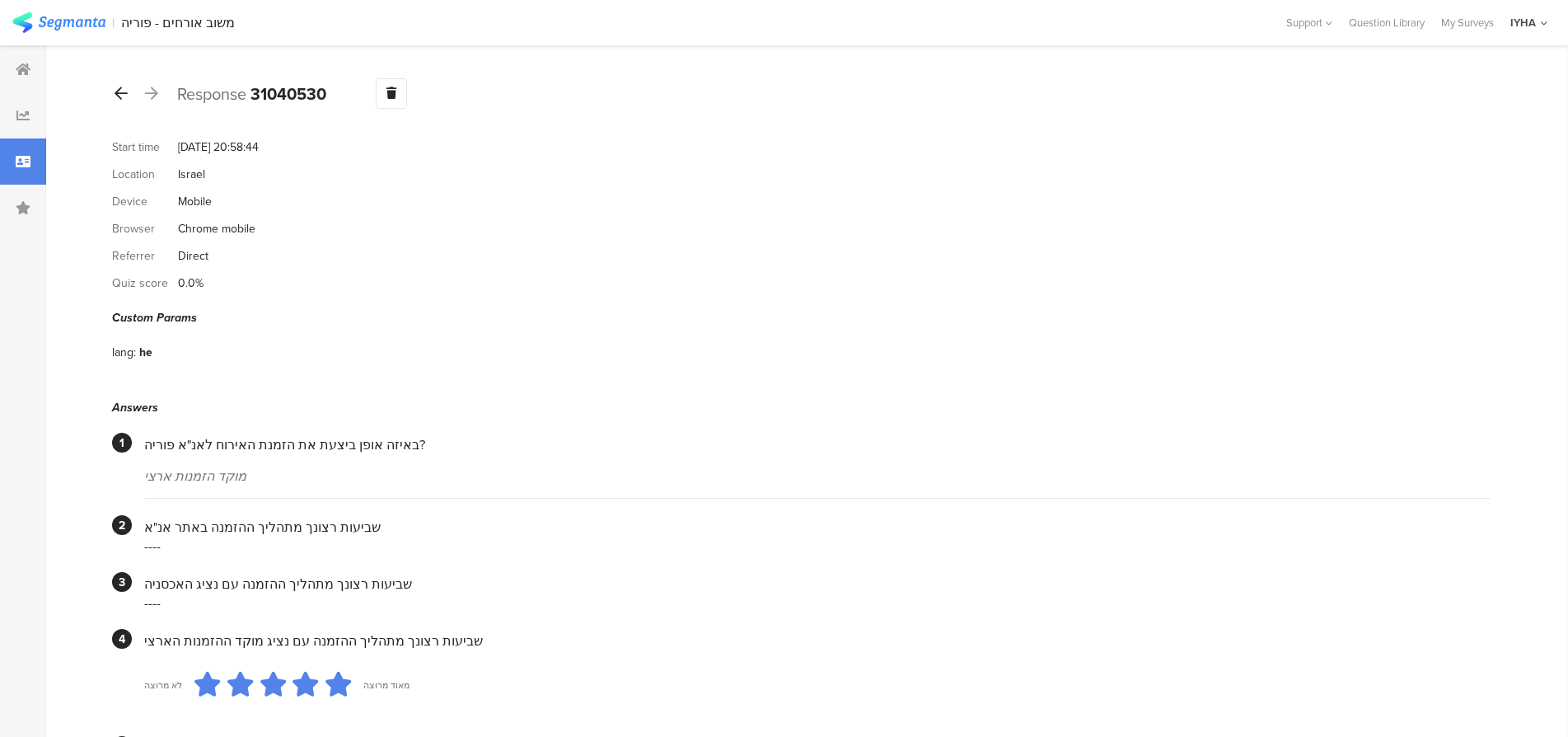
click at [121, 93] on icon at bounding box center [122, 93] width 13 height 15
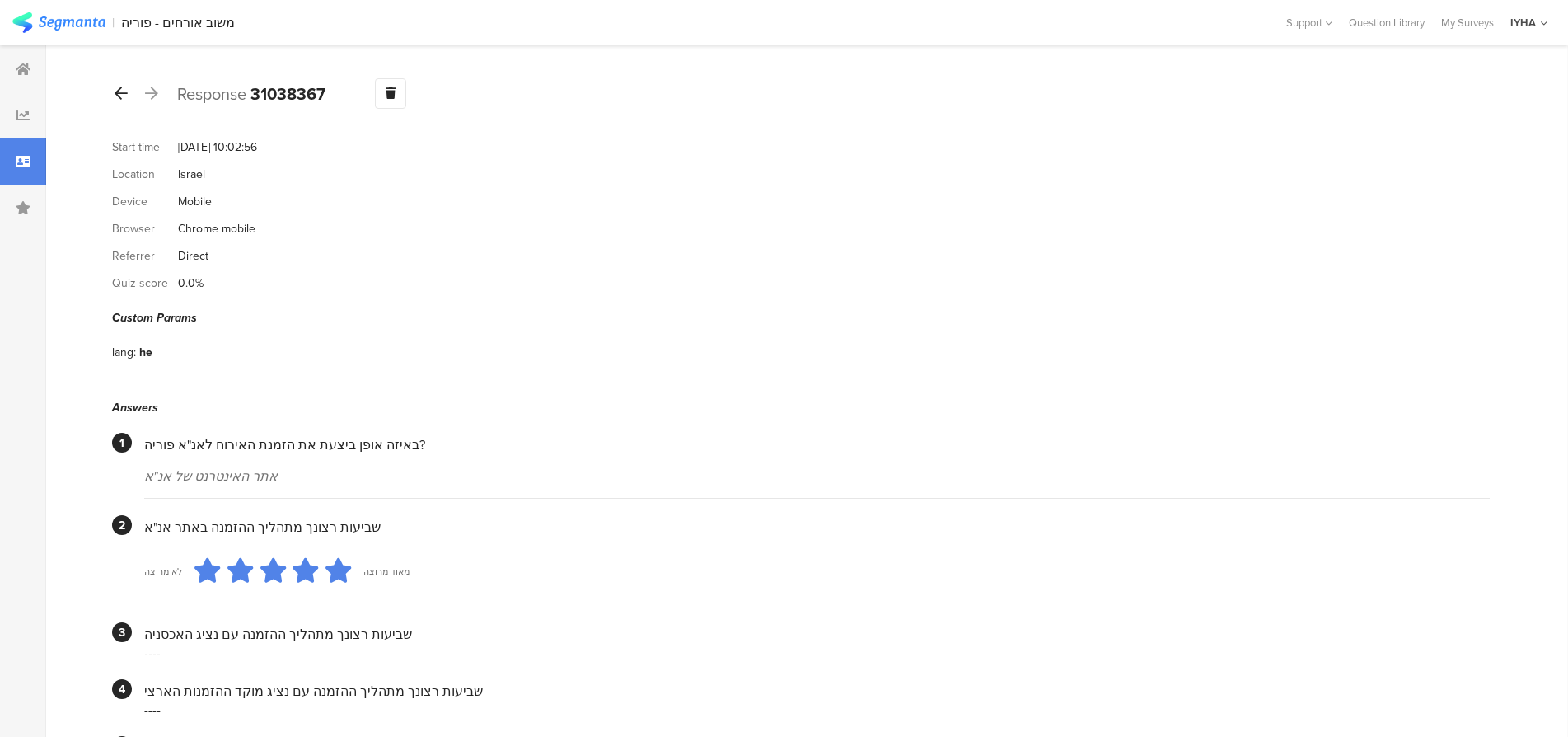
click at [126, 93] on icon at bounding box center [122, 93] width 13 height 15
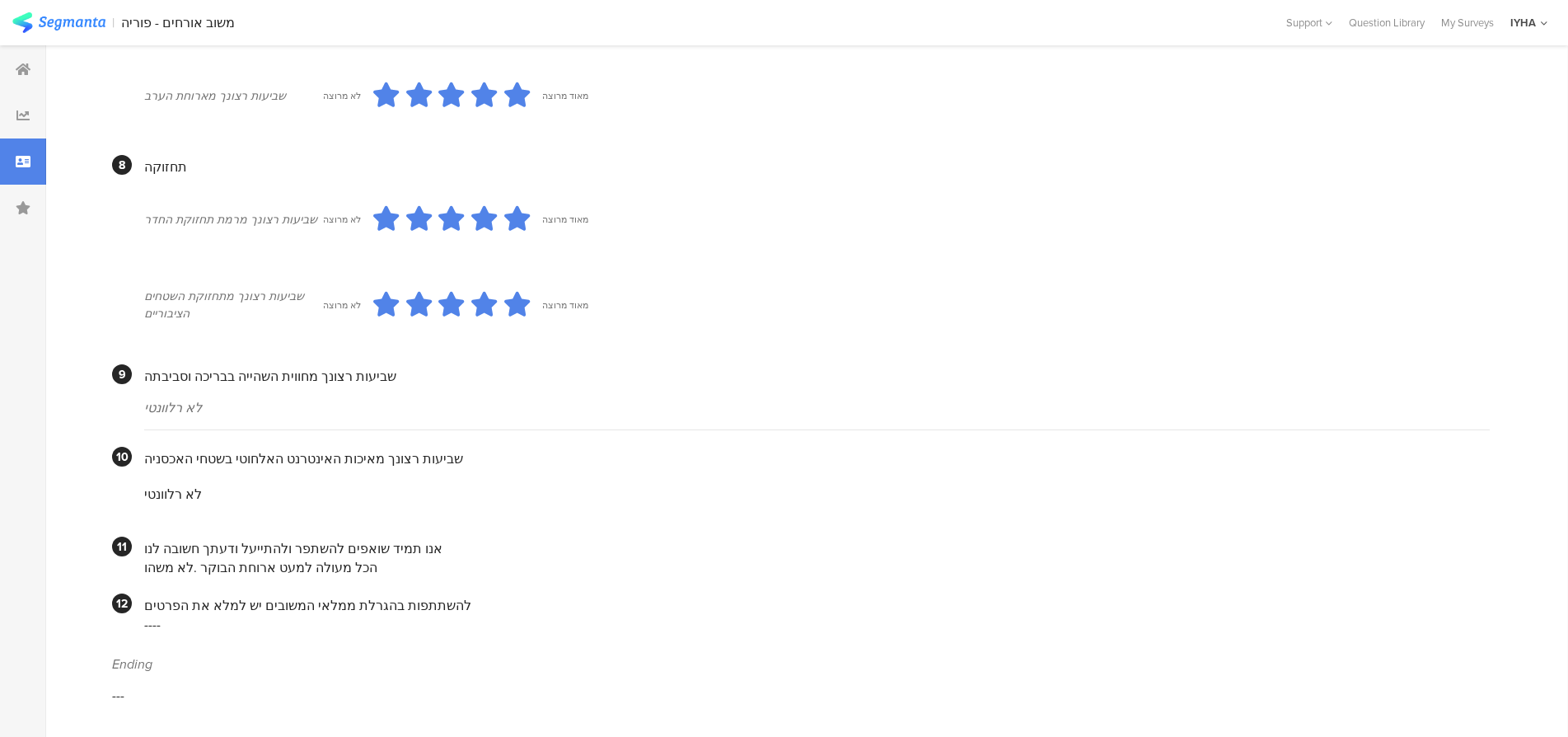
scroll to position [1262, 0]
drag, startPoint x: 359, startPoint y: 568, endPoint x: 142, endPoint y: 565, distance: 217.0
click at [142, 565] on section "11 אנו תמיד שואפים להשתפר ולהתייעל ודעתך חשובה לנו הכל מעולה למעט ארוחת הבוקר .…" at bounding box center [801, 556] width 1378 height 41
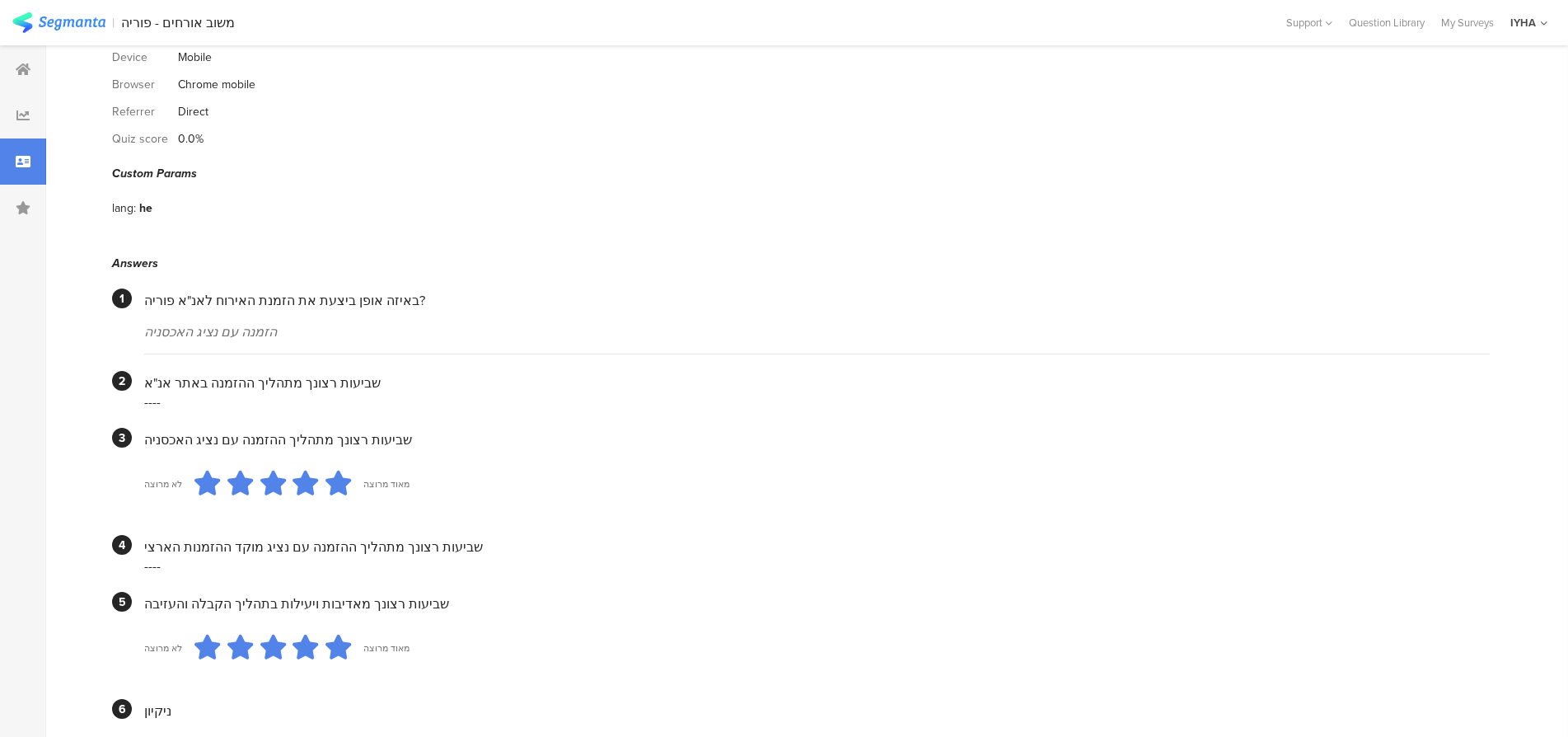
scroll to position [0, 0]
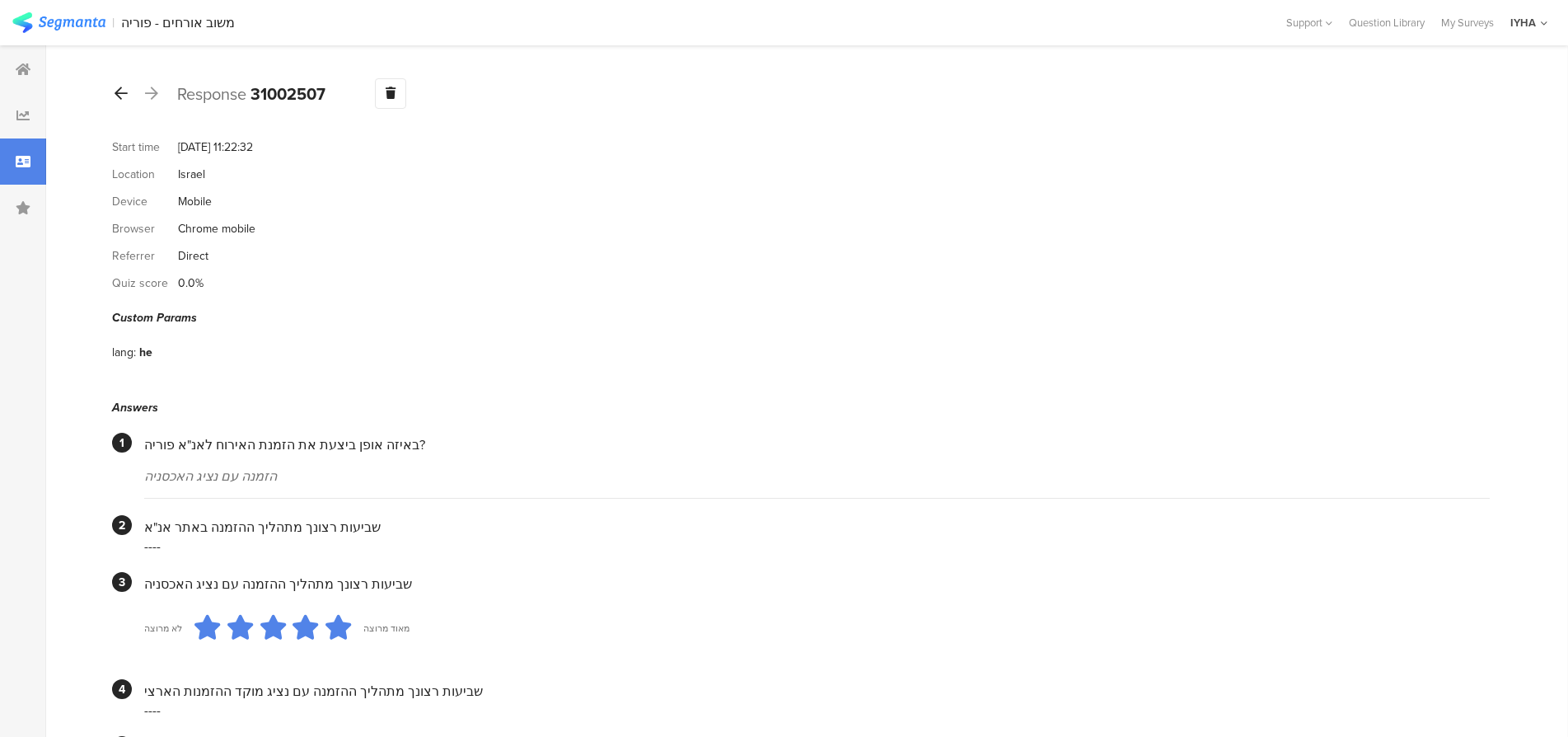
click at [118, 93] on icon at bounding box center [122, 93] width 13 height 15
click at [119, 97] on icon at bounding box center [122, 93] width 13 height 15
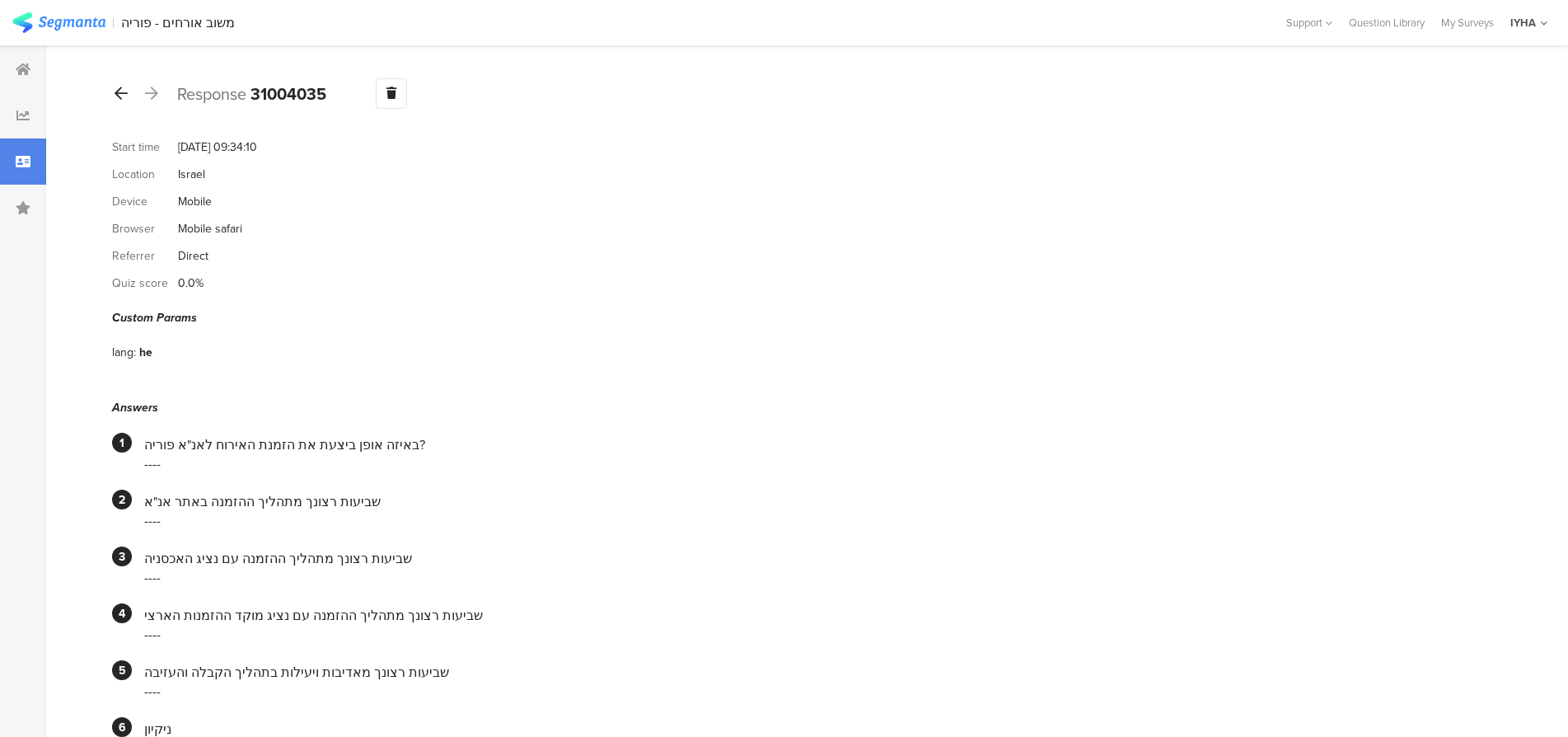
click at [117, 92] on icon at bounding box center [122, 93] width 13 height 15
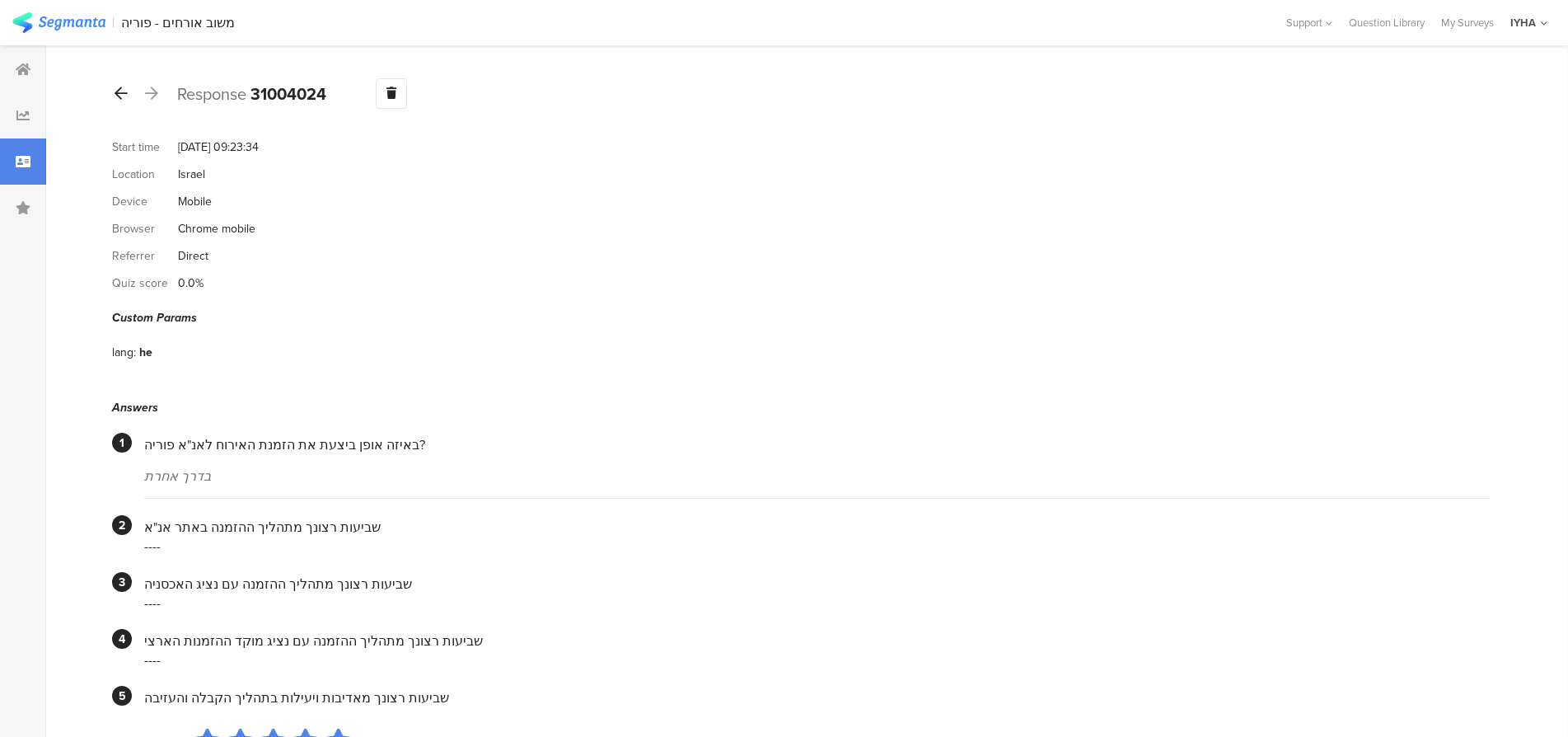
click at [117, 93] on icon at bounding box center [122, 93] width 13 height 15
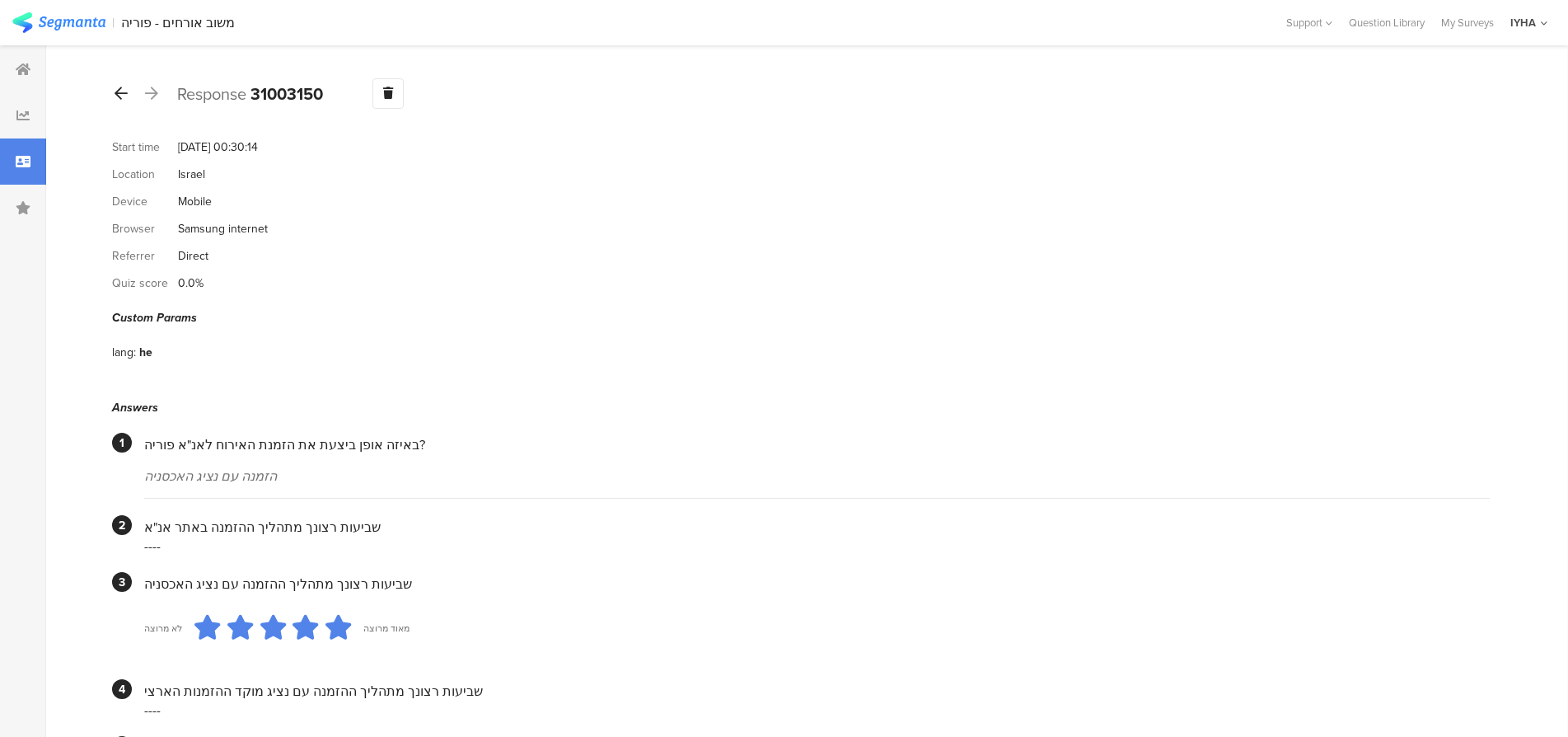
click at [121, 98] on icon at bounding box center [122, 93] width 13 height 15
click at [123, 88] on icon at bounding box center [122, 93] width 13 height 15
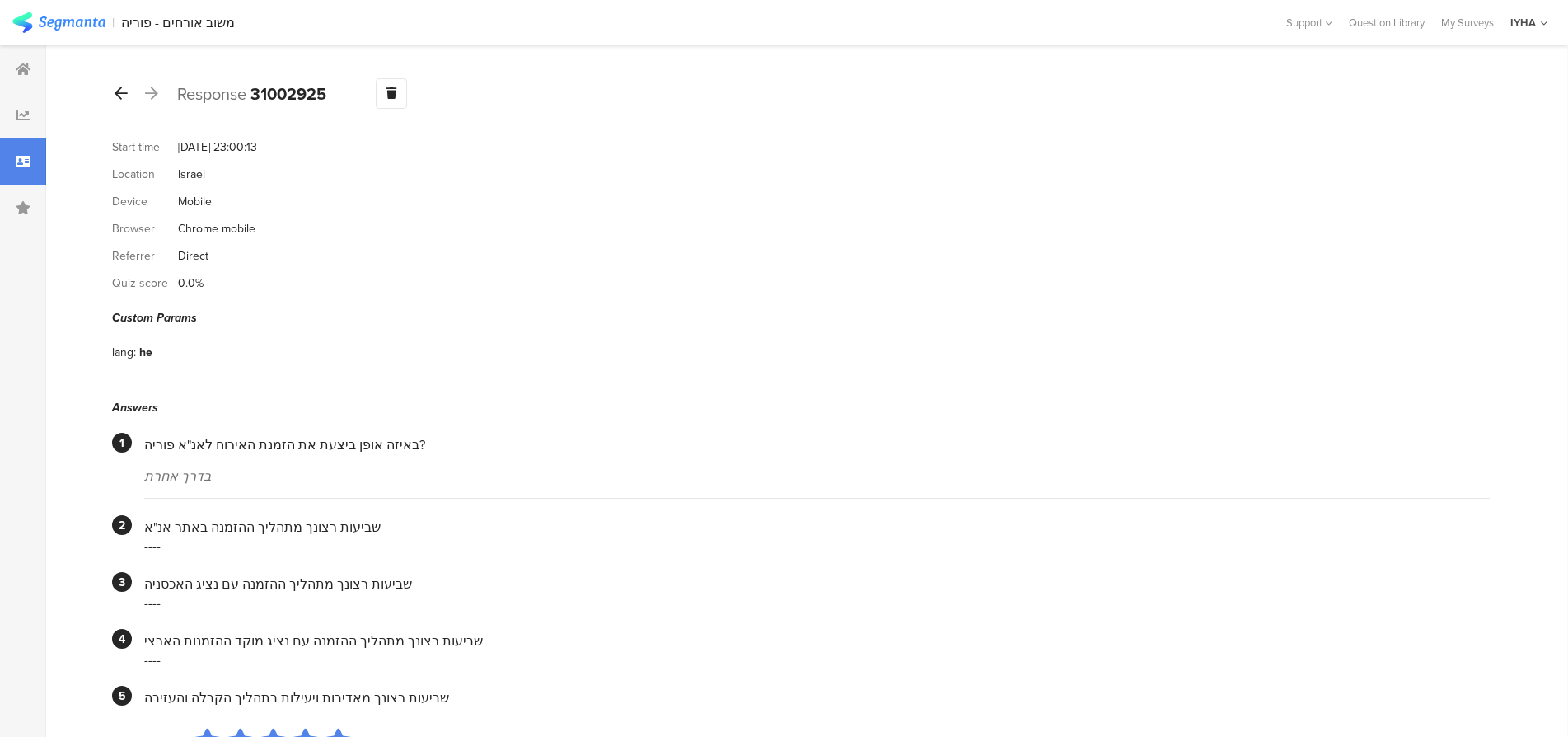
click at [122, 91] on icon at bounding box center [122, 93] width 13 height 15
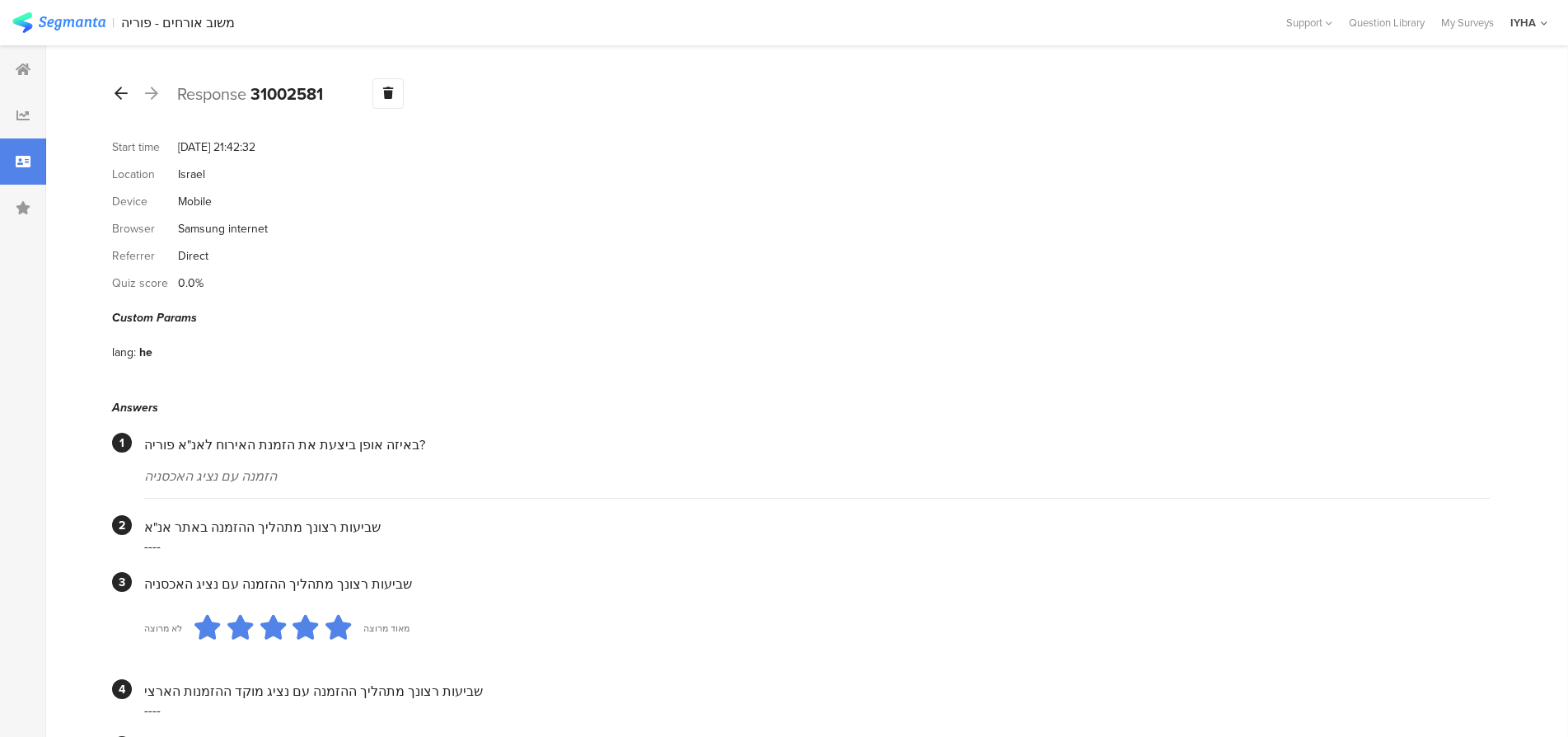
click at [114, 93] on div at bounding box center [122, 94] width 18 height 26
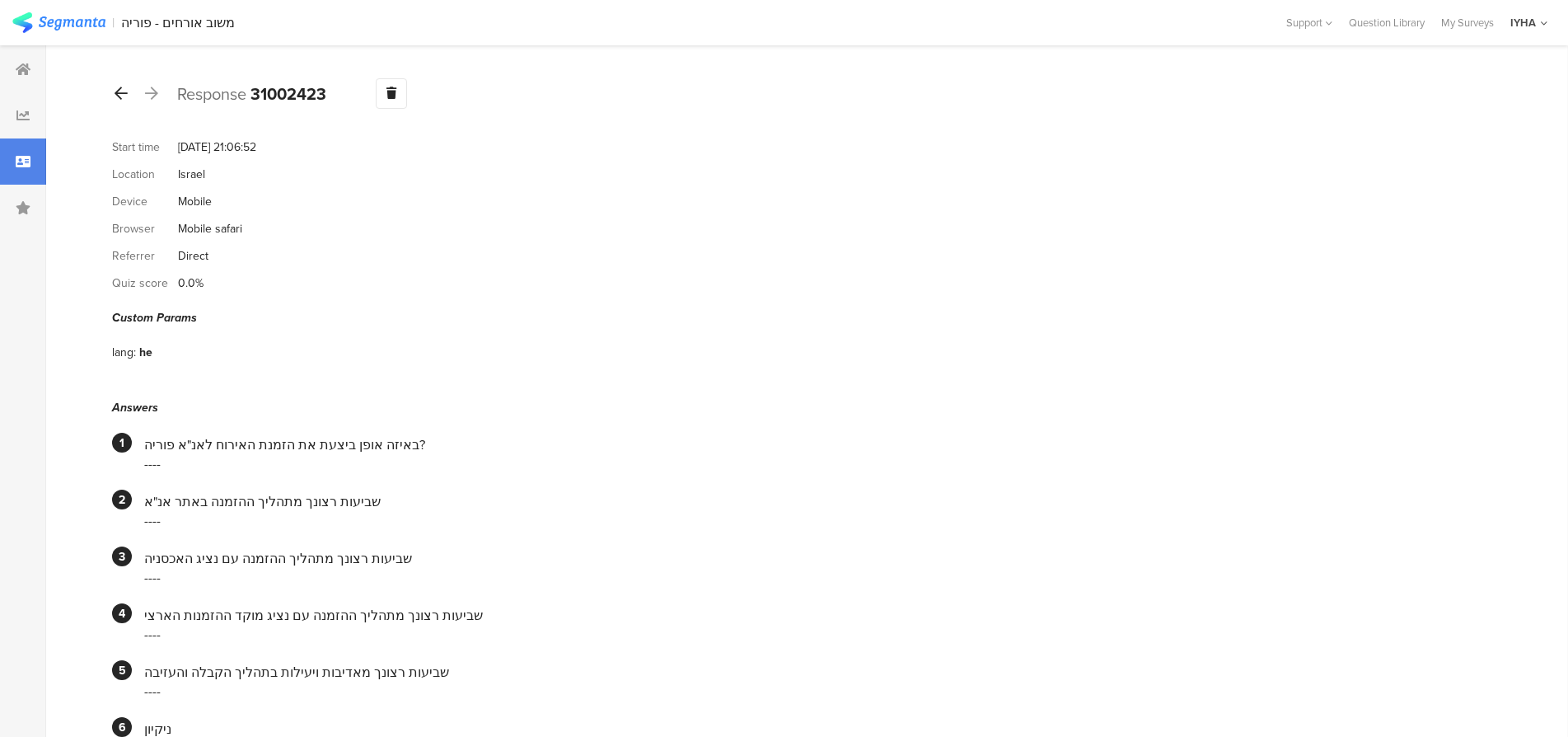
click at [123, 92] on icon at bounding box center [122, 93] width 13 height 15
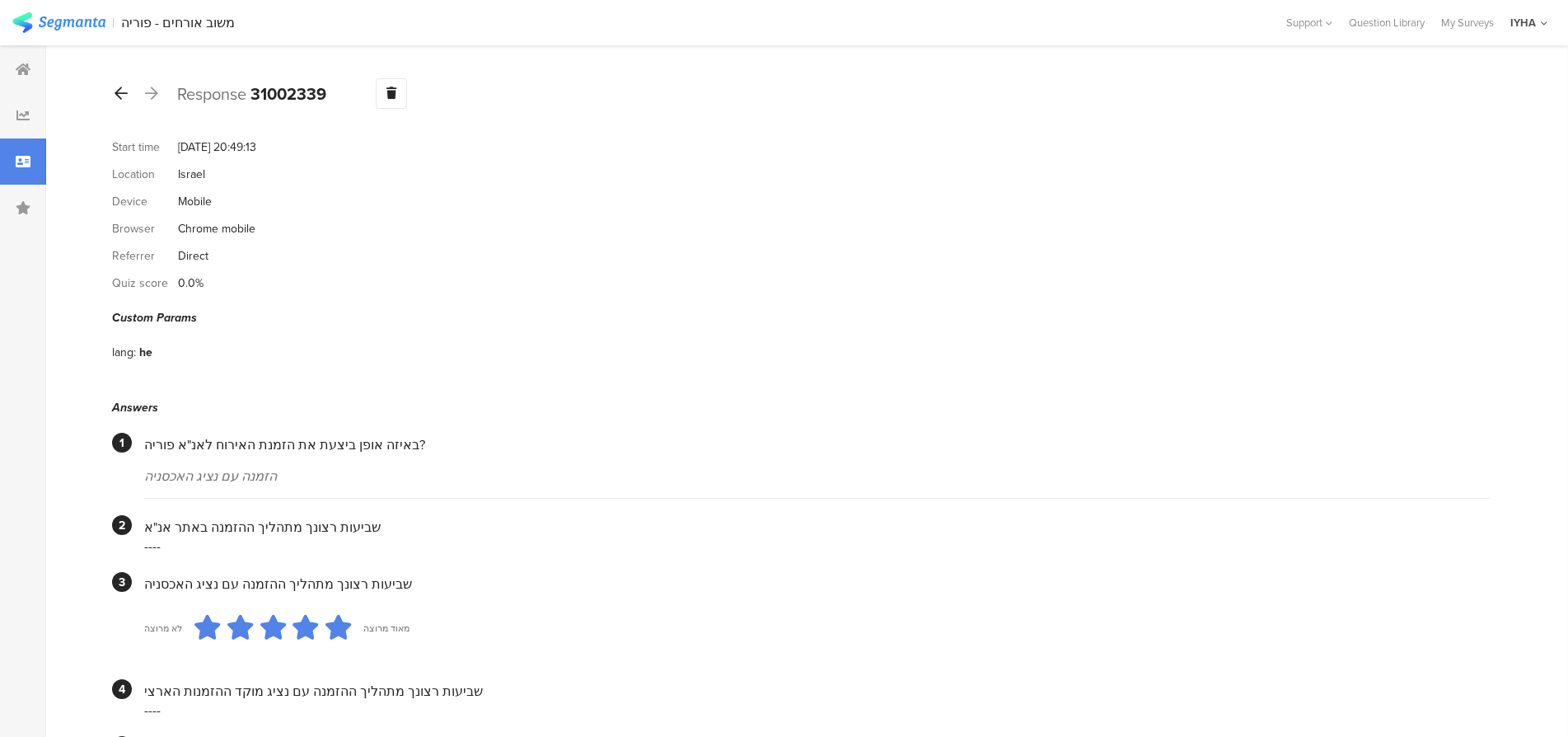
click at [114, 97] on div at bounding box center [122, 94] width 18 height 26
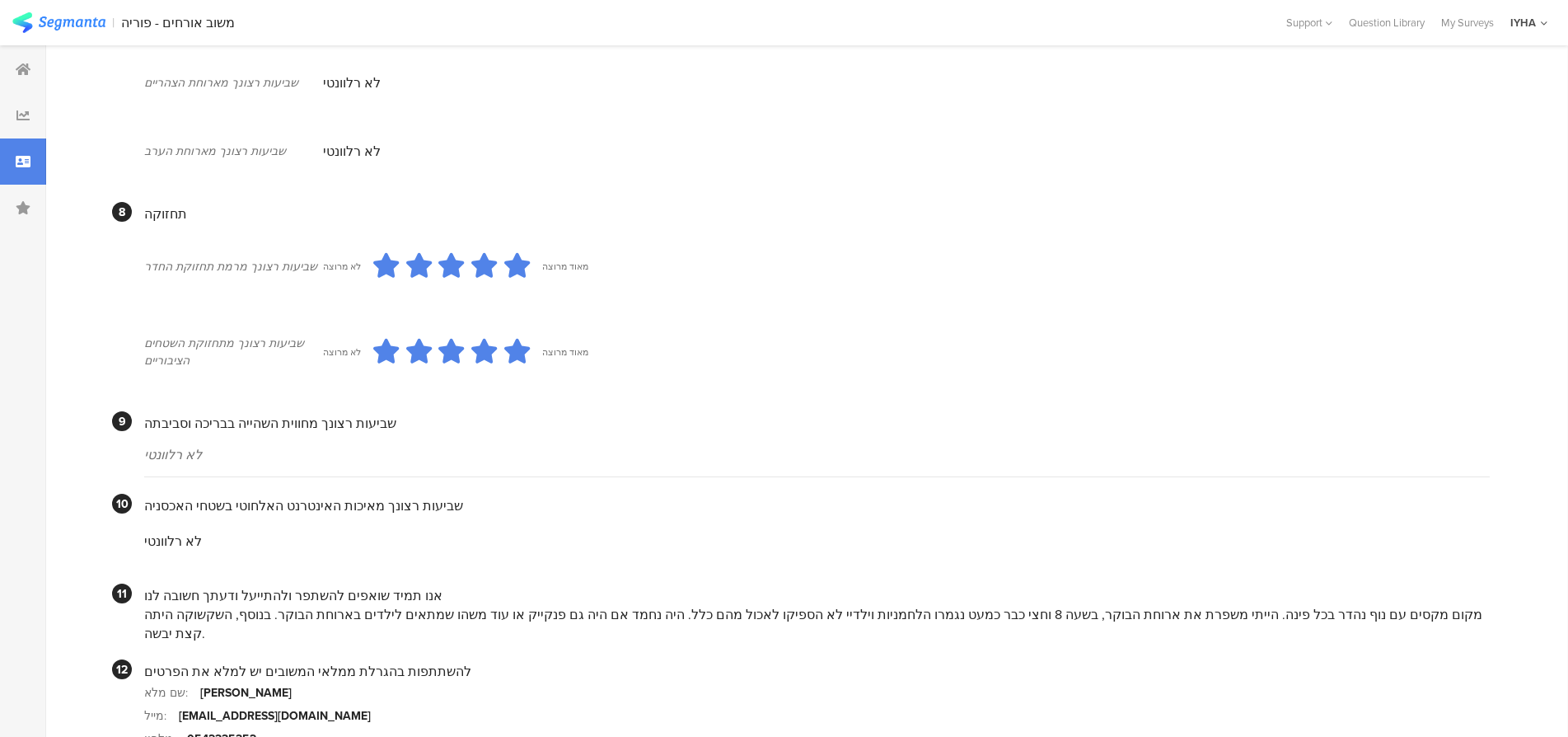
scroll to position [1387, 0]
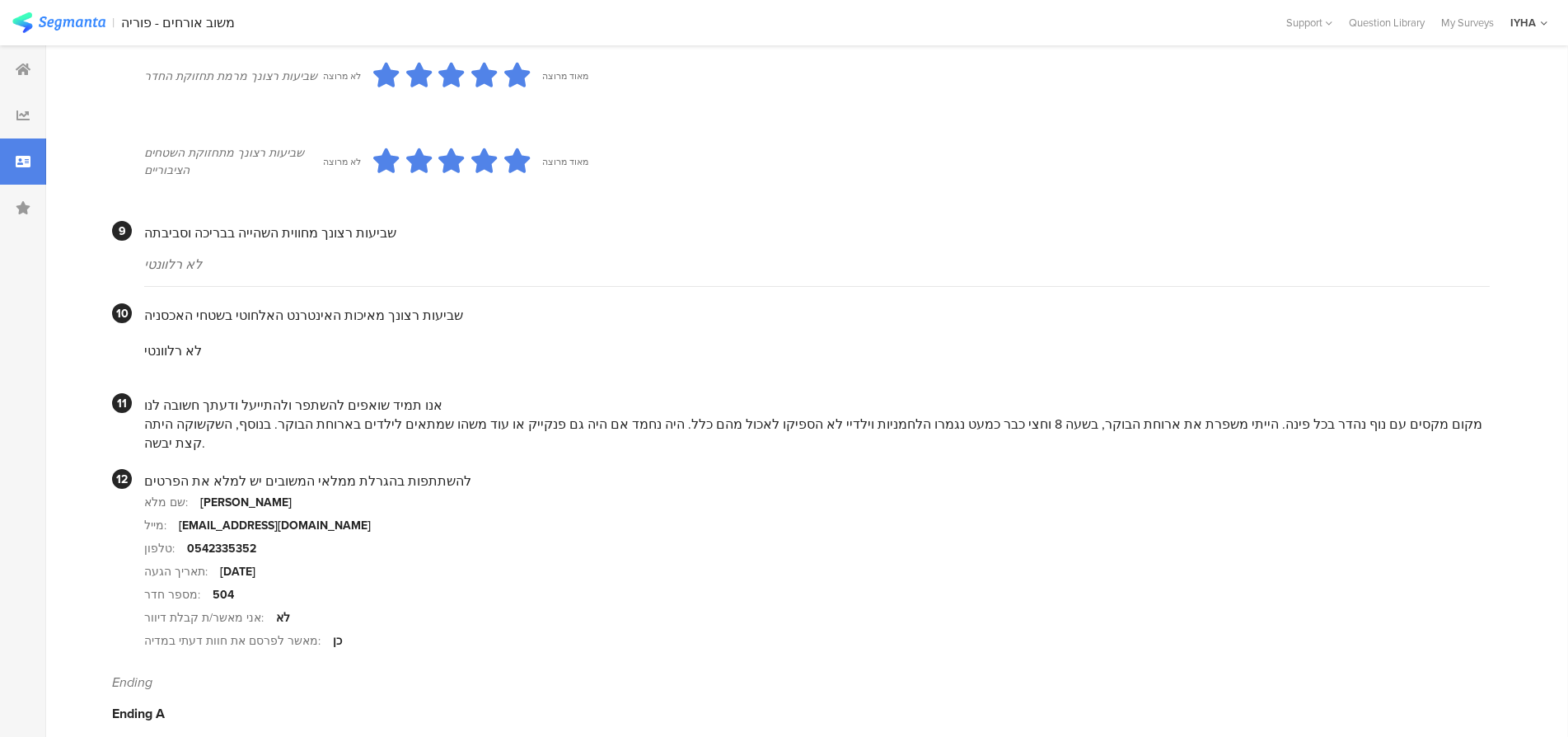
click at [822, 560] on section "תאריך הגעה: [DATE]" at bounding box center [816, 572] width 1346 height 23
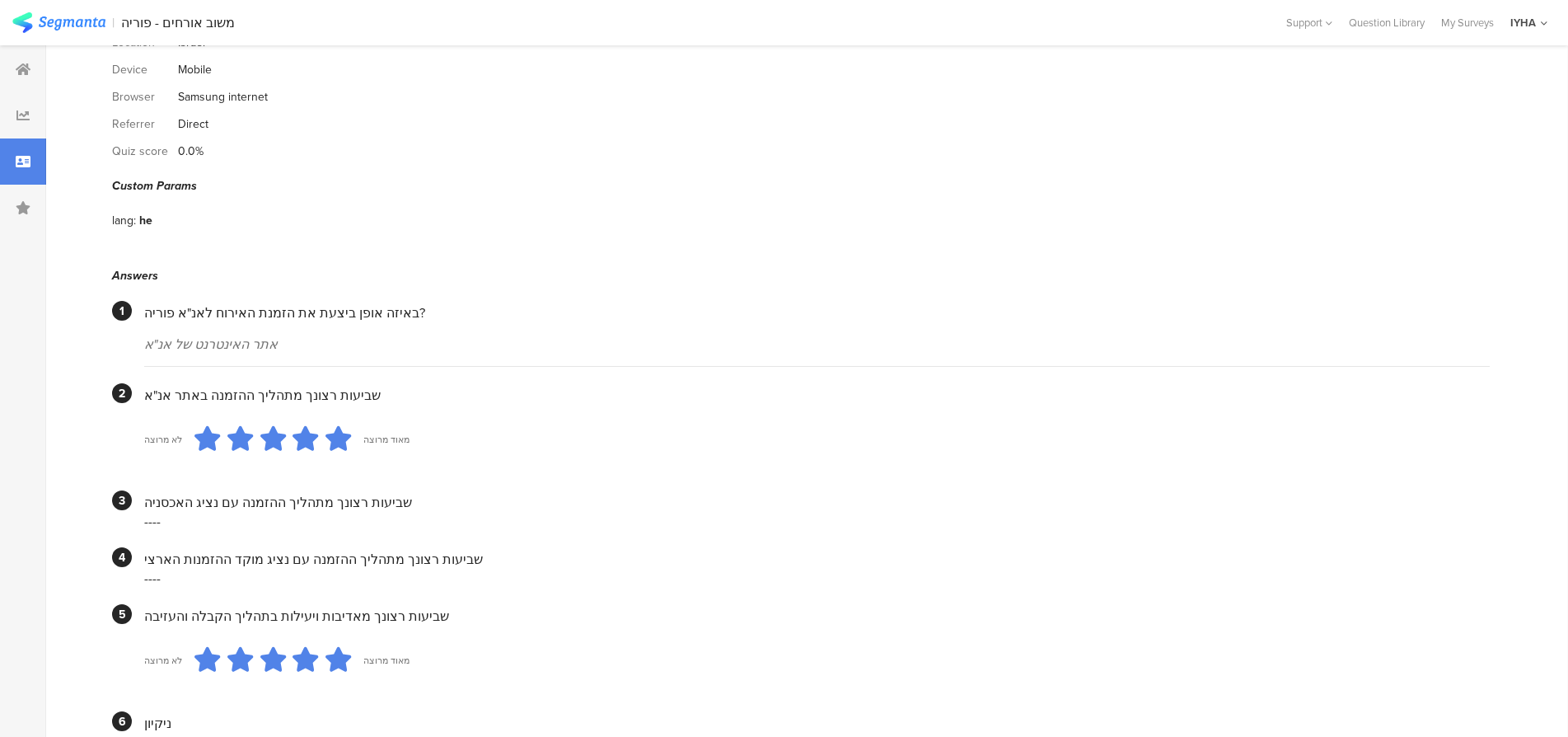
scroll to position [0, 0]
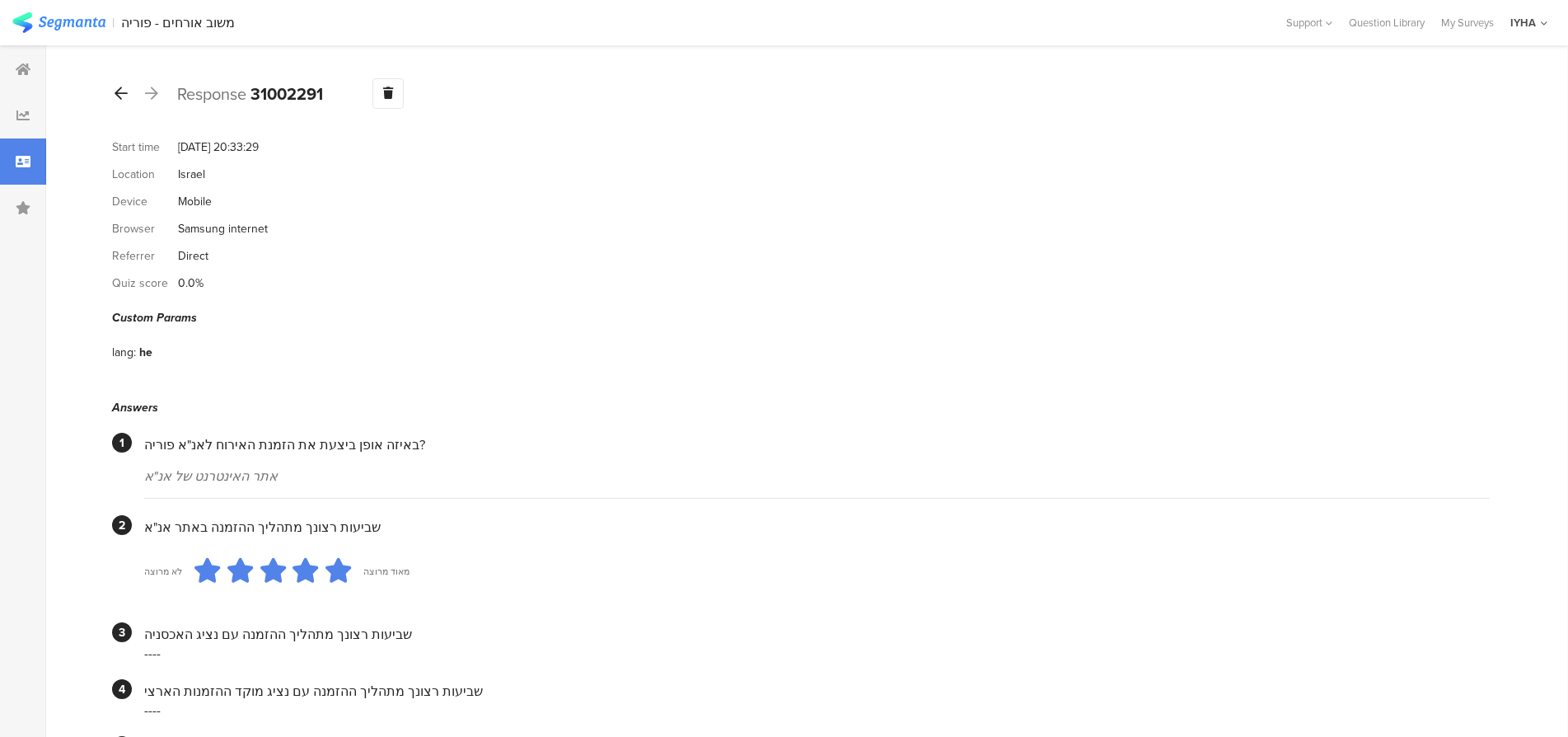
click at [113, 96] on div at bounding box center [122, 94] width 18 height 26
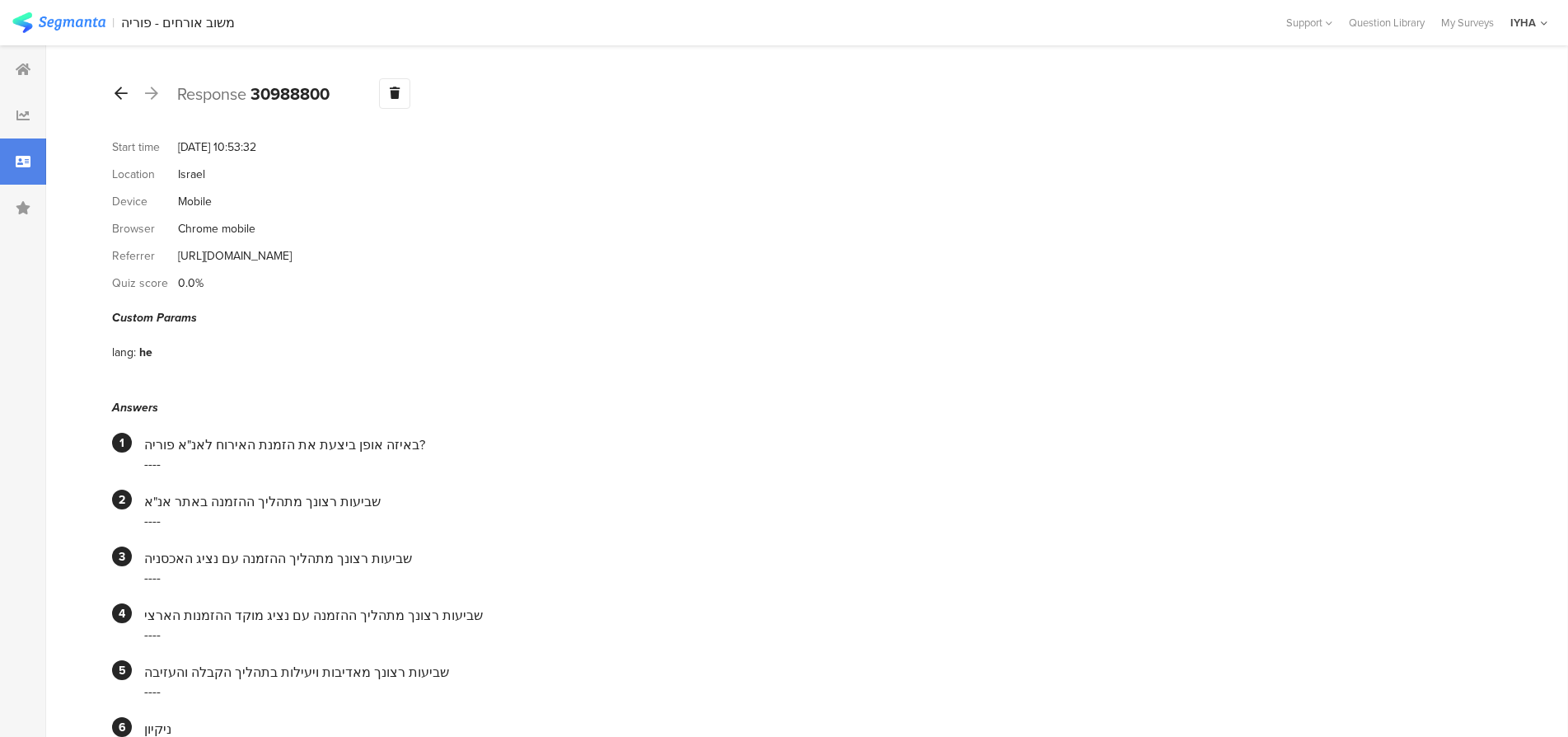
click at [124, 95] on icon at bounding box center [122, 93] width 13 height 15
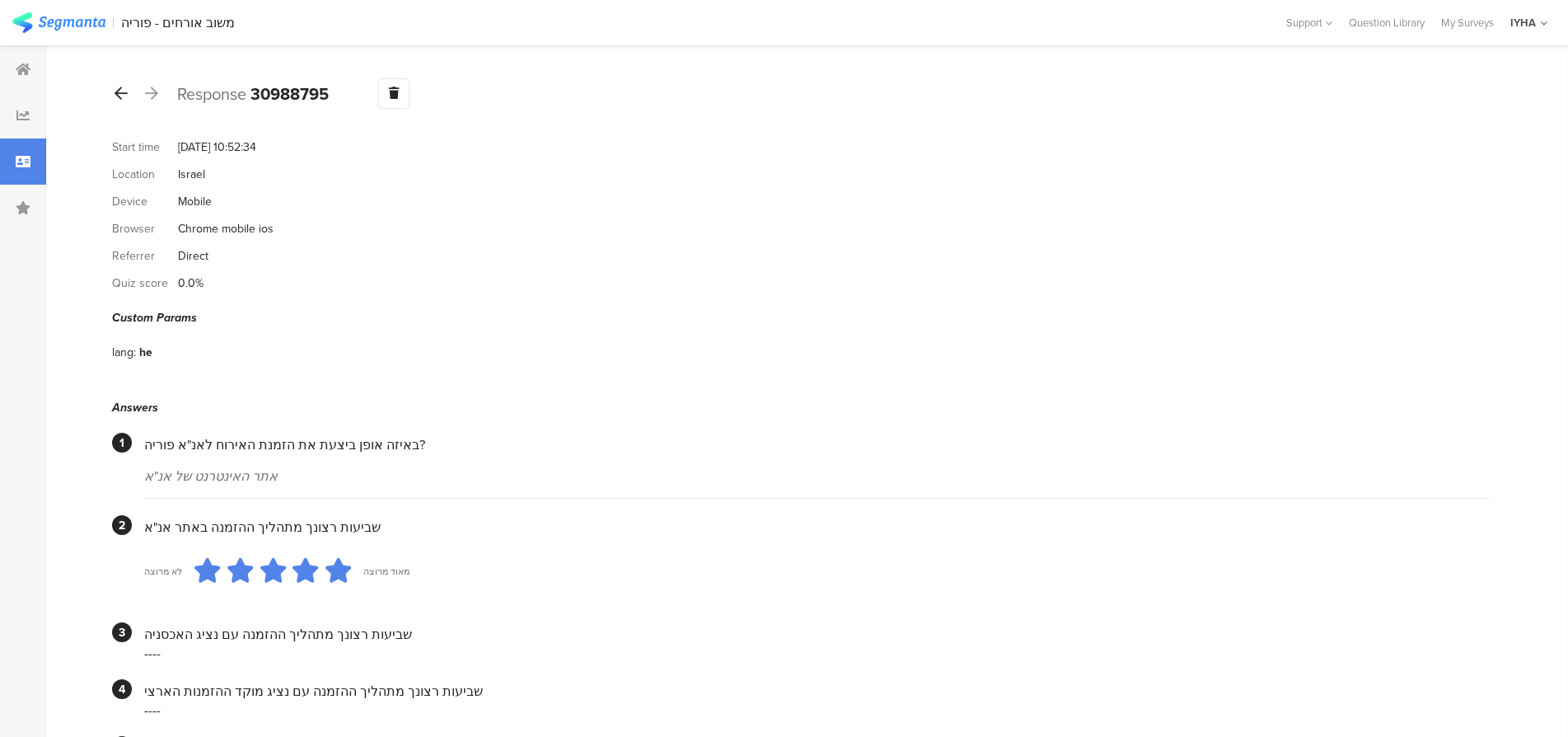
click at [126, 89] on icon at bounding box center [122, 93] width 13 height 15
click at [117, 96] on icon at bounding box center [122, 93] width 13 height 15
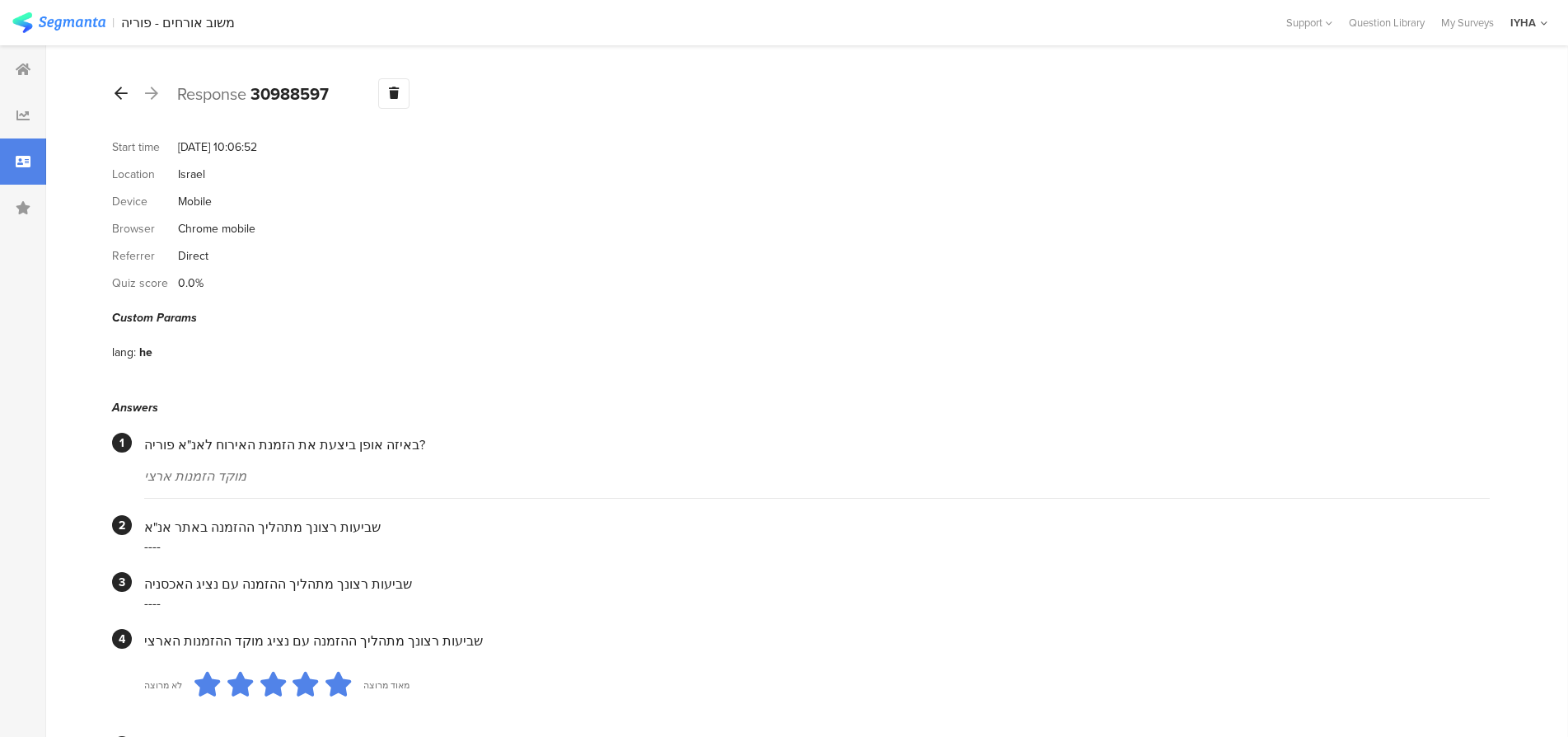
click at [121, 90] on icon at bounding box center [122, 93] width 13 height 15
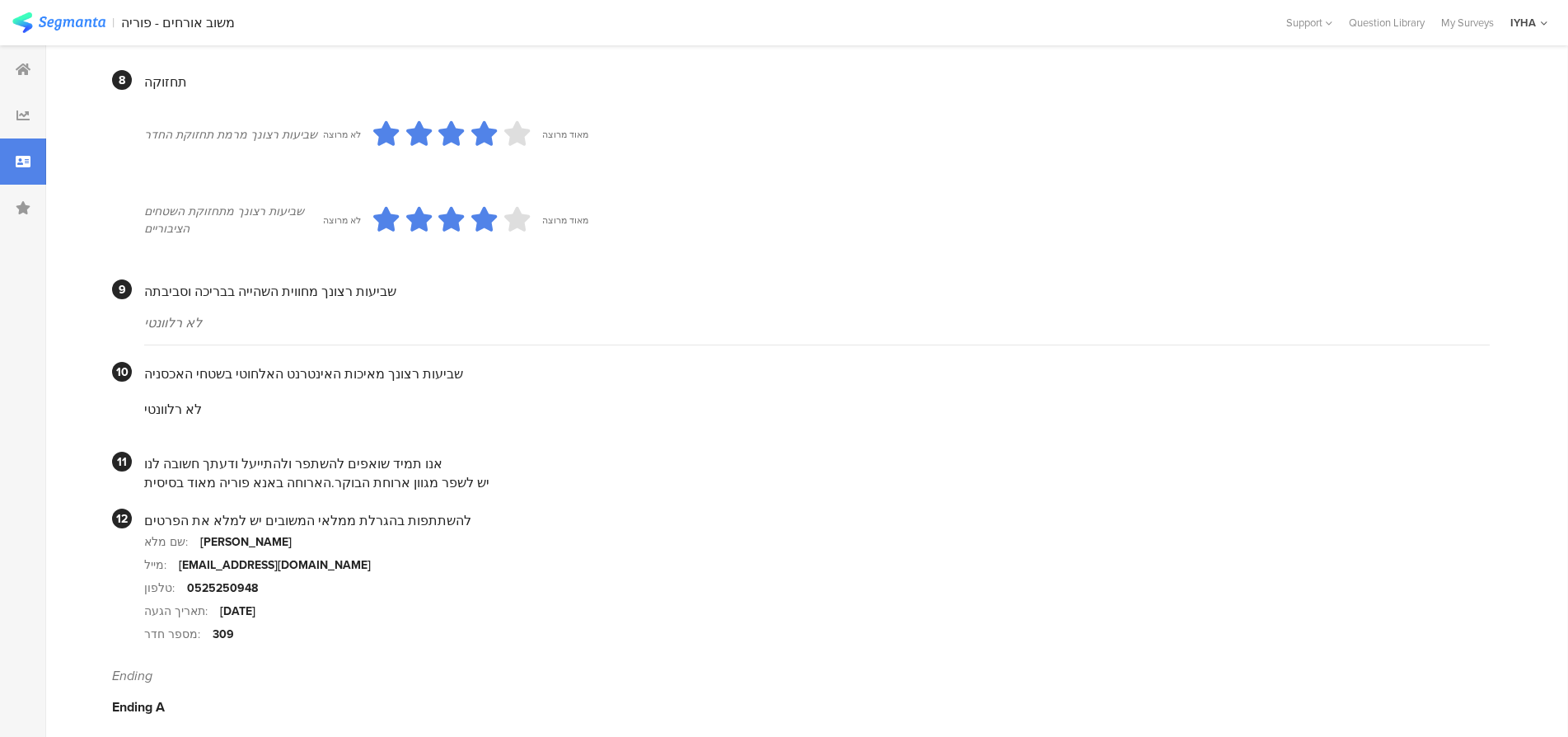
scroll to position [1341, 0]
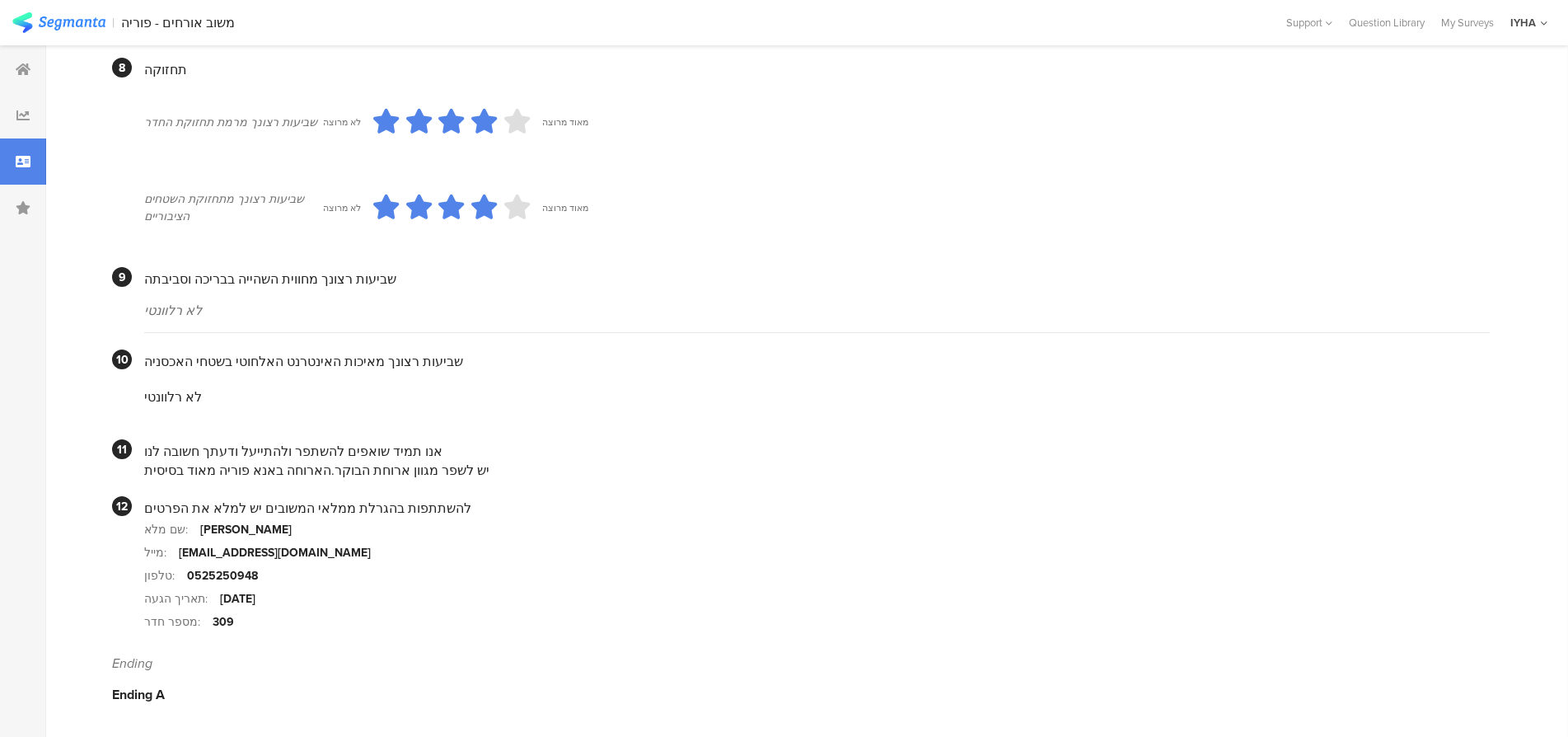
drag, startPoint x: 471, startPoint y: 465, endPoint x: 146, endPoint y: 476, distance: 325.2
click at [146, 476] on div "יש לשפר מגוון ארוחת הבוקר.הארוחה באנא פוריה מאוד בסיסית" at bounding box center [816, 470] width 1346 height 19
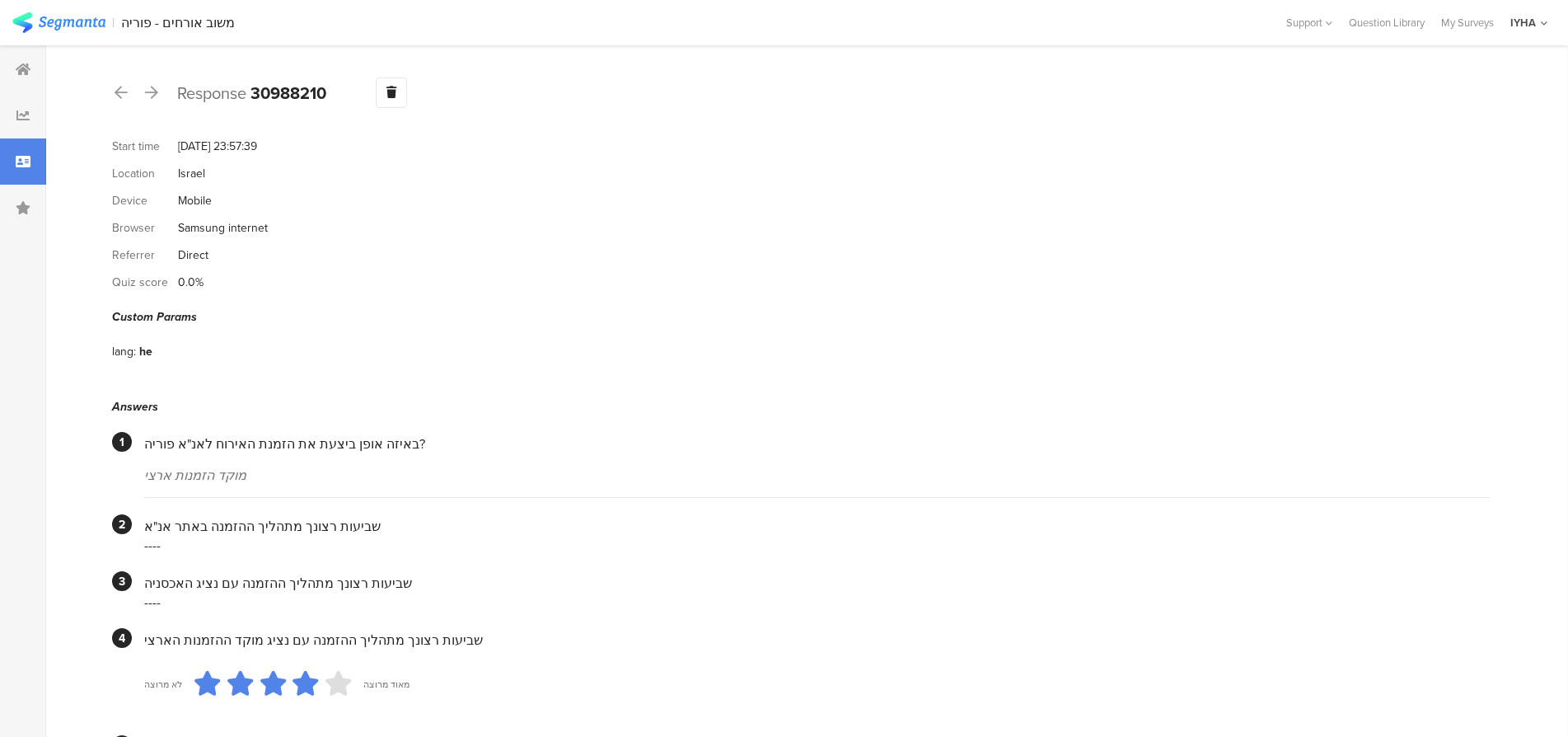
scroll to position [0, 0]
click at [117, 98] on icon at bounding box center [122, 93] width 13 height 15
click at [122, 95] on icon at bounding box center [122, 93] width 13 height 15
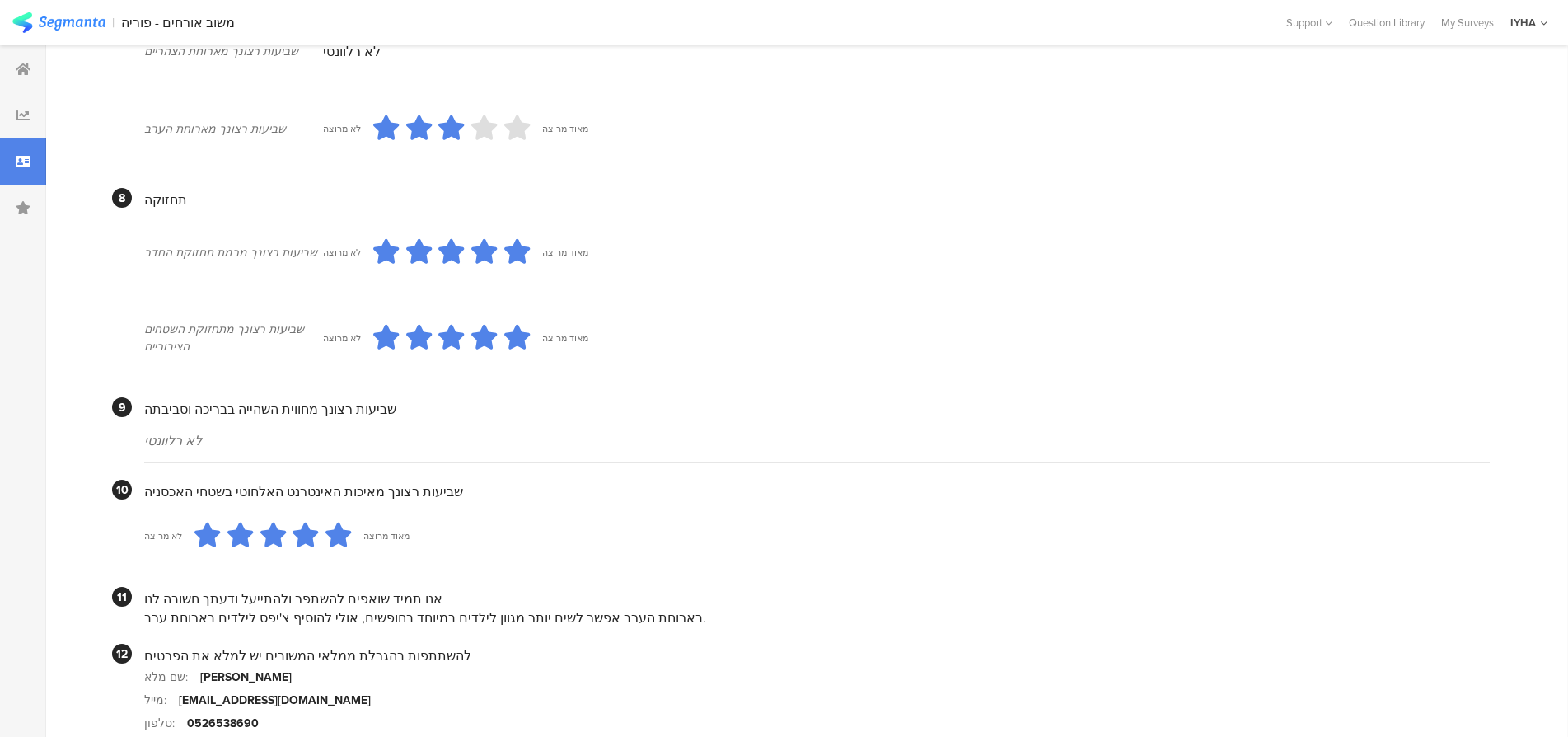
scroll to position [1376, 0]
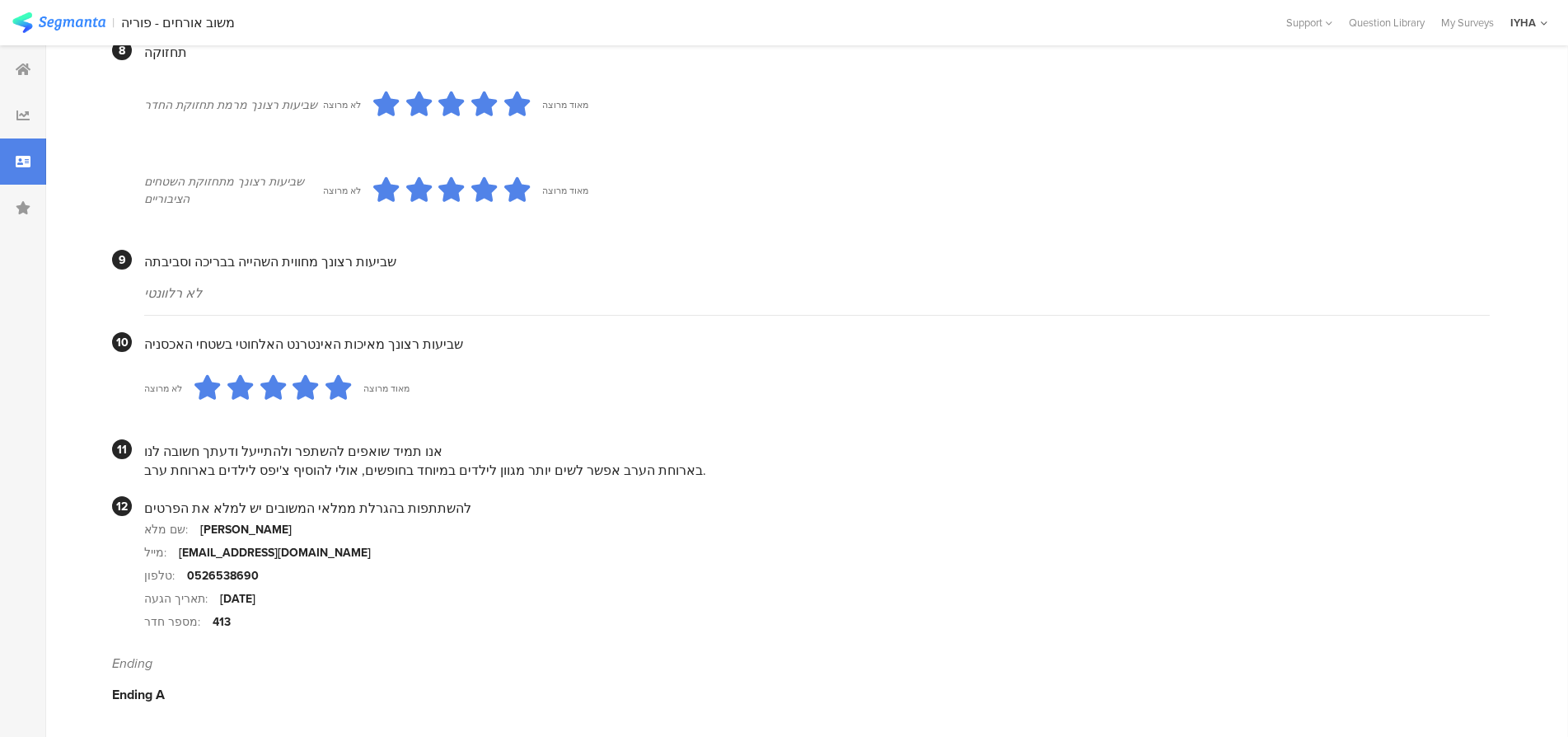
drag, startPoint x: 628, startPoint y: 485, endPoint x: 544, endPoint y: 489, distance: 84.1
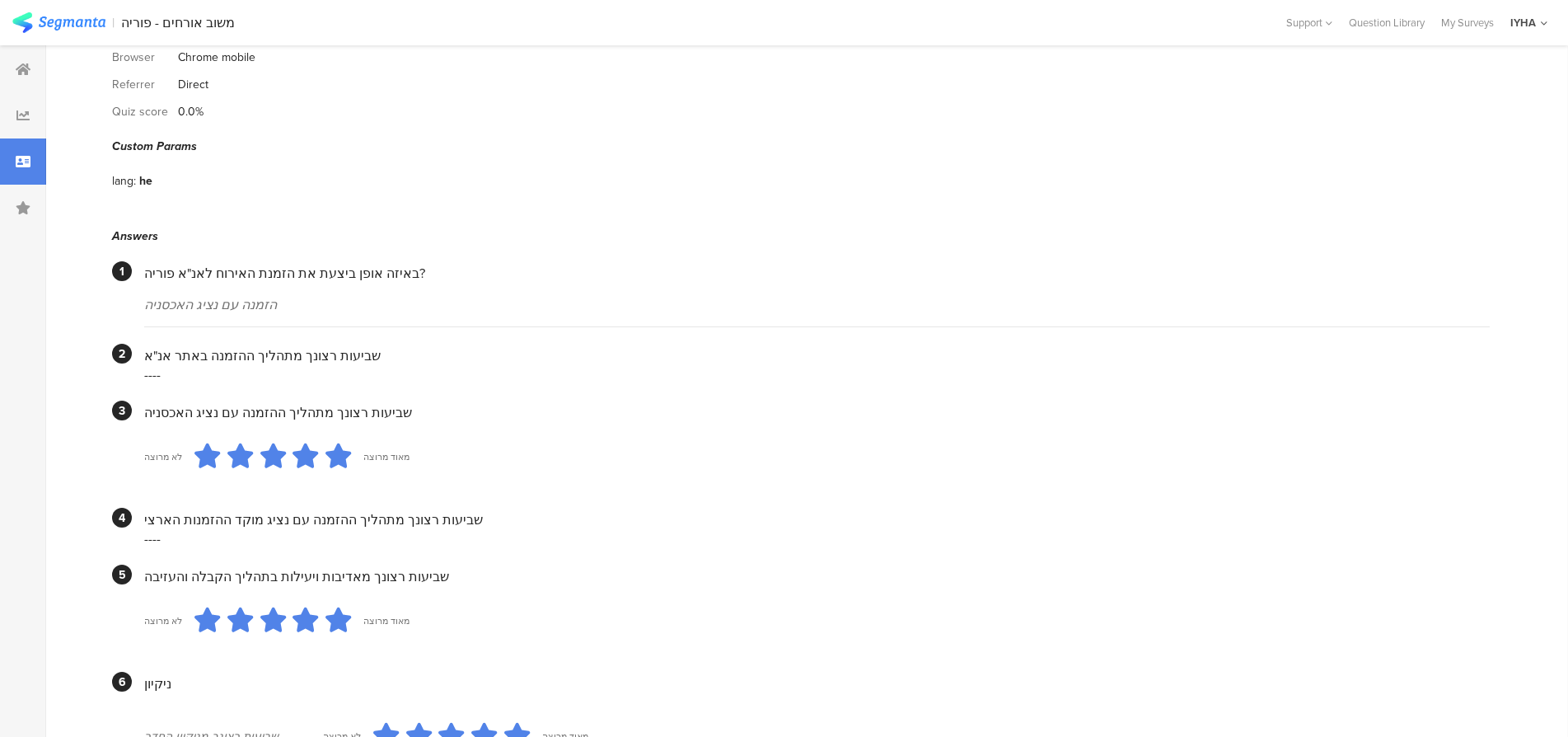
scroll to position [0, 0]
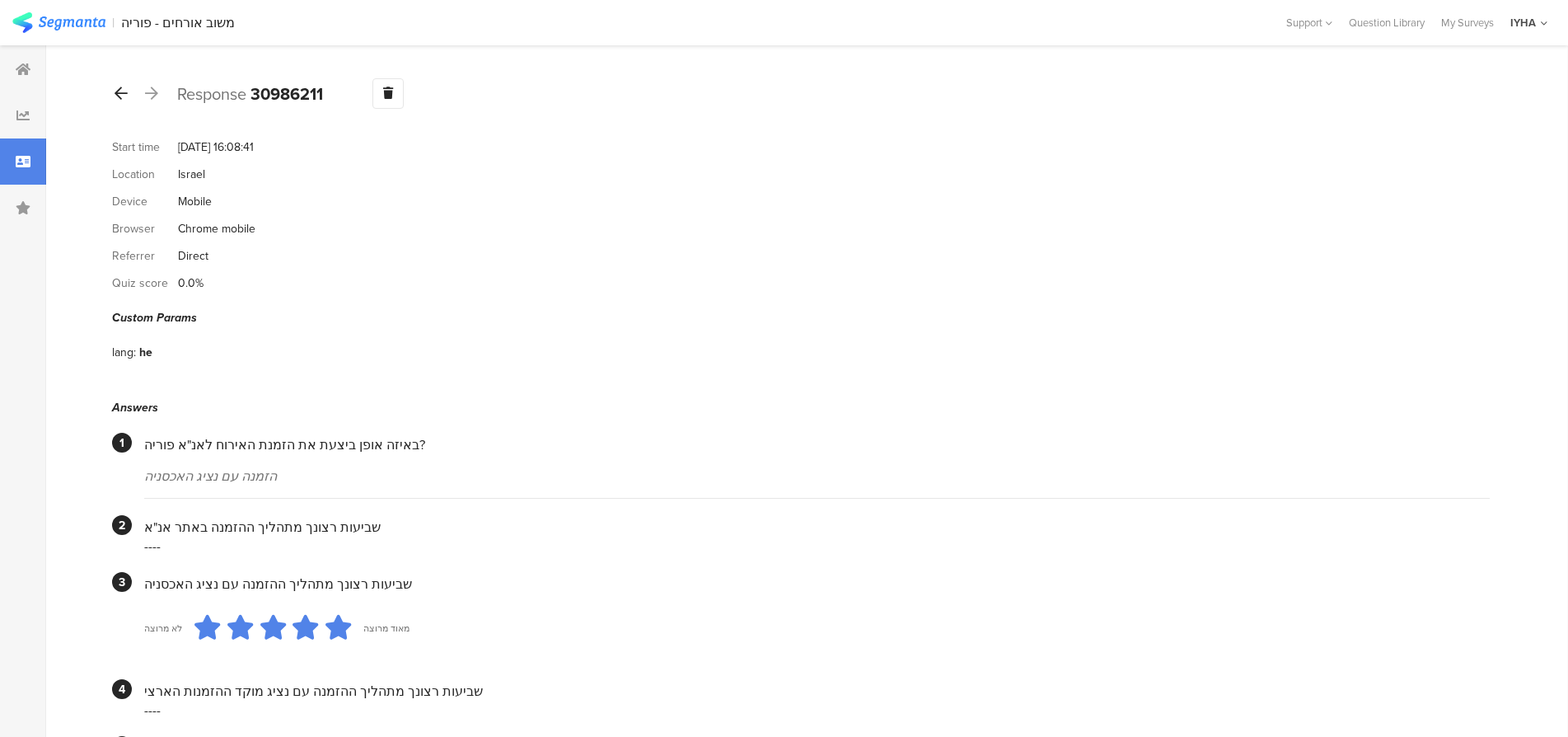
click at [117, 93] on icon at bounding box center [122, 93] width 13 height 15
click at [123, 91] on icon at bounding box center [122, 93] width 13 height 15
click at [124, 89] on icon at bounding box center [122, 93] width 13 height 15
click at [117, 93] on icon at bounding box center [122, 93] width 13 height 15
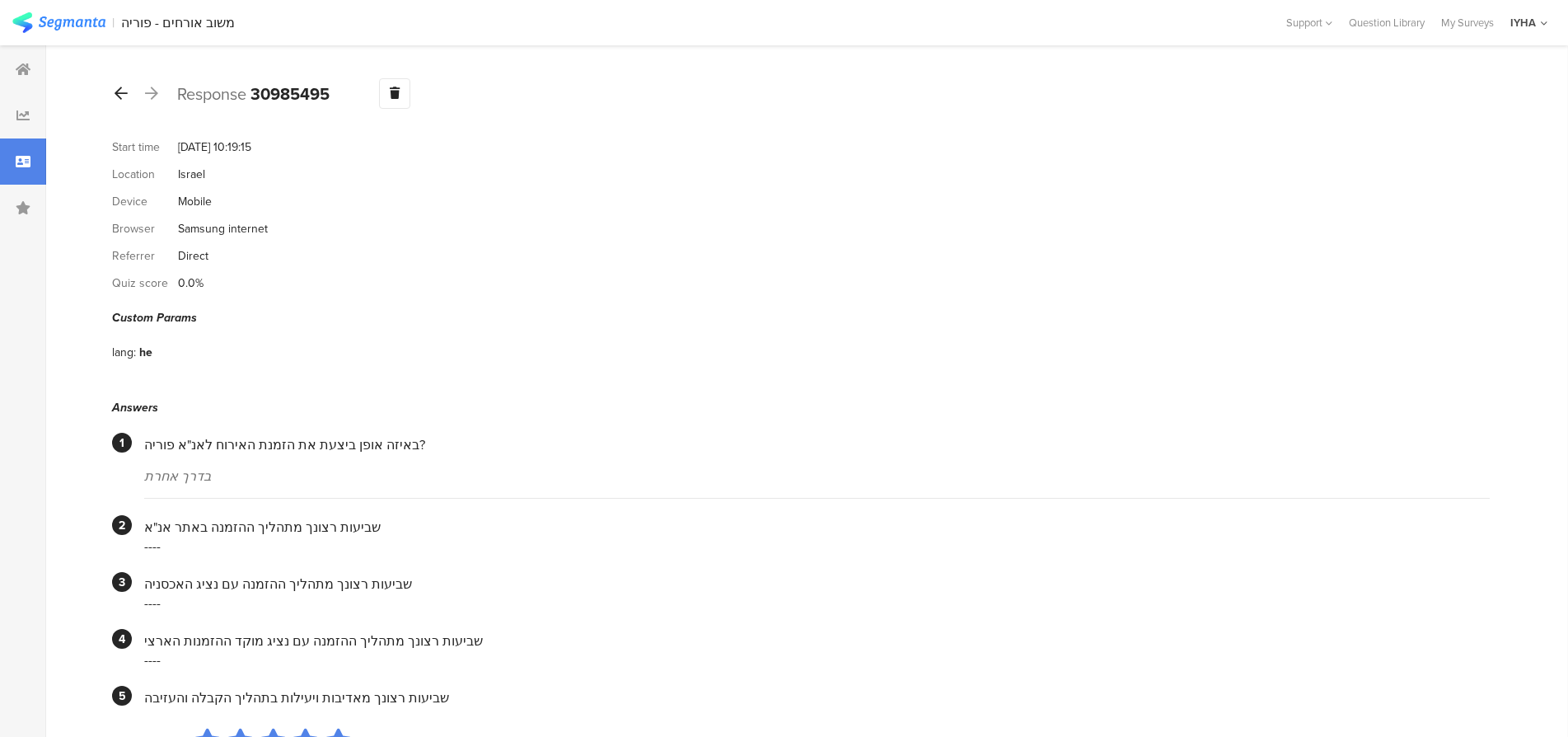
click at [122, 88] on icon at bounding box center [122, 93] width 13 height 15
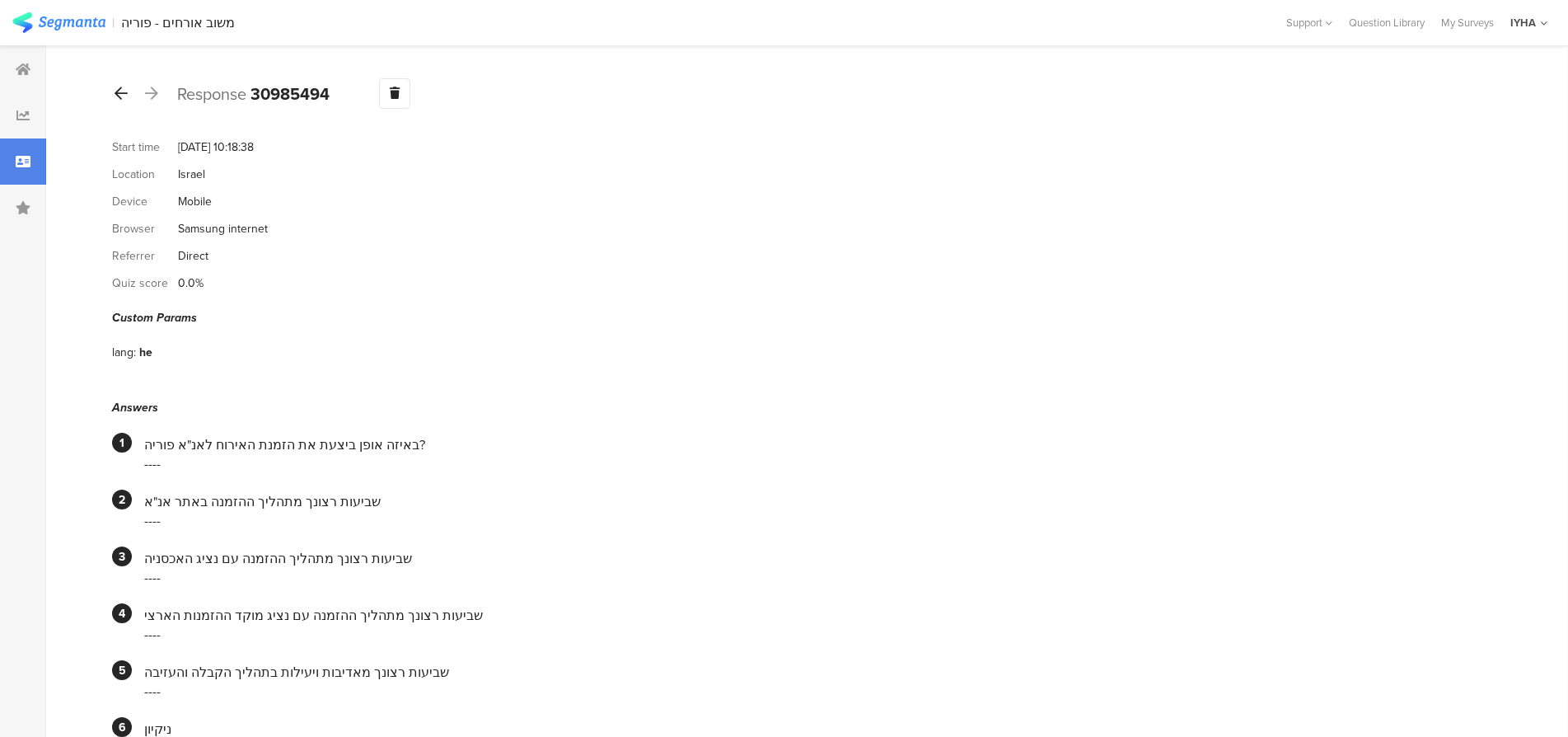
click at [121, 87] on icon at bounding box center [122, 93] width 13 height 15
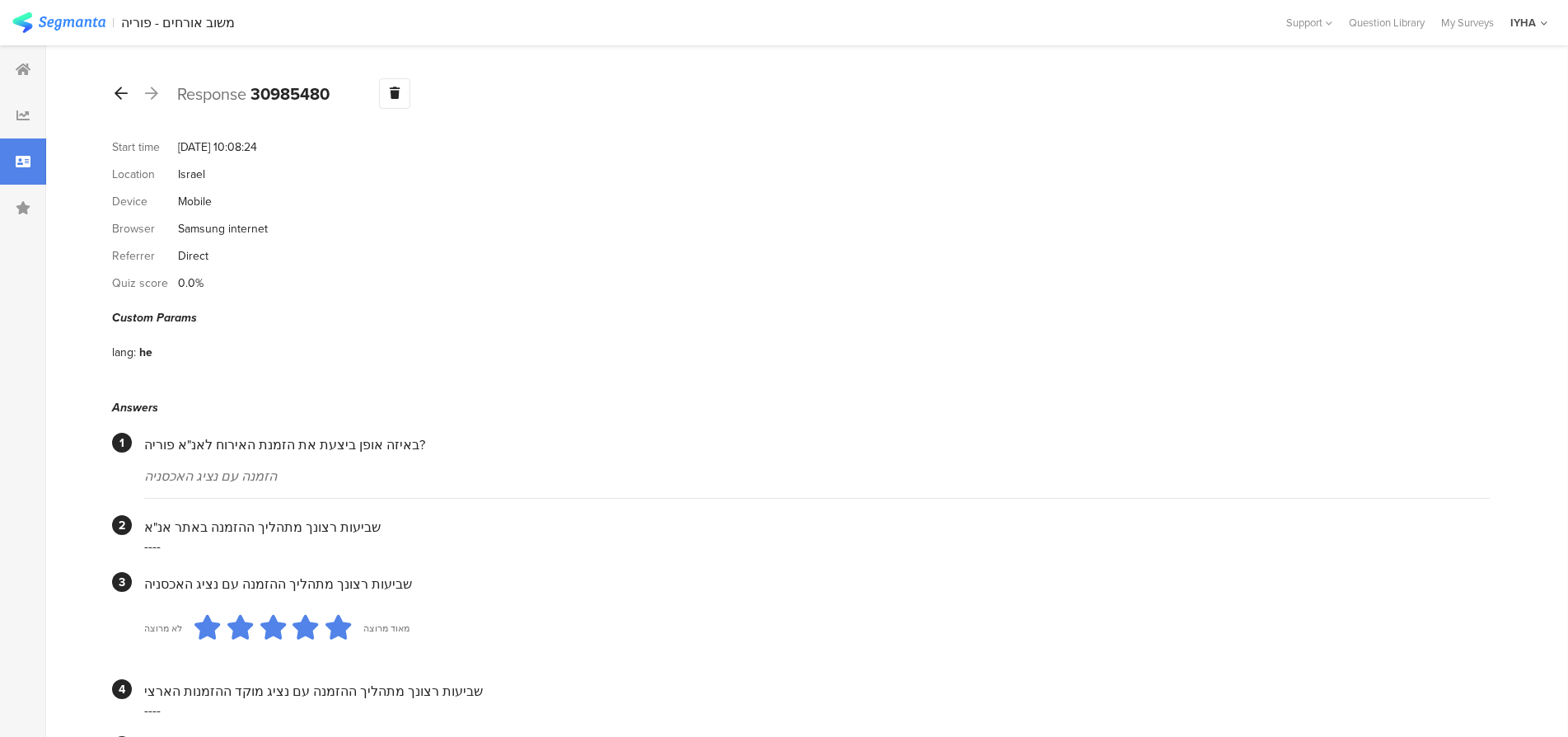
click at [117, 88] on icon at bounding box center [122, 93] width 13 height 15
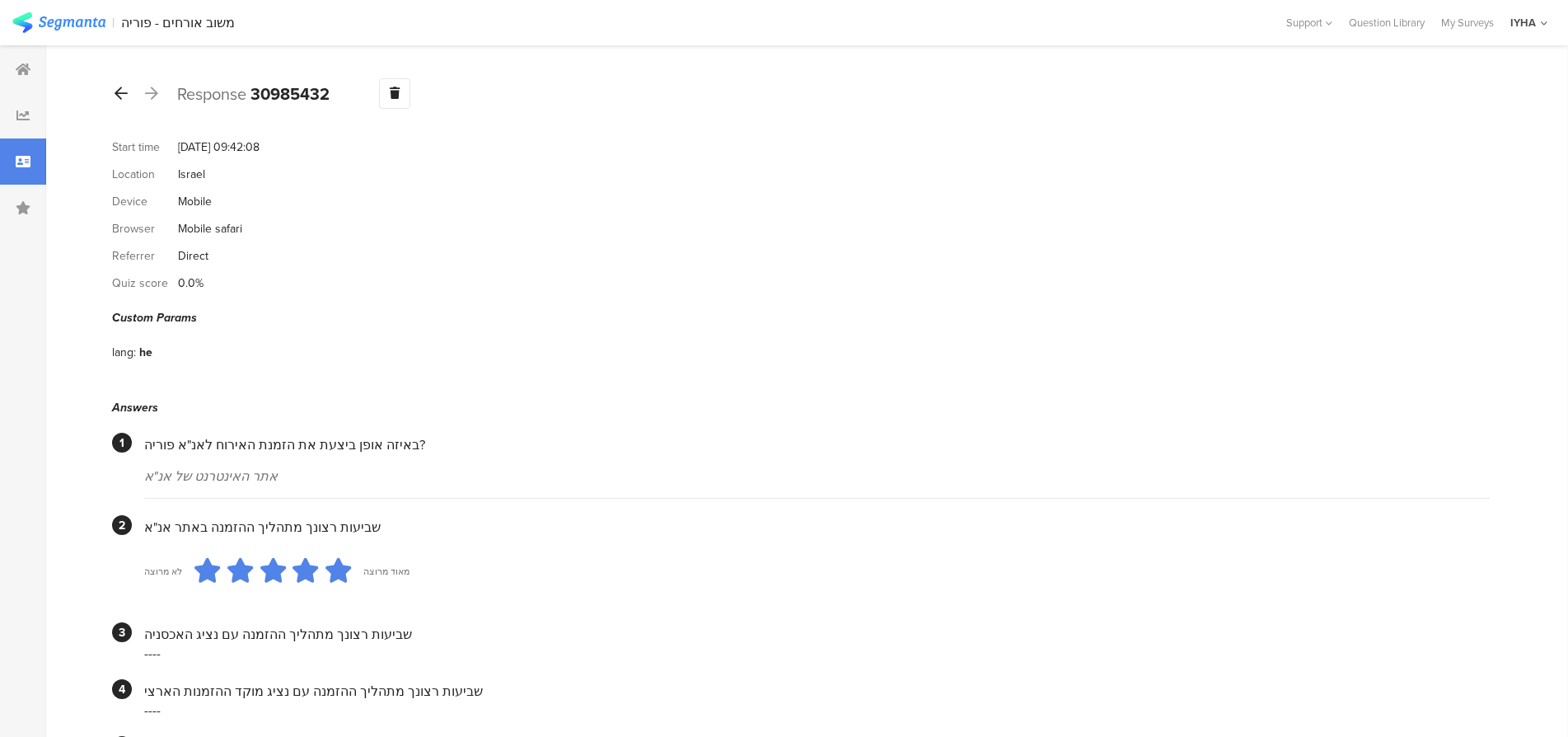
click at [117, 93] on icon at bounding box center [122, 93] width 13 height 15
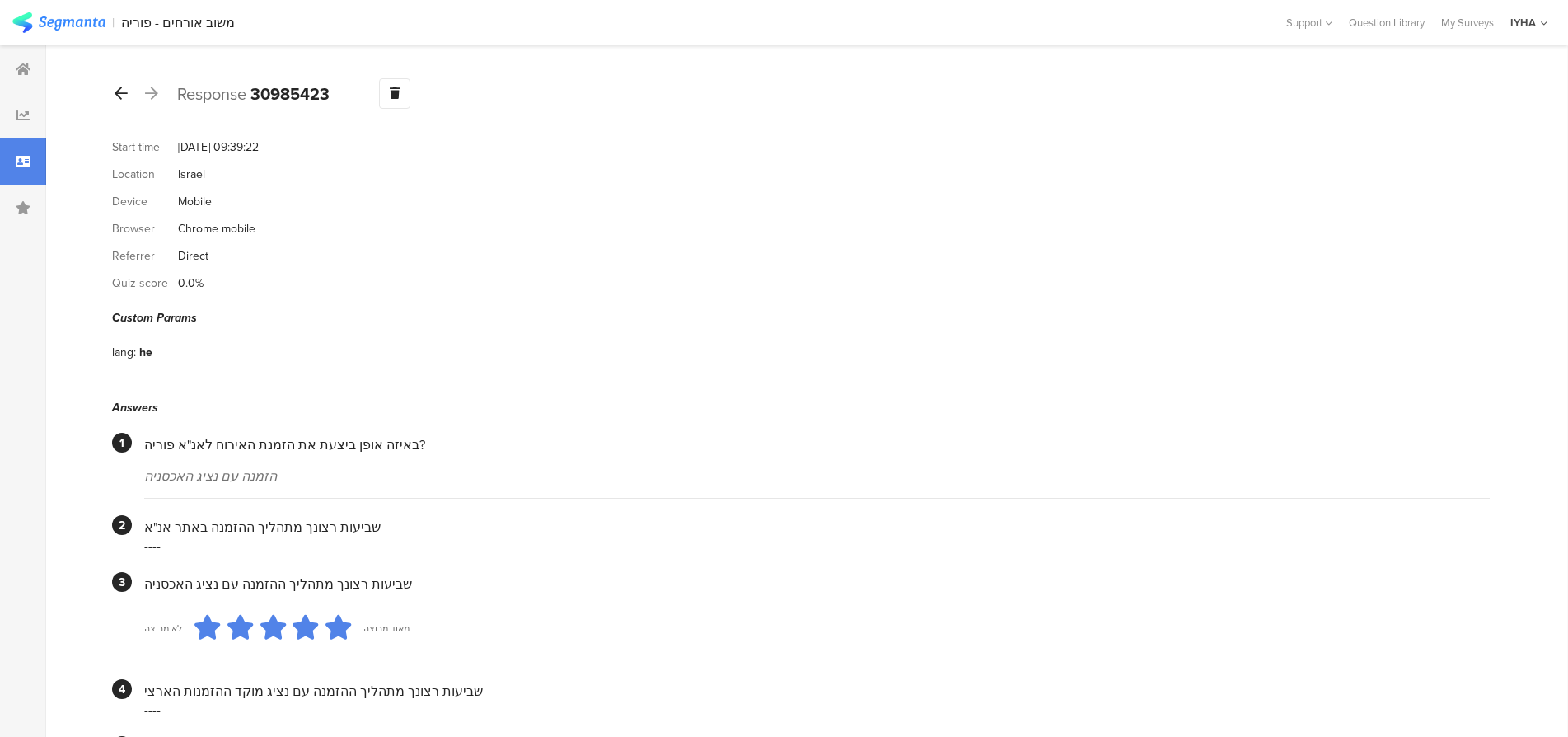
click at [118, 90] on icon at bounding box center [122, 93] width 13 height 15
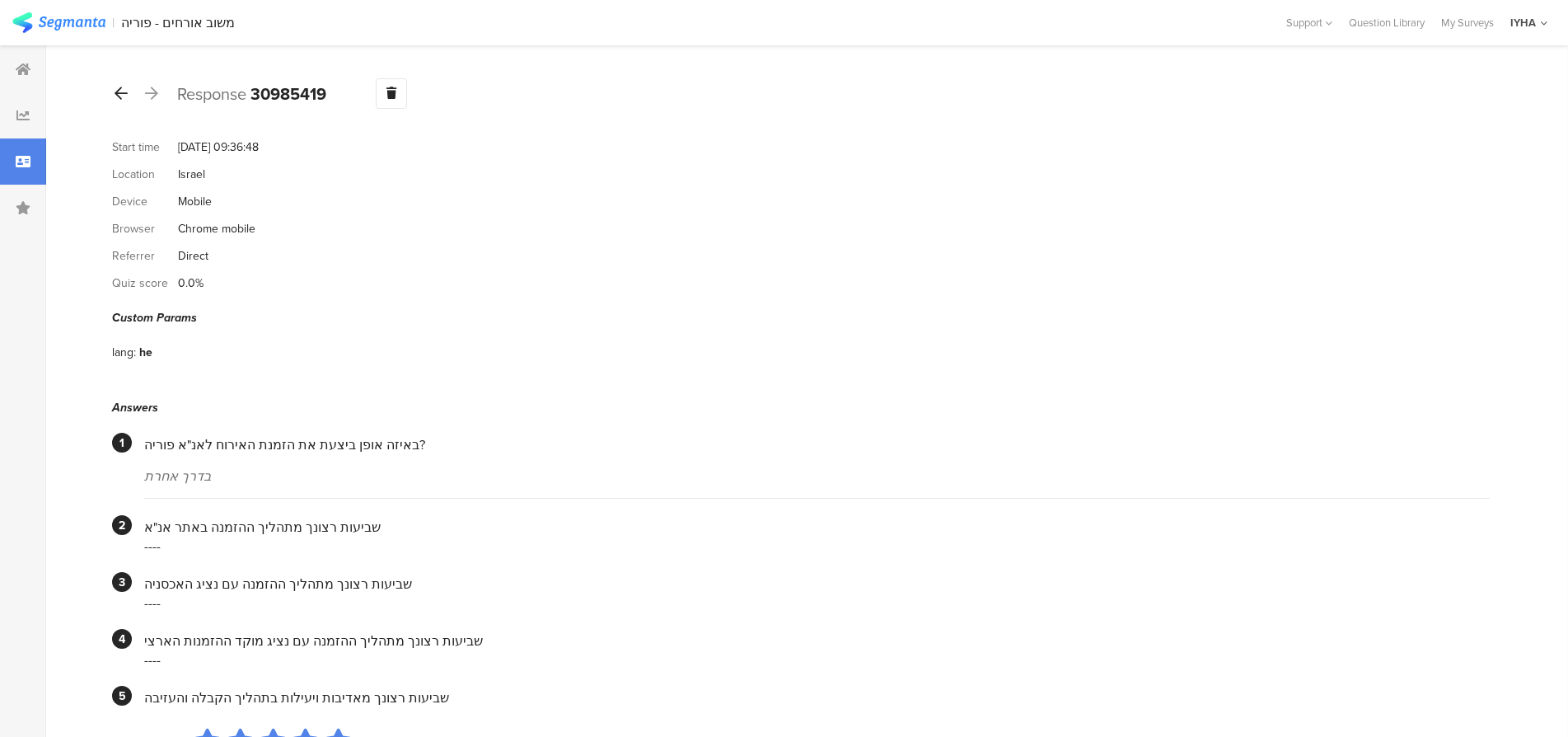
click at [121, 93] on icon at bounding box center [122, 93] width 13 height 15
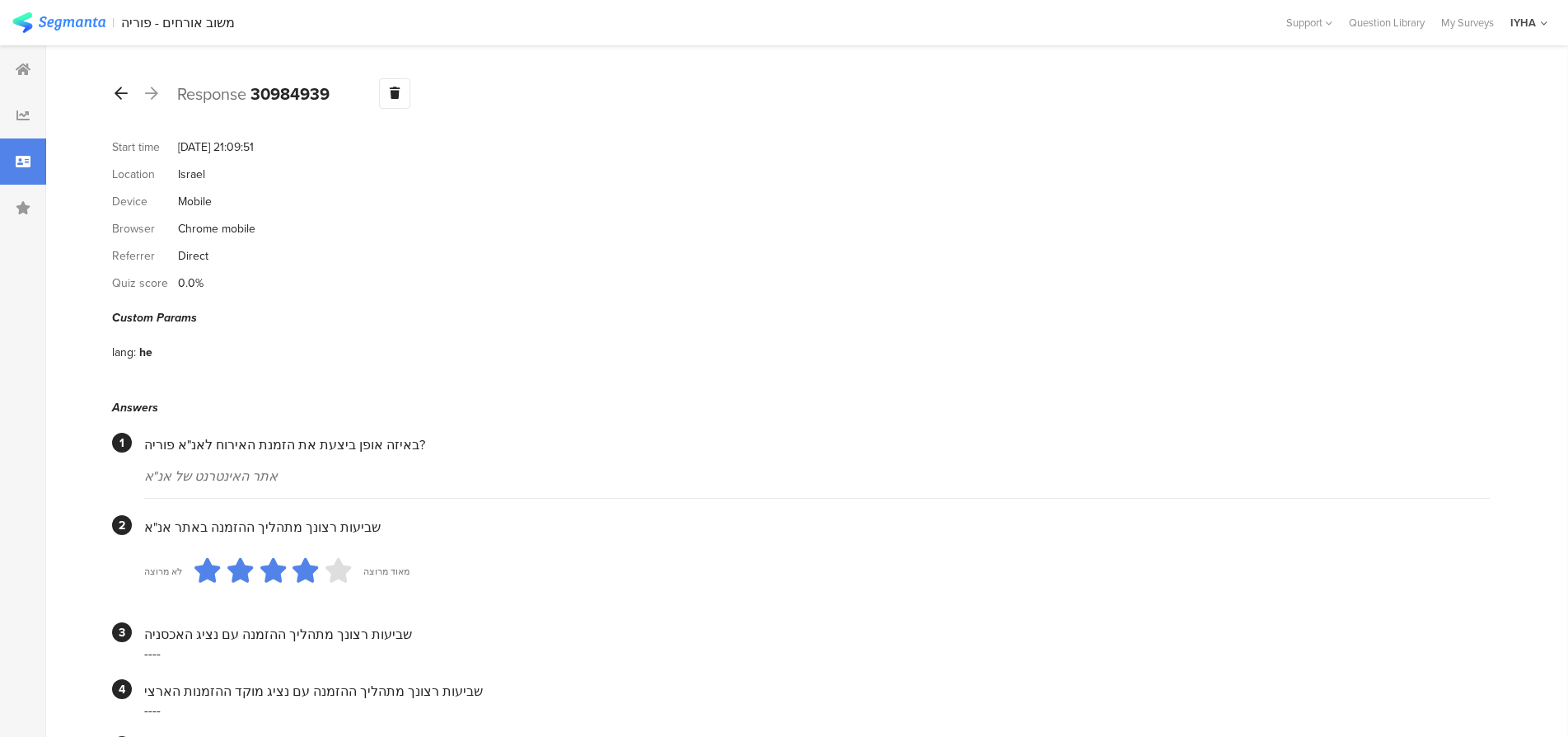
click at [123, 93] on icon at bounding box center [122, 93] width 13 height 15
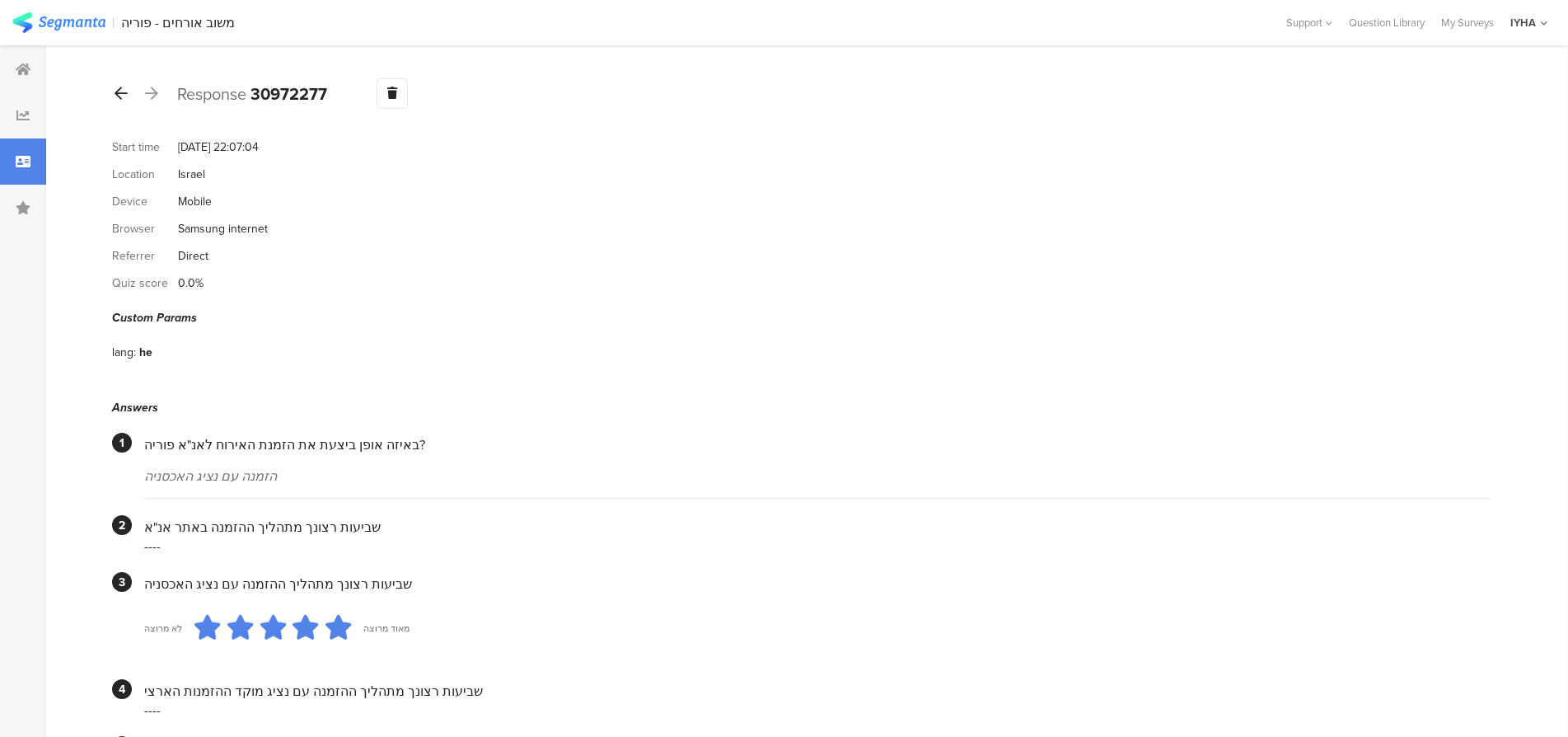
click at [115, 90] on icon at bounding box center [122, 93] width 13 height 15
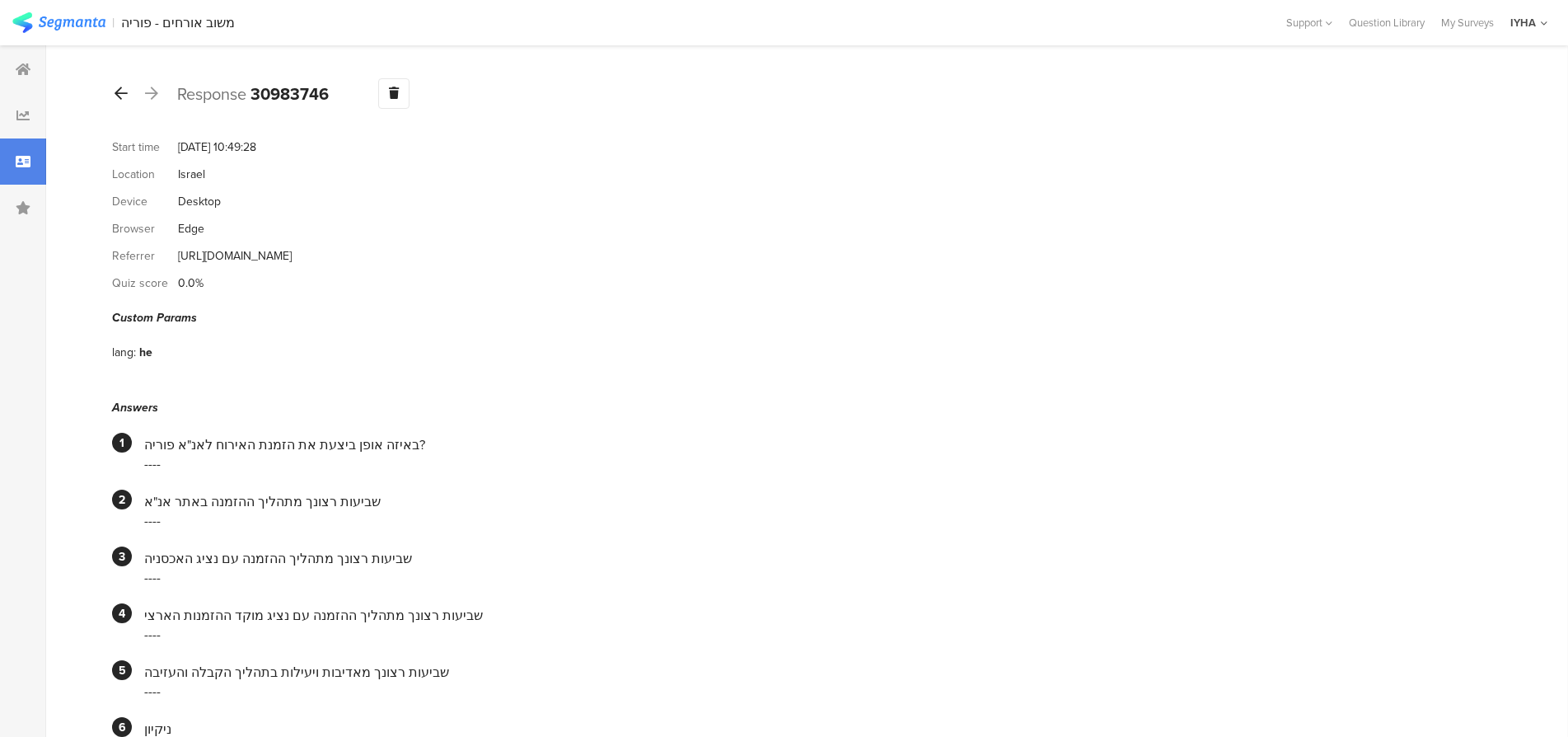
click at [122, 94] on icon at bounding box center [122, 93] width 13 height 15
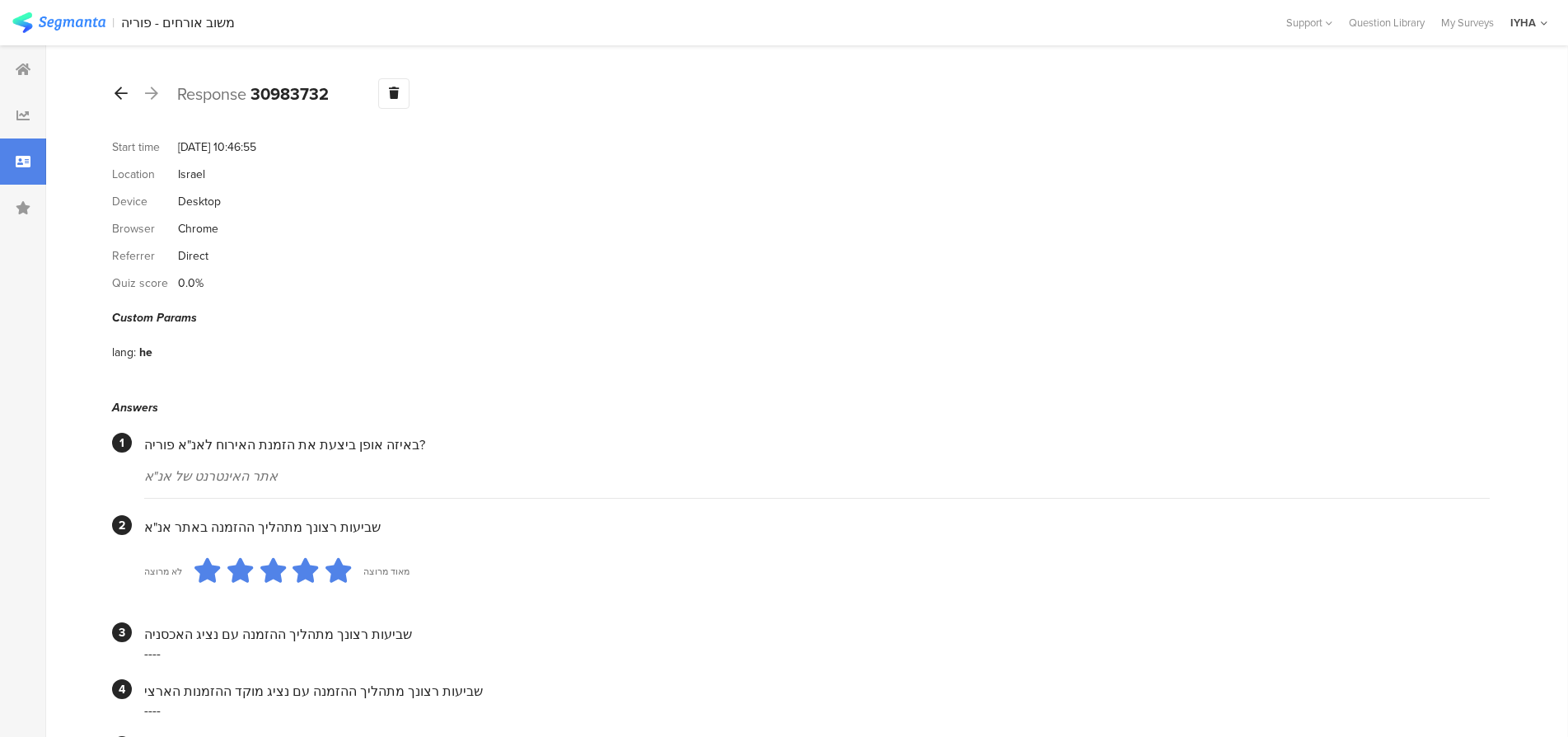
click at [119, 94] on icon at bounding box center [122, 93] width 13 height 15
click at [120, 91] on icon at bounding box center [122, 93] width 13 height 15
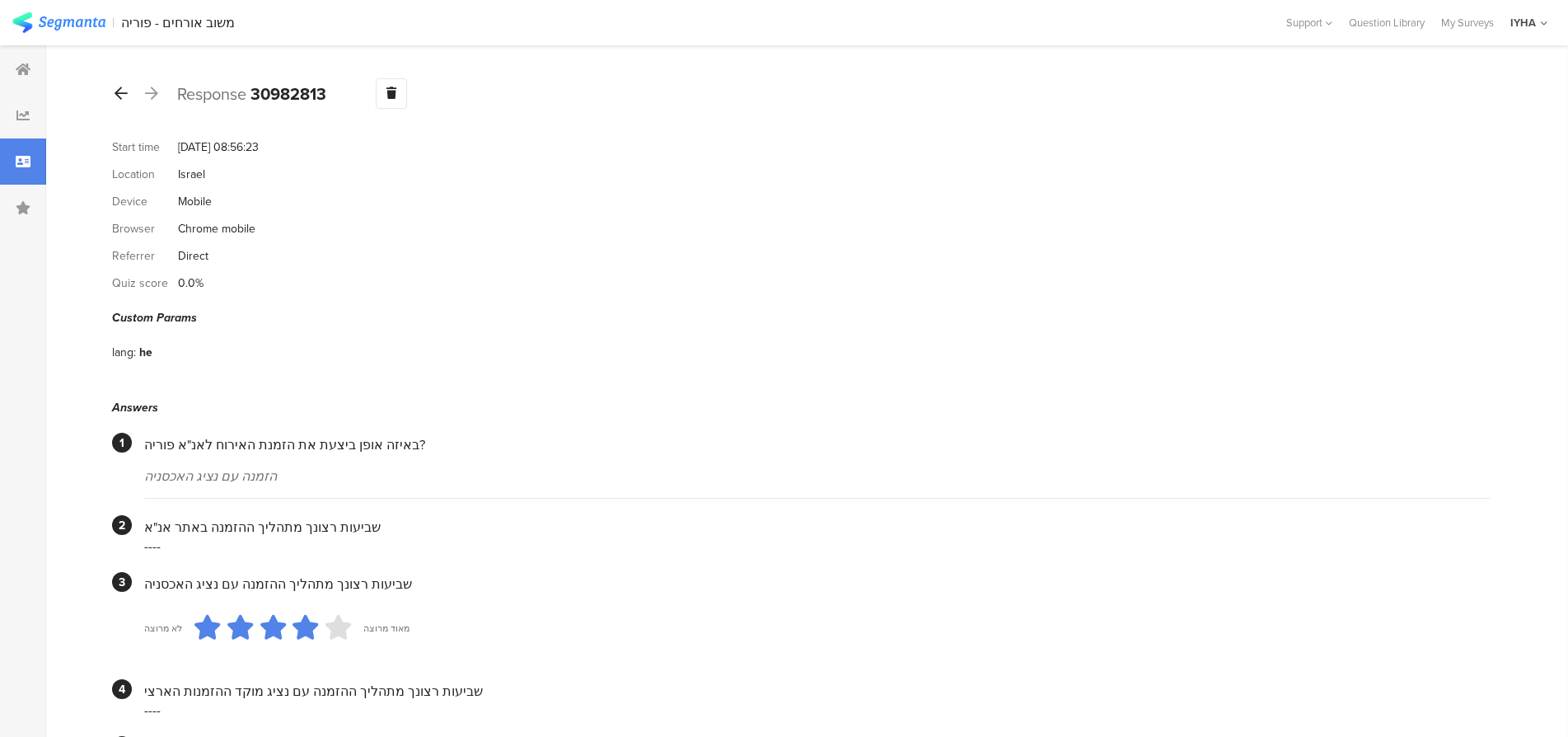
click at [116, 89] on icon at bounding box center [122, 93] width 13 height 15
click at [116, 92] on icon at bounding box center [122, 93] width 13 height 15
click at [124, 90] on icon at bounding box center [122, 93] width 13 height 15
click at [125, 89] on icon at bounding box center [122, 93] width 13 height 15
click at [120, 99] on icon at bounding box center [122, 93] width 13 height 15
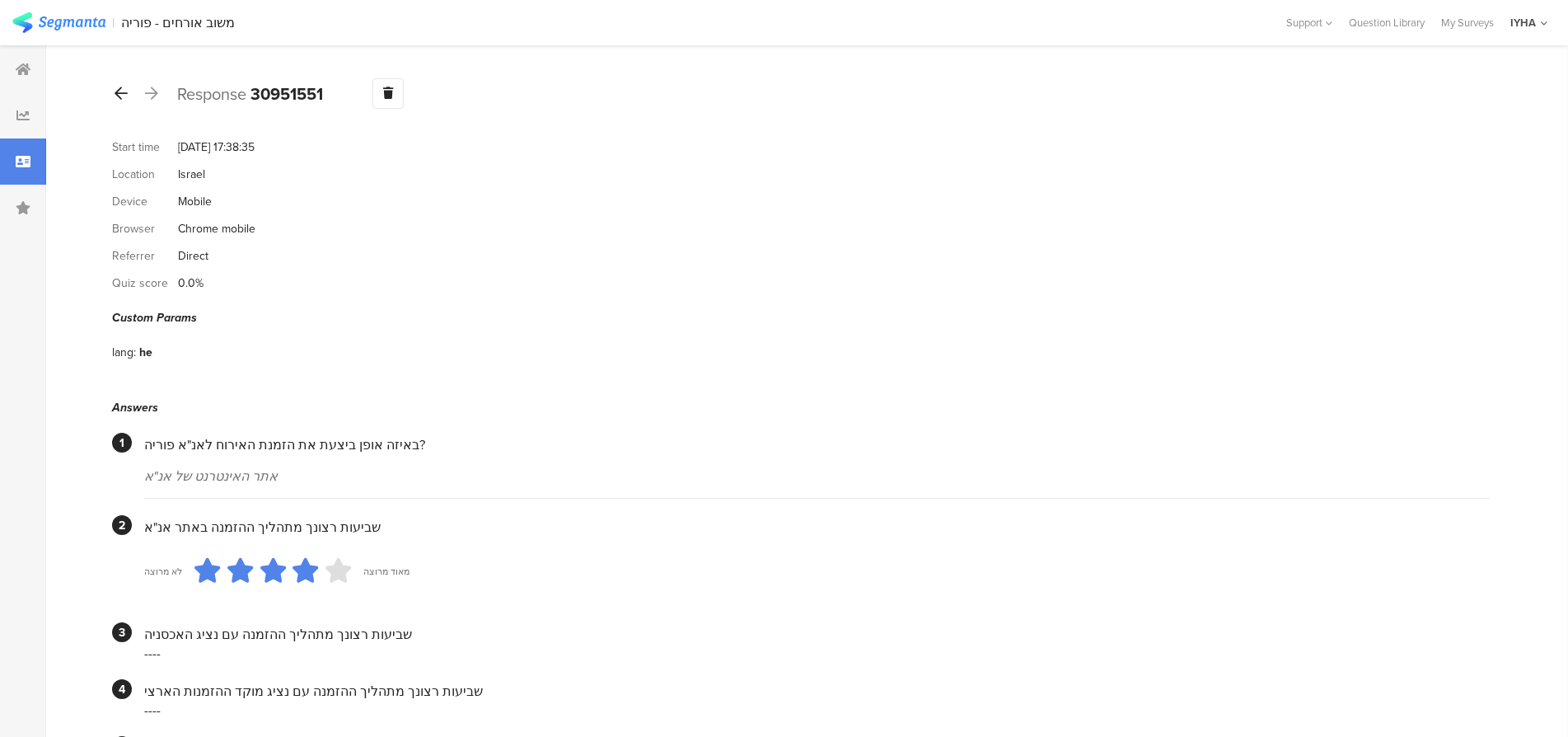
click at [123, 93] on icon at bounding box center [122, 93] width 13 height 15
